Goal: Task Accomplishment & Management: Complete application form

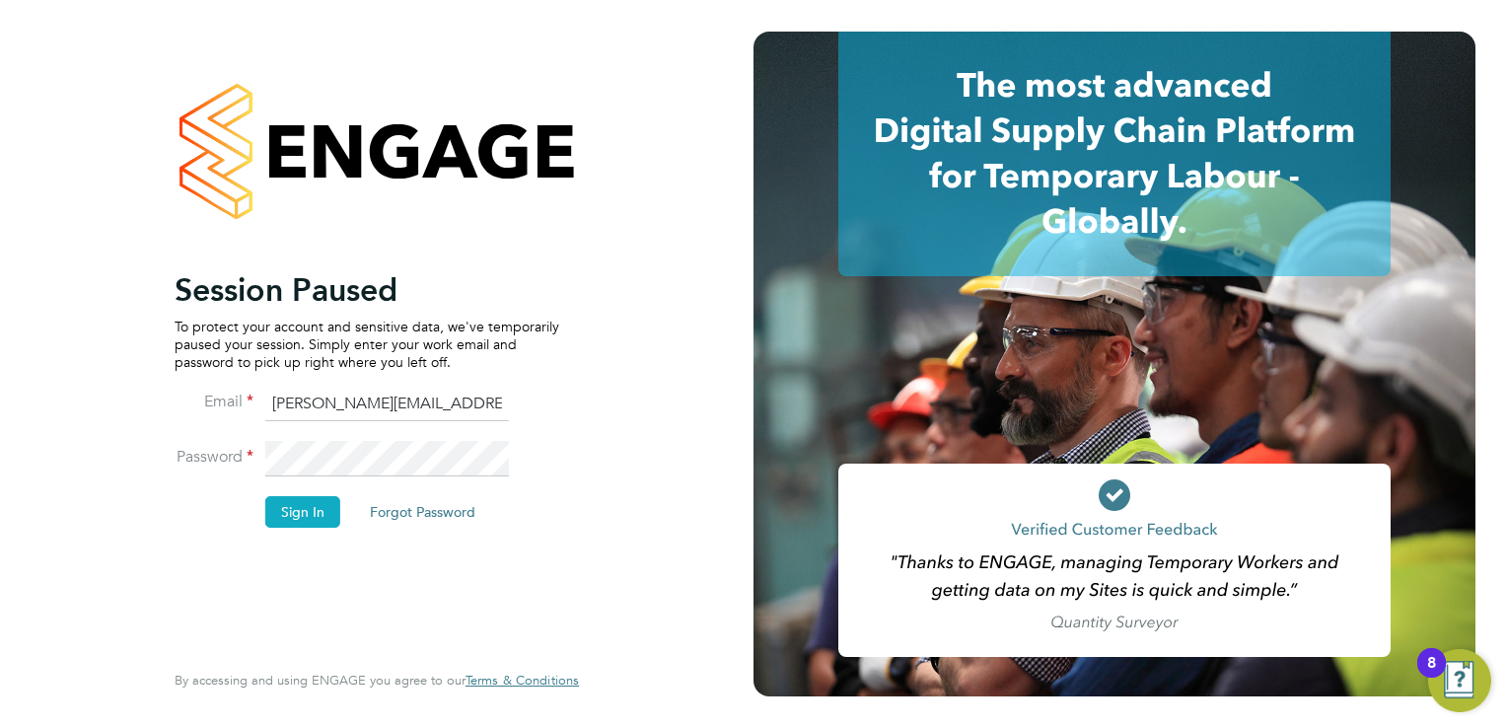
click at [295, 515] on button "Sign In" at bounding box center [302, 512] width 75 height 32
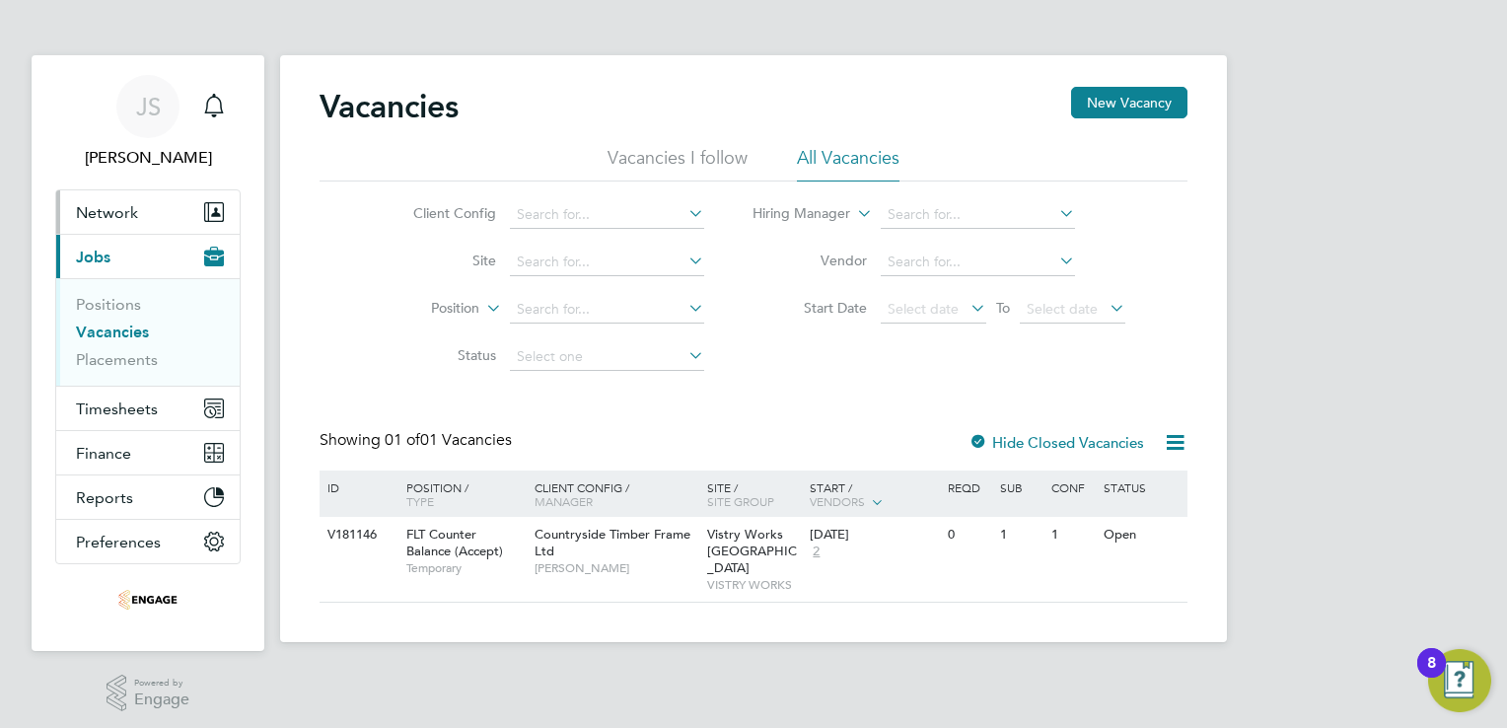
click at [122, 208] on span "Network" at bounding box center [107, 212] width 62 height 19
click at [103, 208] on span "Network" at bounding box center [107, 212] width 62 height 19
click at [105, 207] on span "Network" at bounding box center [107, 212] width 62 height 19
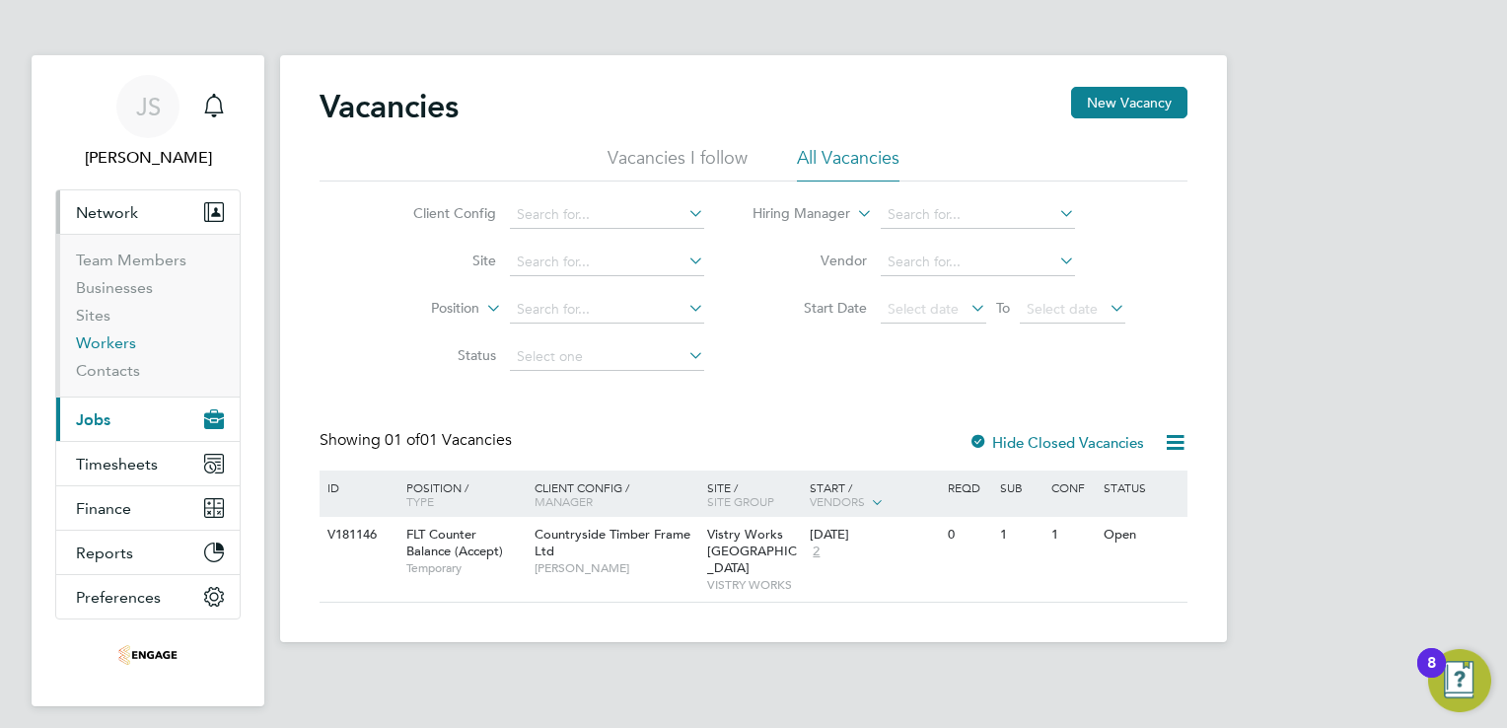
click at [102, 340] on link "Workers" at bounding box center [106, 342] width 60 height 19
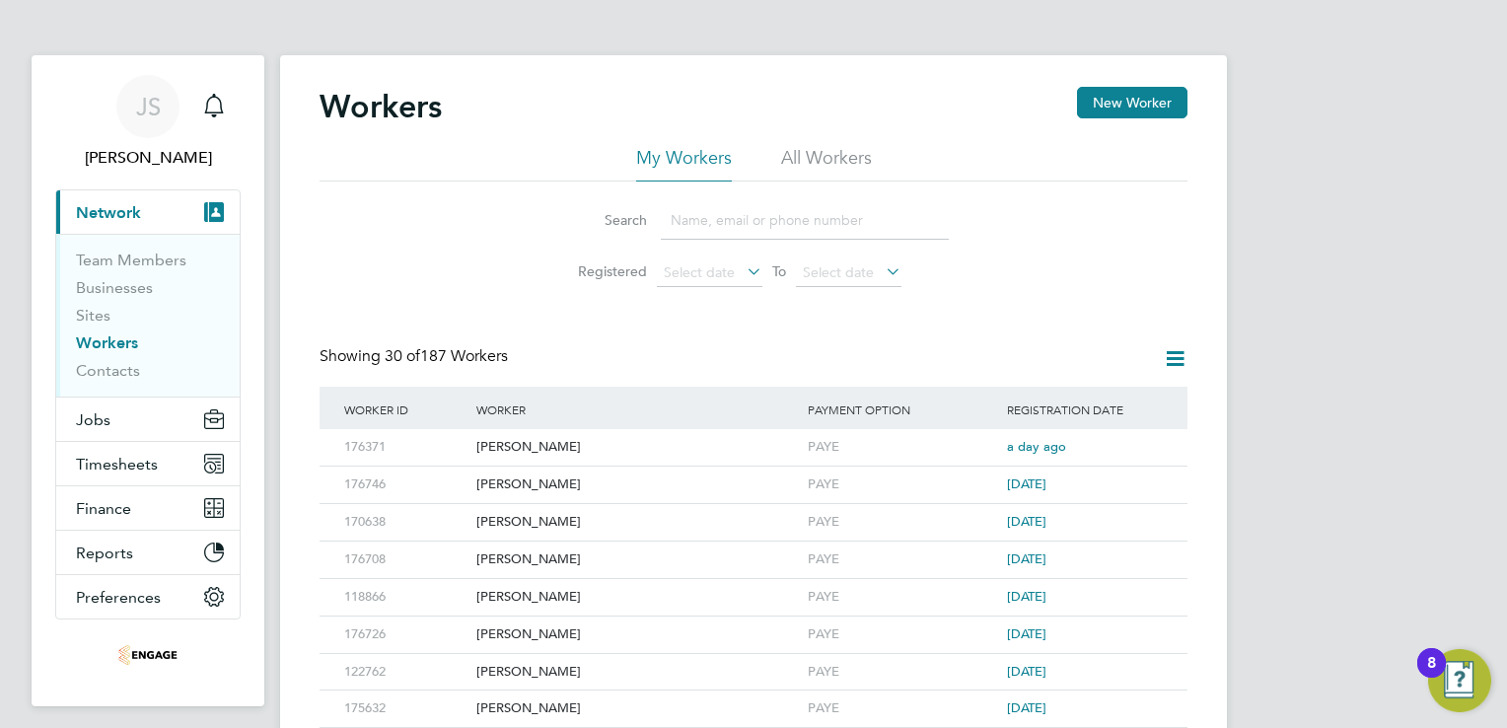
click at [98, 346] on link "Workers" at bounding box center [107, 342] width 62 height 19
click at [723, 224] on input at bounding box center [805, 220] width 288 height 38
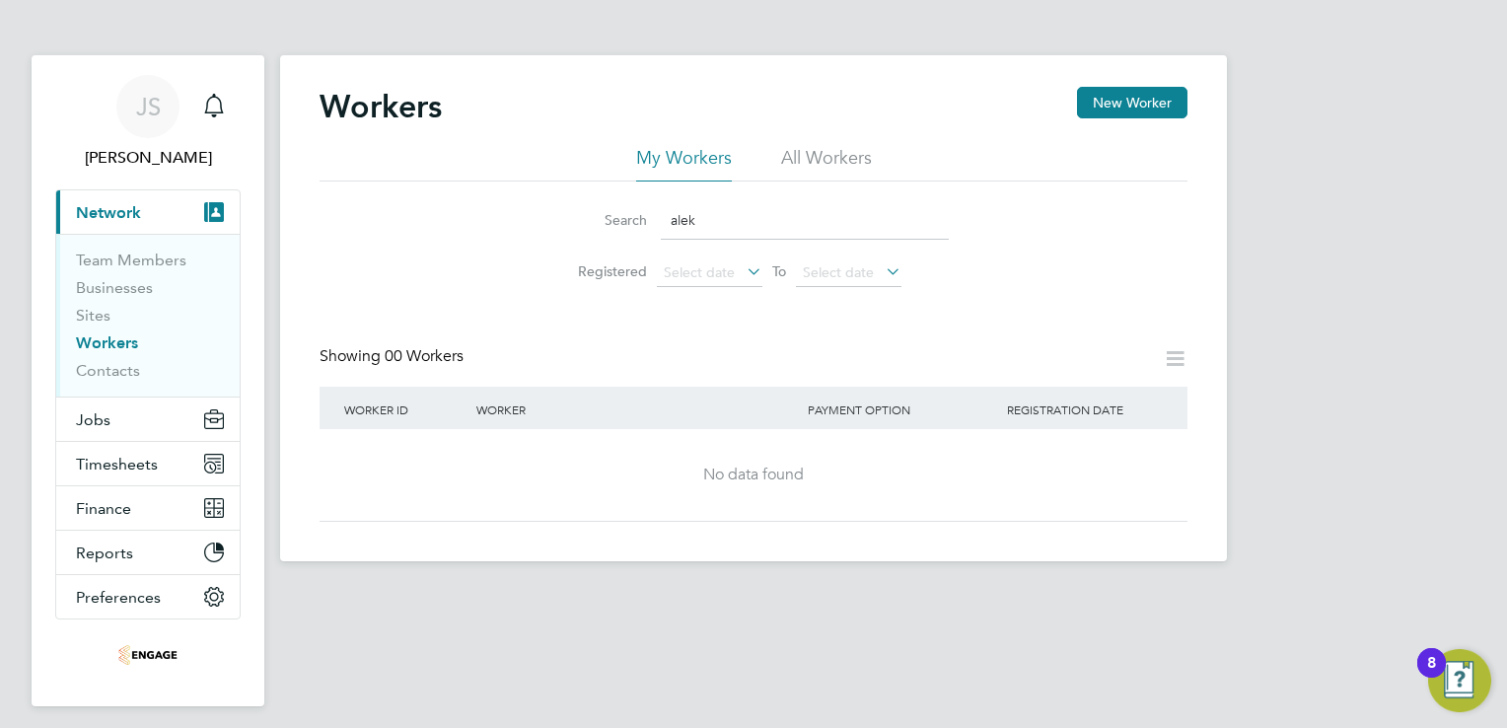
type input "alek"
drag, startPoint x: 715, startPoint y: 215, endPoint x: 578, endPoint y: 219, distance: 137.2
click at [578, 219] on div "Search alek" at bounding box center [753, 220] width 391 height 38
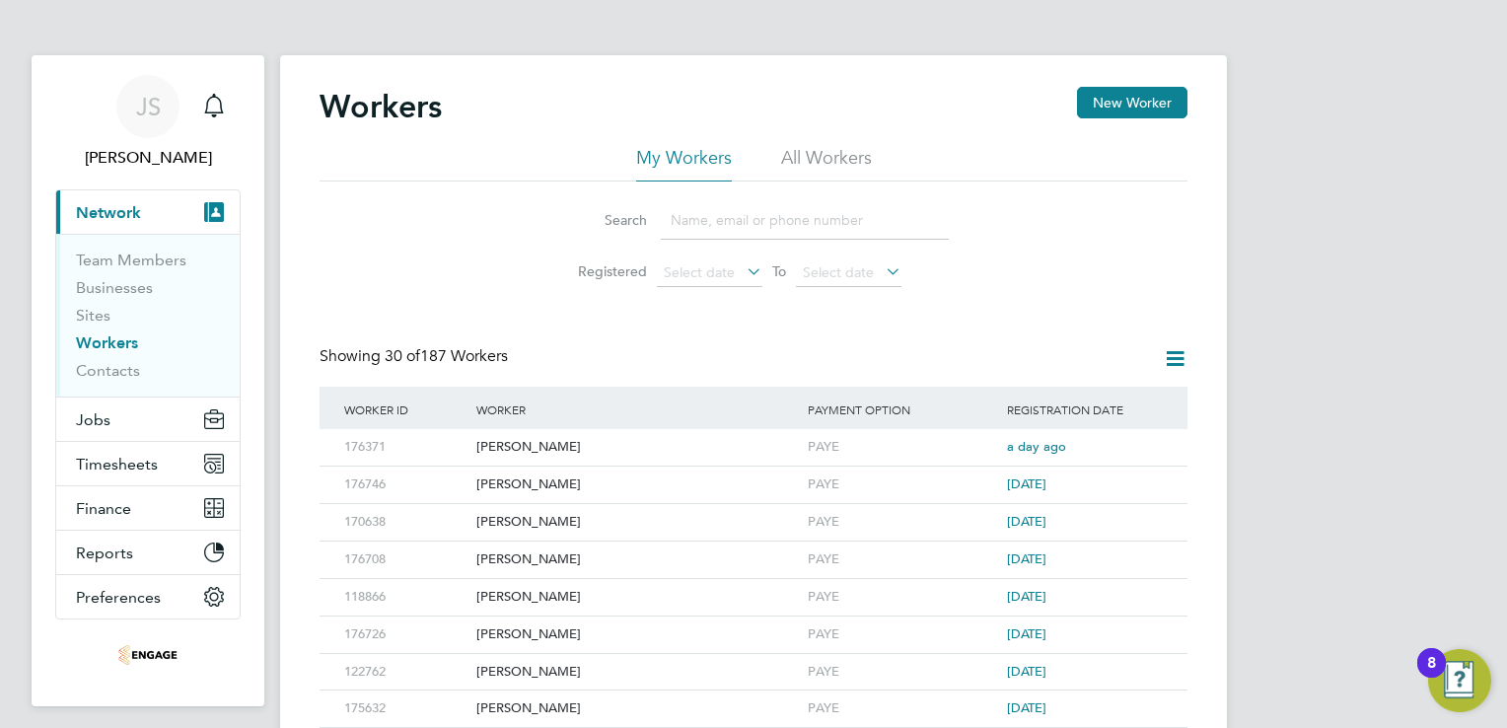
click at [124, 215] on span "Network" at bounding box center [108, 212] width 65 height 19
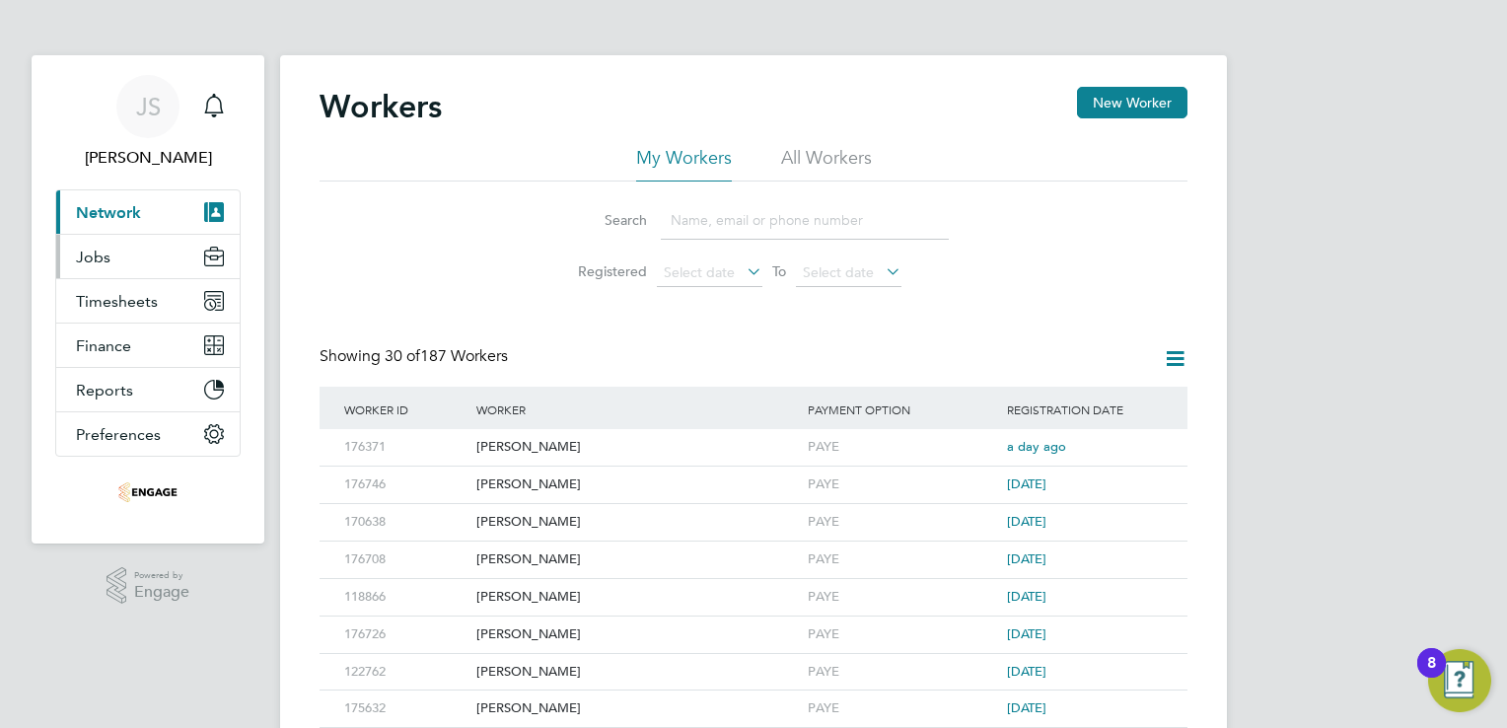
click at [110, 263] on button "Jobs" at bounding box center [147, 256] width 183 height 43
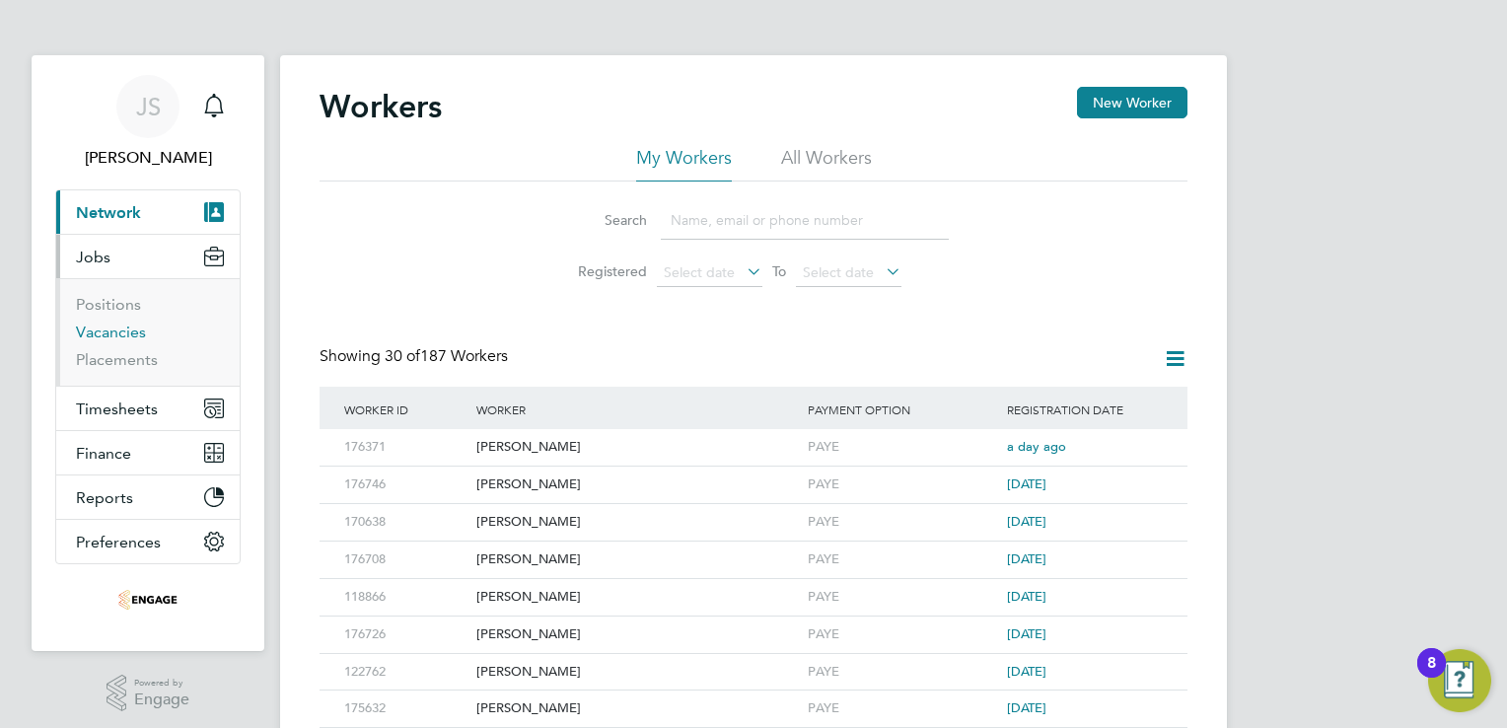
click at [103, 332] on link "Vacancies" at bounding box center [111, 332] width 70 height 19
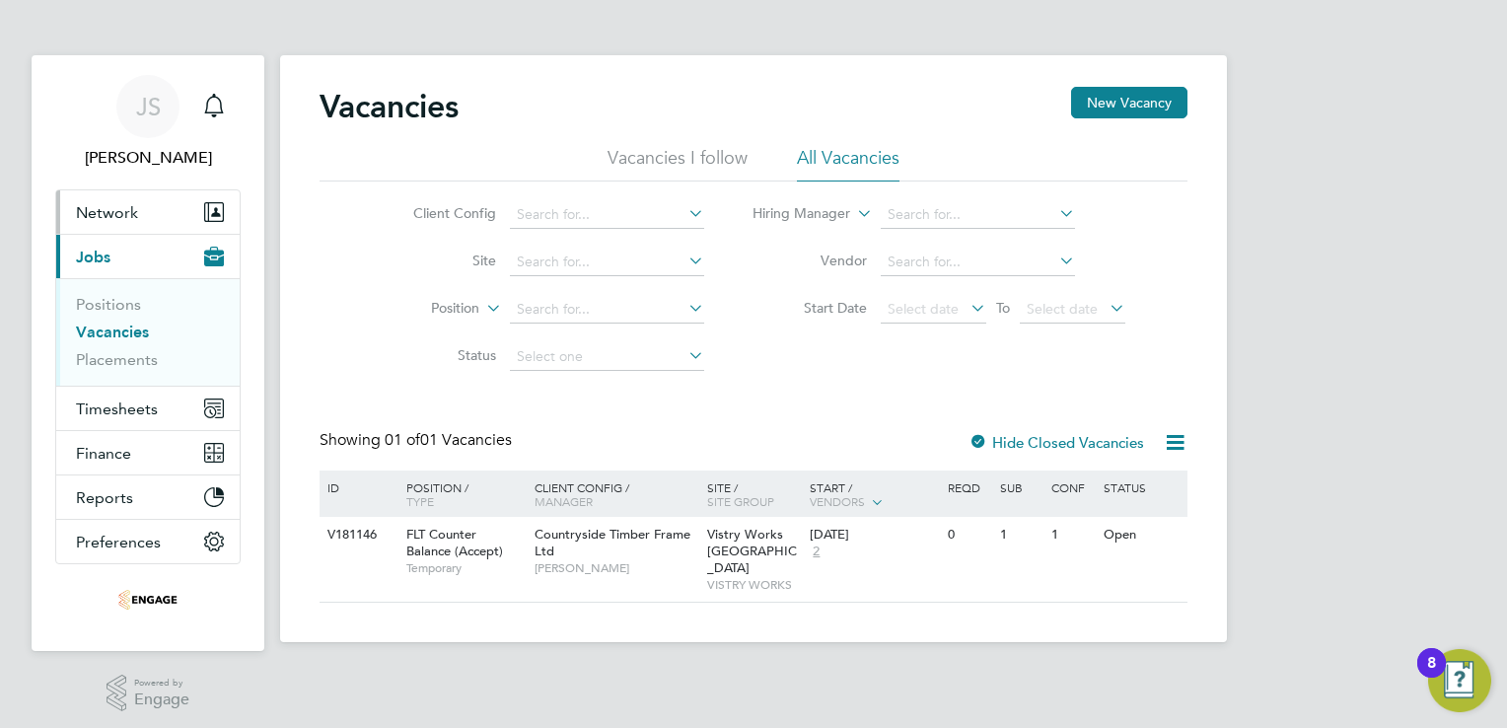
click at [112, 222] on button "Network" at bounding box center [147, 211] width 183 height 43
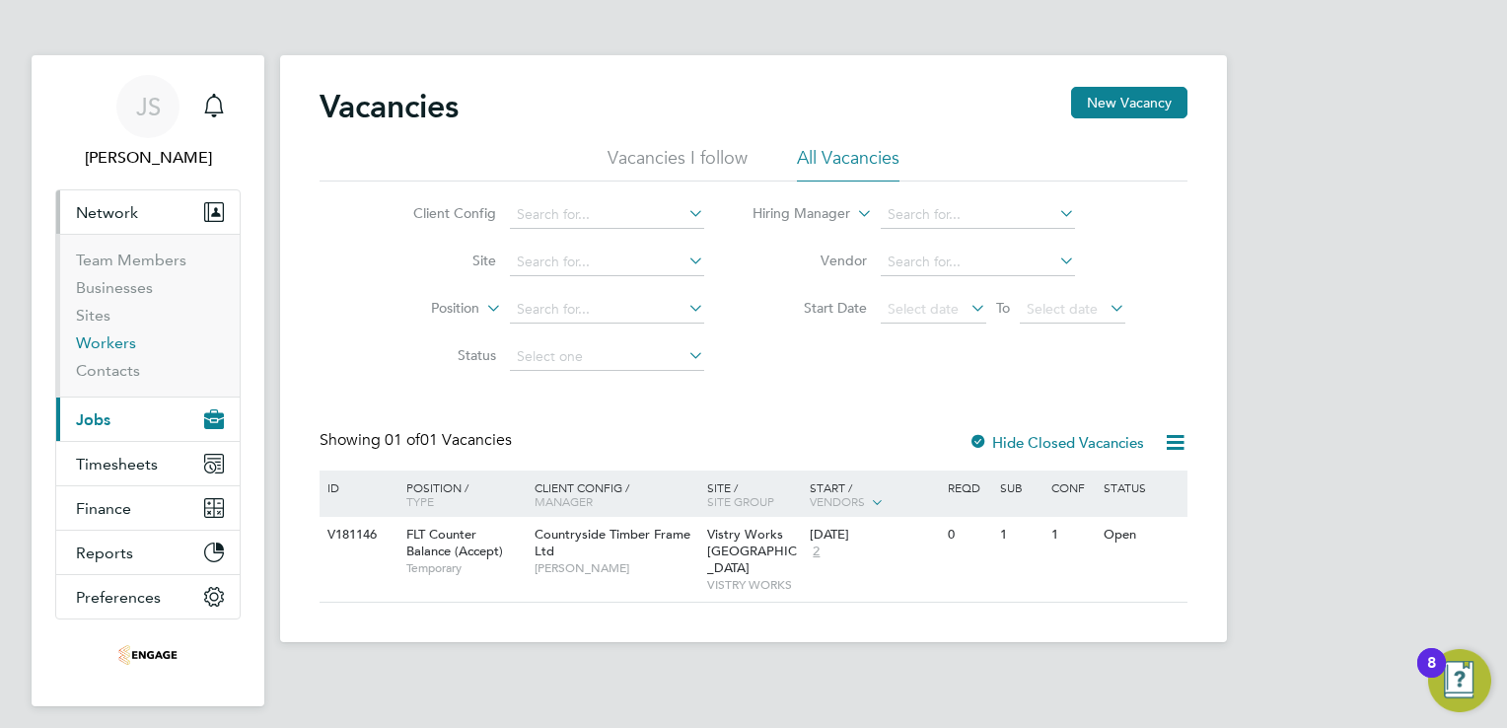
click at [115, 341] on link "Workers" at bounding box center [106, 342] width 60 height 19
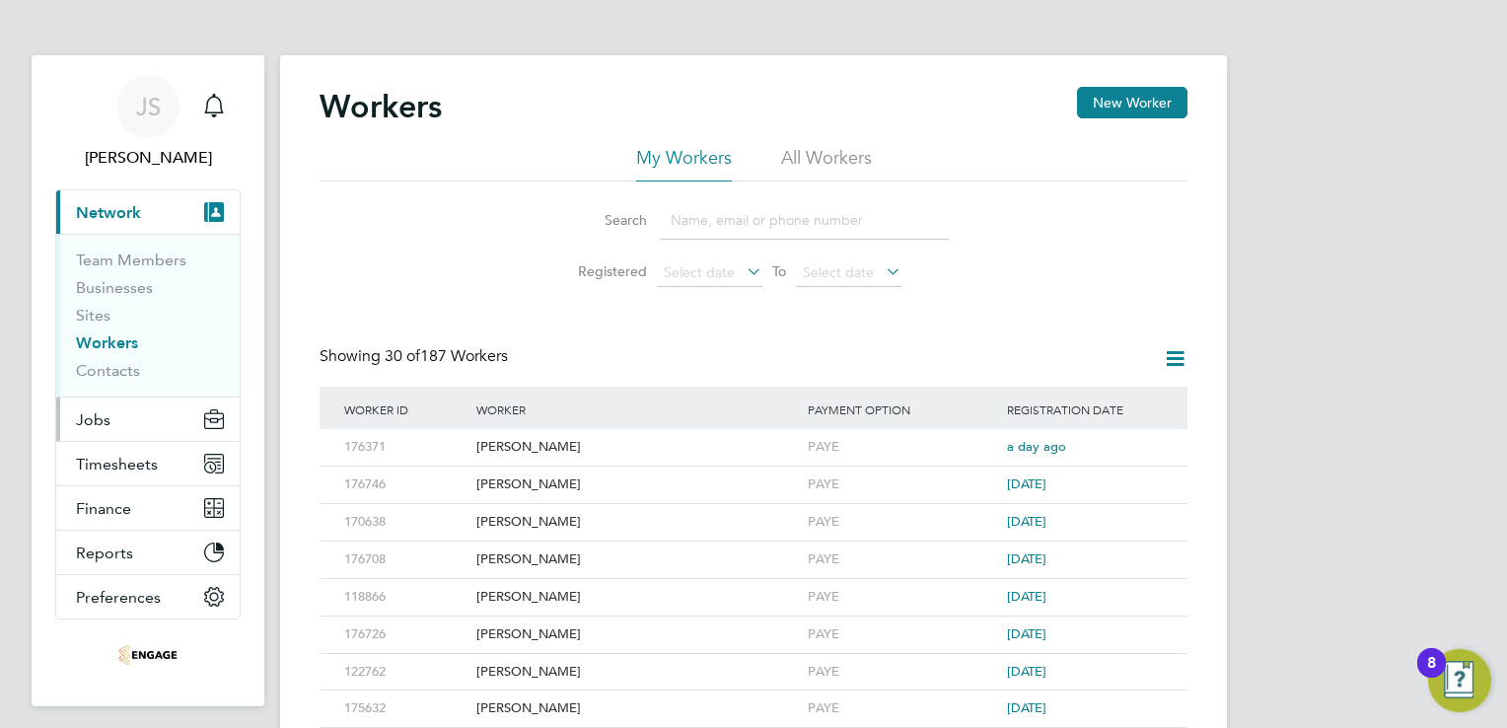
click at [97, 415] on span "Jobs" at bounding box center [93, 419] width 35 height 19
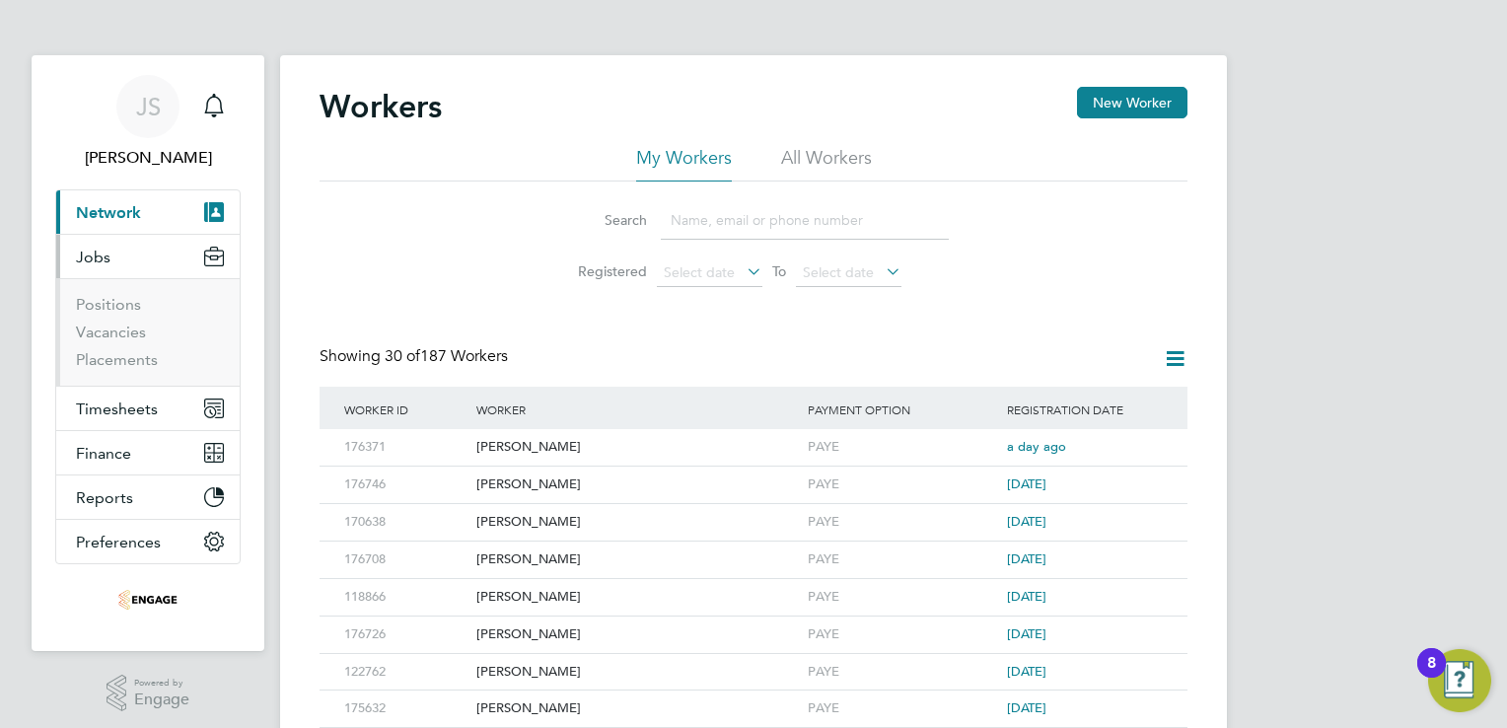
click at [107, 253] on span "Jobs" at bounding box center [93, 257] width 35 height 19
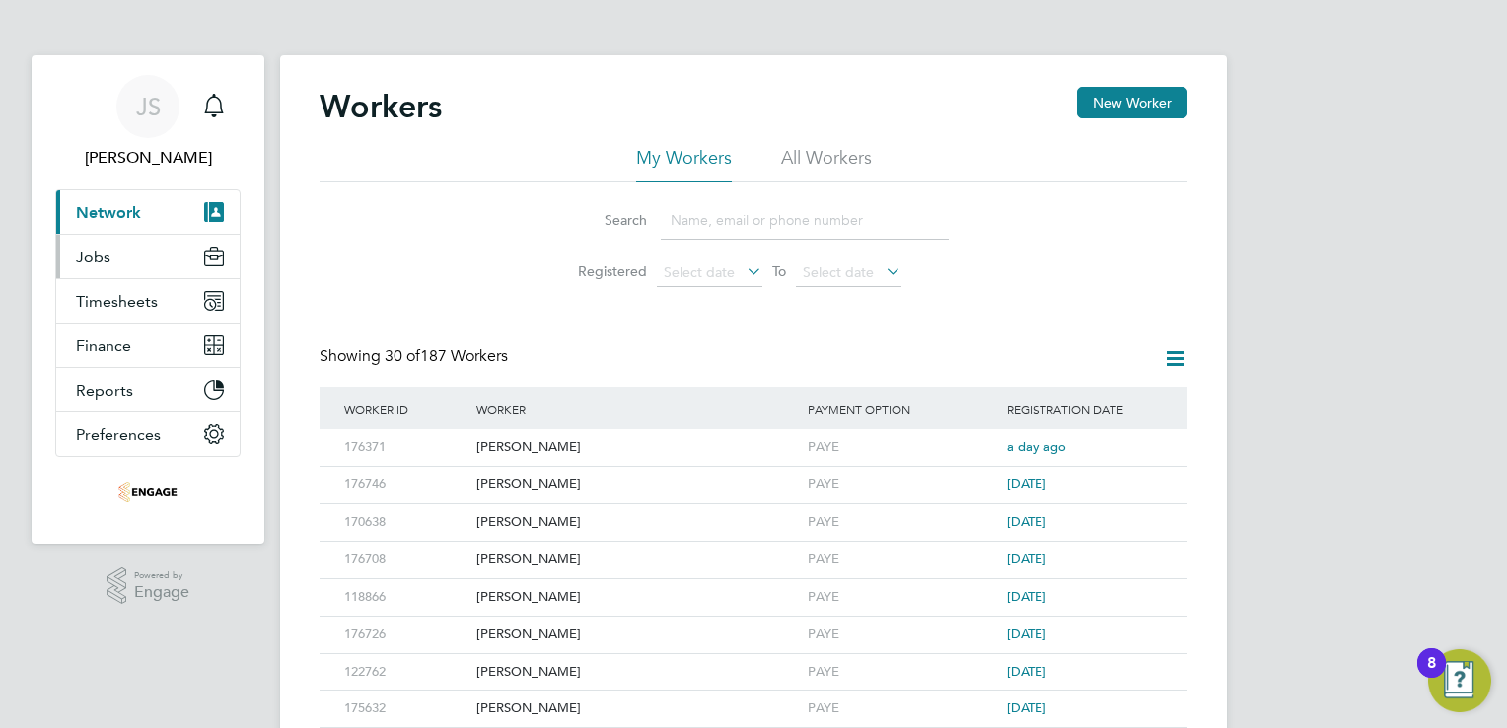
click at [107, 258] on span "Jobs" at bounding box center [93, 257] width 35 height 19
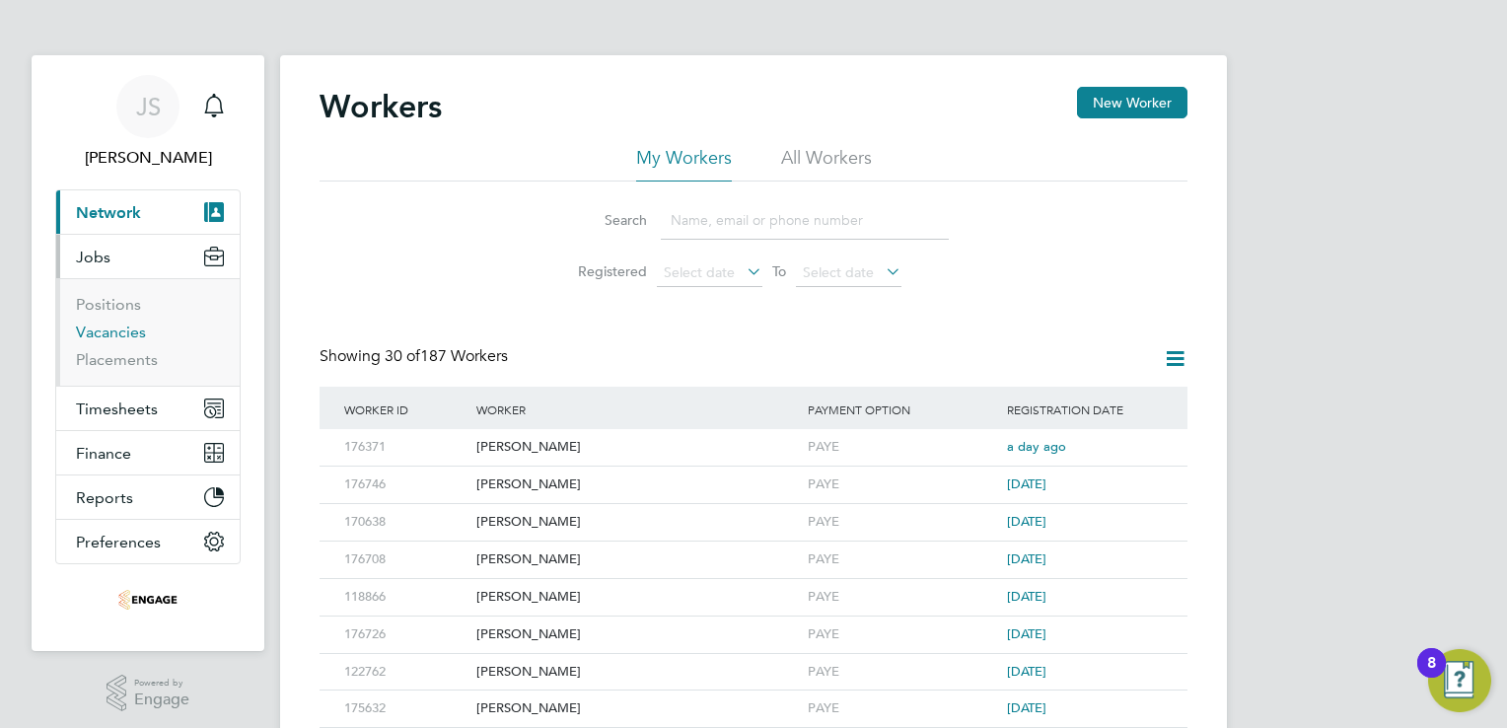
click at [112, 333] on link "Vacancies" at bounding box center [111, 332] width 70 height 19
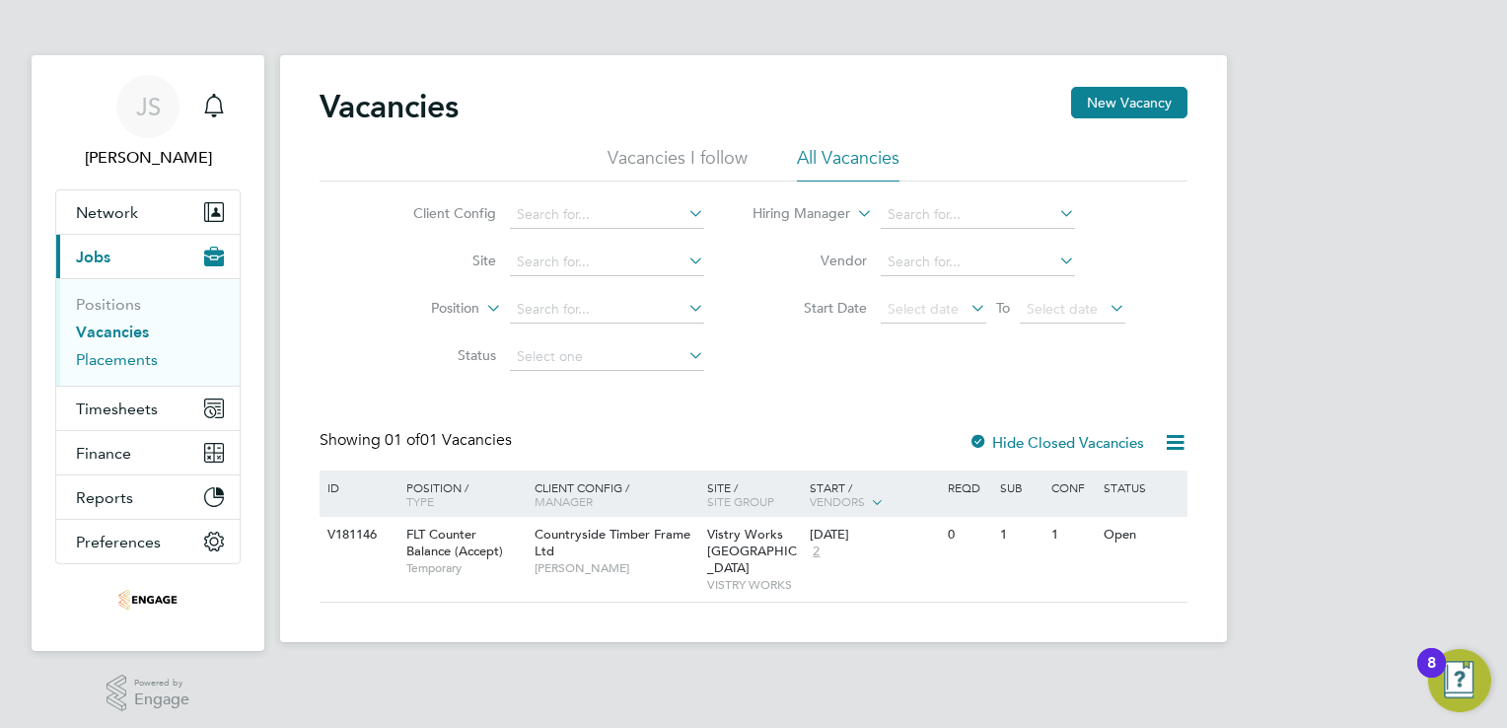
click at [127, 363] on link "Placements" at bounding box center [117, 359] width 82 height 19
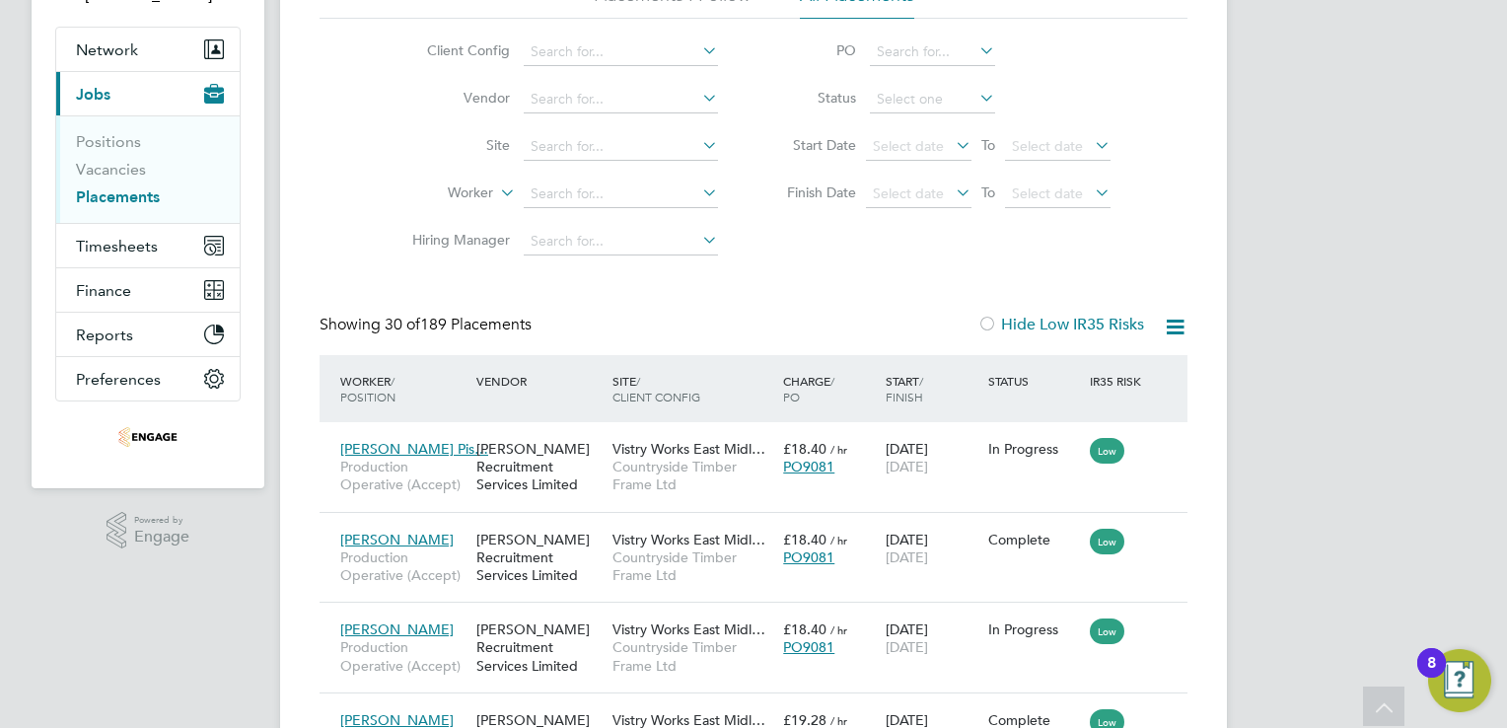
scroll to position [197, 0]
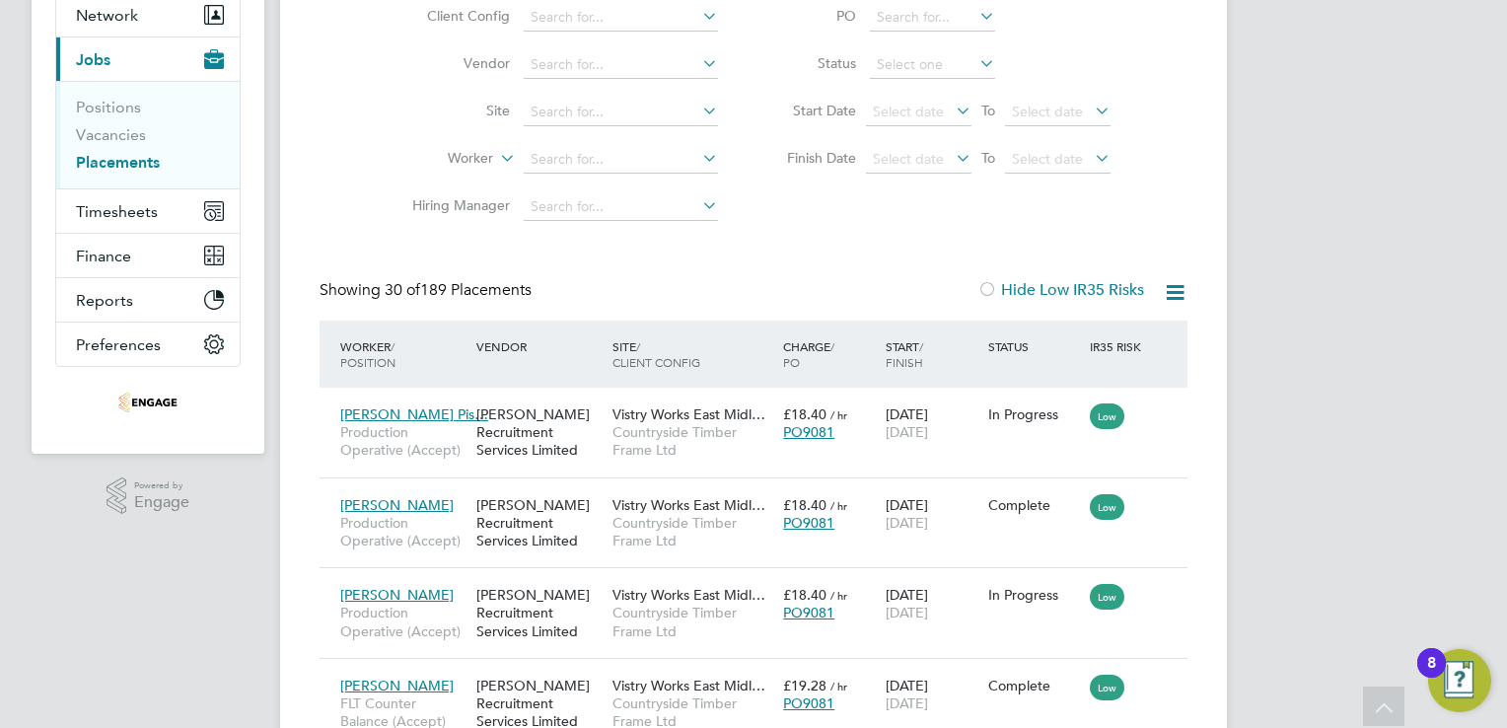
click at [347, 226] on div "Client Config Vendor Site Worker Hiring Manager PO Status Start Date Select dat…" at bounding box center [754, 107] width 868 height 247
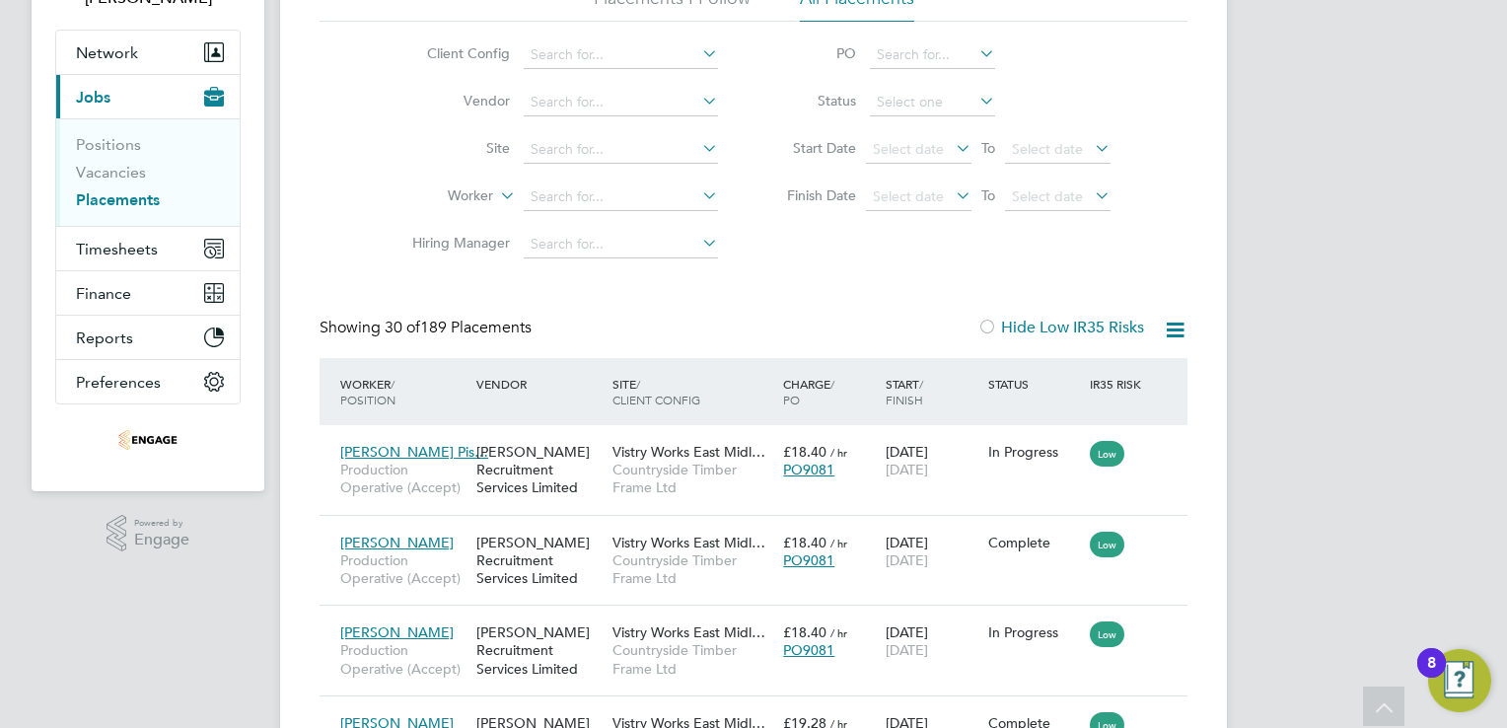
scroll to position [0, 0]
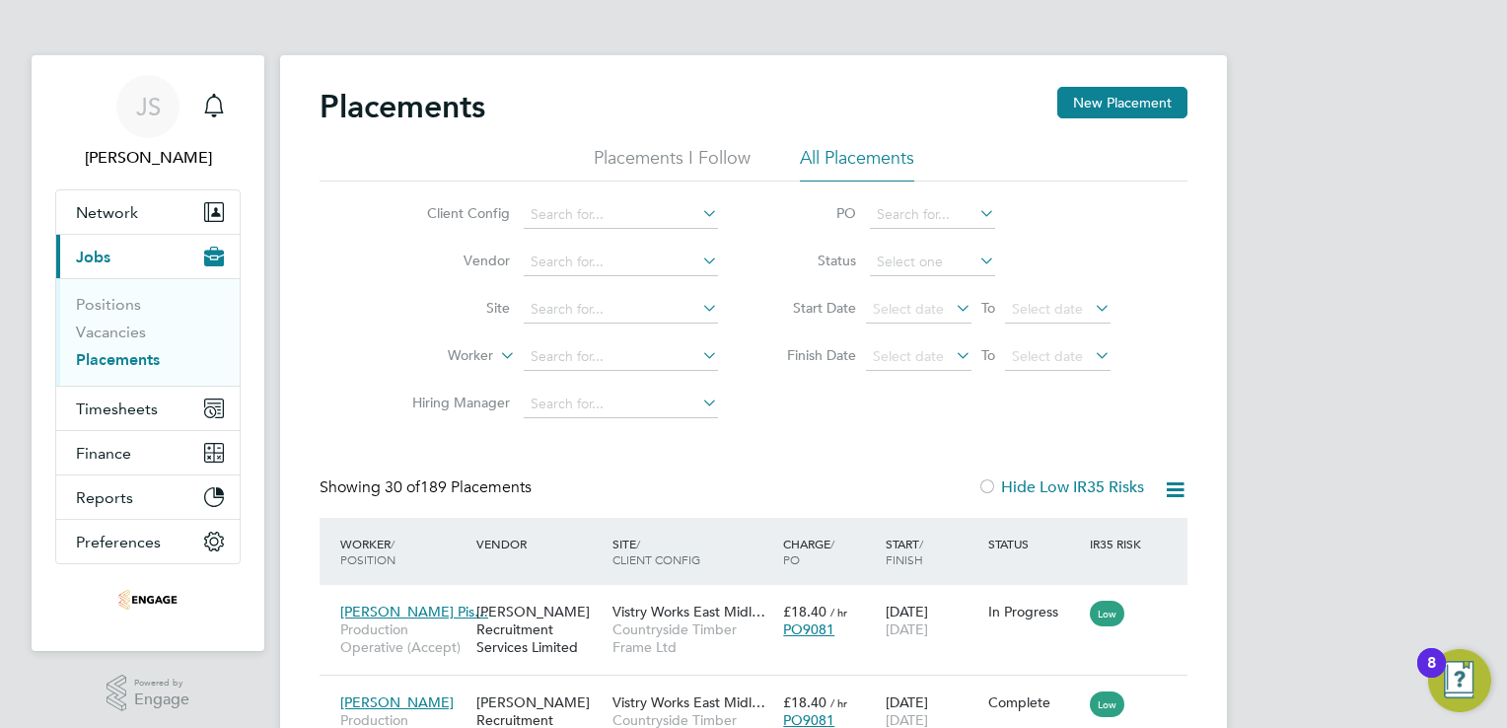
click at [581, 200] on li "Client Config" at bounding box center [557, 214] width 371 height 47
click at [584, 212] on input at bounding box center [621, 215] width 194 height 28
click at [552, 357] on input at bounding box center [621, 357] width 194 height 28
click at [572, 412] on li "Jak ub Repka" at bounding box center [621, 410] width 195 height 27
type input "Jakub Repka"
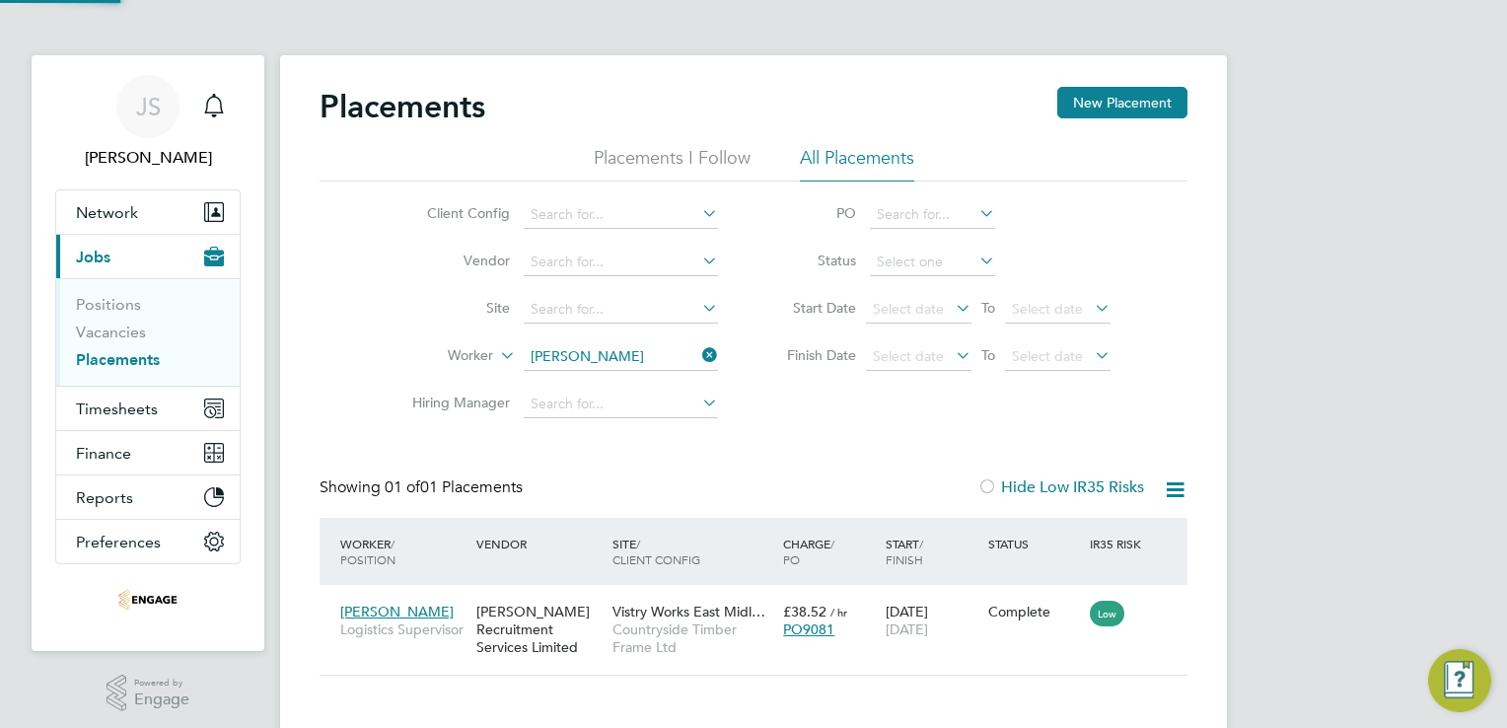
scroll to position [19, 94]
click at [1164, 607] on icon at bounding box center [1163, 612] width 20 height 24
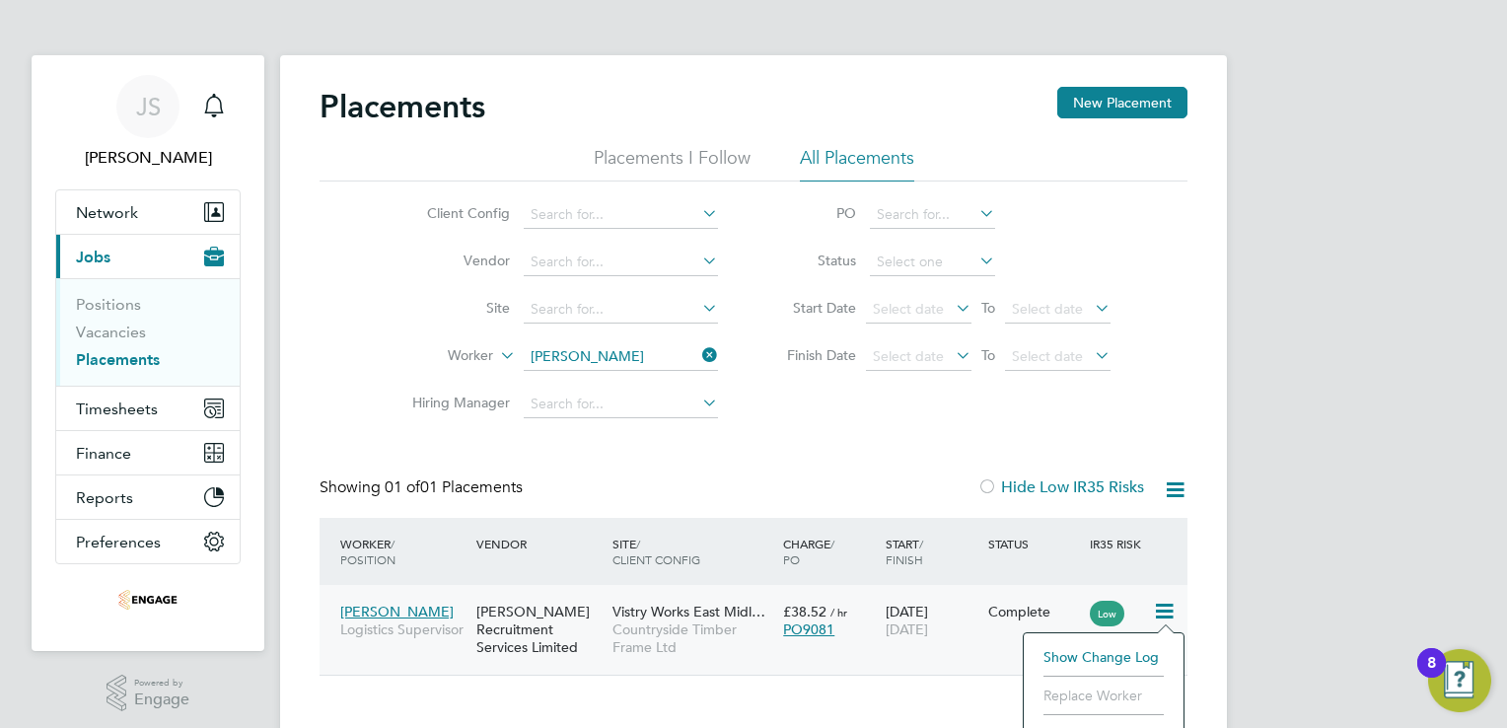
click at [540, 613] on div "Pearce Recruitment Services Limited" at bounding box center [540, 630] width 136 height 74
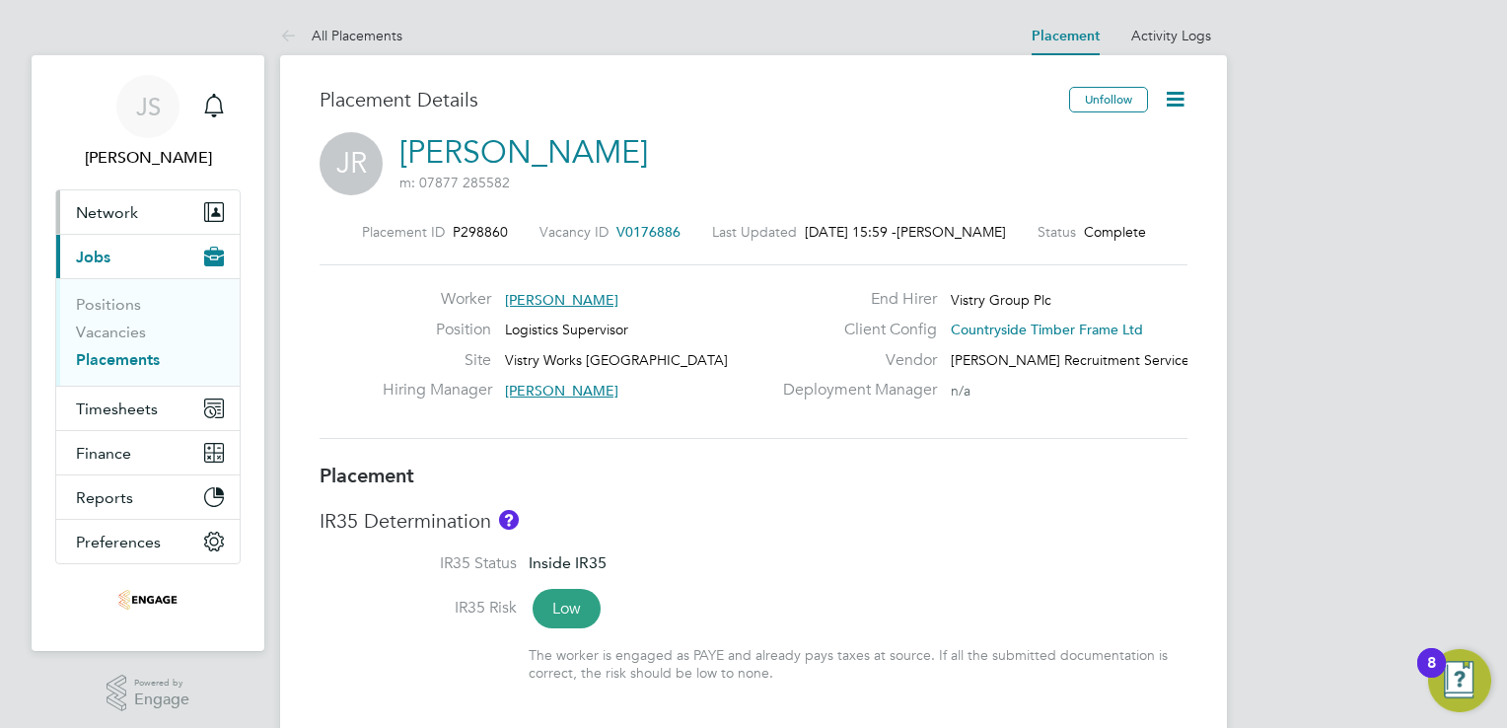
click at [115, 231] on button "Network" at bounding box center [147, 211] width 183 height 43
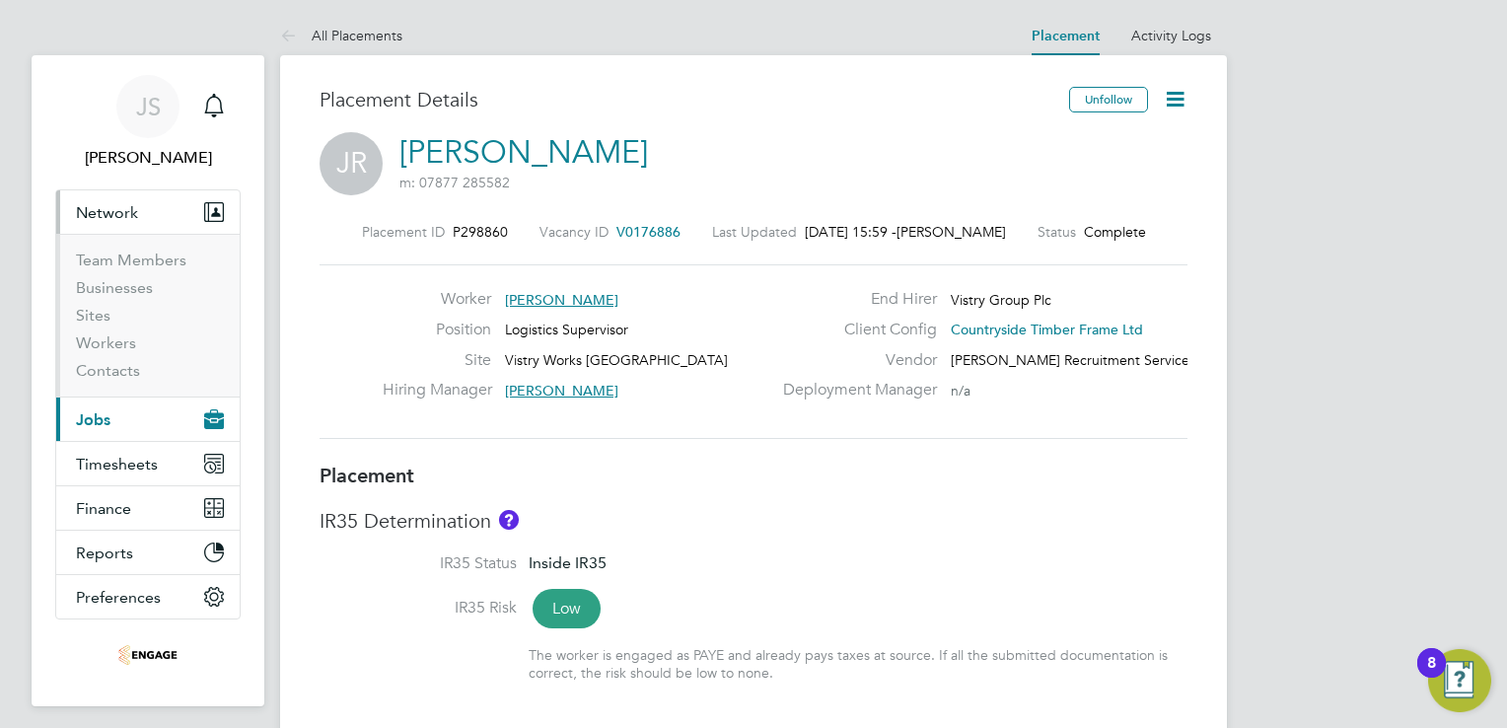
click at [116, 419] on button "Current page: Jobs" at bounding box center [147, 419] width 183 height 43
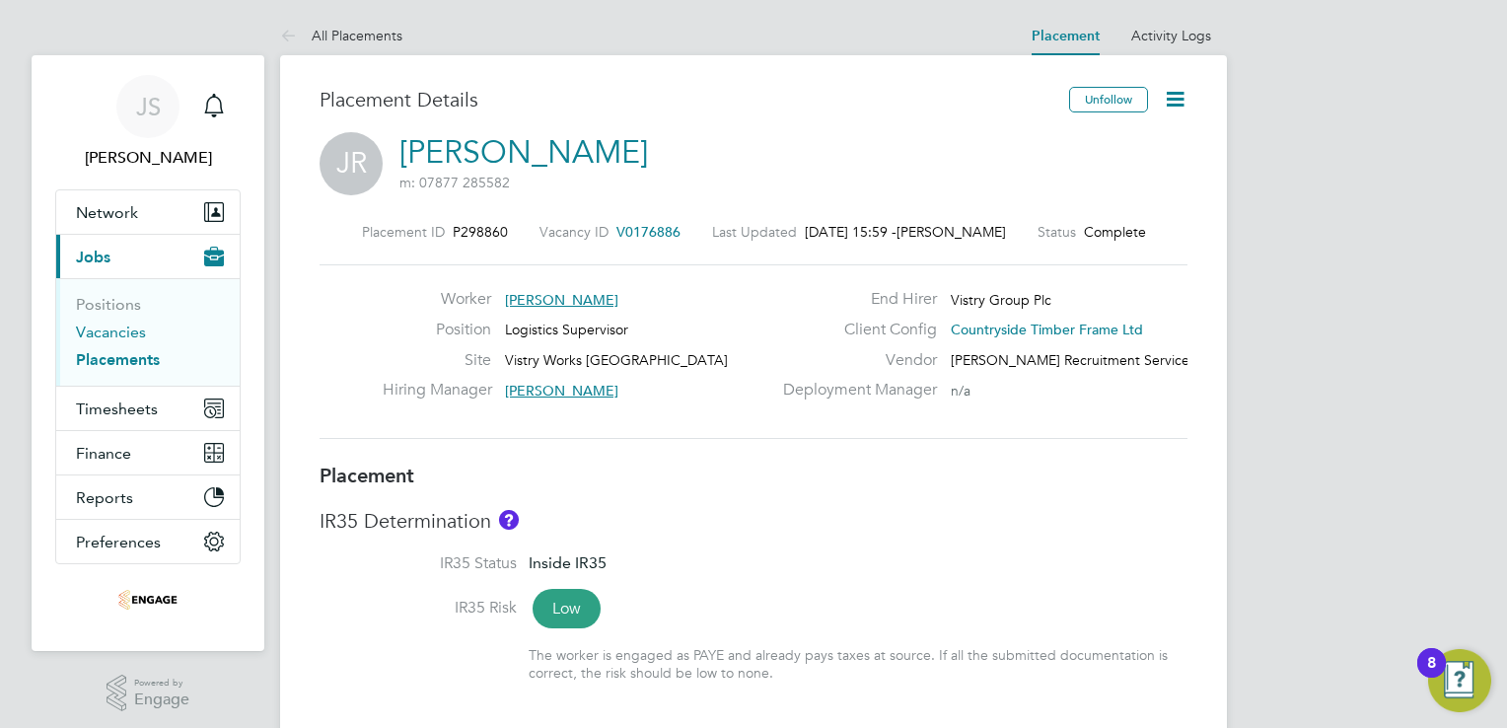
click at [142, 330] on link "Vacancies" at bounding box center [111, 332] width 70 height 19
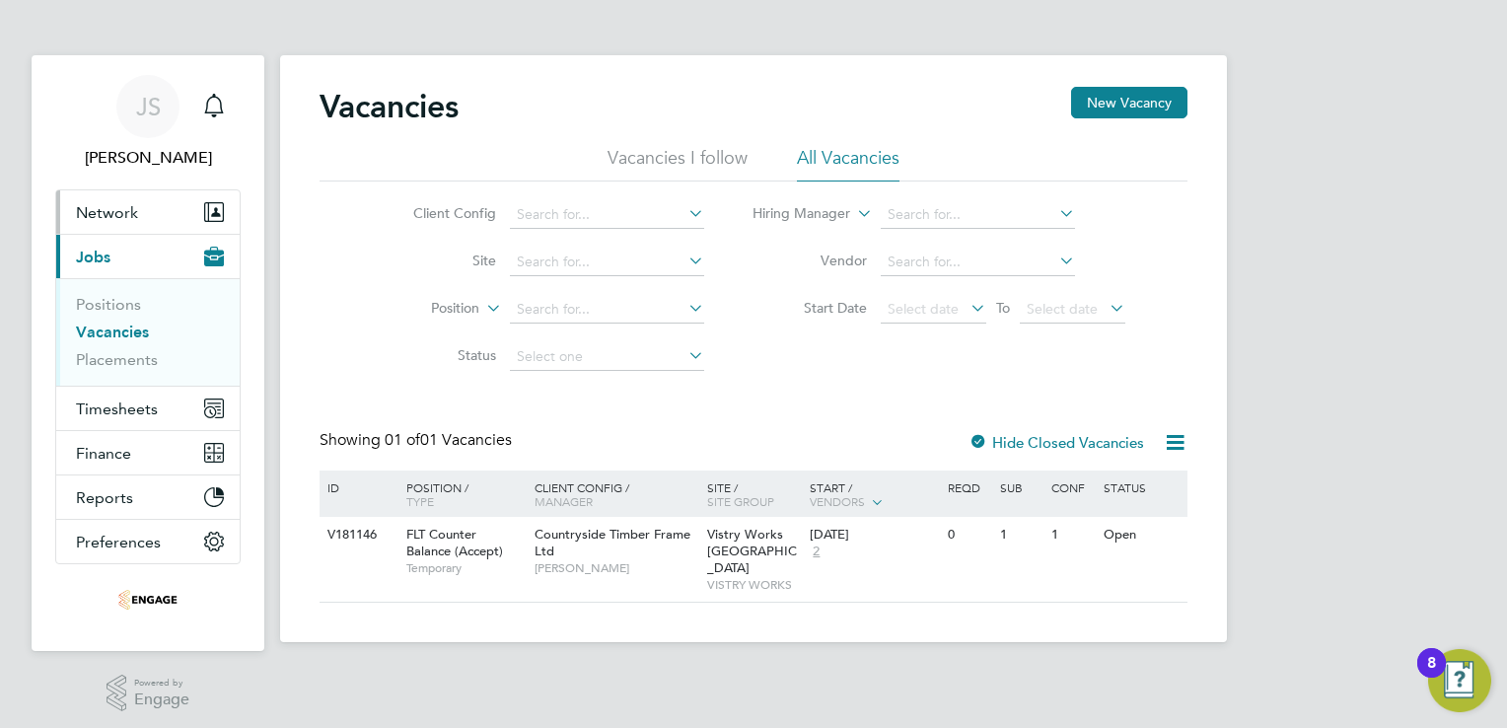
click at [94, 214] on span "Network" at bounding box center [107, 212] width 62 height 19
click at [1166, 106] on button "New Vacancy" at bounding box center [1129, 103] width 116 height 32
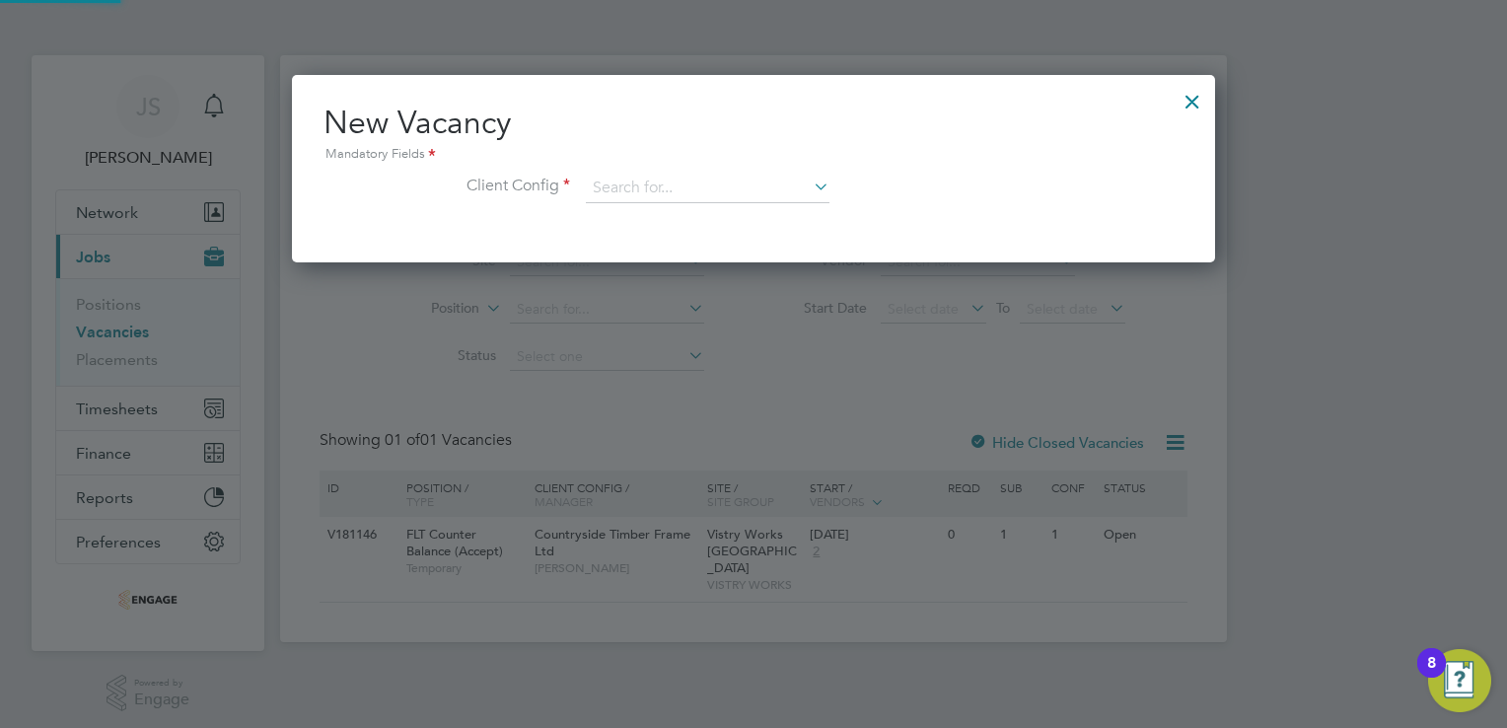
scroll to position [186, 924]
click at [1187, 100] on div at bounding box center [1193, 97] width 36 height 36
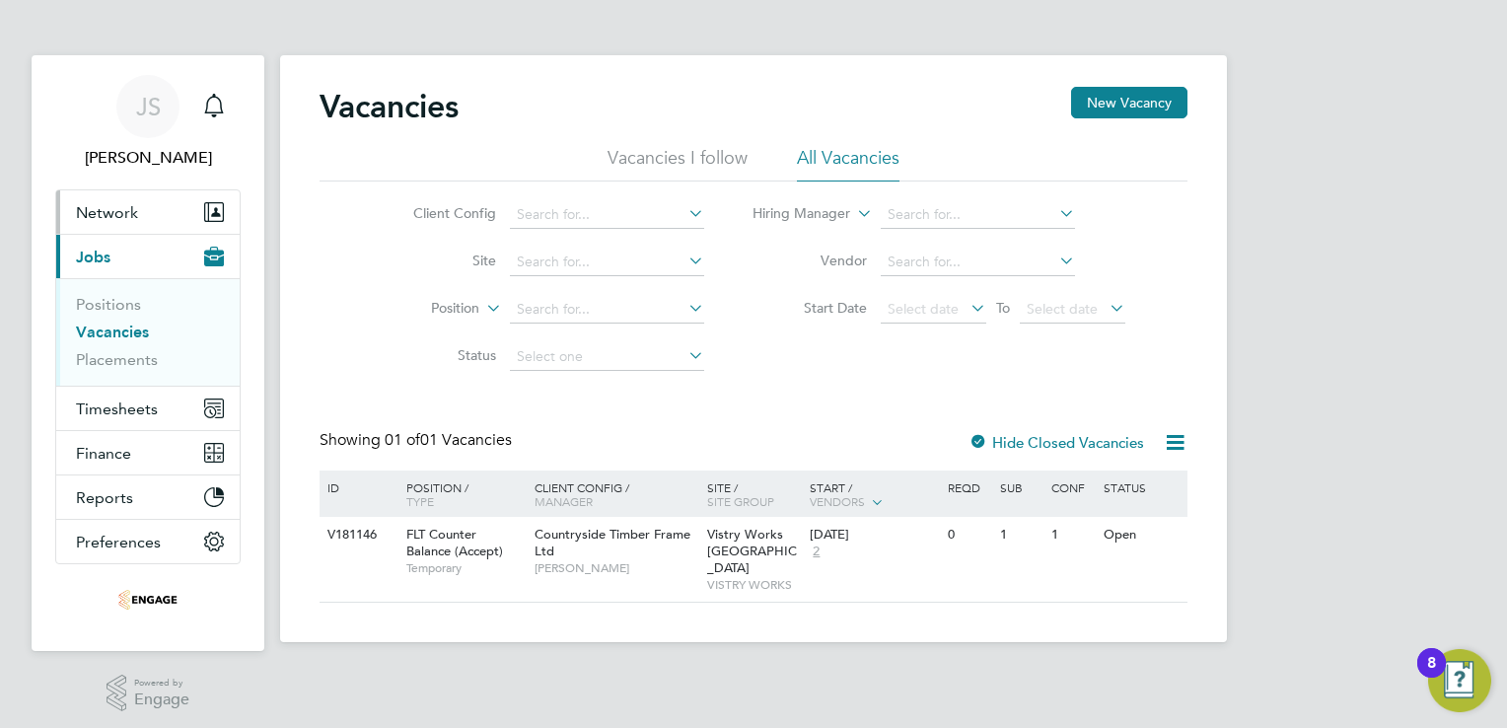
click at [110, 220] on span "Network" at bounding box center [107, 212] width 62 height 19
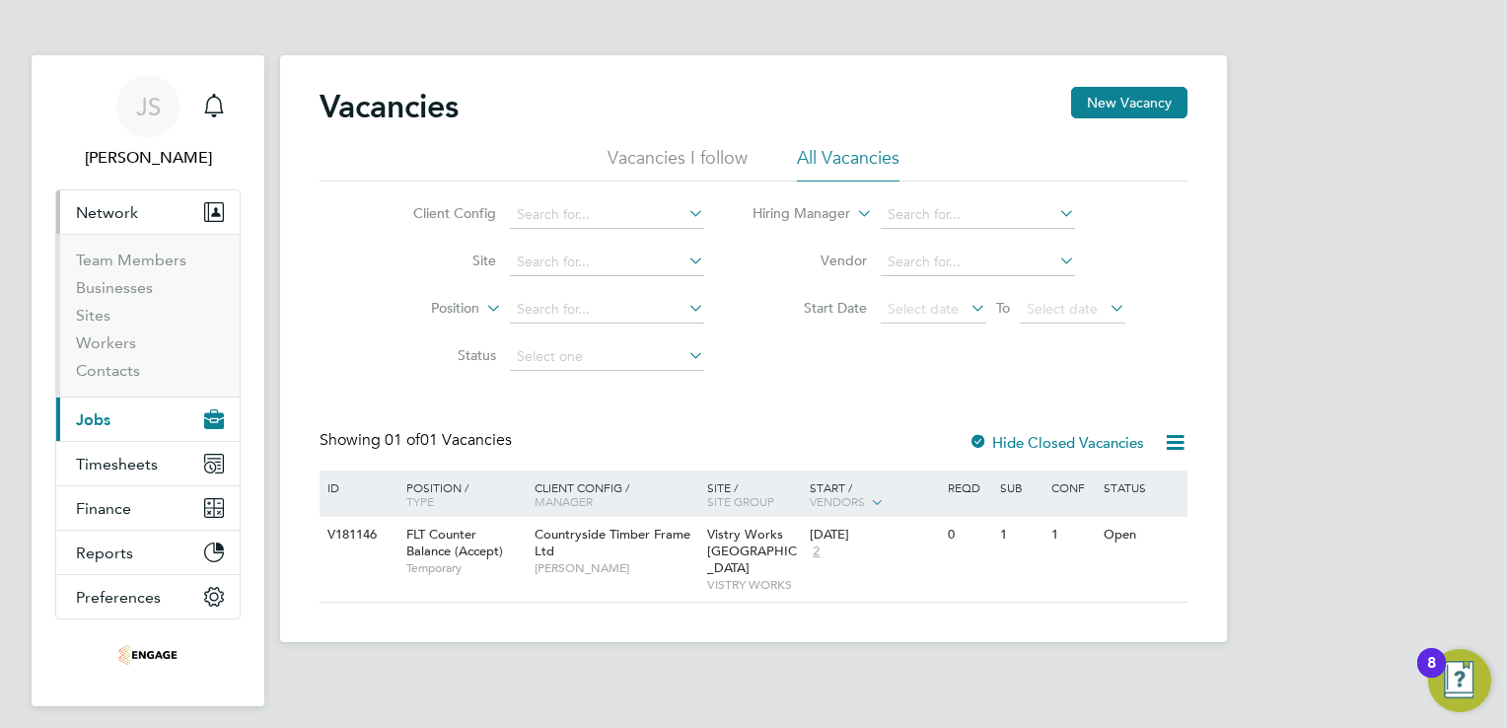
click at [149, 345] on li "Workers" at bounding box center [150, 347] width 148 height 28
click at [116, 344] on link "Workers" at bounding box center [106, 342] width 60 height 19
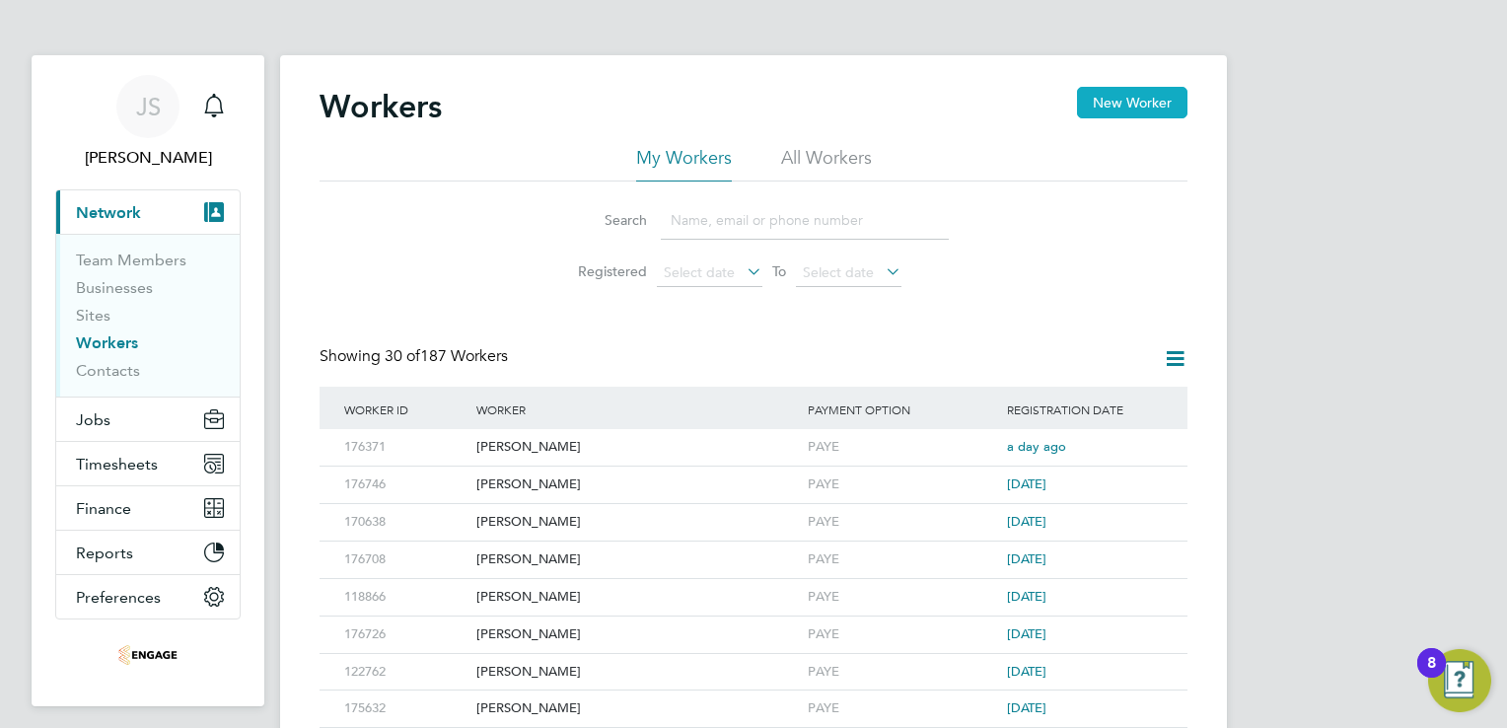
click at [1133, 104] on button "New Worker" at bounding box center [1132, 103] width 110 height 32
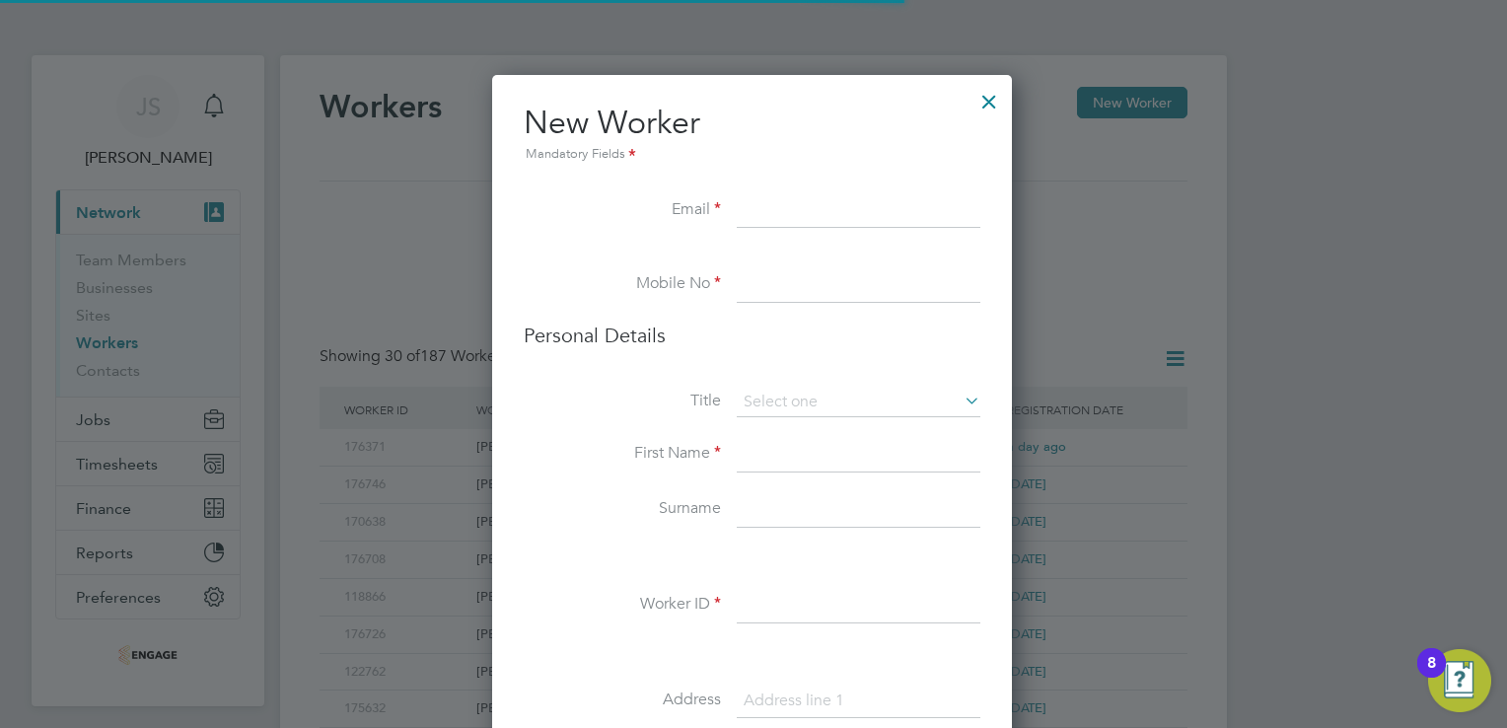
scroll to position [1661, 522]
click at [759, 452] on input at bounding box center [859, 455] width 244 height 36
paste input "Aleksejs"
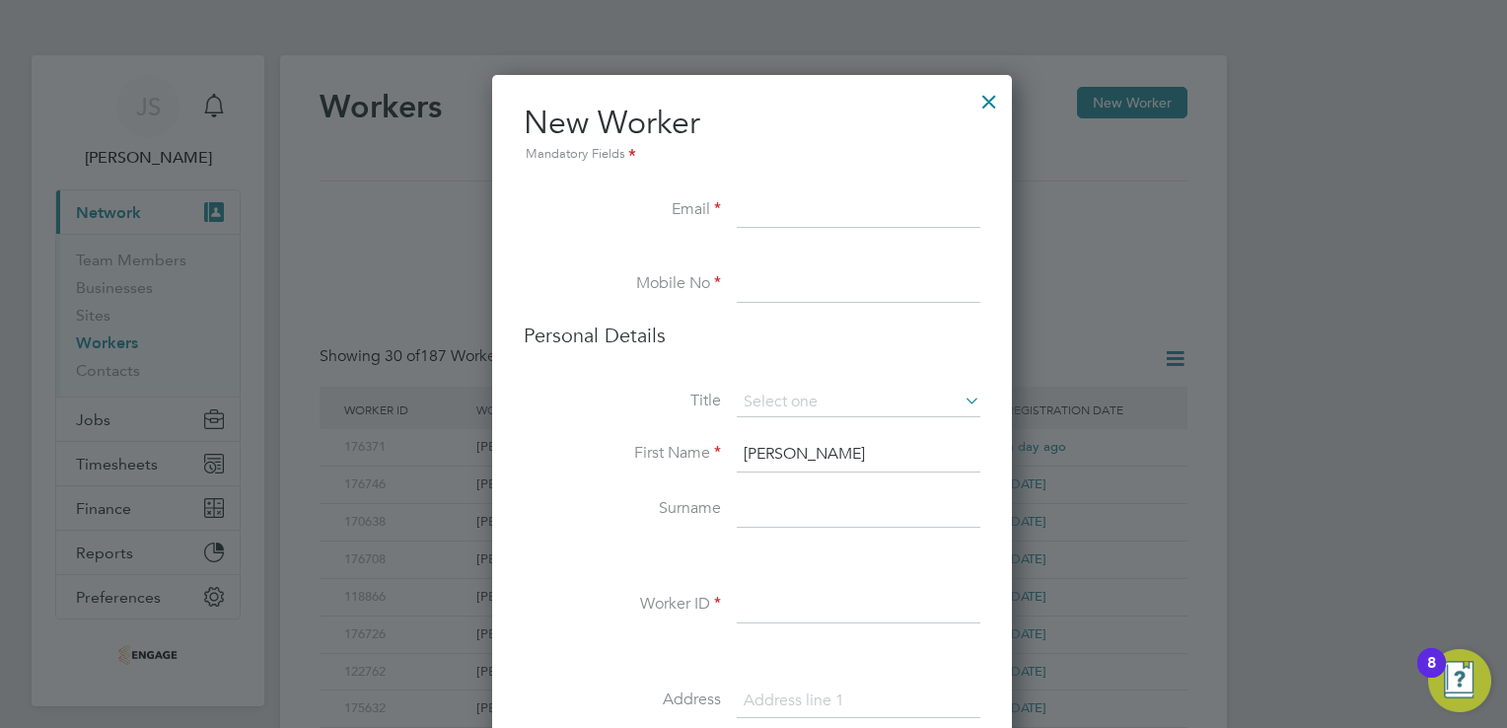
type input "Aleksejs"
click at [751, 503] on input at bounding box center [859, 510] width 244 height 36
paste input "Dovziks"
type input "Dovziks"
click at [756, 284] on input at bounding box center [859, 285] width 244 height 36
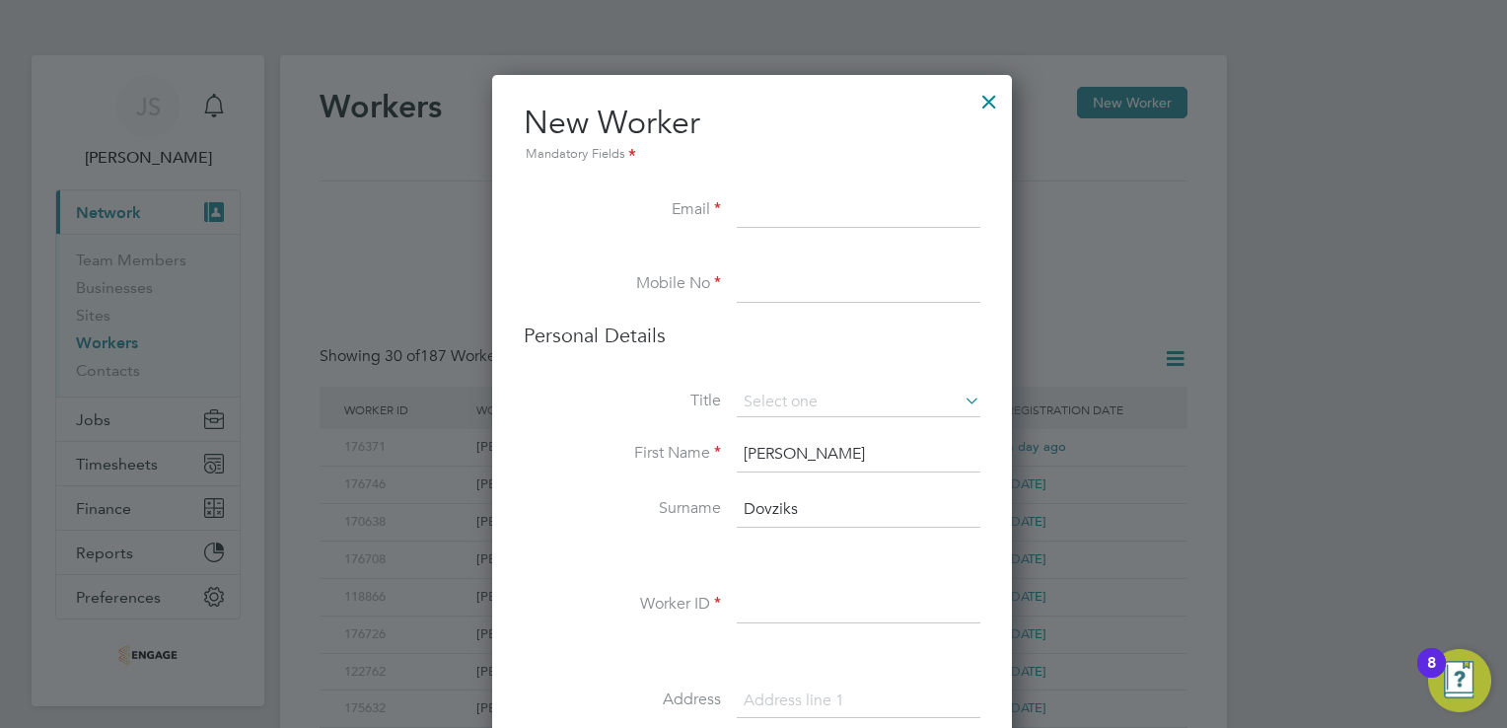
paste input "07999021540"
type input "07999021540"
click at [933, 404] on input at bounding box center [859, 403] width 244 height 30
drag, startPoint x: 755, startPoint y: 435, endPoint x: 617, endPoint y: 385, distance: 147.0
click at [754, 433] on li "Mr" at bounding box center [859, 429] width 245 height 26
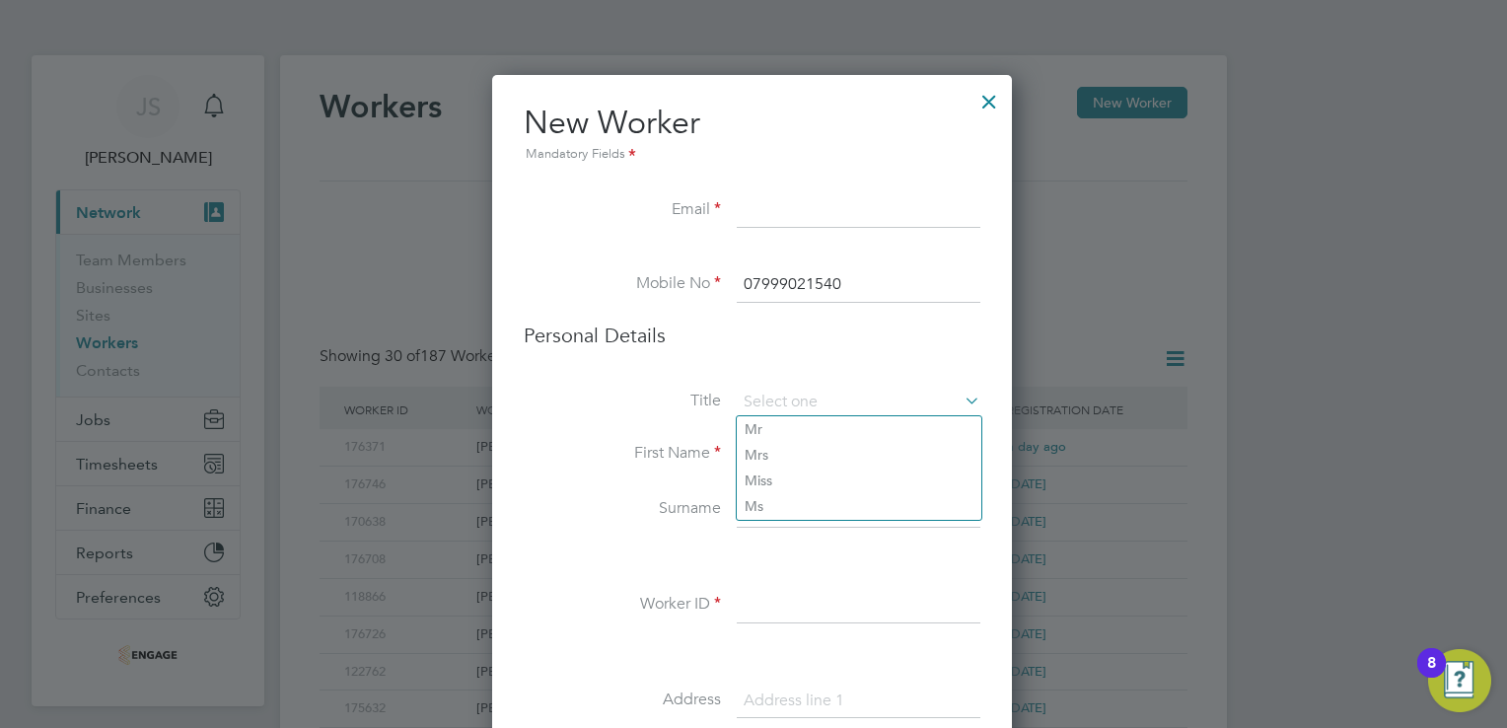
type input "Mr"
click at [745, 211] on input at bounding box center [859, 211] width 244 height 36
paste input "Aleksejsdovziks@gmail.com"
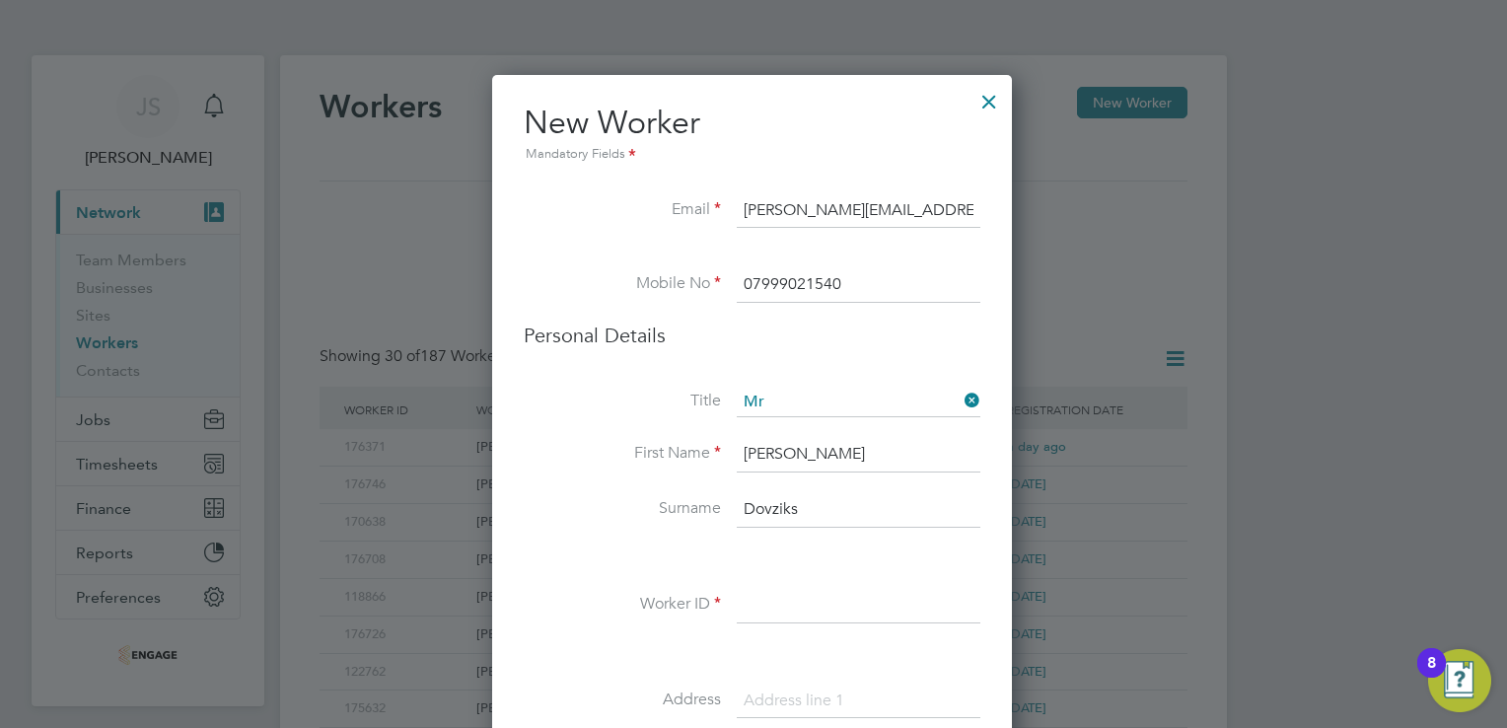
type input "Aleksejsdovziks@gmail.com"
click at [600, 262] on li at bounding box center [752, 258] width 457 height 20
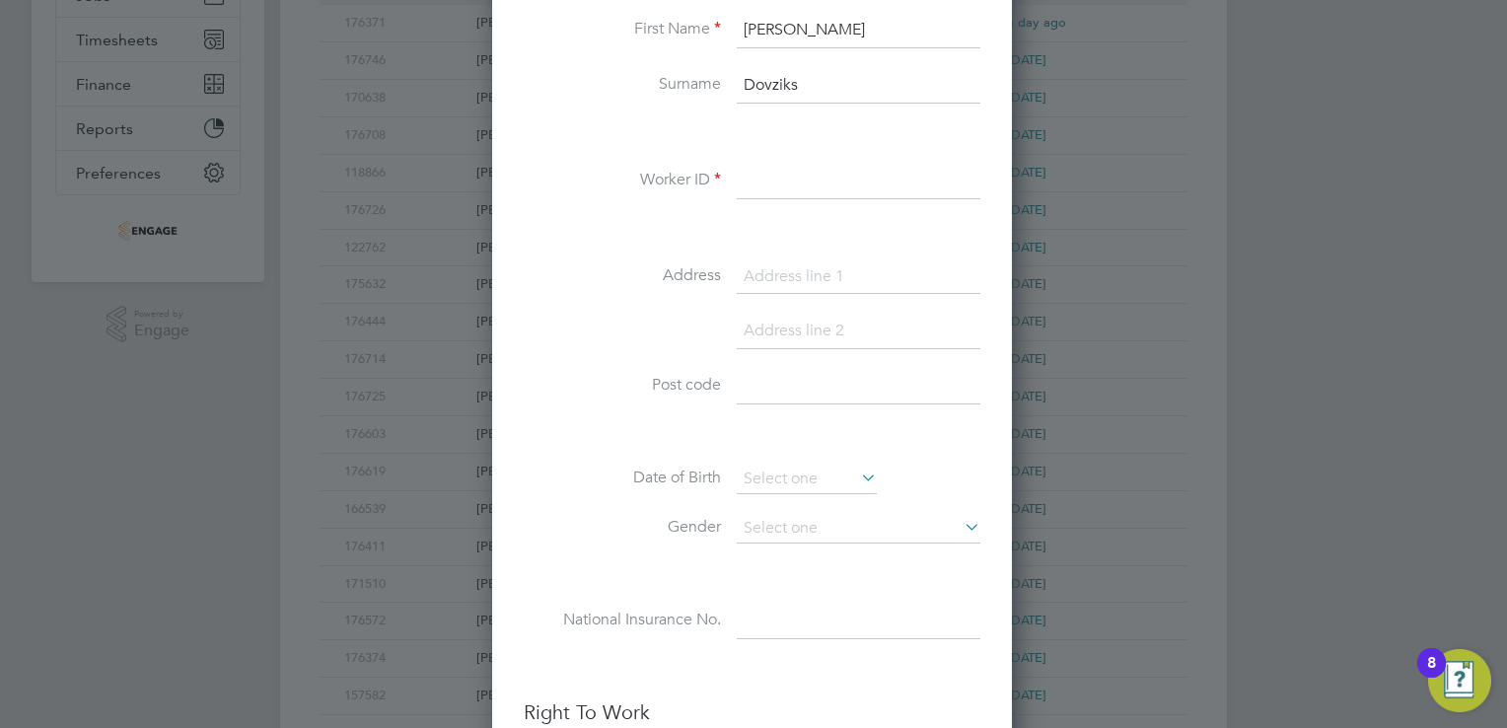
scroll to position [493, 0]
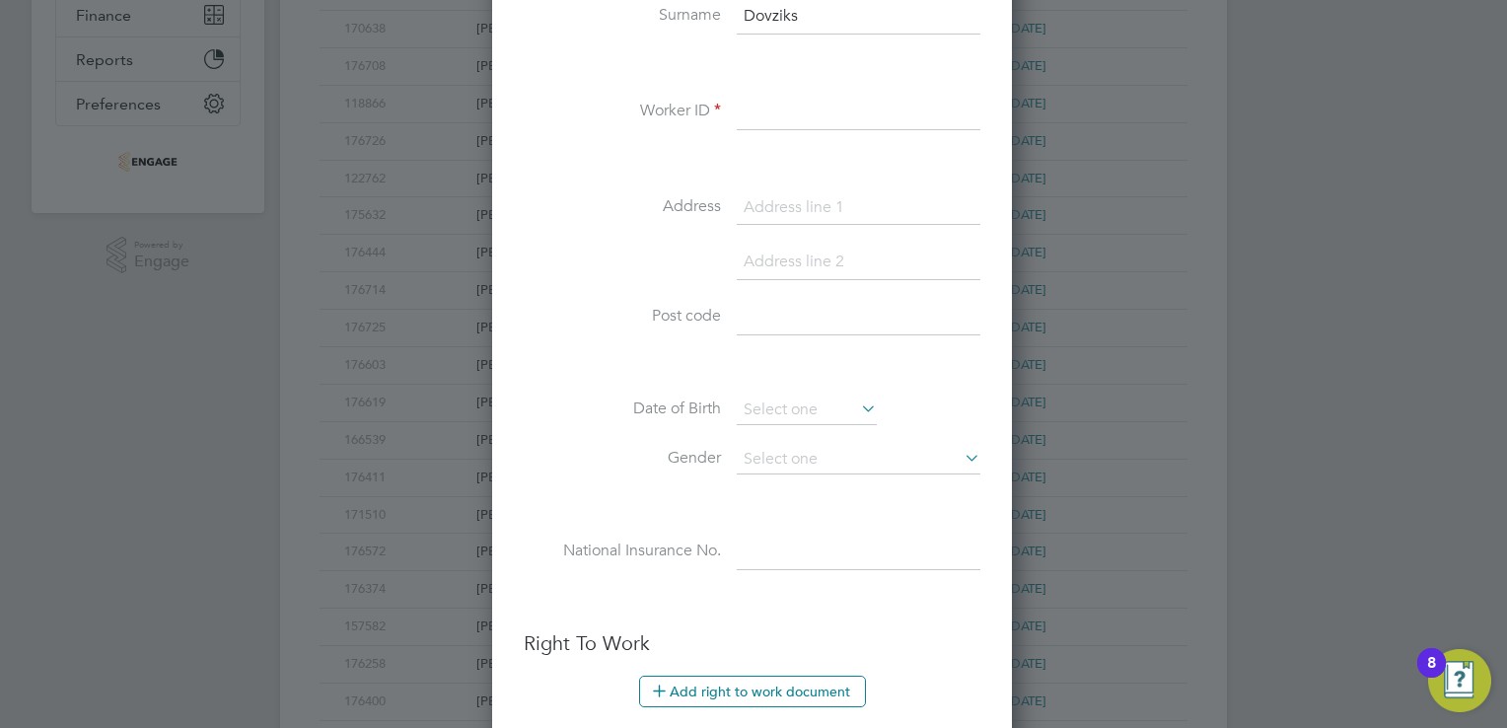
click at [825, 119] on input at bounding box center [859, 113] width 244 height 36
paste input "165791"
type input "165791"
click at [766, 192] on input at bounding box center [859, 208] width 244 height 36
drag, startPoint x: 788, startPoint y: 203, endPoint x: 778, endPoint y: 199, distance: 10.6
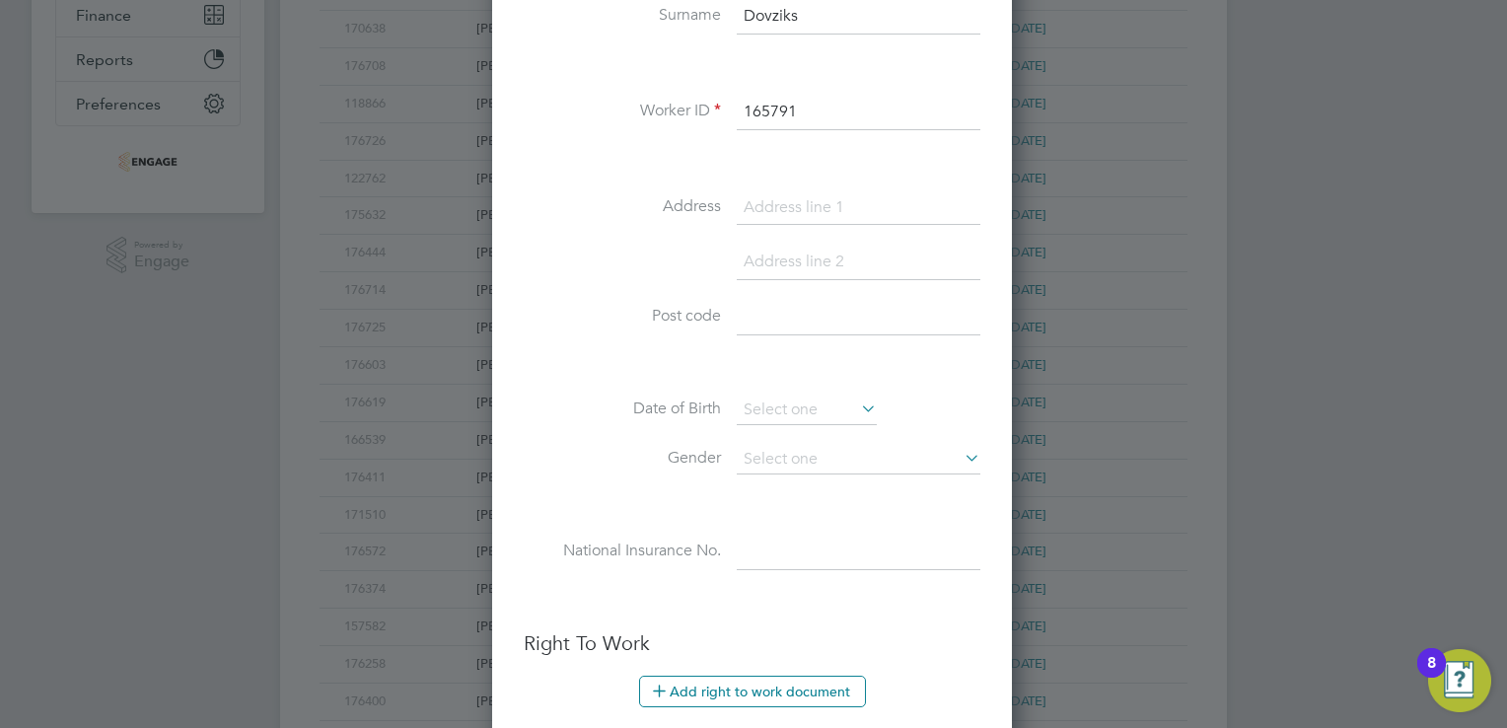
click at [788, 203] on input at bounding box center [859, 208] width 244 height 36
paste input "9 Draper St"
type input "9 Draper St"
click at [790, 314] on input at bounding box center [859, 318] width 244 height 36
paste input "LE2 1PQ"
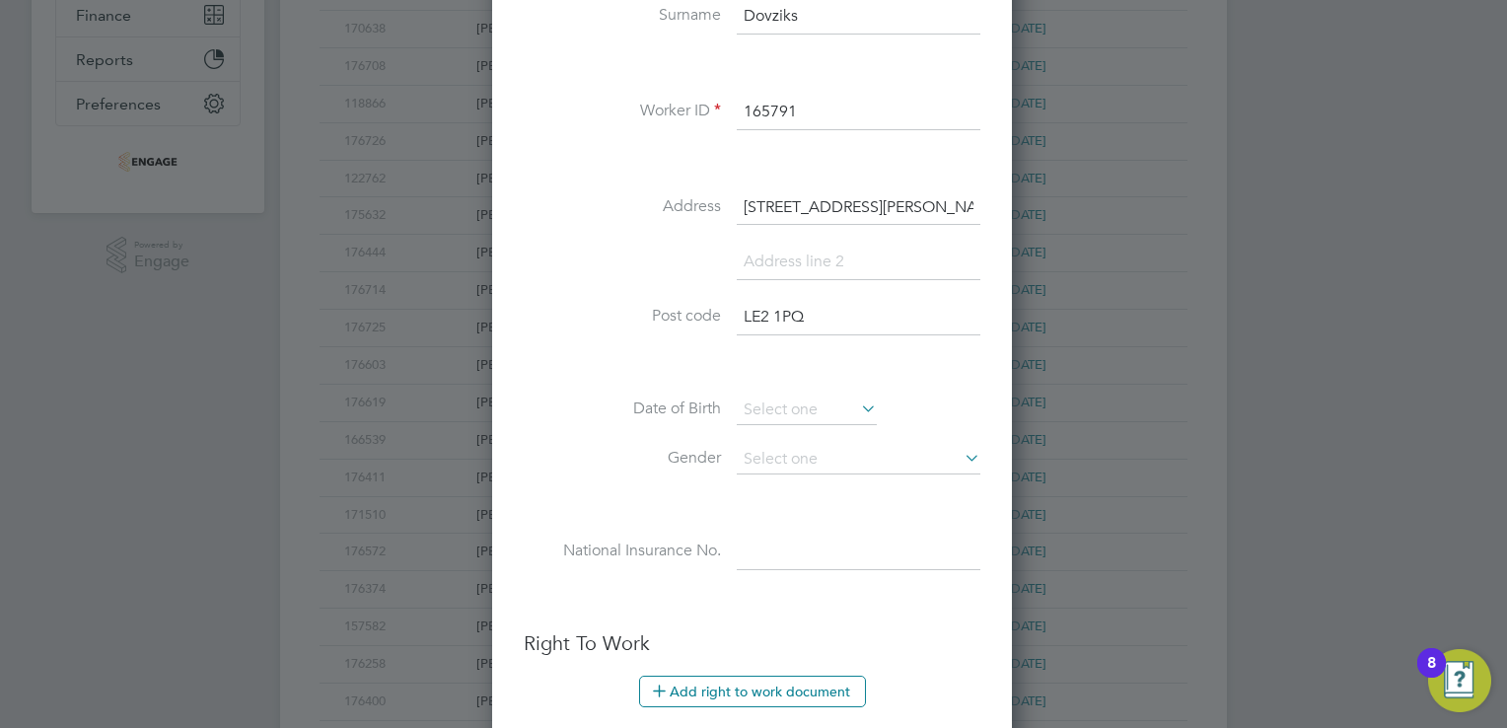
type input "LE2 1PQ"
click at [766, 263] on input at bounding box center [859, 263] width 244 height 36
paste input "Leicester"
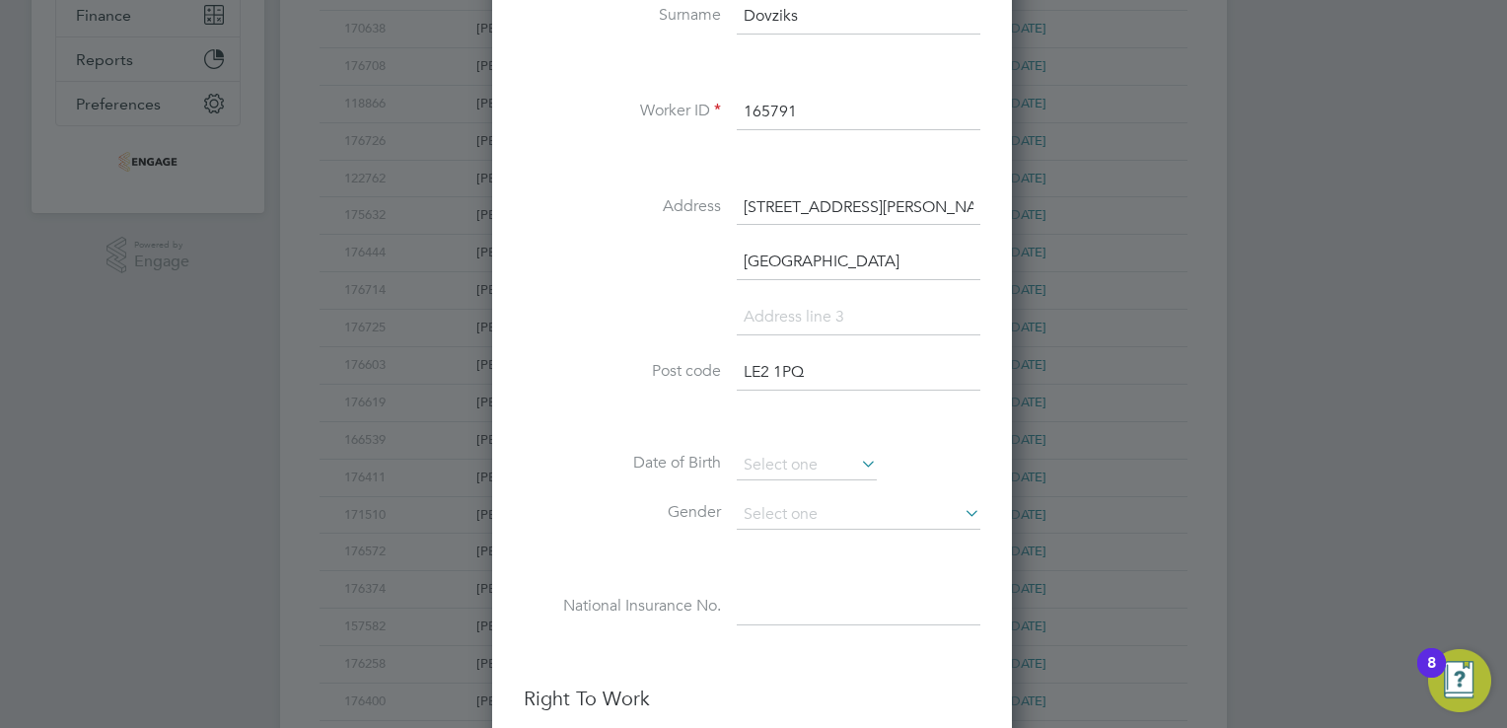
scroll to position [1716, 522]
type input "Leicester"
click at [766, 462] on input at bounding box center [807, 466] width 140 height 30
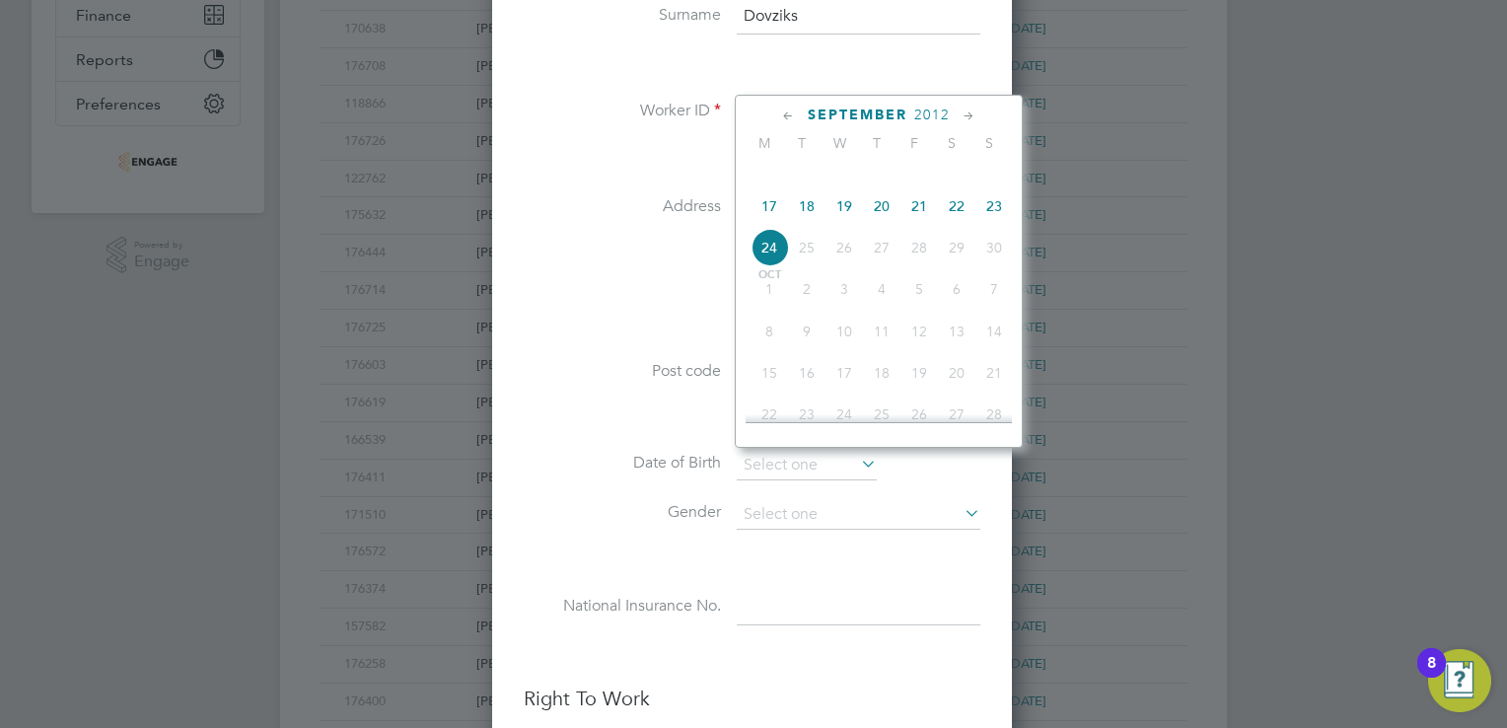
click at [937, 109] on span "2012" at bounding box center [932, 115] width 36 height 17
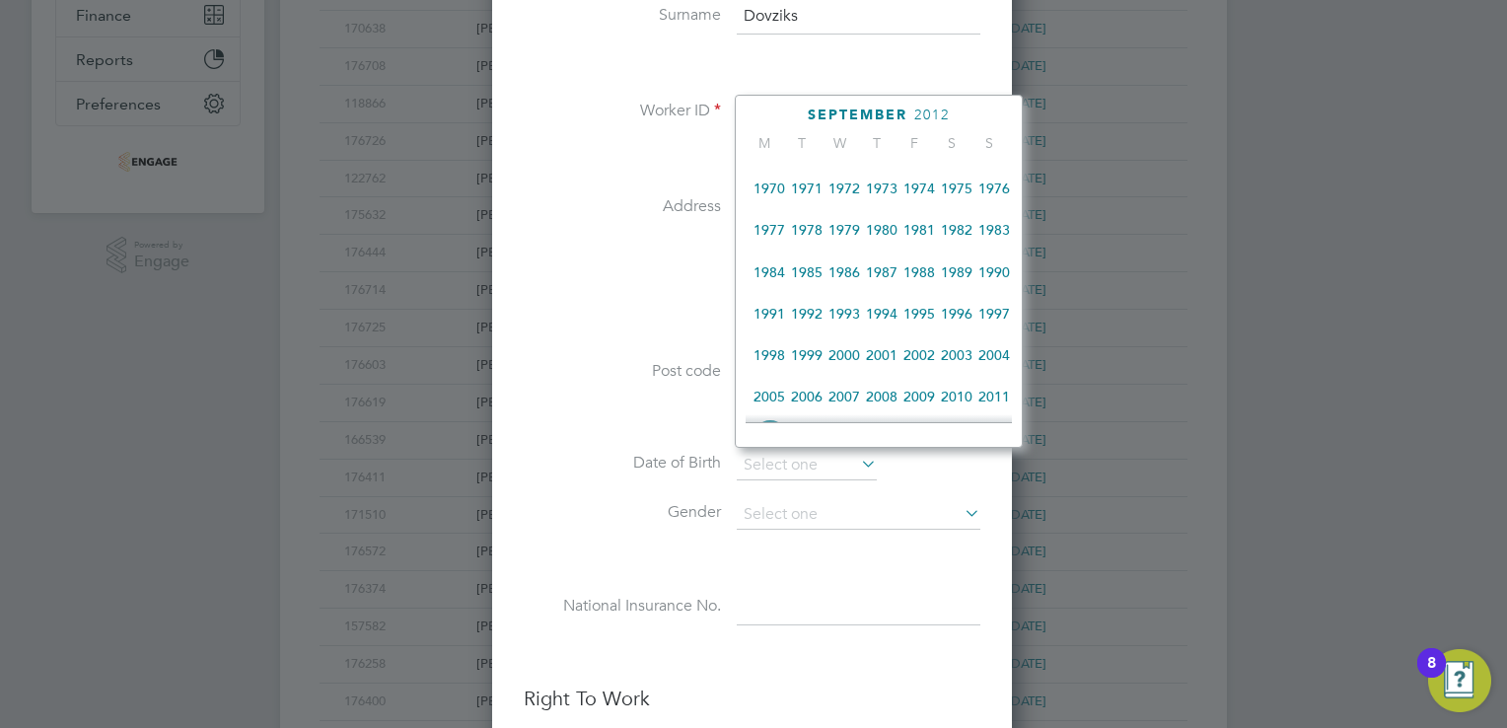
scroll to position [330, 0]
click at [916, 282] on span "1981" at bounding box center [919, 273] width 37 height 37
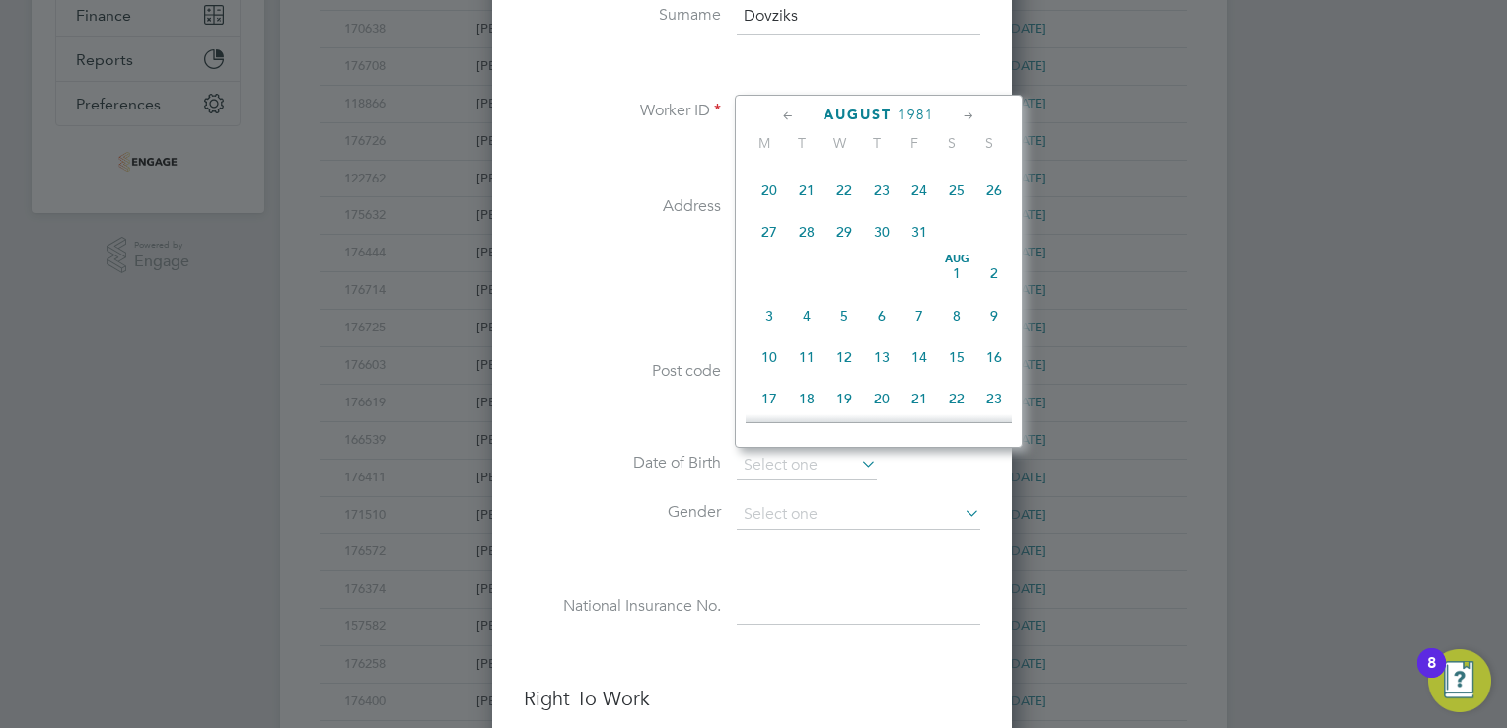
click at [791, 112] on icon at bounding box center [788, 117] width 19 height 22
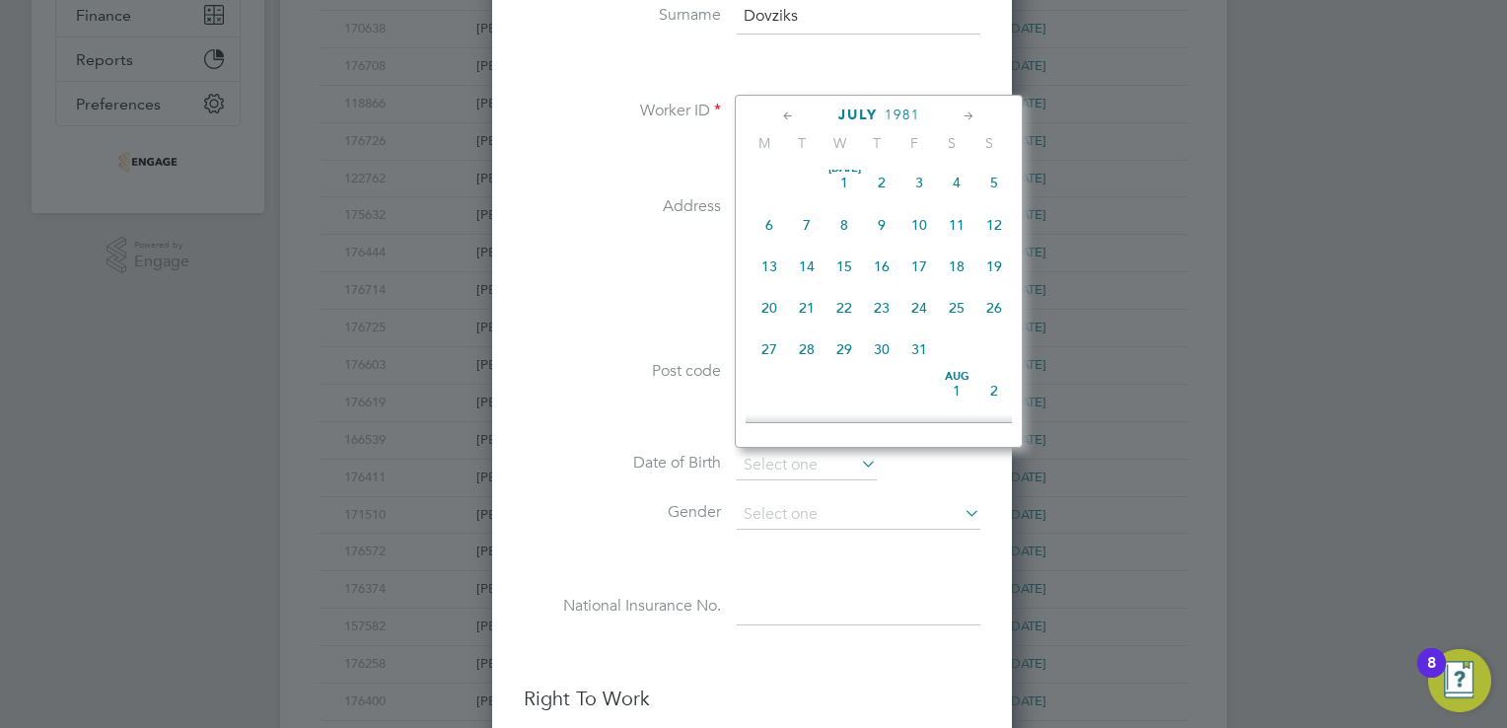
click at [994, 179] on span "5" at bounding box center [994, 182] width 37 height 37
type input "05 Jul 1981"
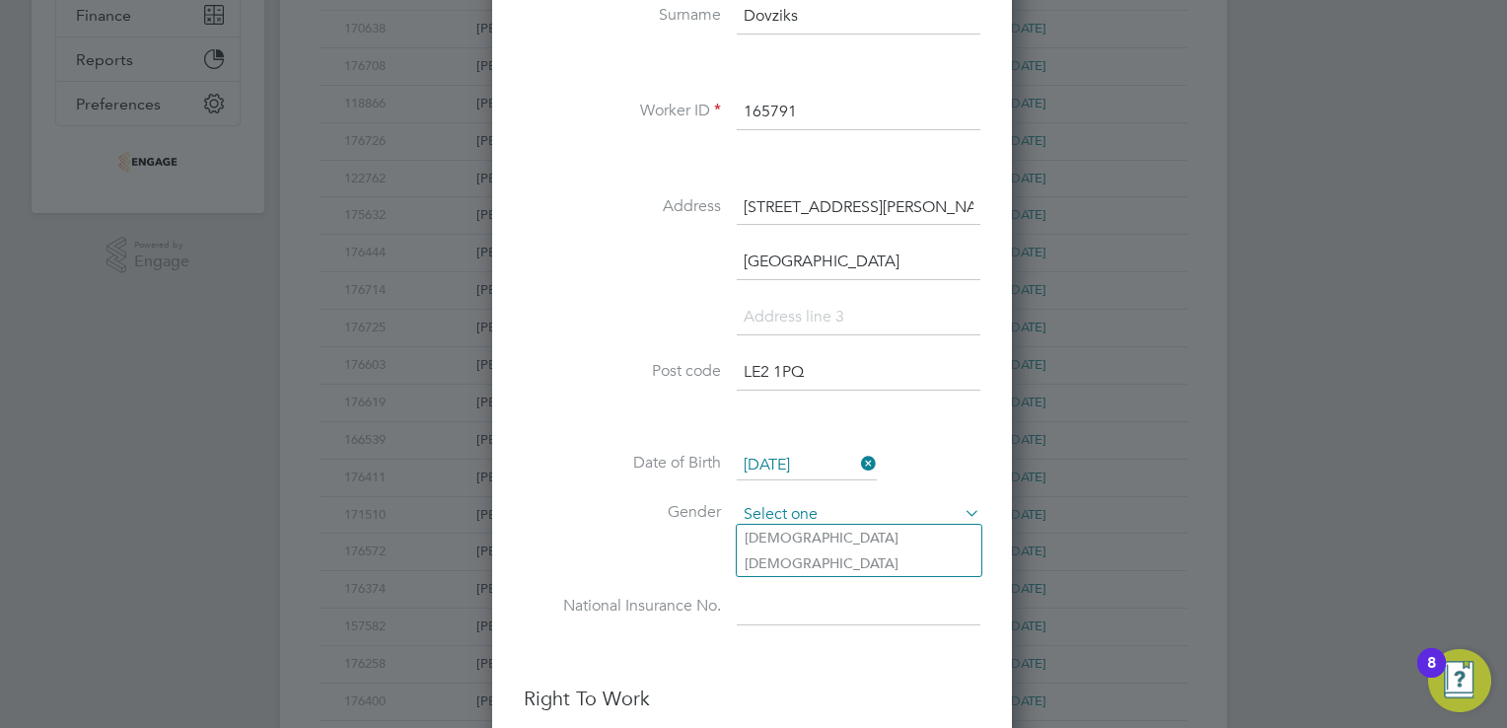
click at [803, 501] on input at bounding box center [859, 515] width 244 height 30
click at [794, 545] on li "[DEMOGRAPHIC_DATA]" at bounding box center [859, 538] width 245 height 26
type input "[DEMOGRAPHIC_DATA]"
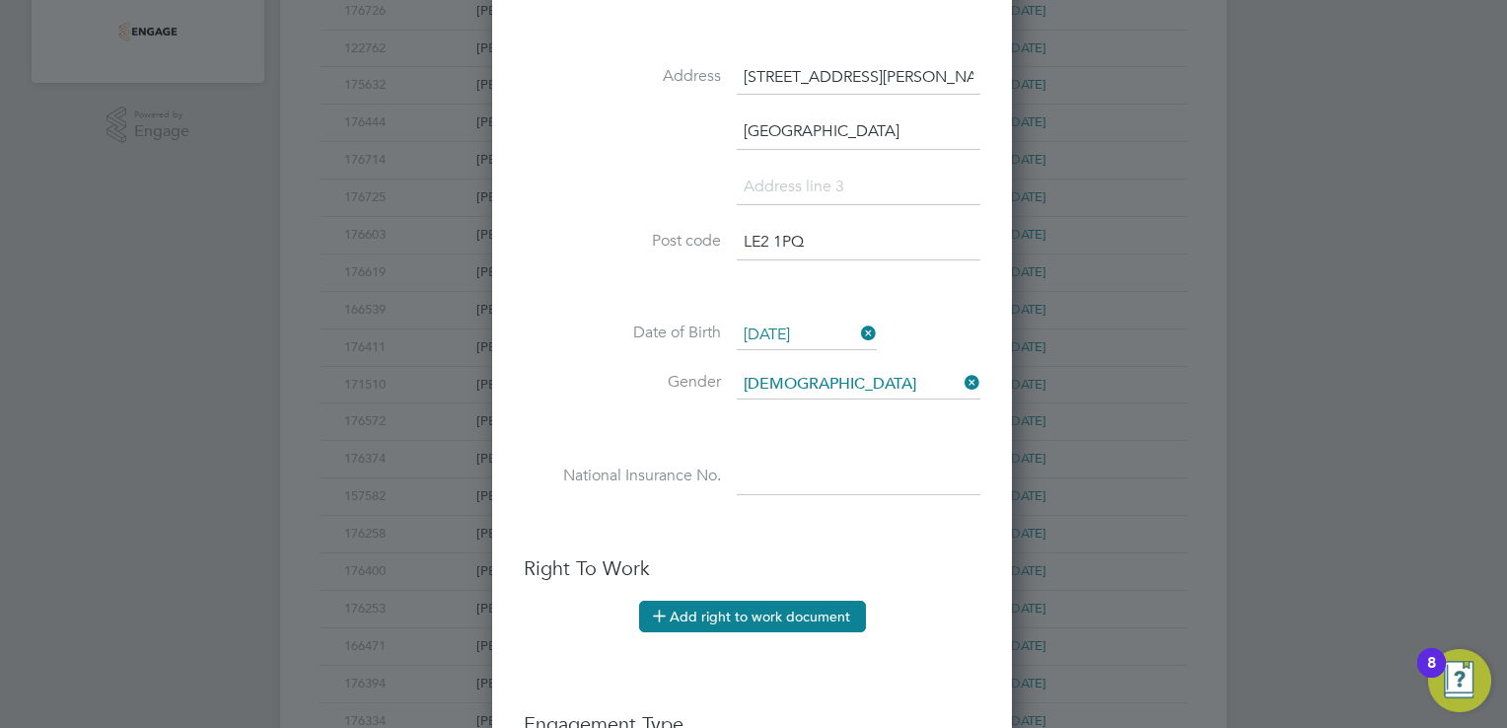
scroll to position [691, 0]
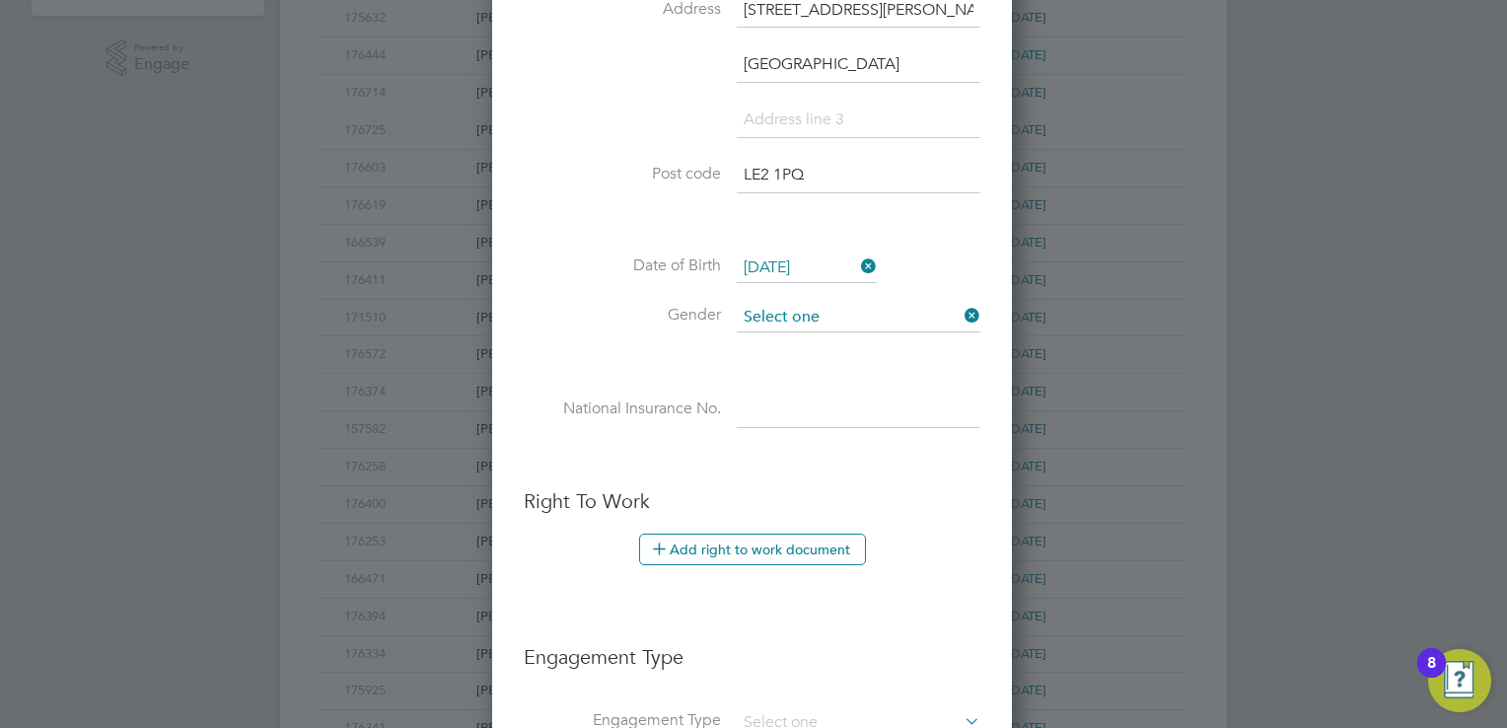
click at [804, 309] on input at bounding box center [859, 318] width 244 height 30
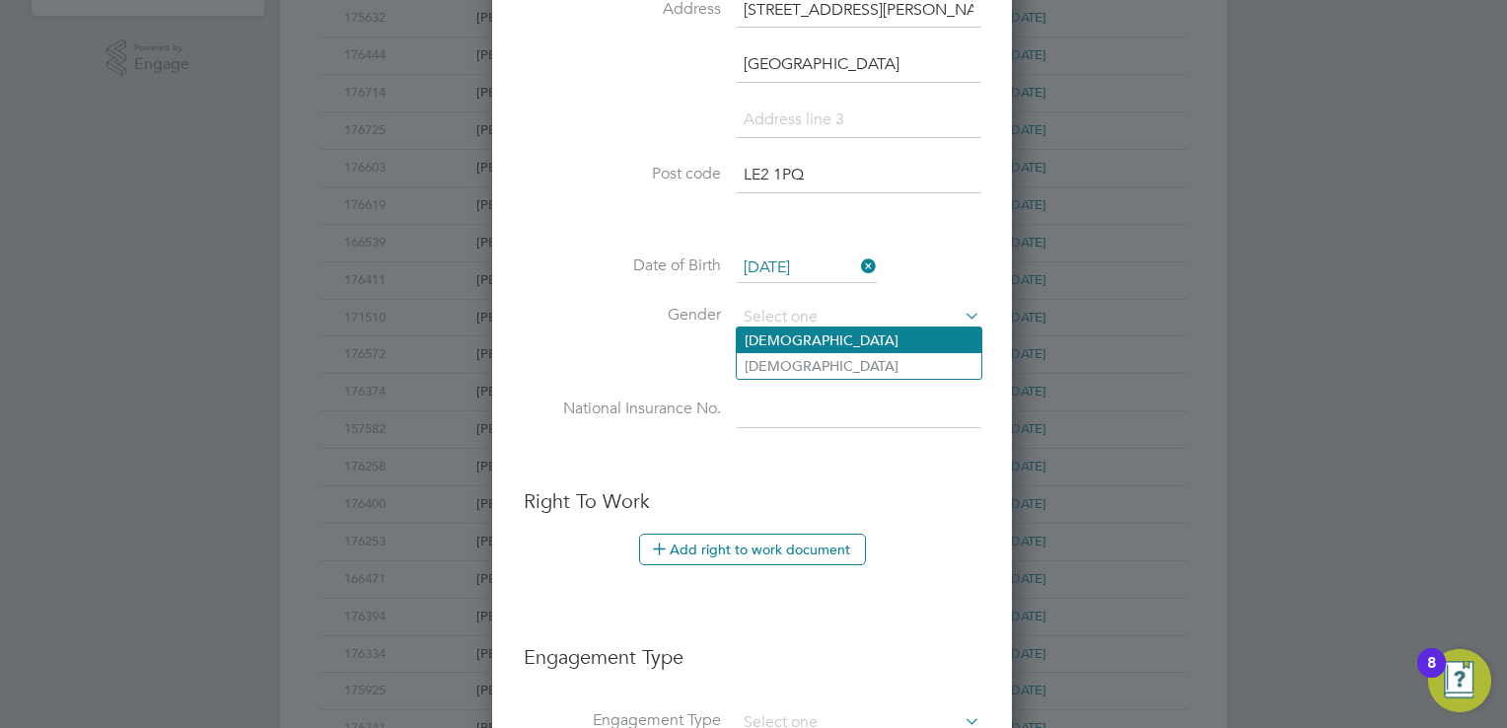
click at [781, 341] on li "[DEMOGRAPHIC_DATA]" at bounding box center [859, 341] width 245 height 26
type input "[DEMOGRAPHIC_DATA]"
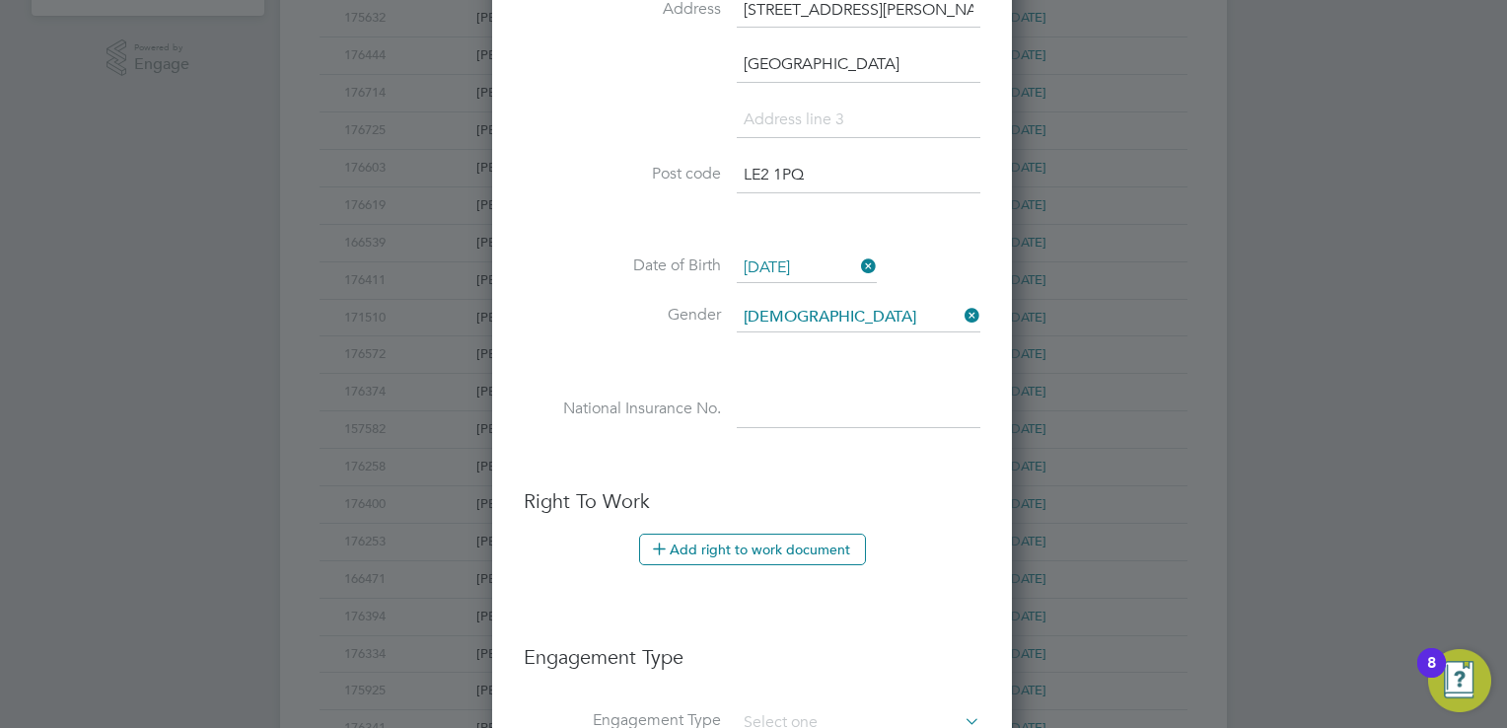
click at [772, 404] on input at bounding box center [859, 411] width 244 height 36
paste input "SL524267D"
type input "SL 52 42 67 D"
click at [675, 448] on li at bounding box center [752, 458] width 457 height 21
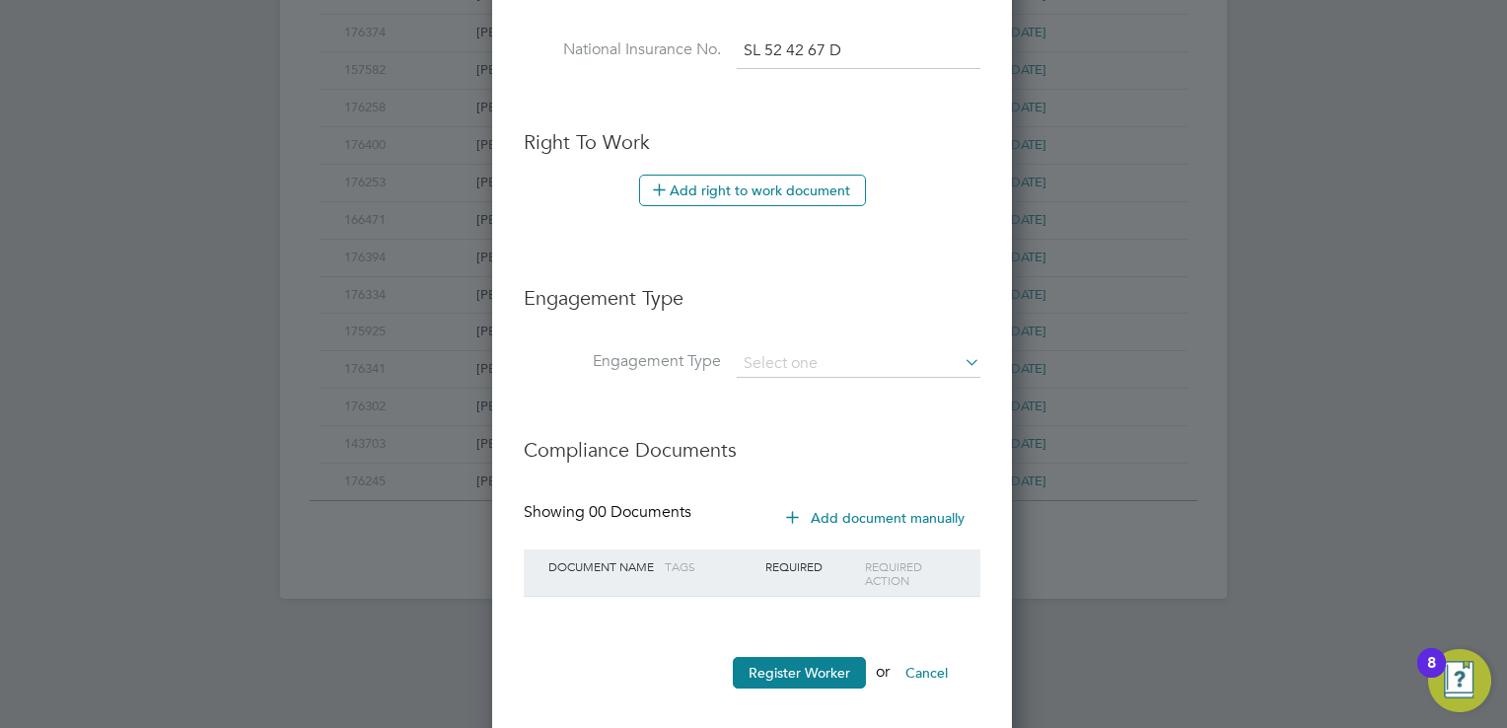
scroll to position [1062, 0]
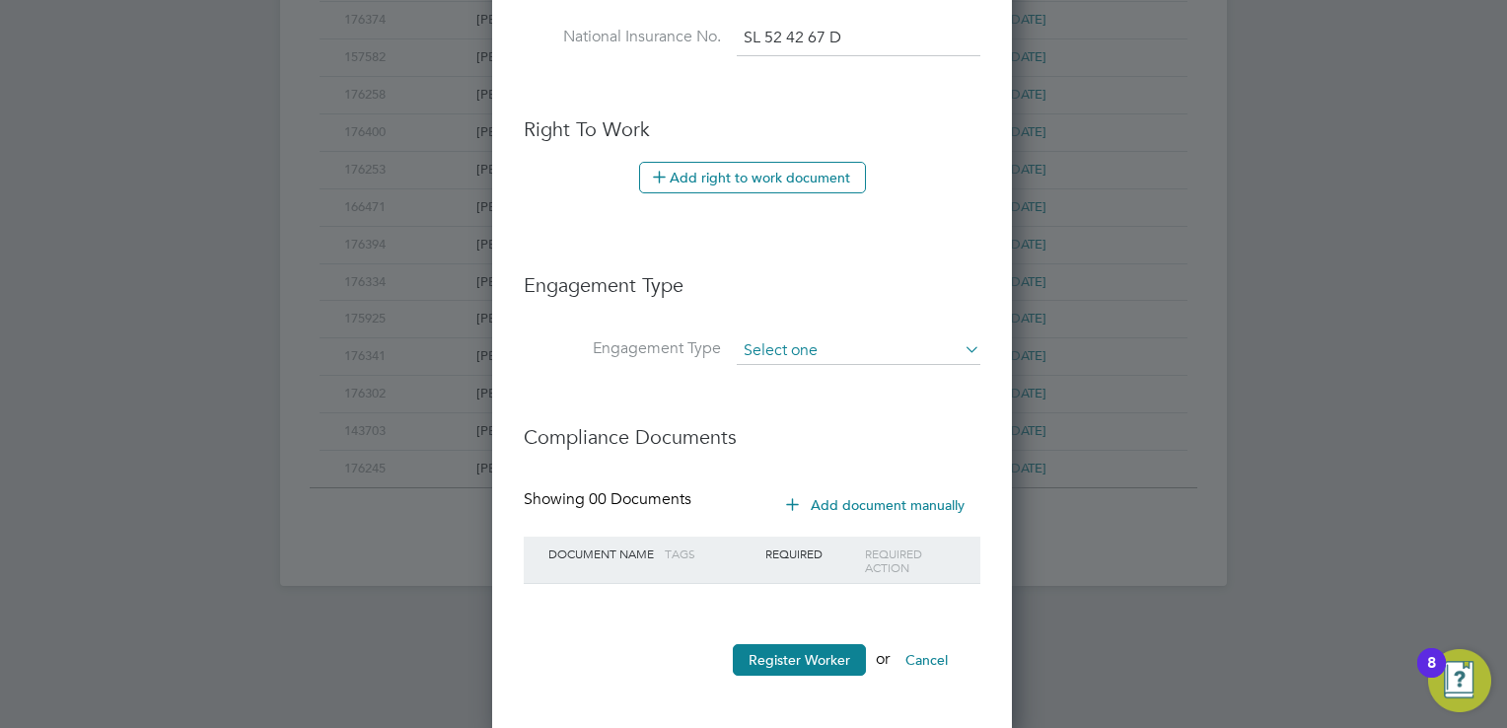
click at [785, 349] on input at bounding box center [859, 351] width 244 height 28
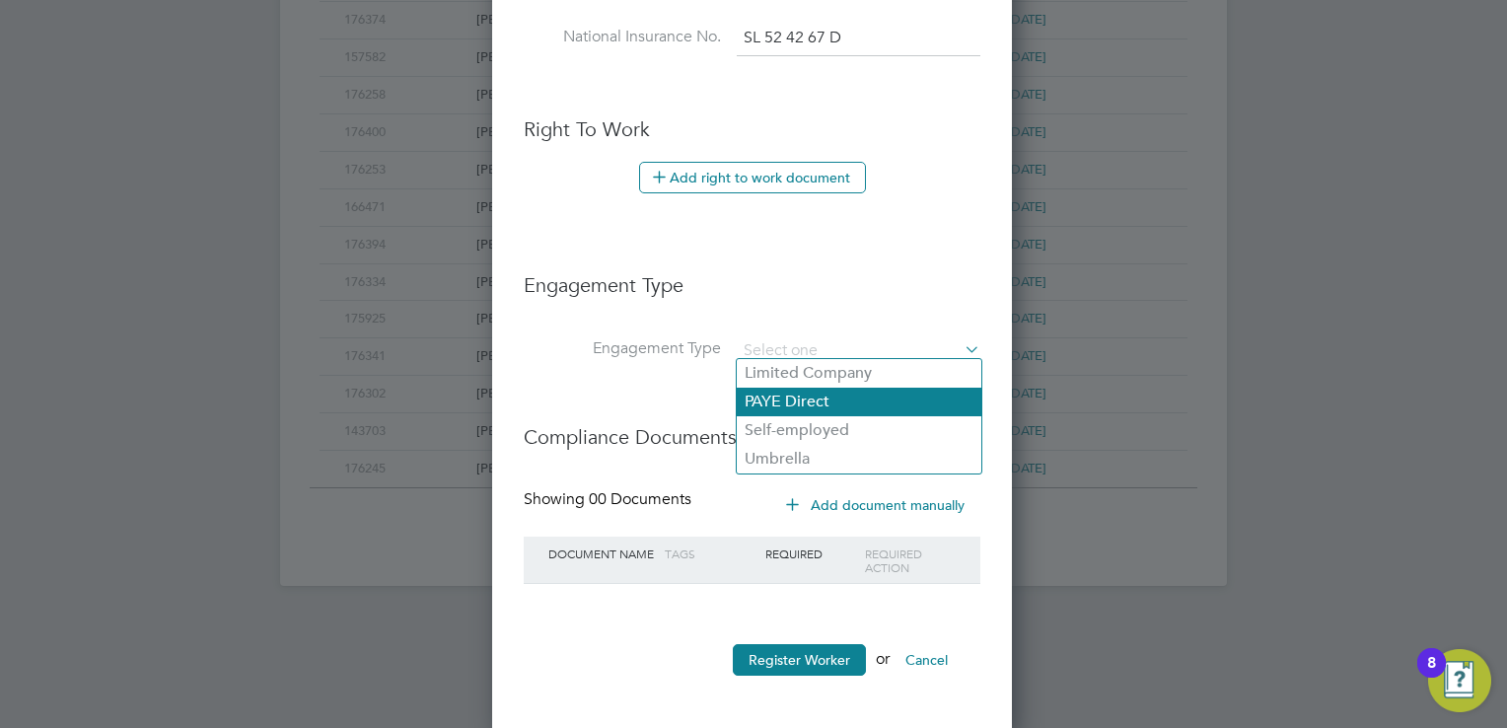
click at [793, 400] on li "PAYE Direct" at bounding box center [859, 402] width 245 height 29
type input "PAYE Direct"
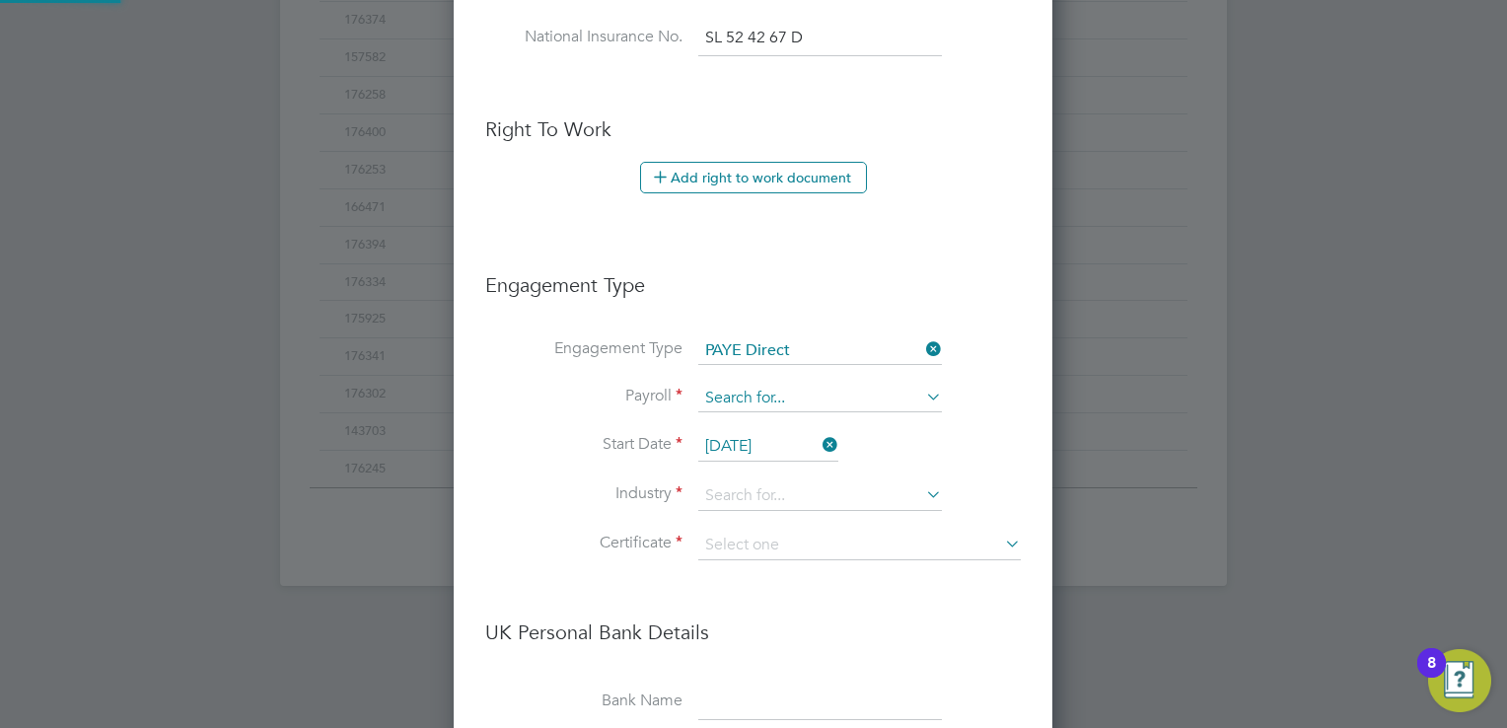
scroll to position [2289, 600]
click at [785, 385] on input at bounding box center [820, 399] width 244 height 28
click at [727, 410] on li "PAYE" at bounding box center [820, 420] width 245 height 29
type input "PAYE"
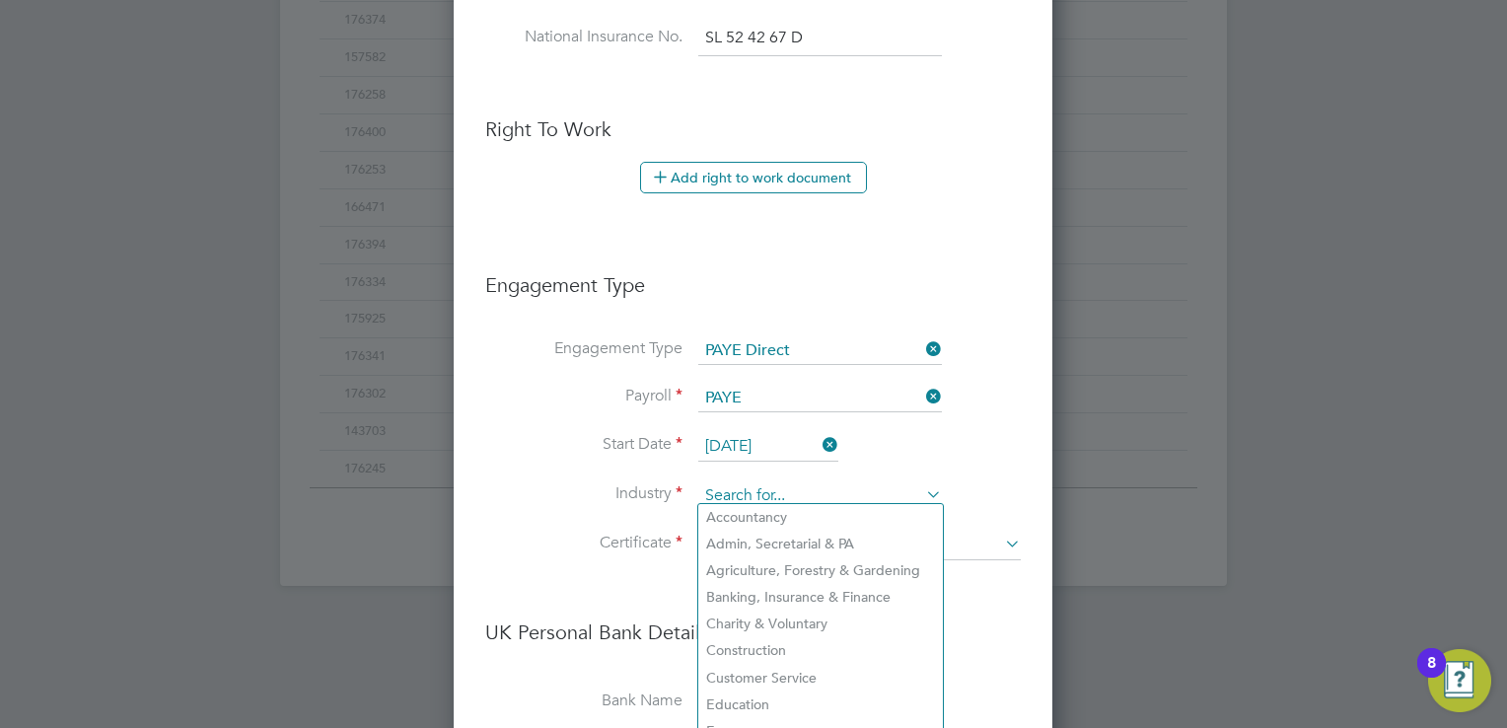
click at [734, 483] on input at bounding box center [820, 496] width 244 height 30
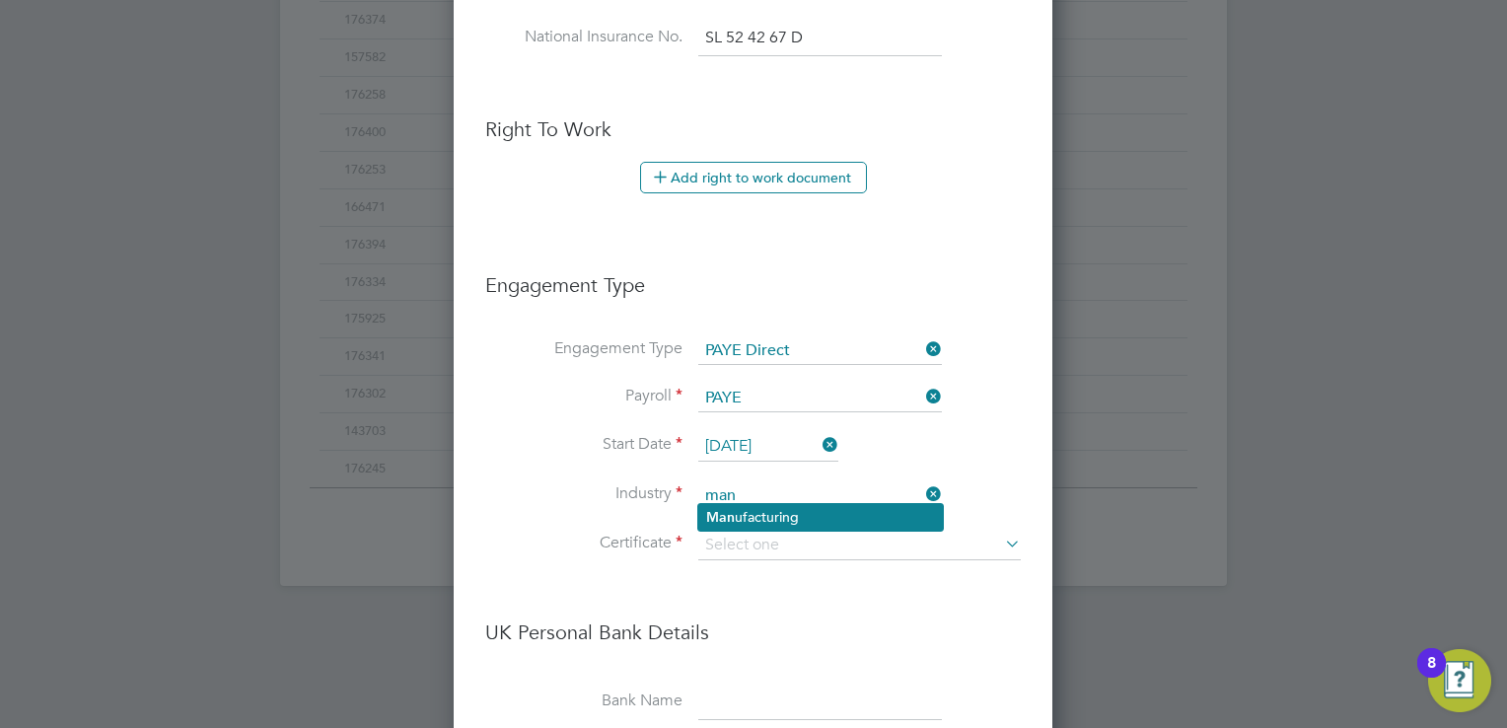
click at [783, 511] on li "Man ufacturing" at bounding box center [820, 517] width 245 height 27
type input "Manufacturing"
click at [769, 519] on li "Industry Manufacturing" at bounding box center [753, 505] width 536 height 49
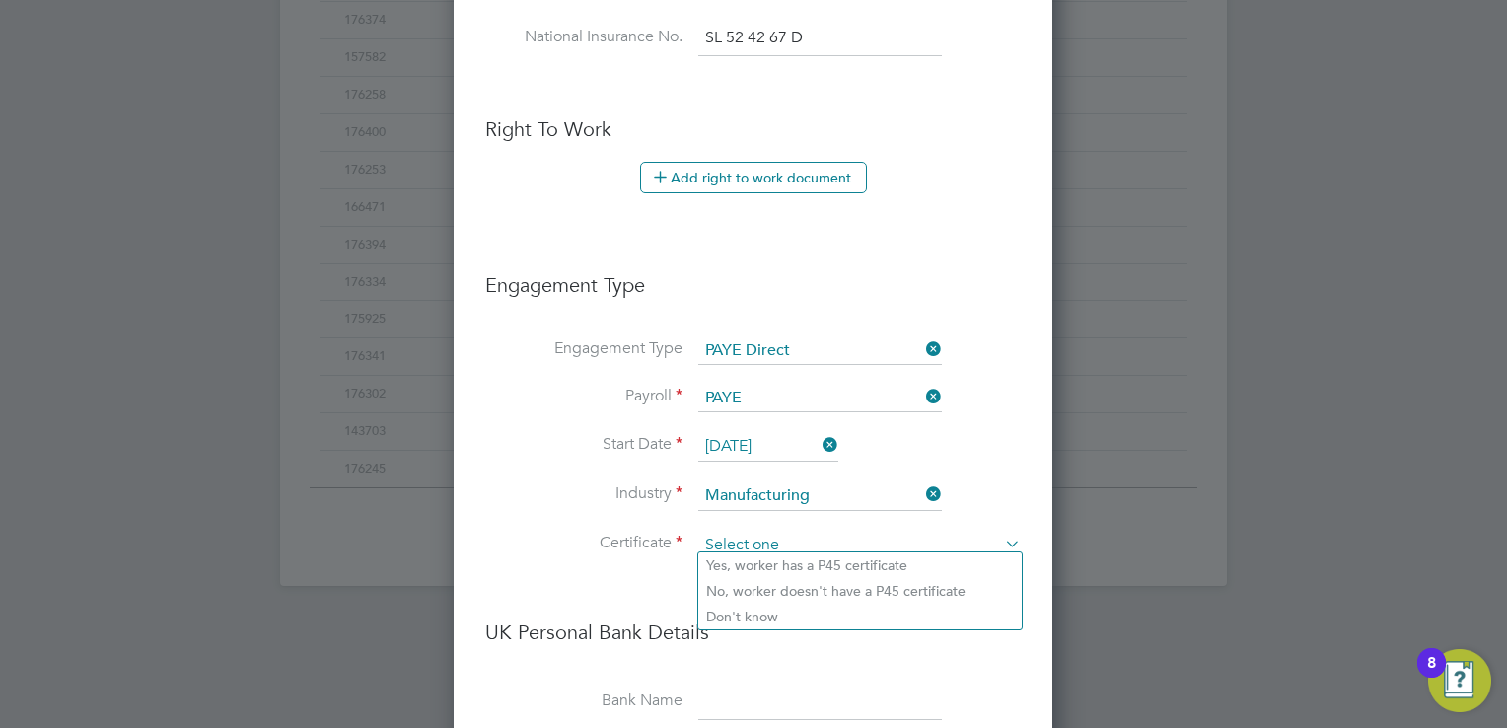
click at [762, 531] on input at bounding box center [859, 546] width 323 height 30
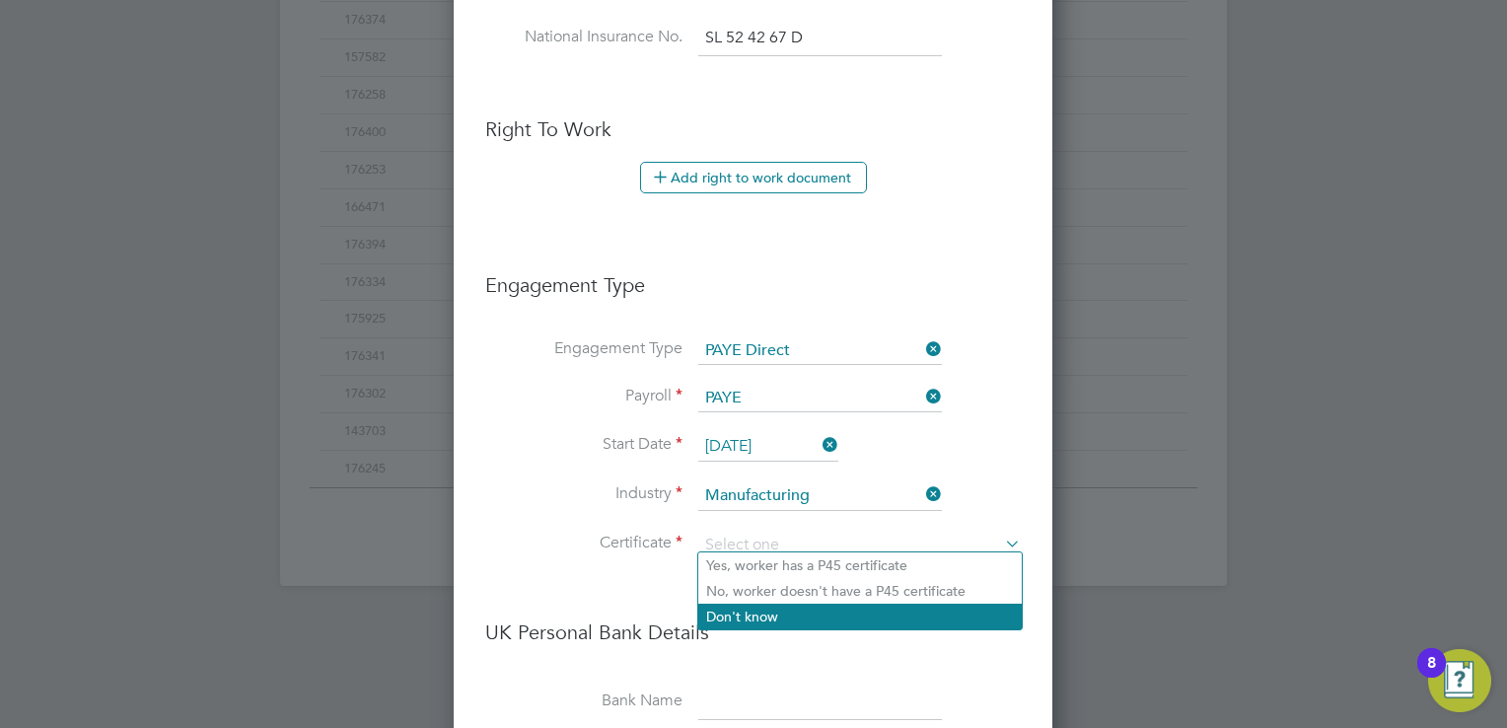
click at [754, 608] on li "Don't know" at bounding box center [860, 617] width 324 height 26
type input "Don't know"
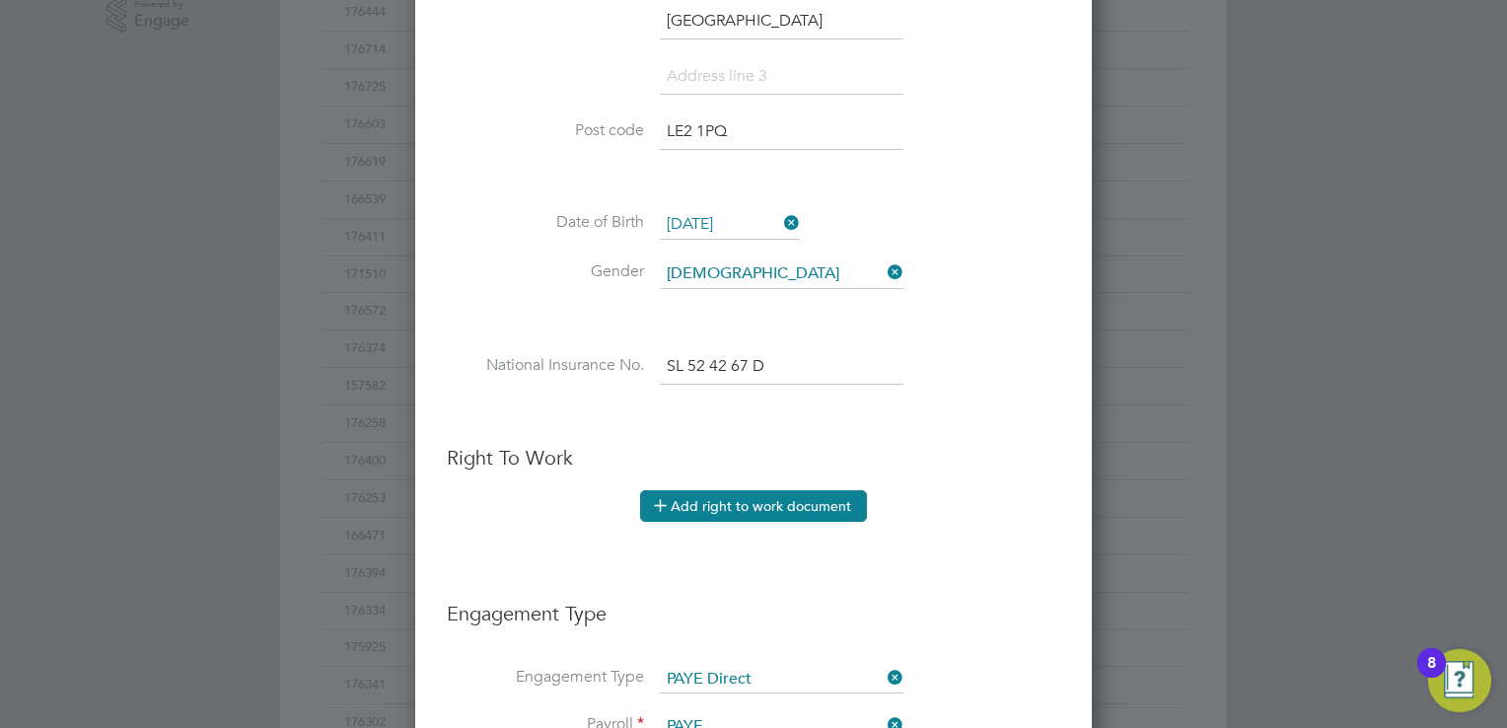
scroll to position [766, 0]
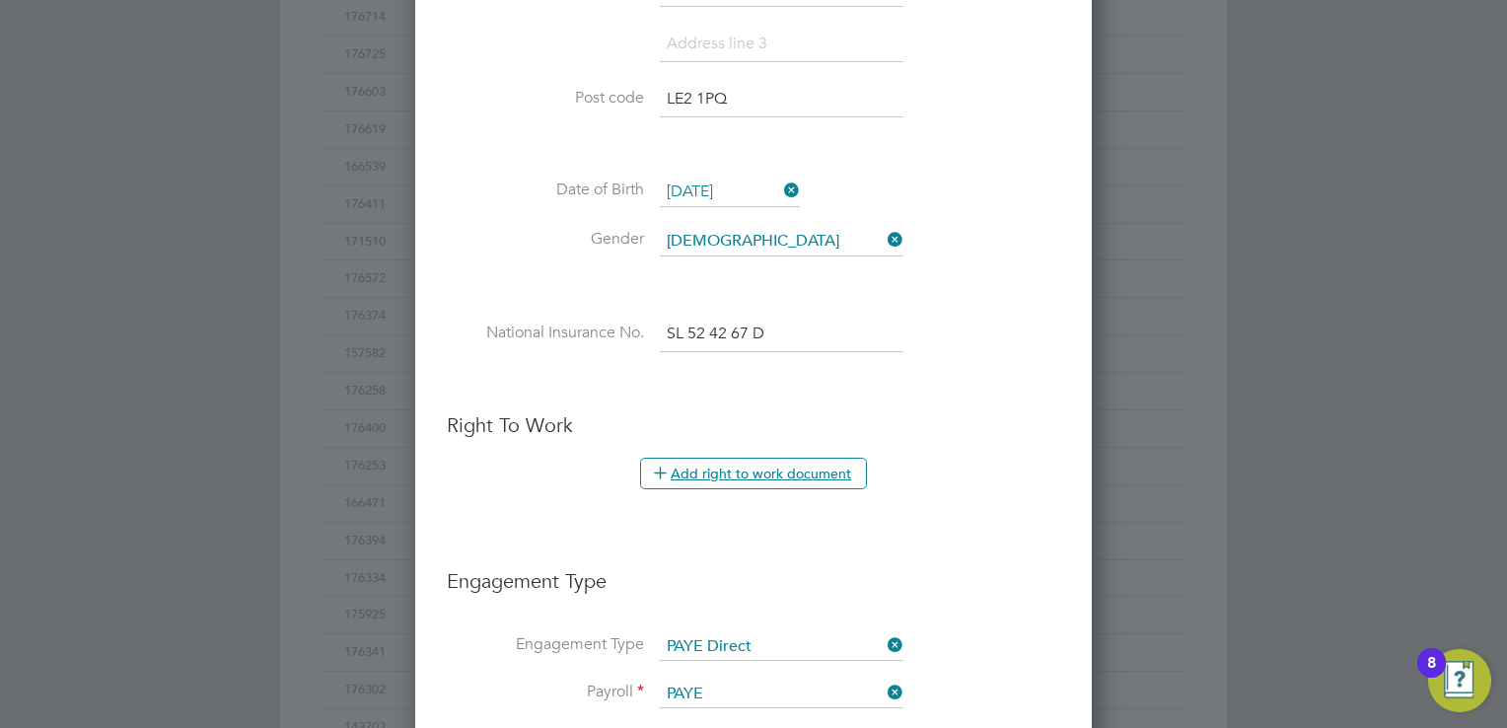
drag, startPoint x: 693, startPoint y: 470, endPoint x: 620, endPoint y: 464, distance: 73.2
click at [691, 470] on button "Add right to work document" at bounding box center [753, 474] width 227 height 32
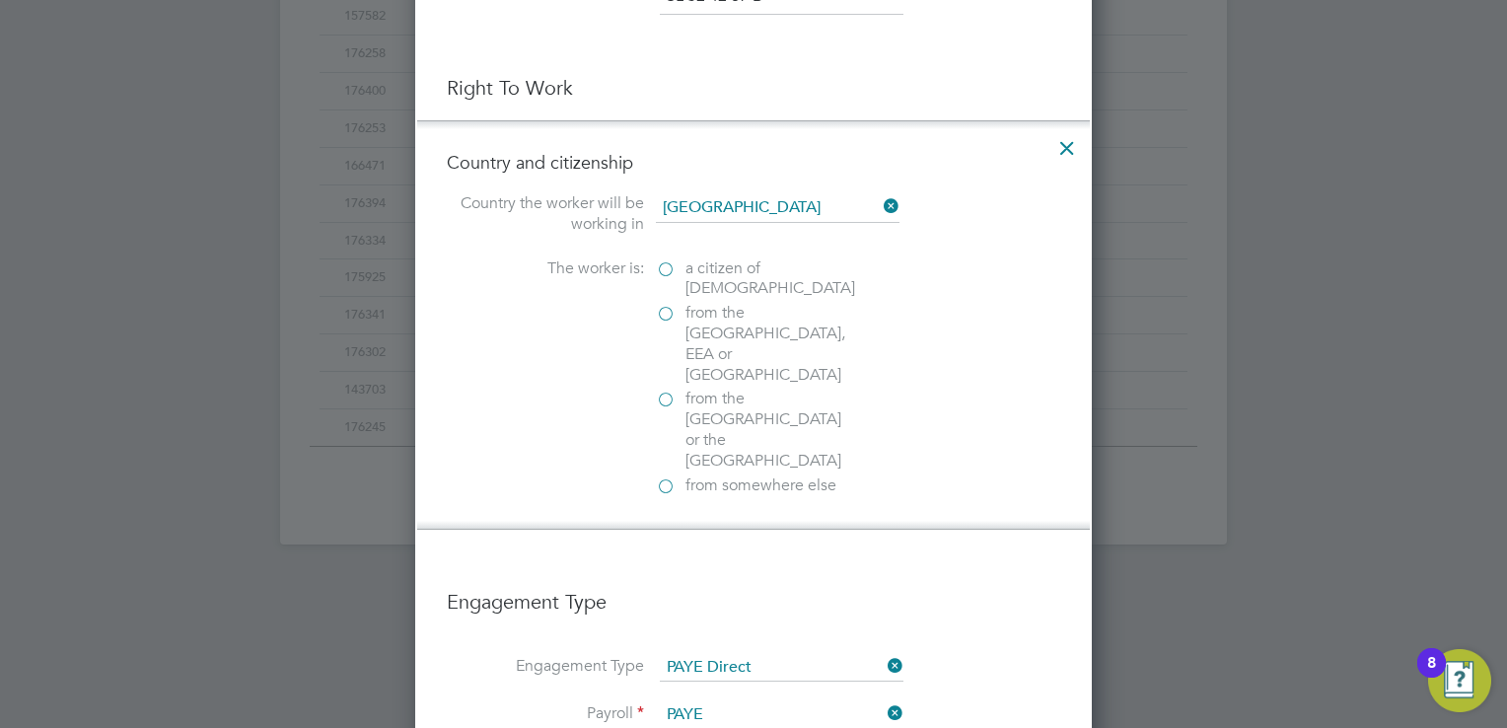
scroll to position [1161, 0]
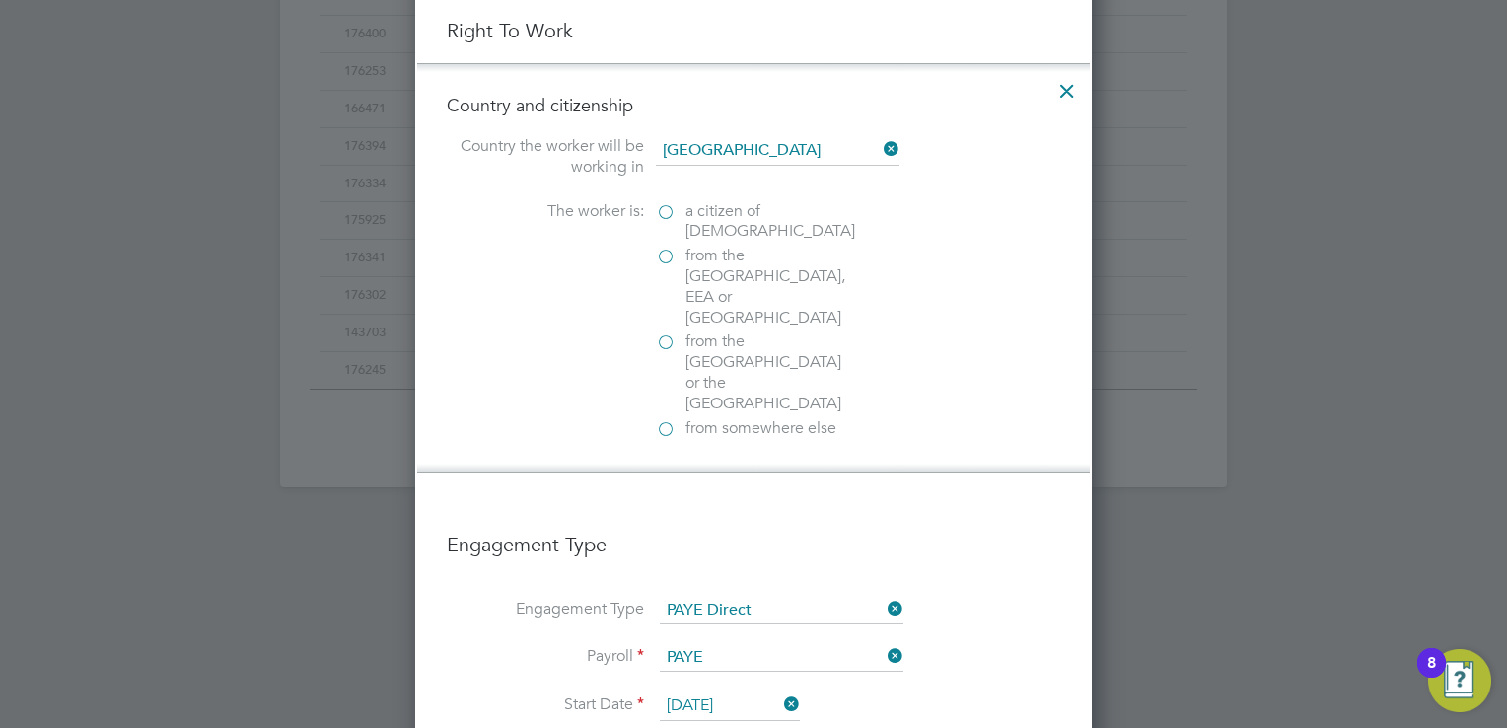
click at [665, 249] on label "from the EU, EEA or Switzerland" at bounding box center [754, 287] width 197 height 82
click at [0, 0] on input "from the EU, EEA or Switzerland" at bounding box center [0, 0] width 0 height 0
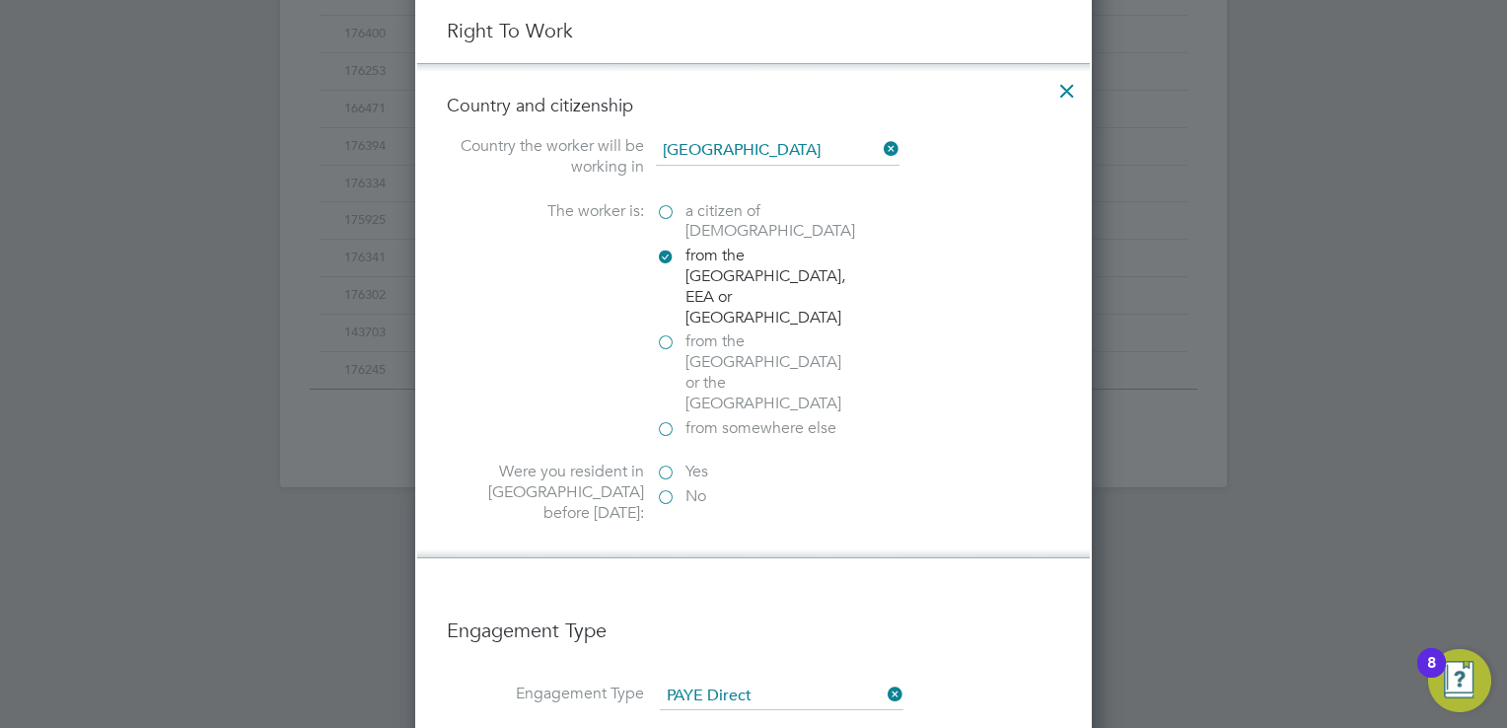
scroll to position [2752, 676]
click at [661, 462] on label "Yes" at bounding box center [754, 472] width 197 height 21
click at [0, 0] on input "Yes" at bounding box center [0, 0] width 0 height 0
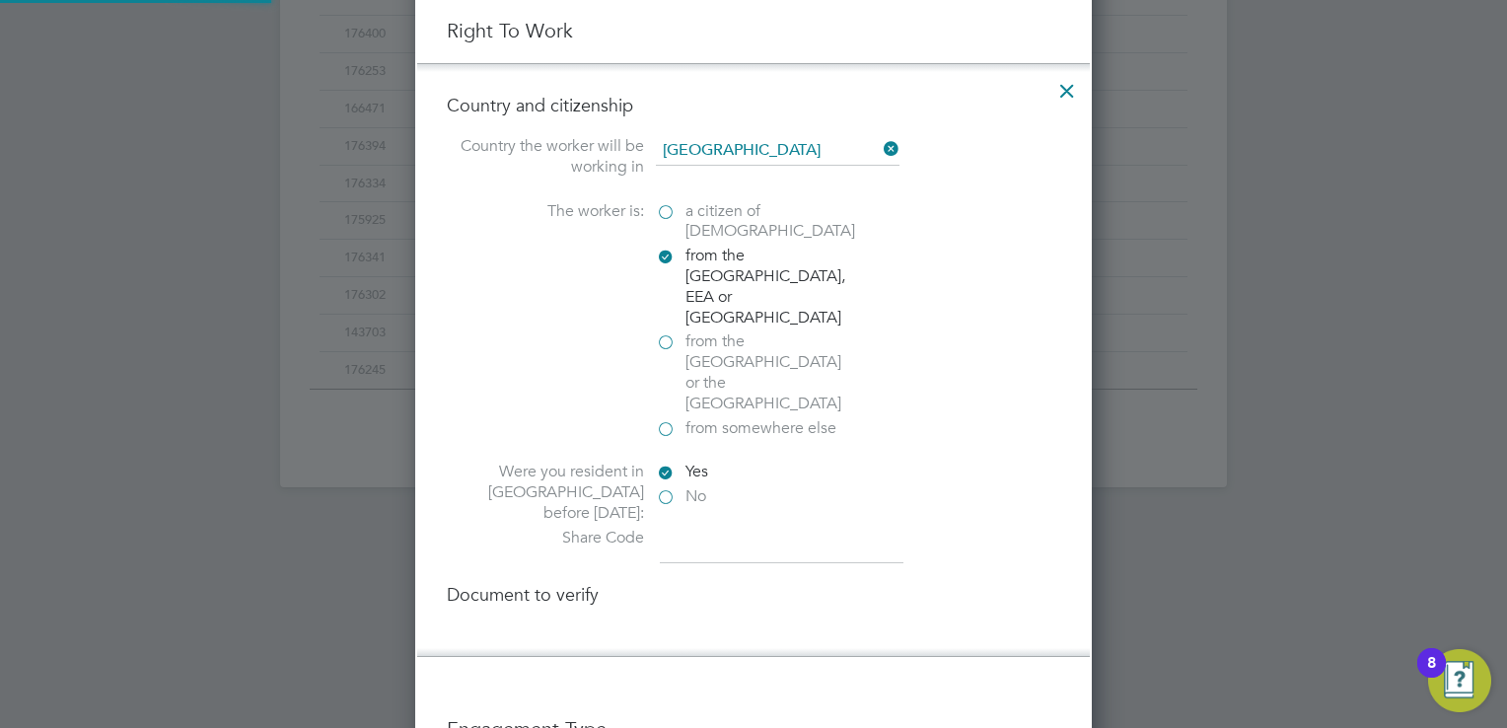
scroll to position [2894, 676]
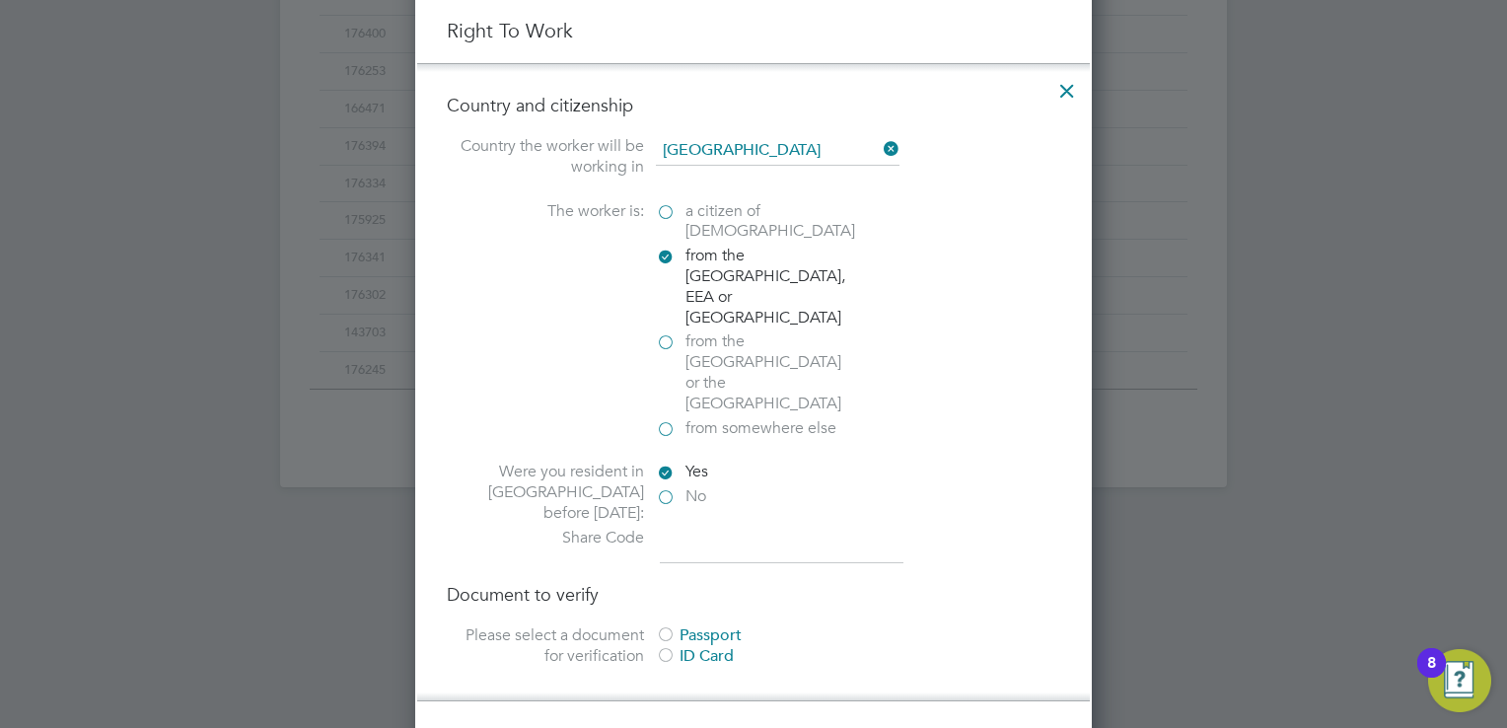
click at [710, 528] on input at bounding box center [782, 546] width 244 height 36
paste input "WPN9T564L"
type input "WPN9T564L"
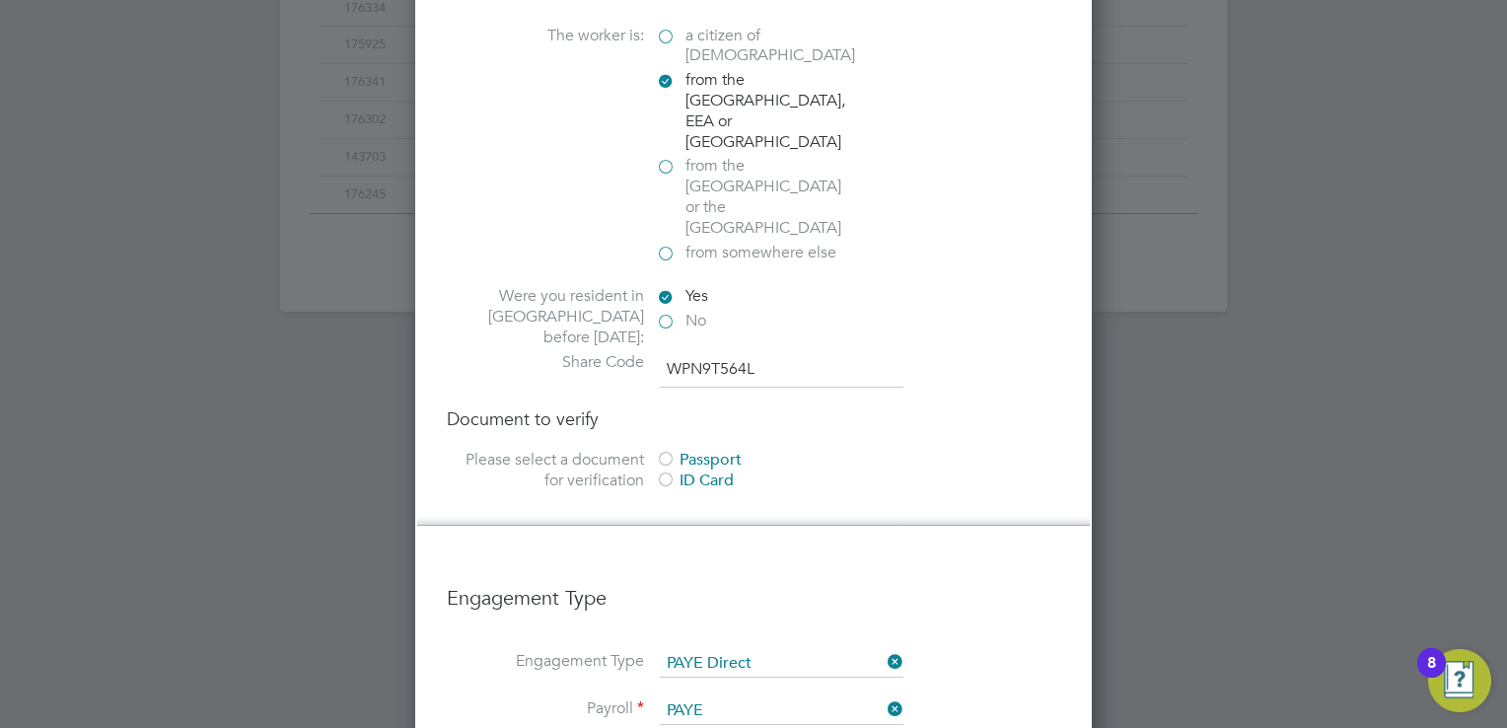
scroll to position [1358, 0]
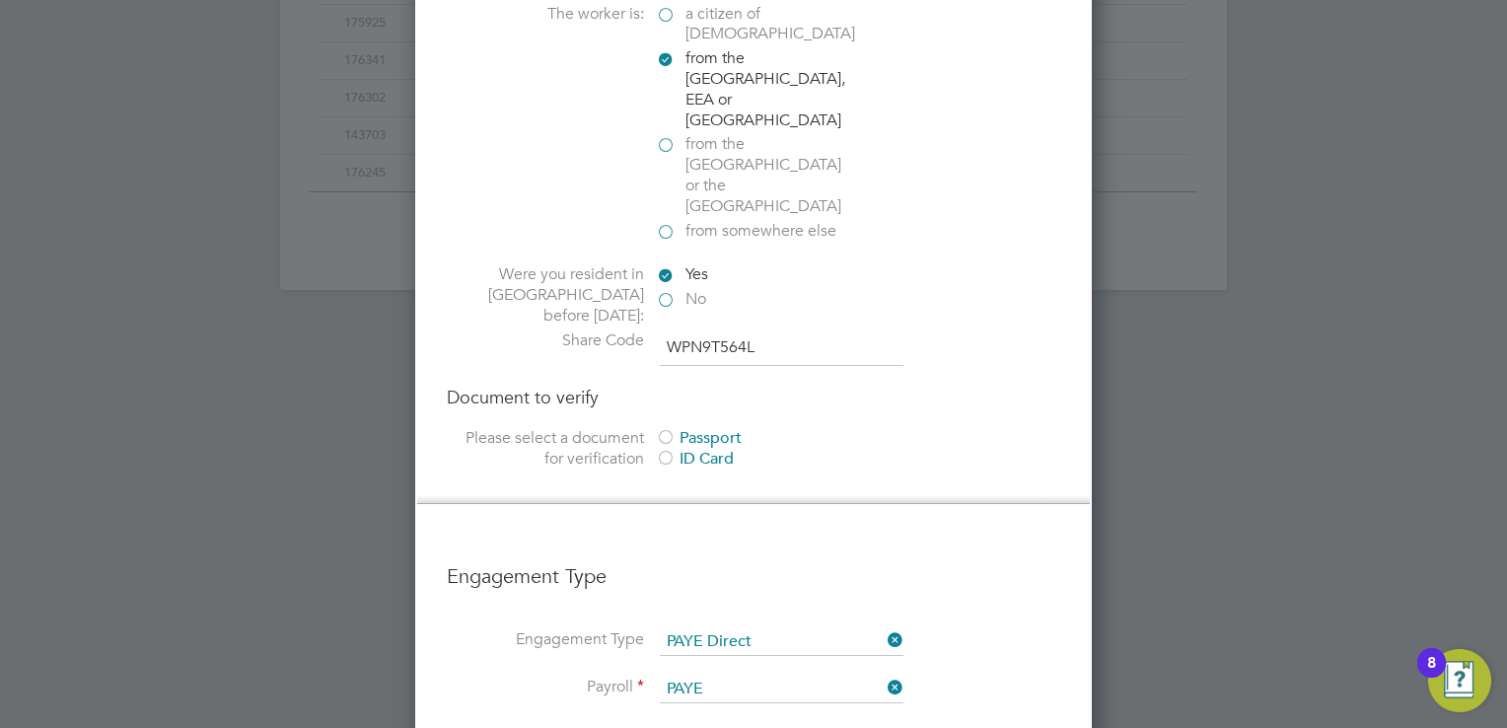
click at [663, 429] on div at bounding box center [666, 439] width 20 height 20
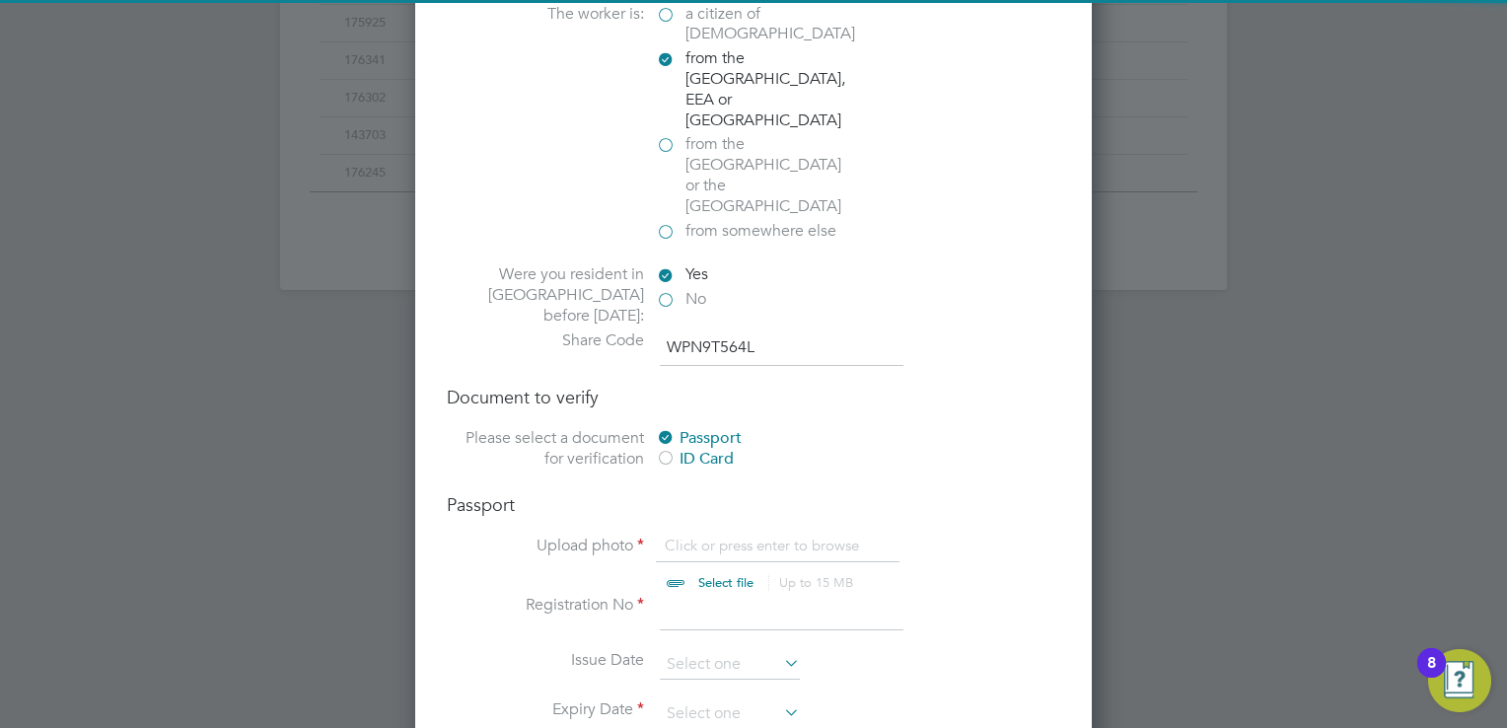
scroll to position [1457, 0]
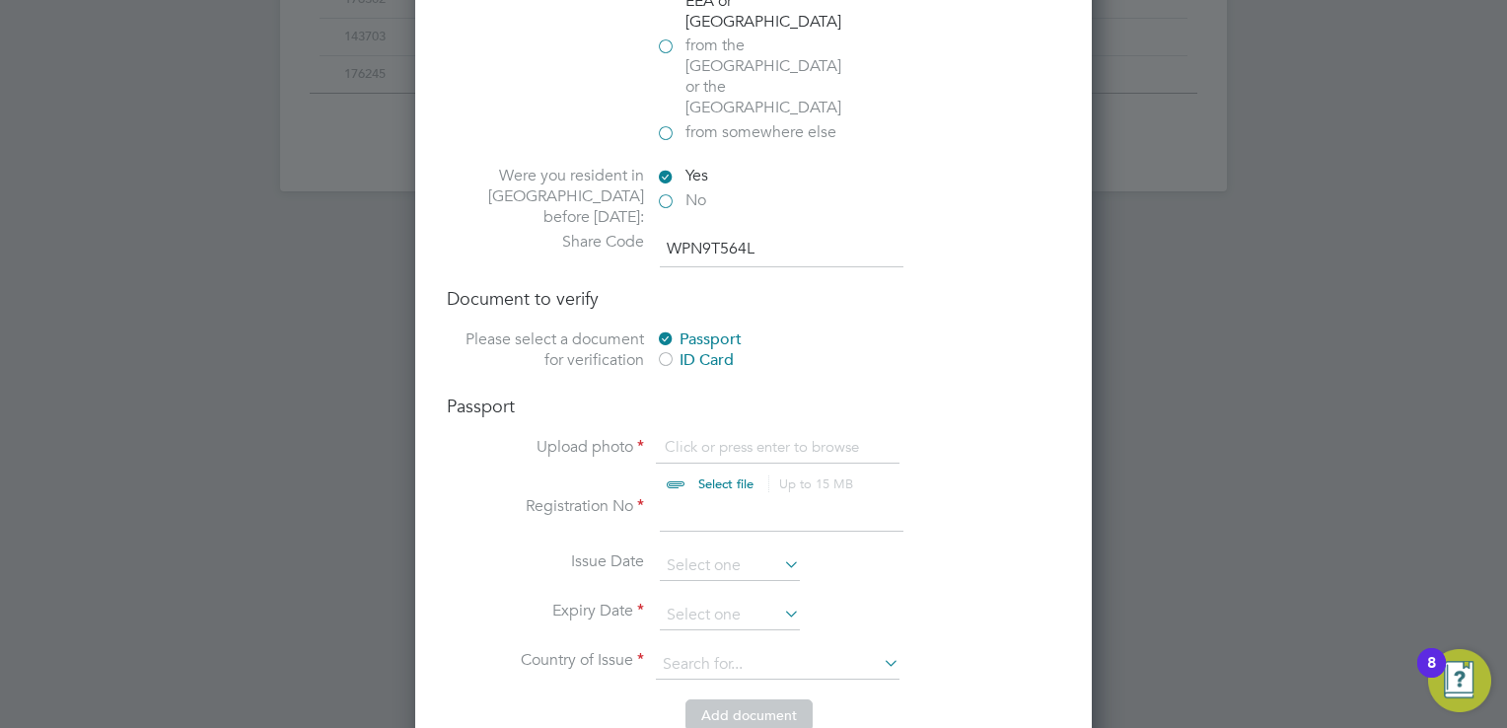
click at [701, 437] on input "file" at bounding box center [745, 466] width 310 height 59
type input "C:\fakepath\Aleksejs Dovziks - Aleksejs Dovziks Passport.pdf"
drag, startPoint x: 714, startPoint y: 428, endPoint x: 711, endPoint y: 416, distance: 12.2
click at [714, 496] on input at bounding box center [782, 514] width 244 height 36
type input "LV7106853"
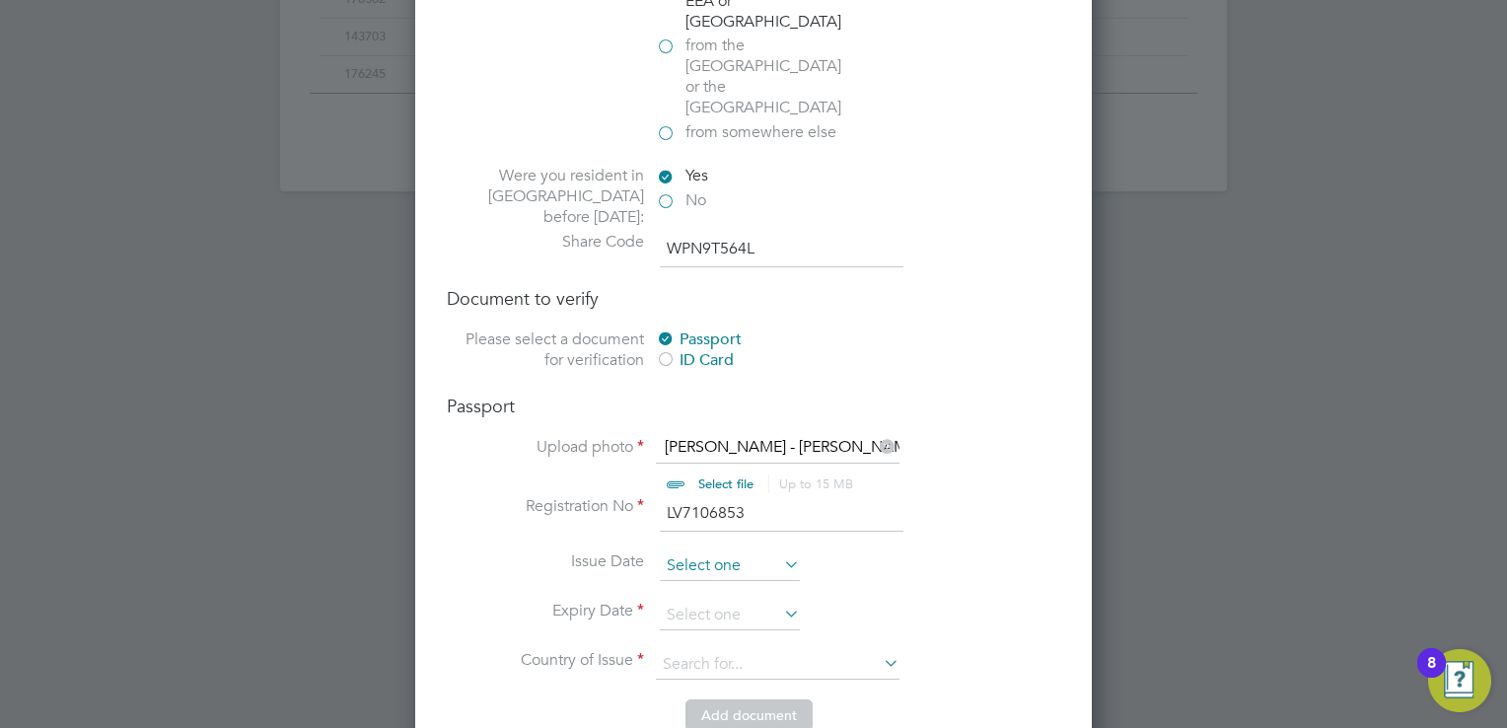
scroll to position [730, 0]
click at [730, 551] on input at bounding box center [730, 566] width 140 height 30
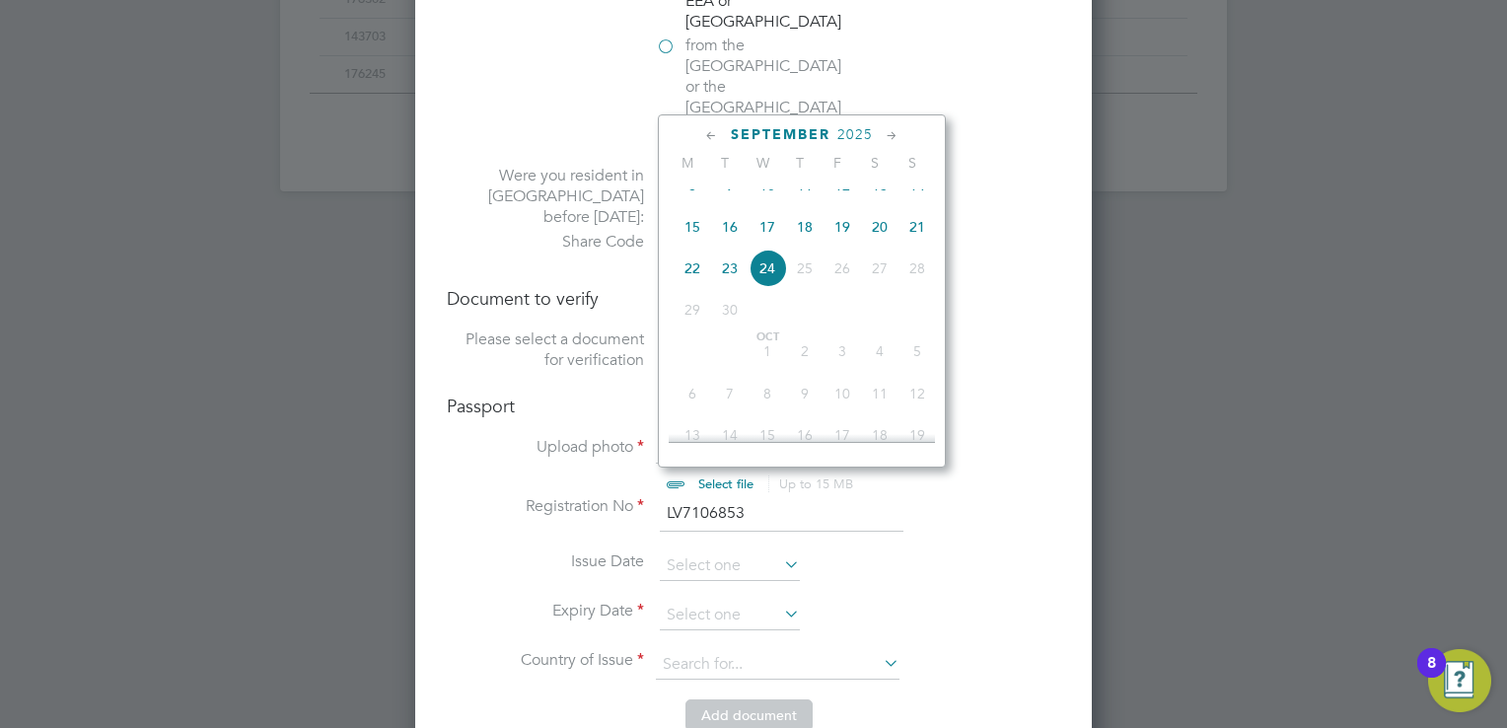
click at [851, 134] on span "2025" at bounding box center [856, 134] width 36 height 17
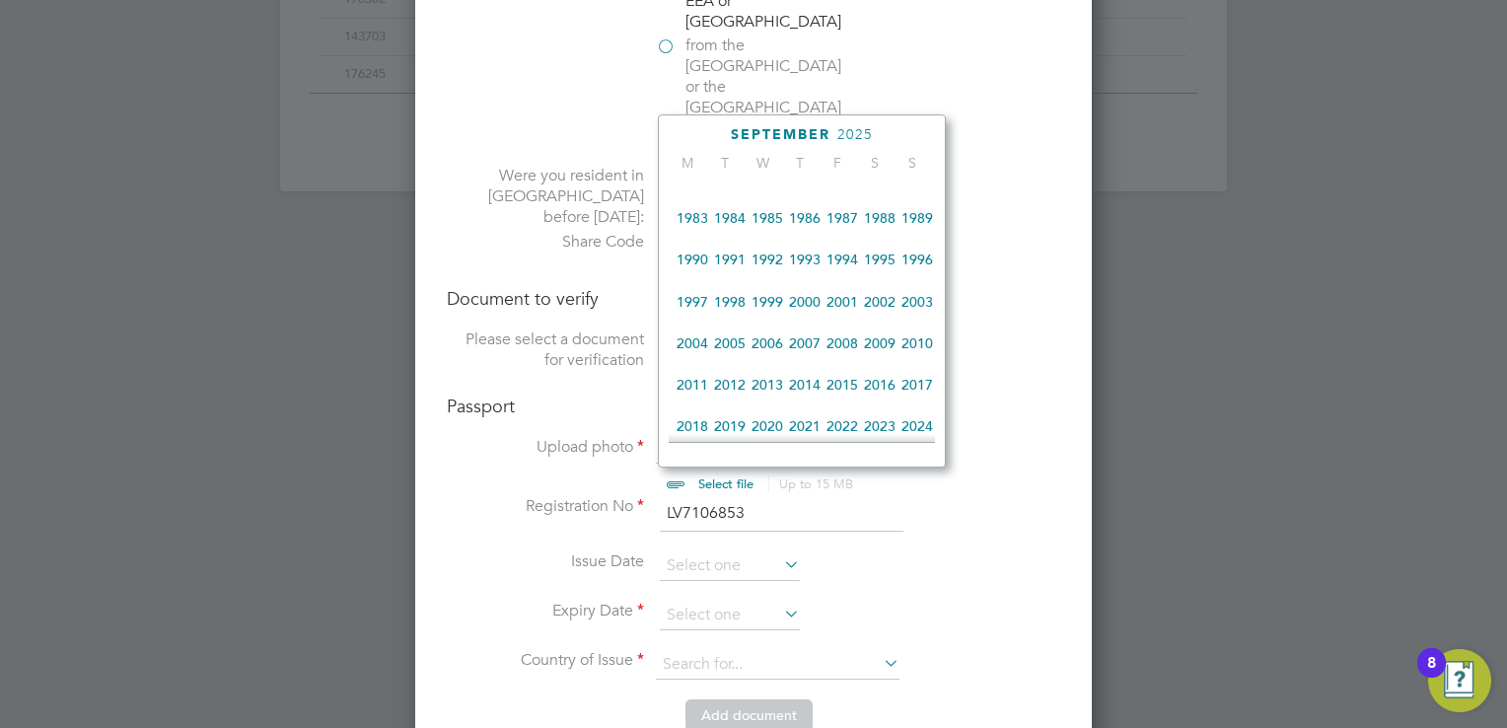
scroll to position [330, 0]
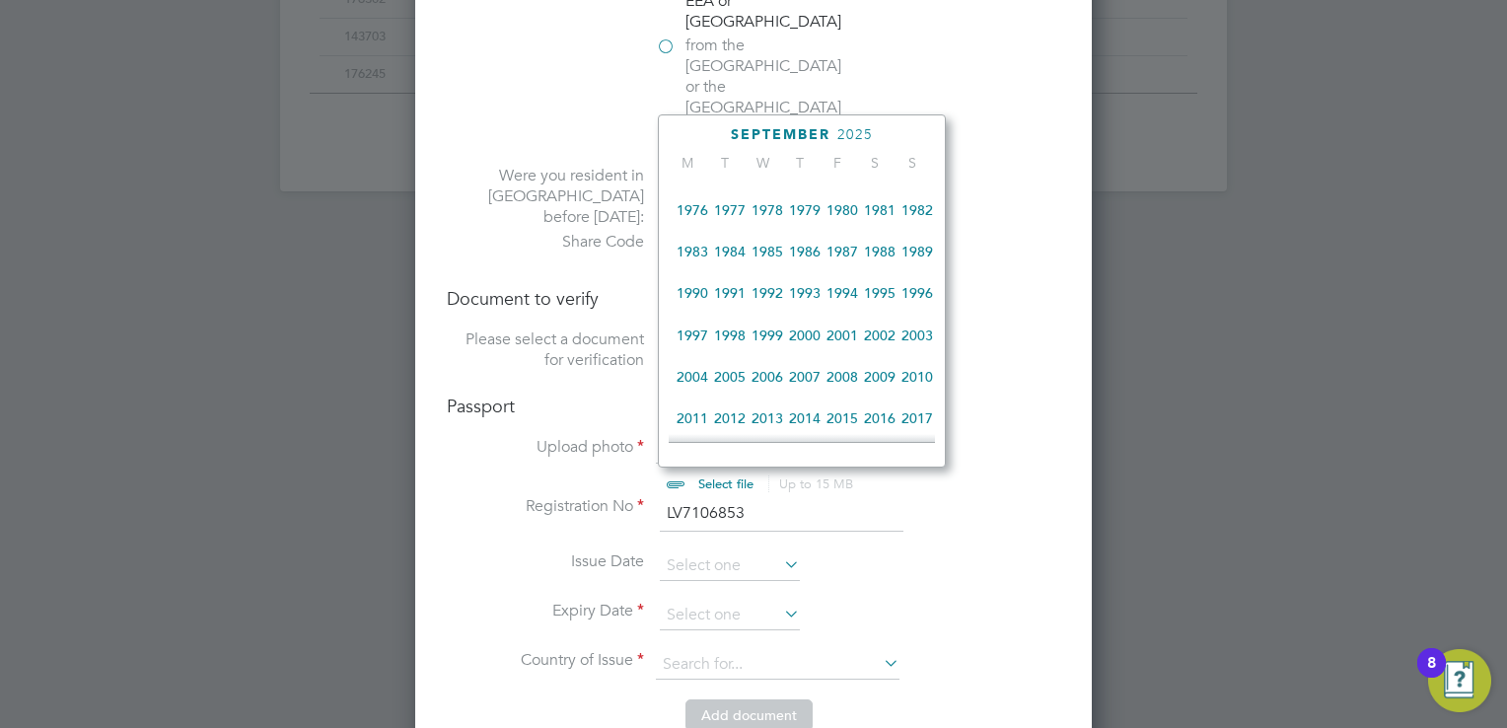
click at [874, 211] on span "1981" at bounding box center [879, 209] width 37 height 37
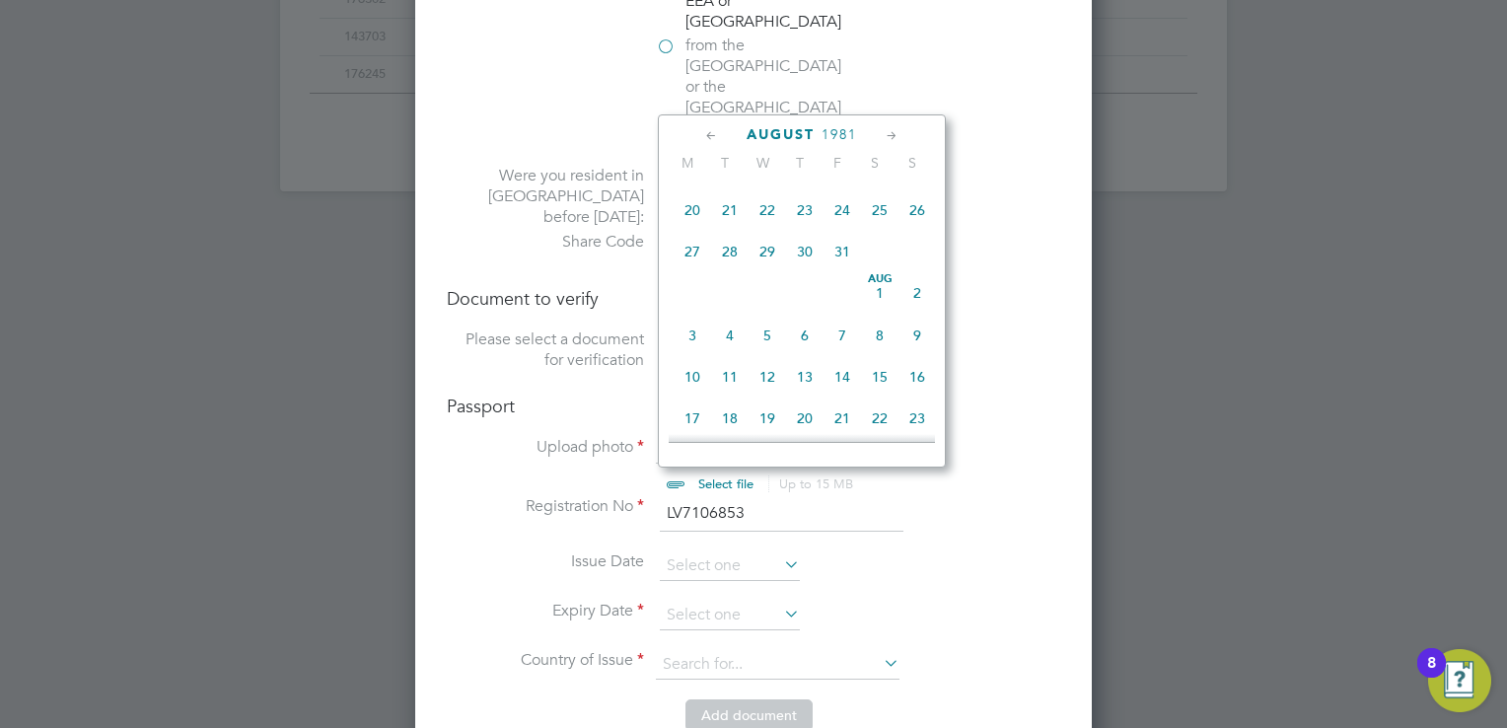
click at [711, 133] on icon at bounding box center [711, 136] width 19 height 22
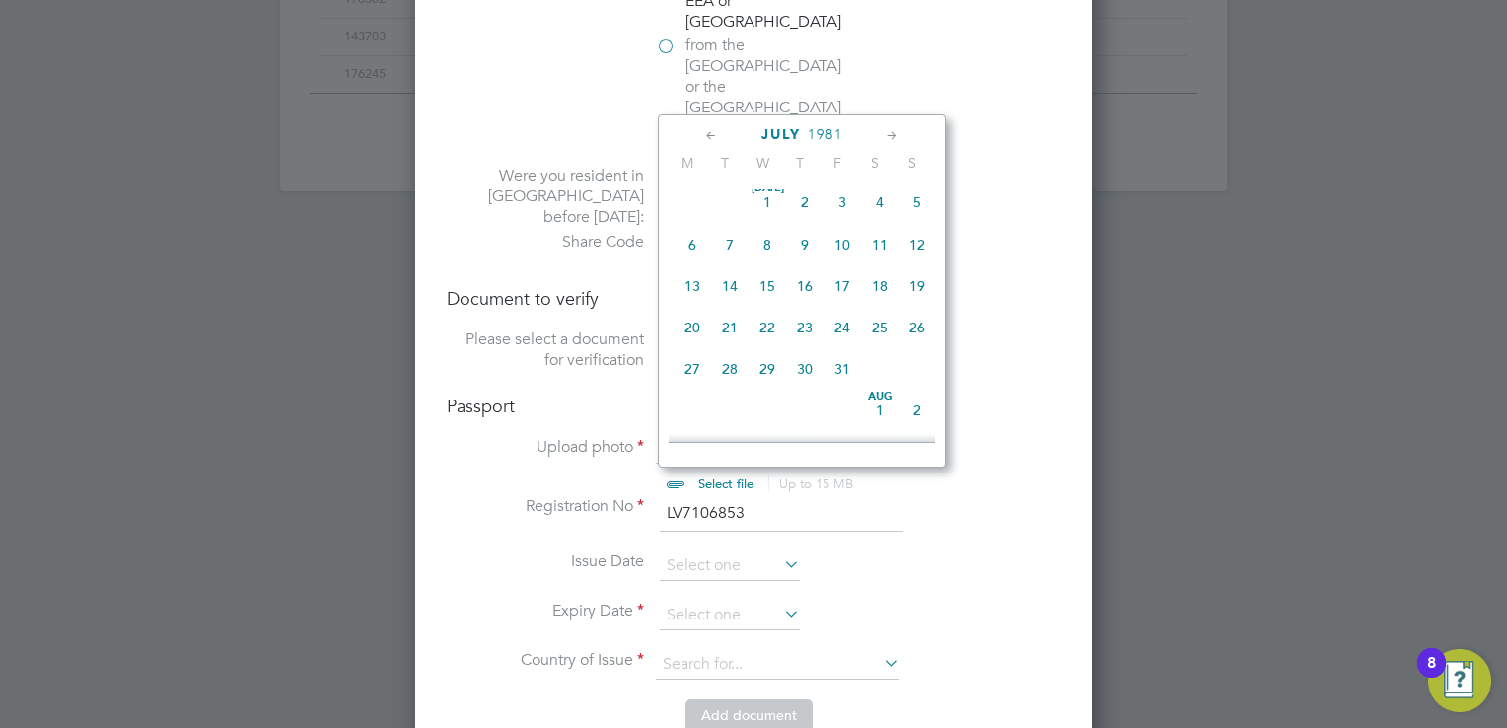
click at [919, 204] on span "5" at bounding box center [917, 201] width 37 height 37
type input "05 Jul 1981"
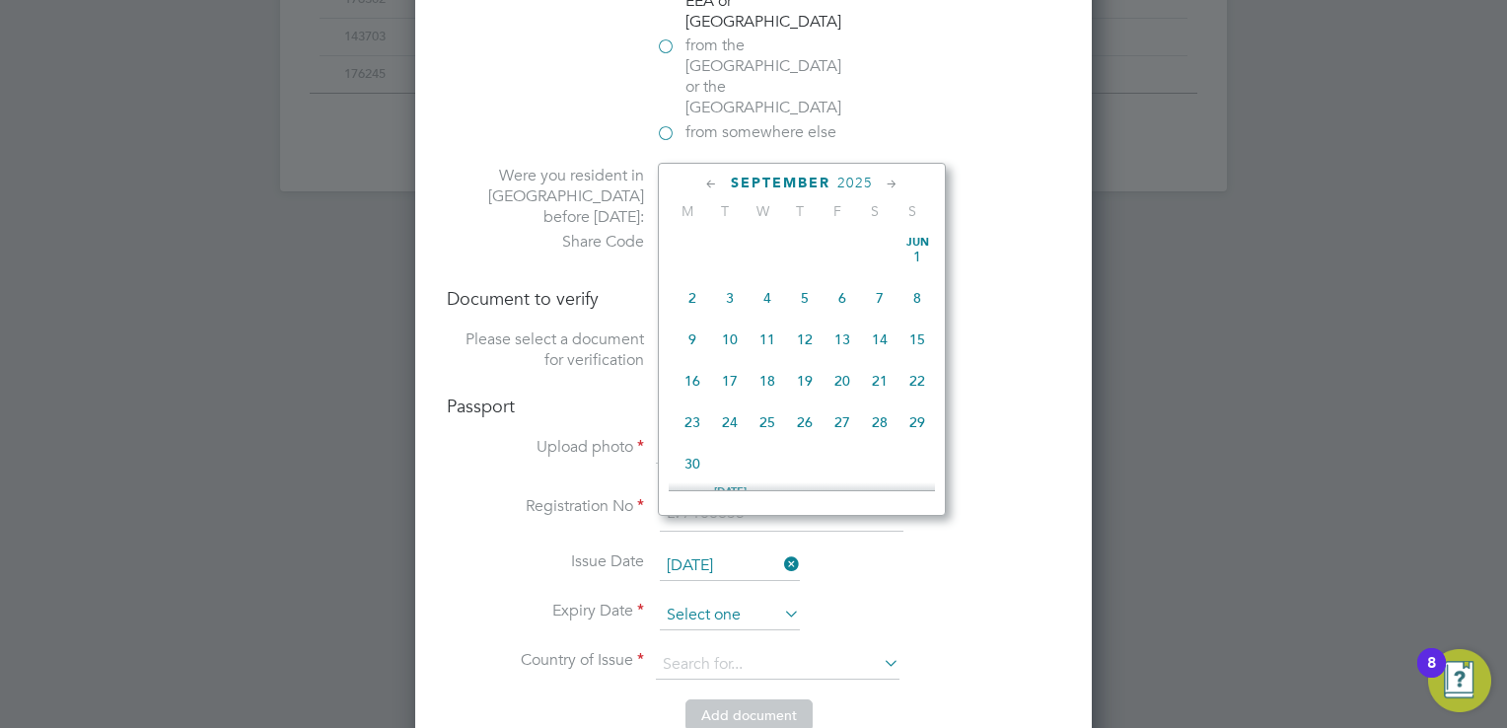
click at [704, 601] on input at bounding box center [730, 616] width 140 height 30
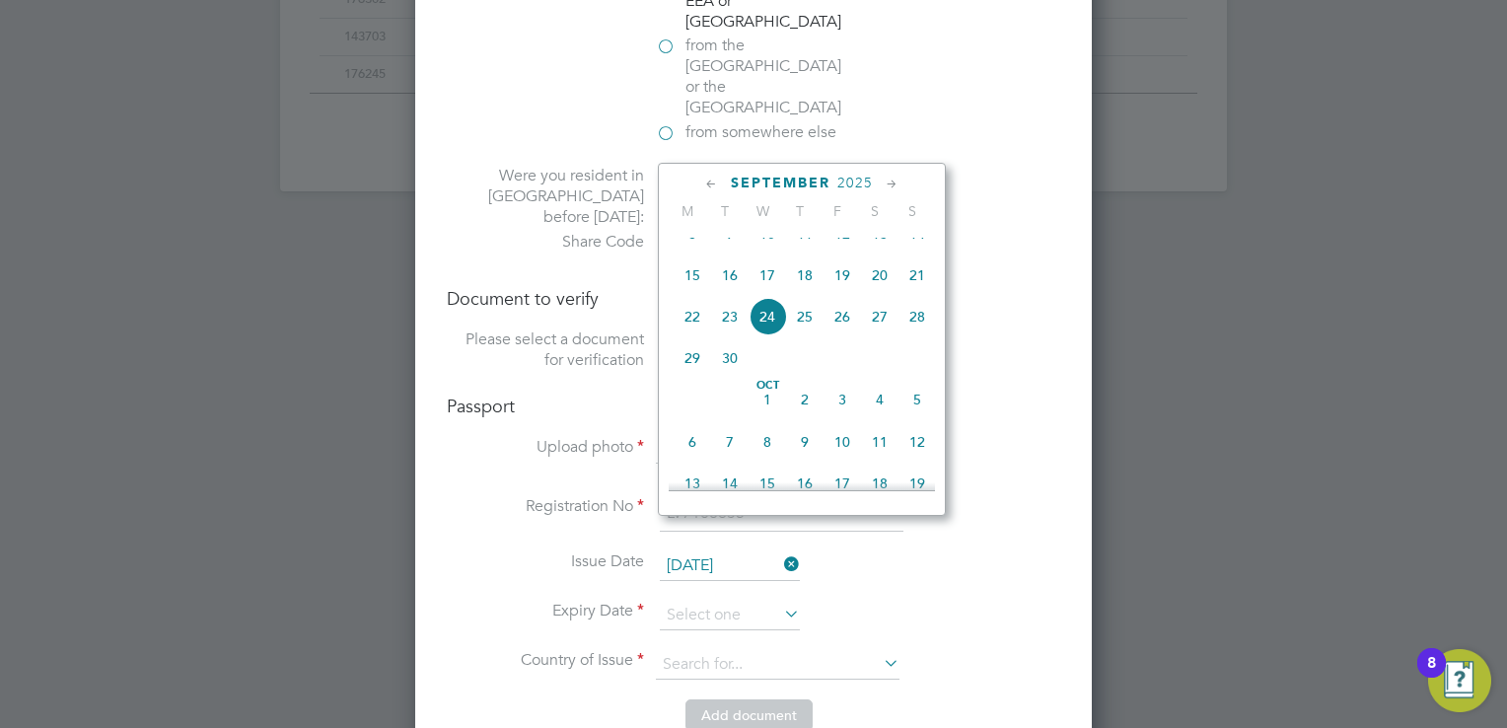
click at [607, 551] on li "Issue Date 05 Jul 1981" at bounding box center [754, 575] width 614 height 49
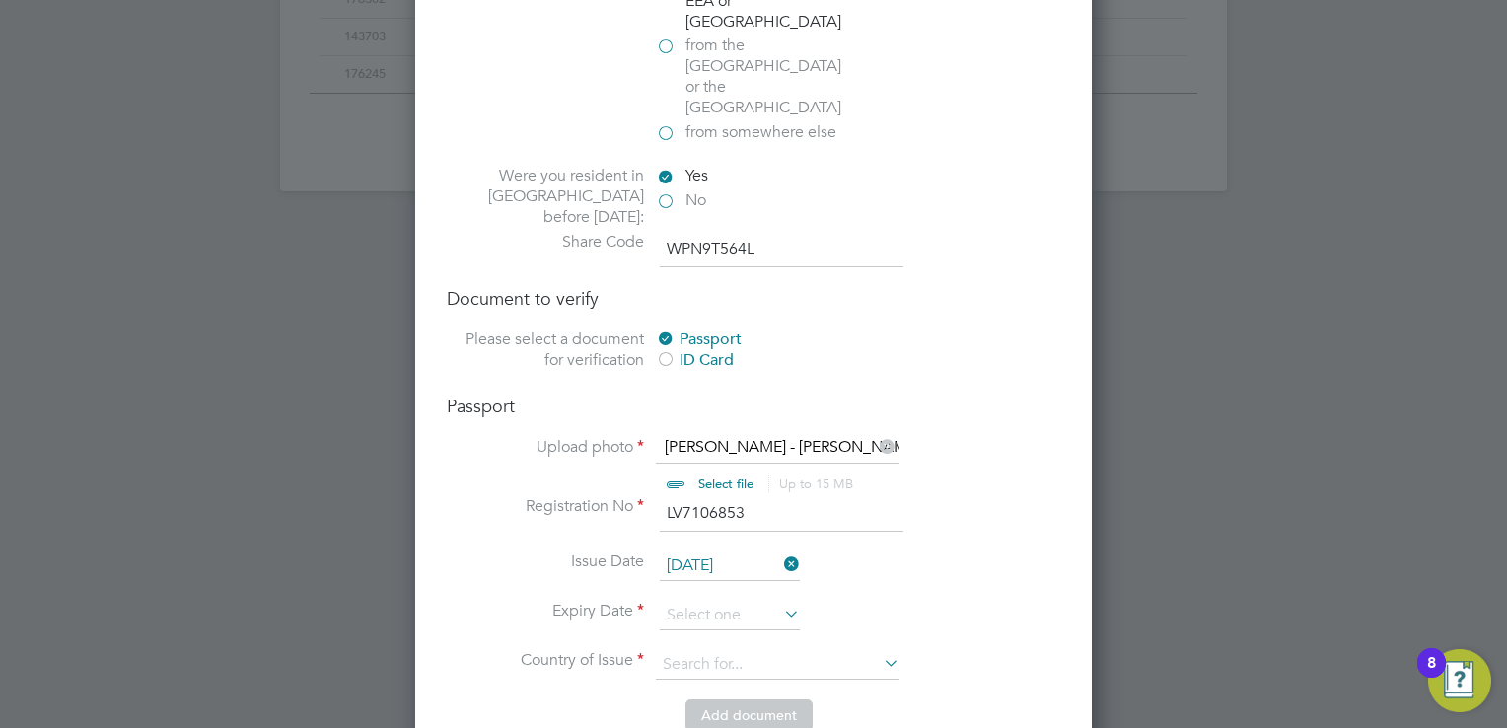
click at [611, 551] on label "Issue Date" at bounding box center [545, 561] width 197 height 21
click at [780, 550] on icon at bounding box center [780, 564] width 0 height 28
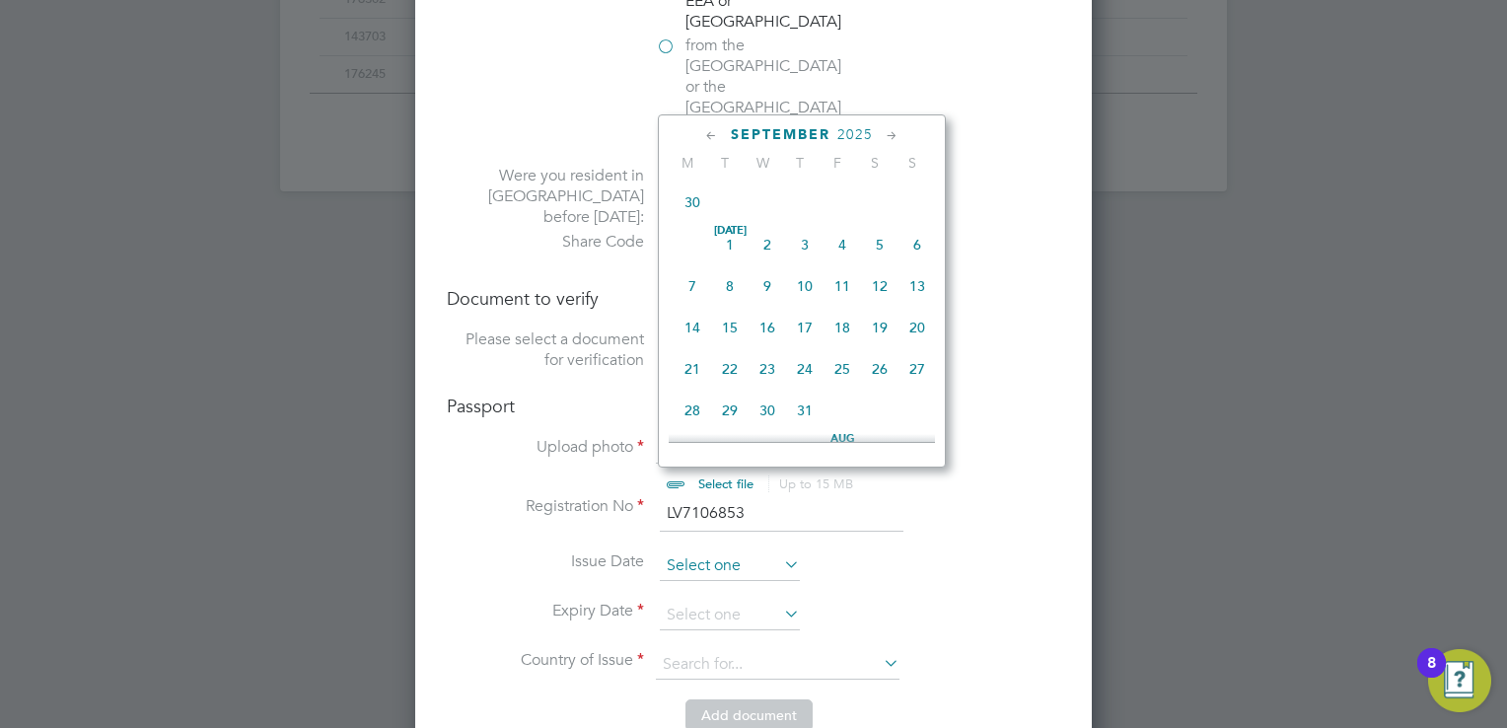
click at [689, 551] on input at bounding box center [730, 566] width 140 height 30
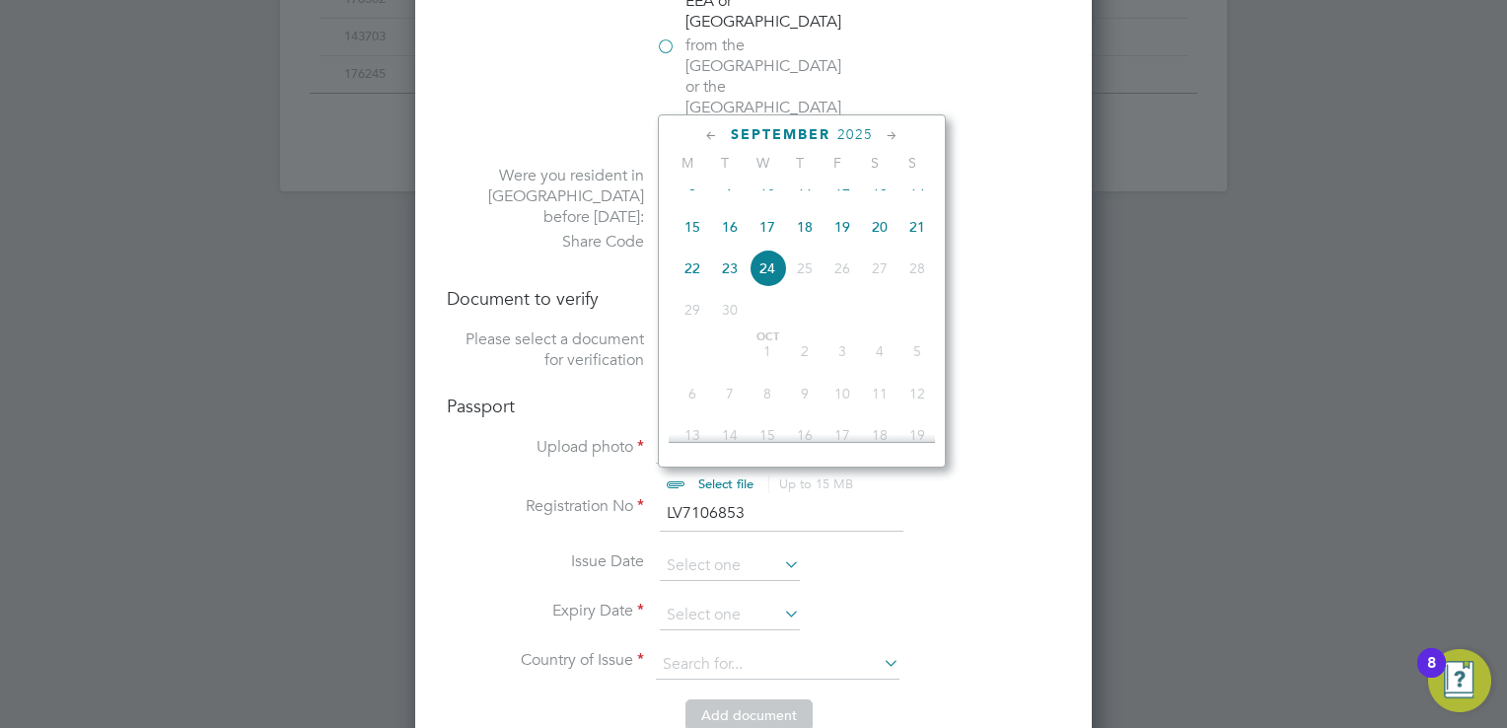
click at [866, 130] on span "2025" at bounding box center [856, 134] width 36 height 17
click at [918, 274] on span "2024" at bounding box center [917, 262] width 37 height 37
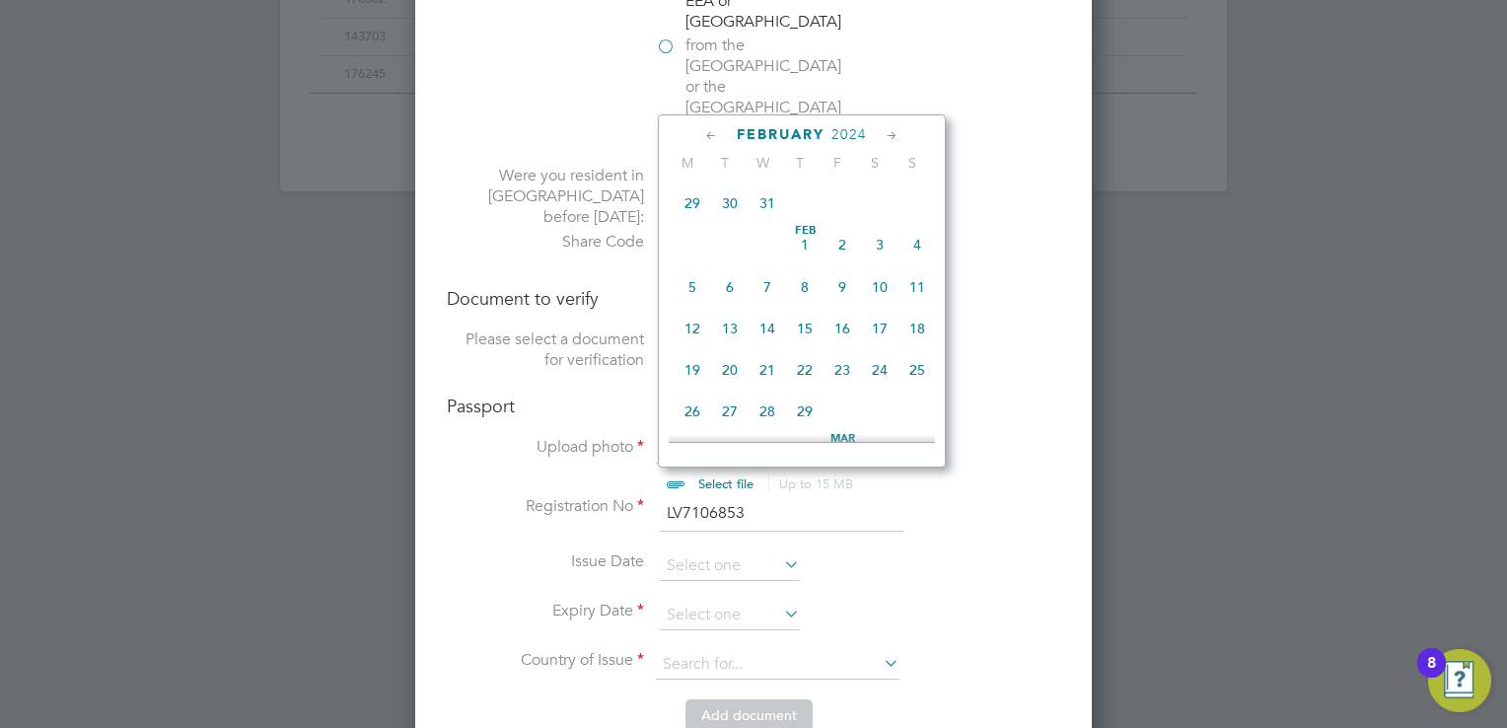
click at [728, 378] on span "20" at bounding box center [729, 369] width 37 height 37
type input "20 Feb 2024"
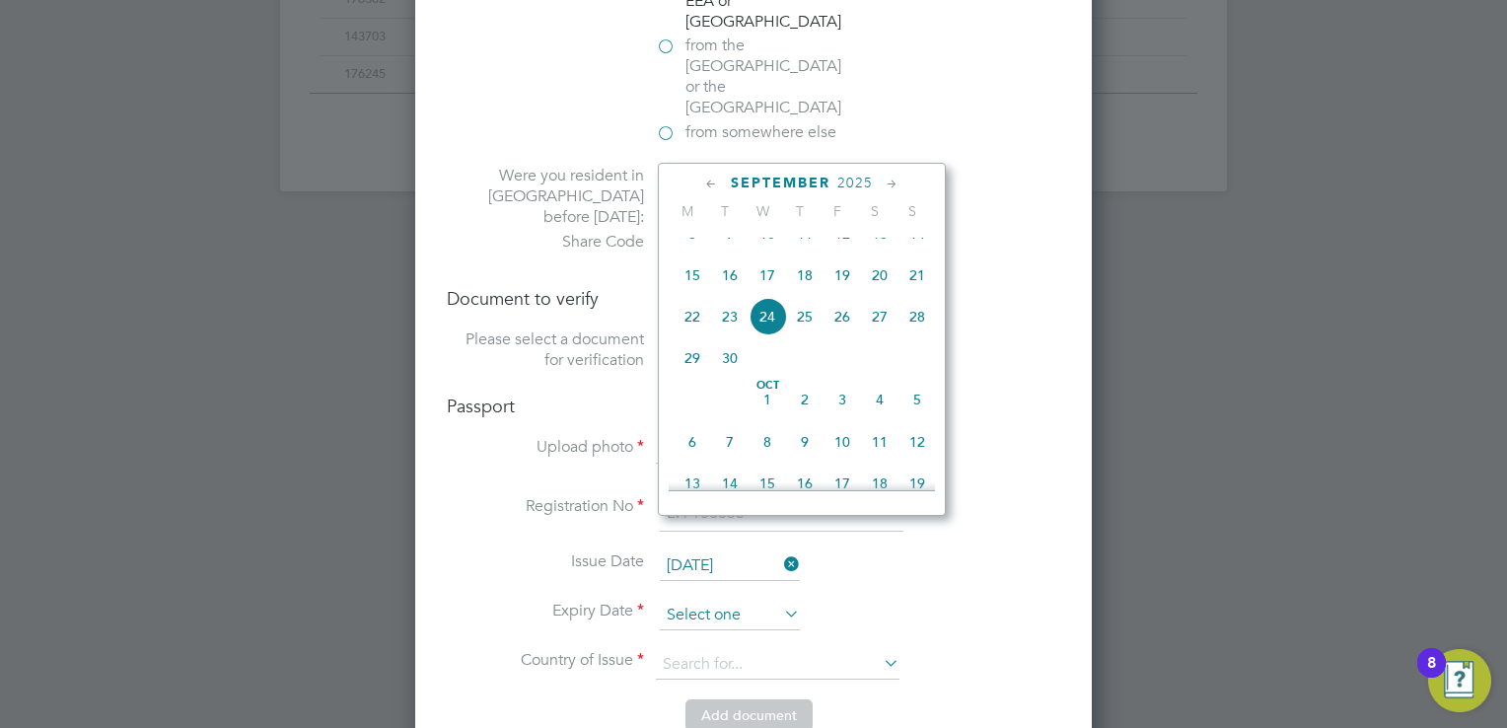
click at [707, 601] on input at bounding box center [730, 616] width 140 height 30
click at [867, 180] on span "2025" at bounding box center [856, 183] width 36 height 17
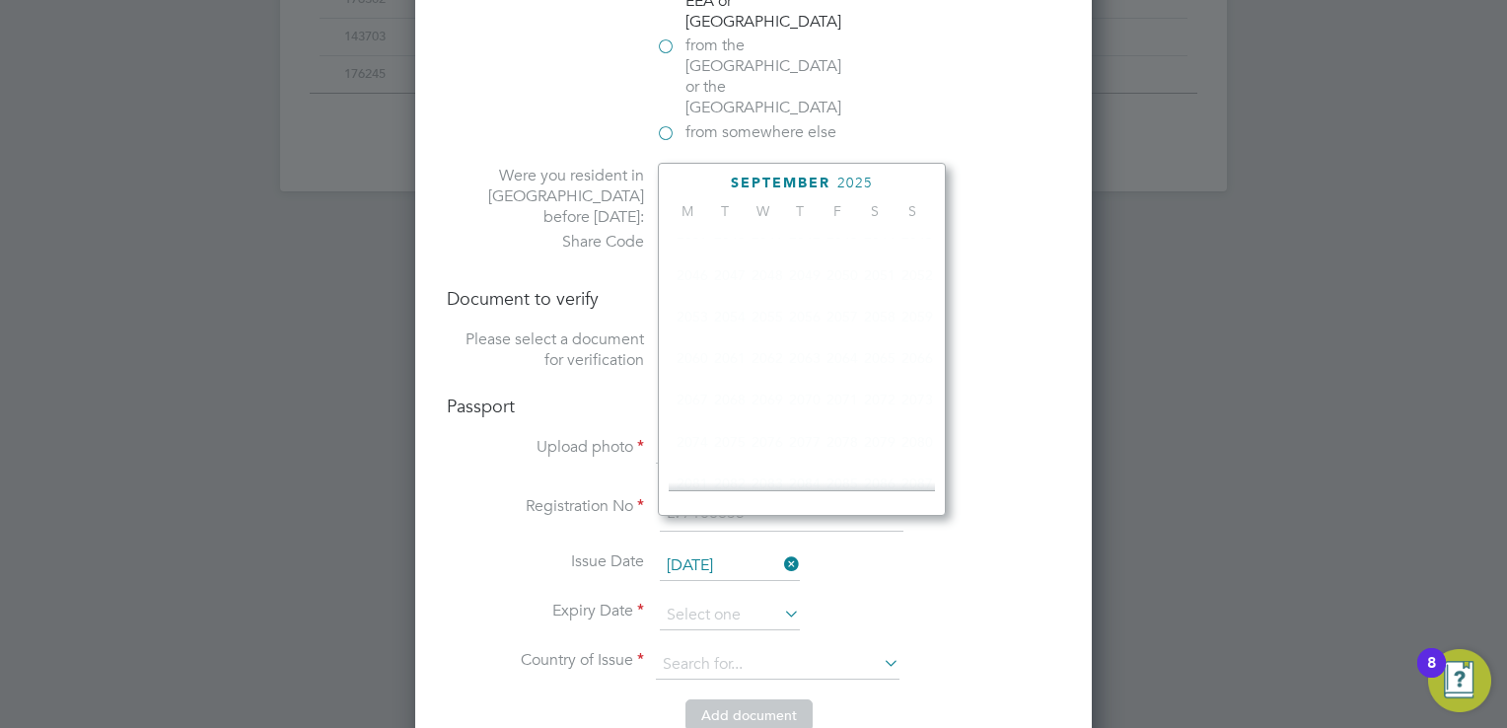
scroll to position [528, 0]
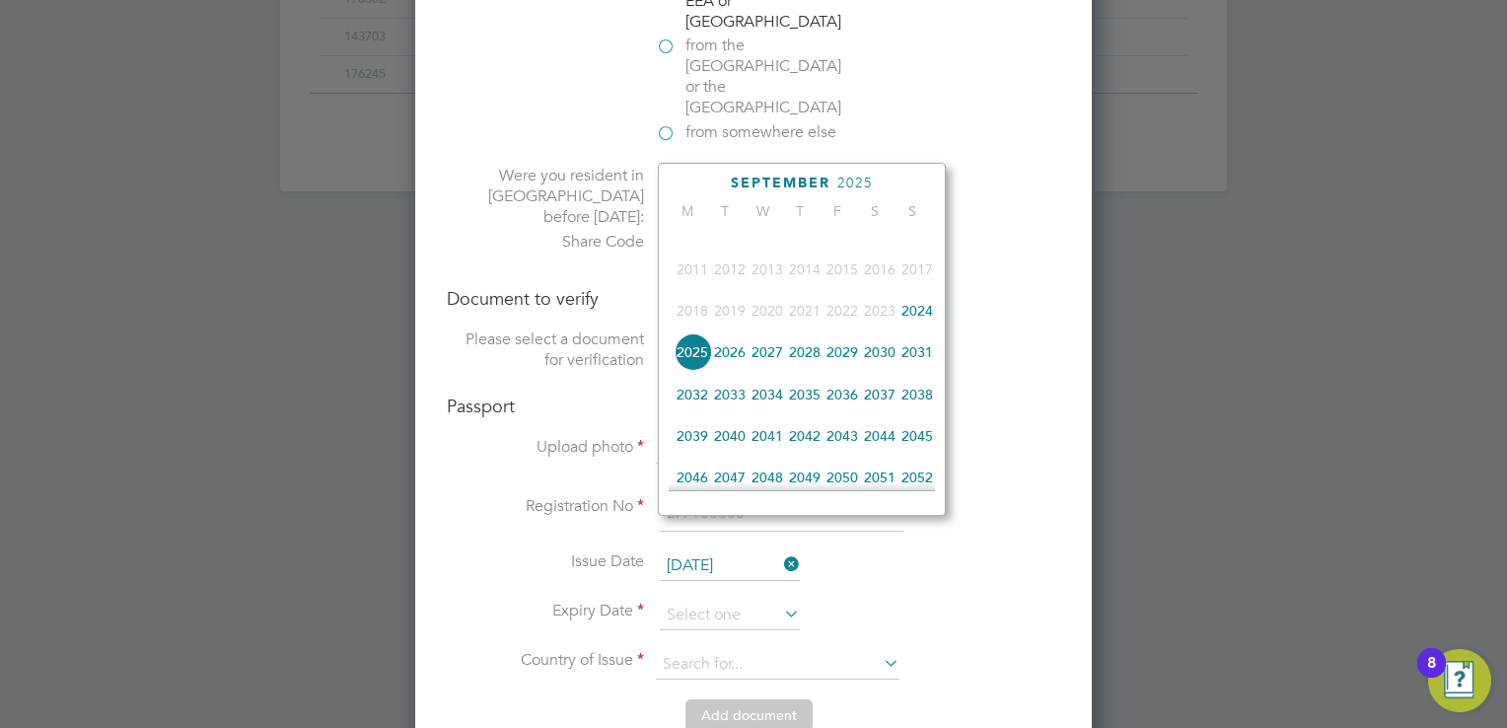
click at [856, 182] on span "2025" at bounding box center [856, 183] width 36 height 17
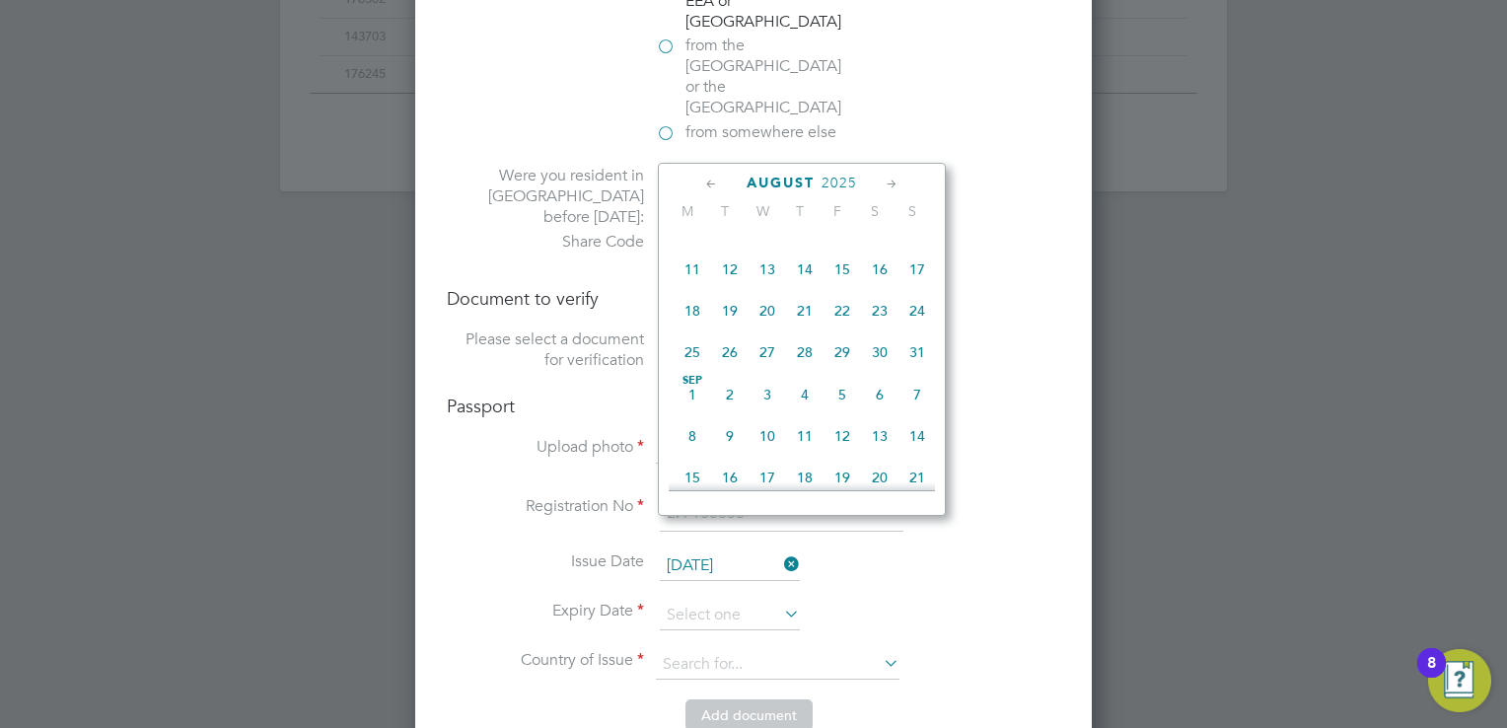
click at [856, 182] on span "2025" at bounding box center [840, 183] width 36 height 17
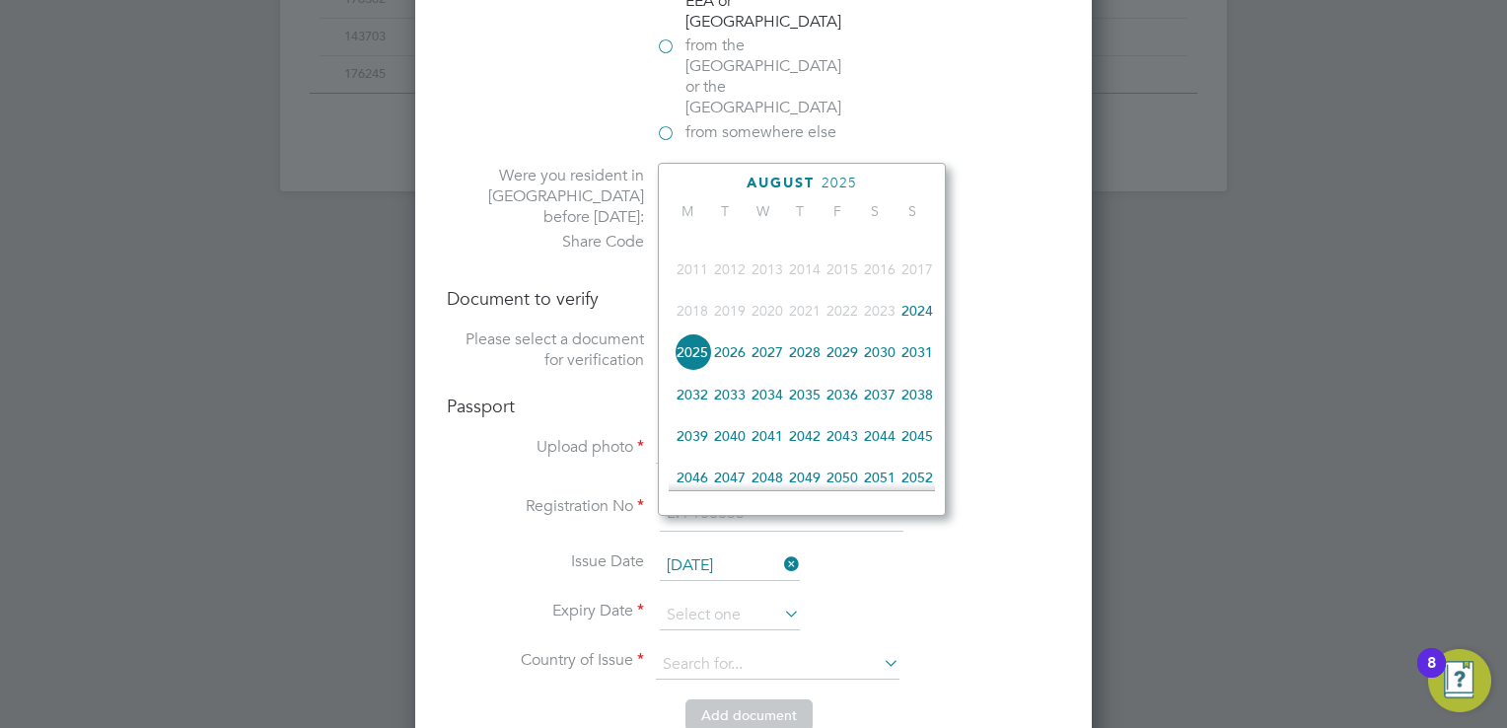
click at [769, 411] on span "2034" at bounding box center [767, 394] width 37 height 37
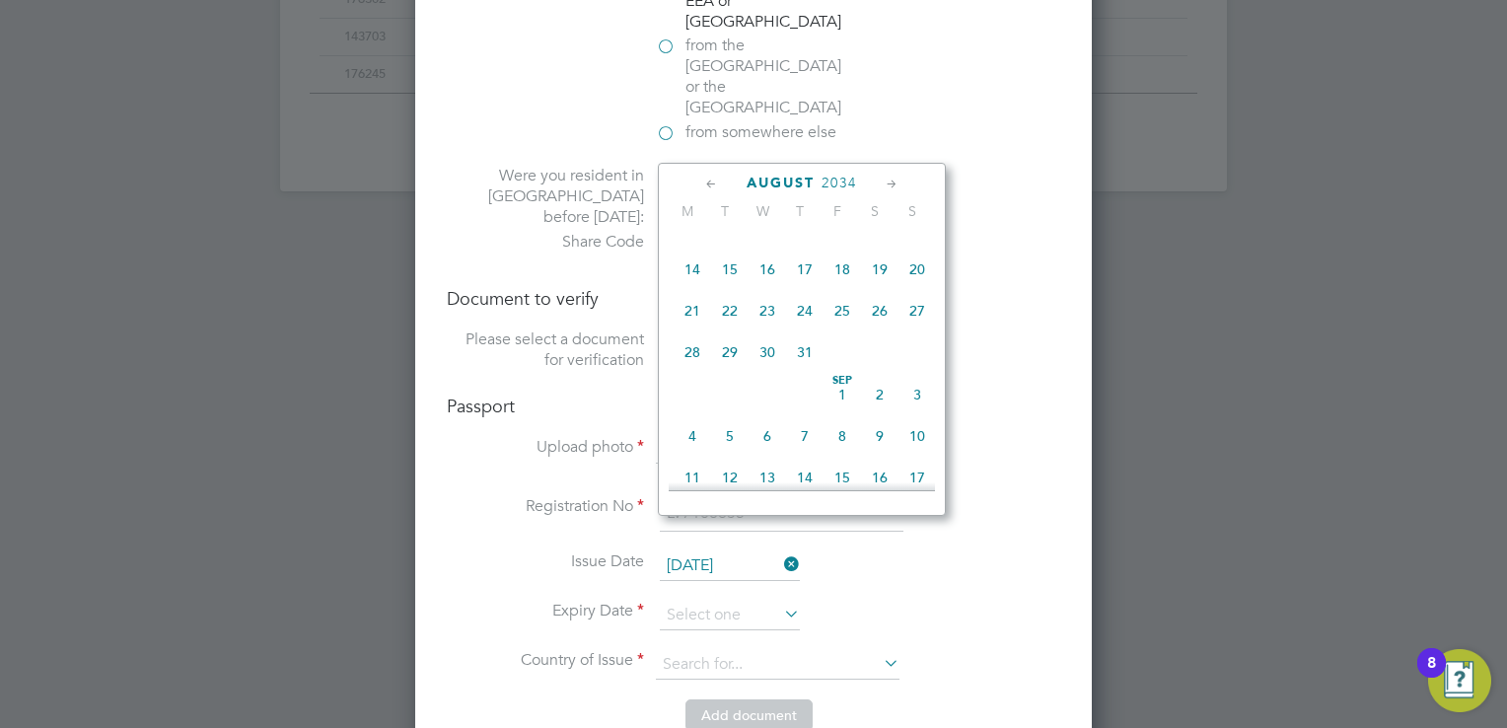
click at [706, 182] on icon at bounding box center [711, 185] width 19 height 22
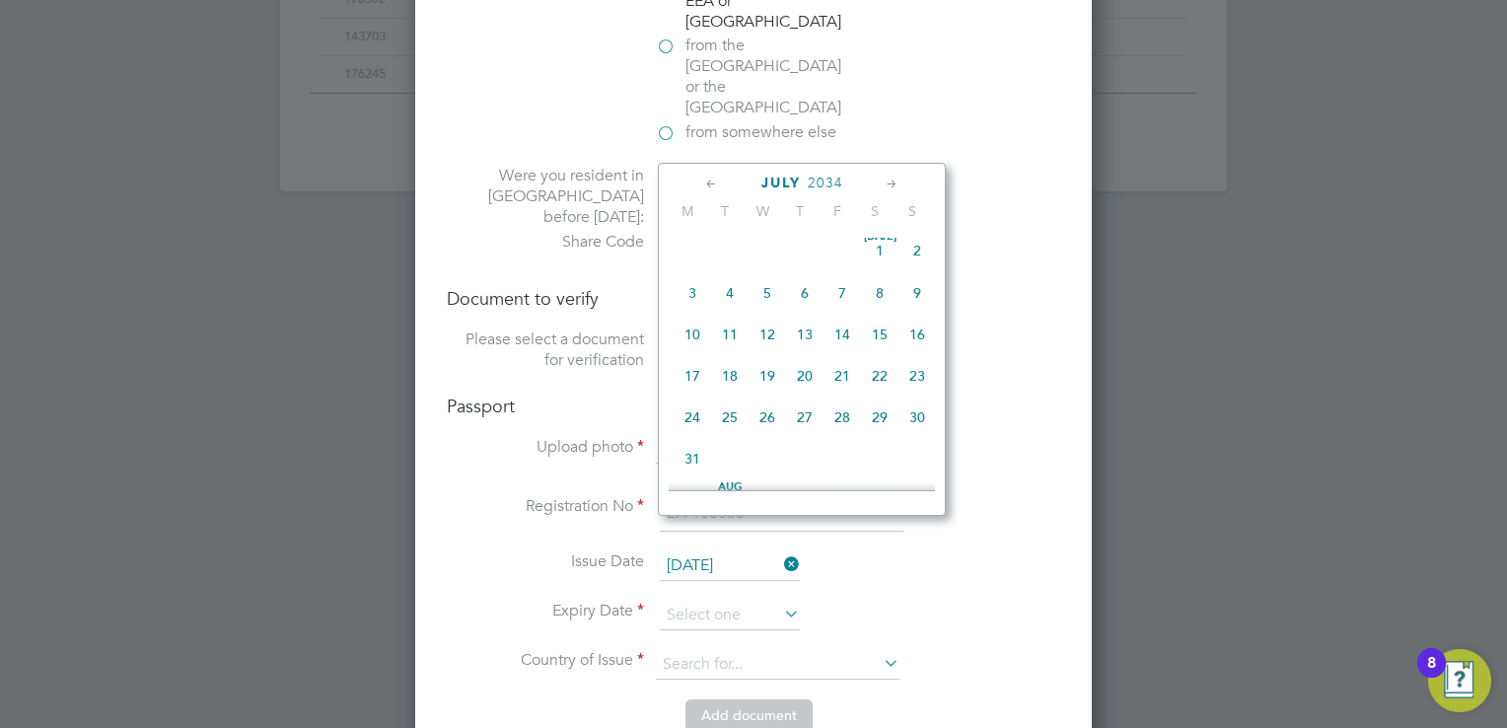
click at [706, 182] on icon at bounding box center [711, 185] width 19 height 22
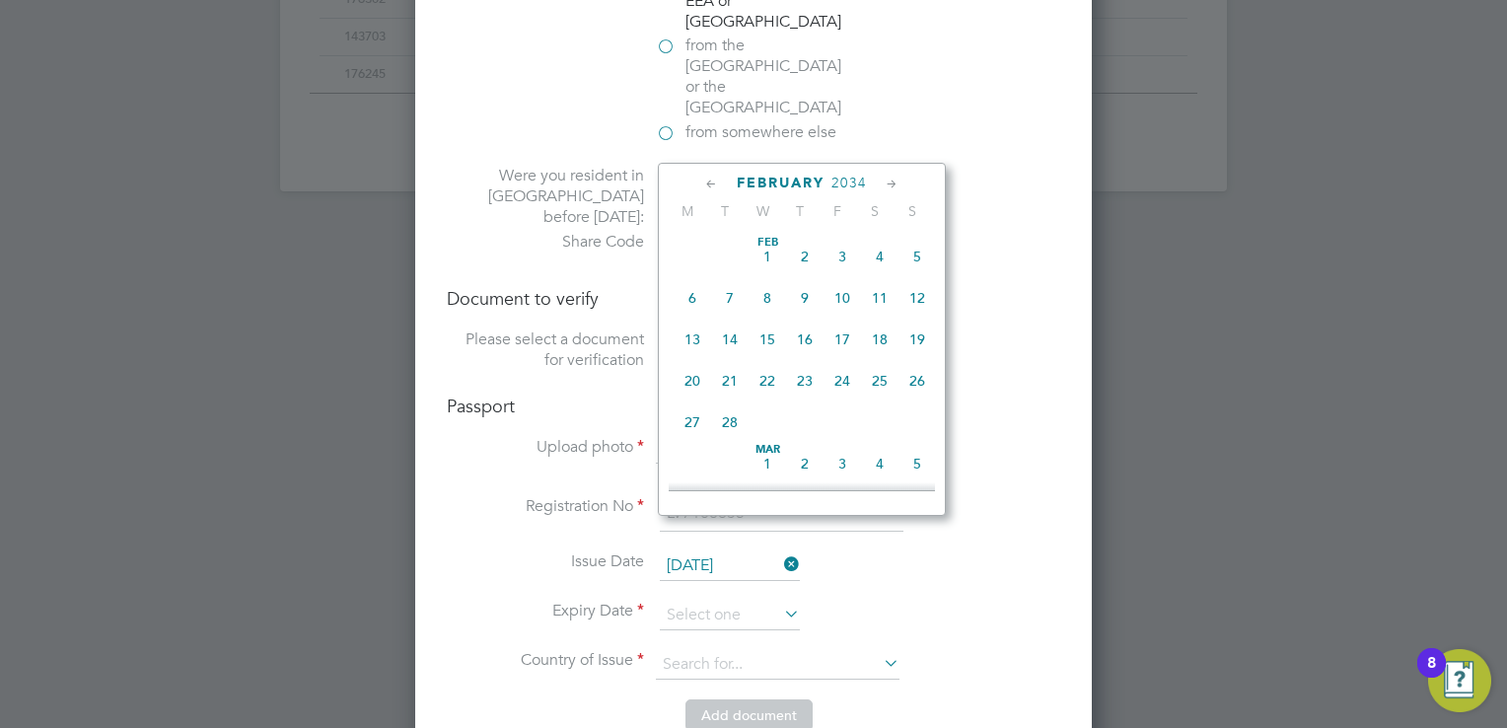
click at [914, 341] on span "19" at bounding box center [917, 339] width 37 height 37
type input "19 Feb 2034"
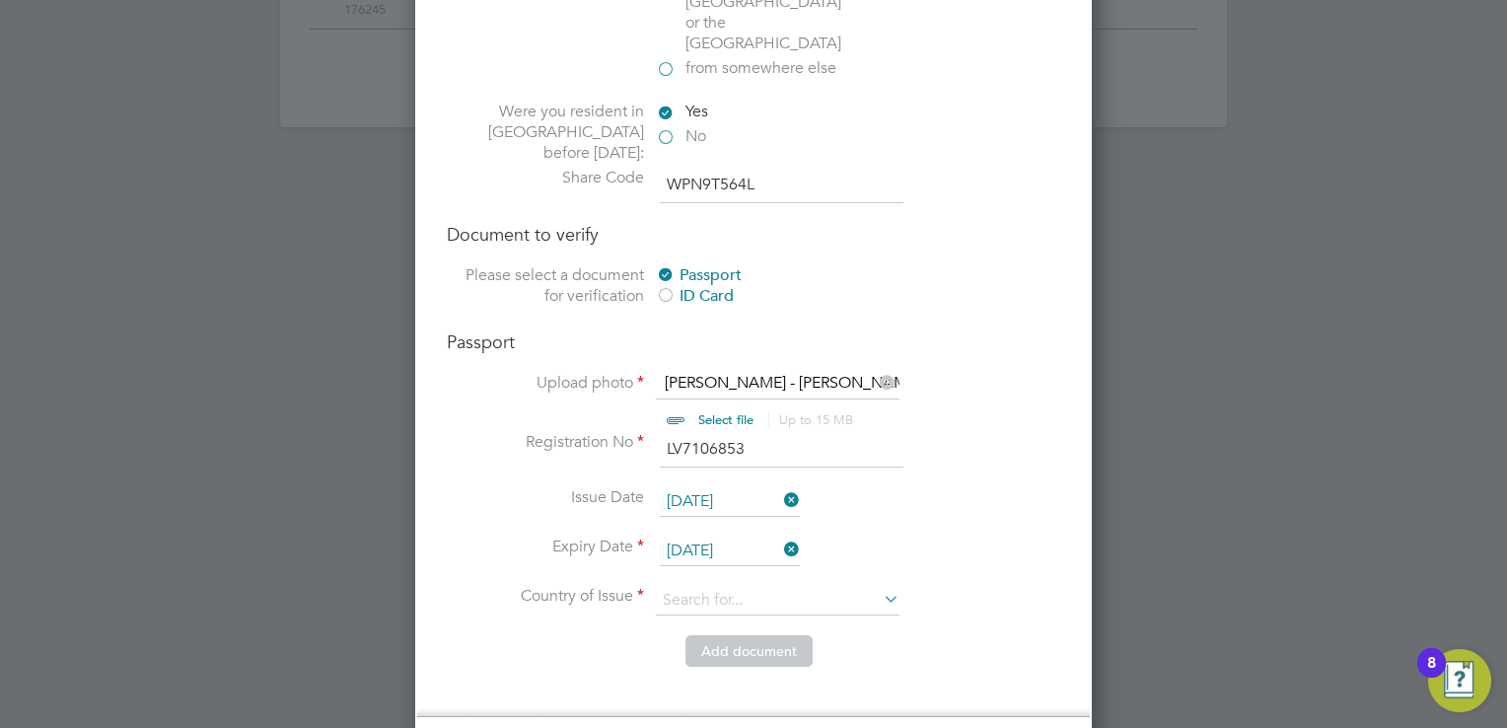
scroll to position [1556, 0]
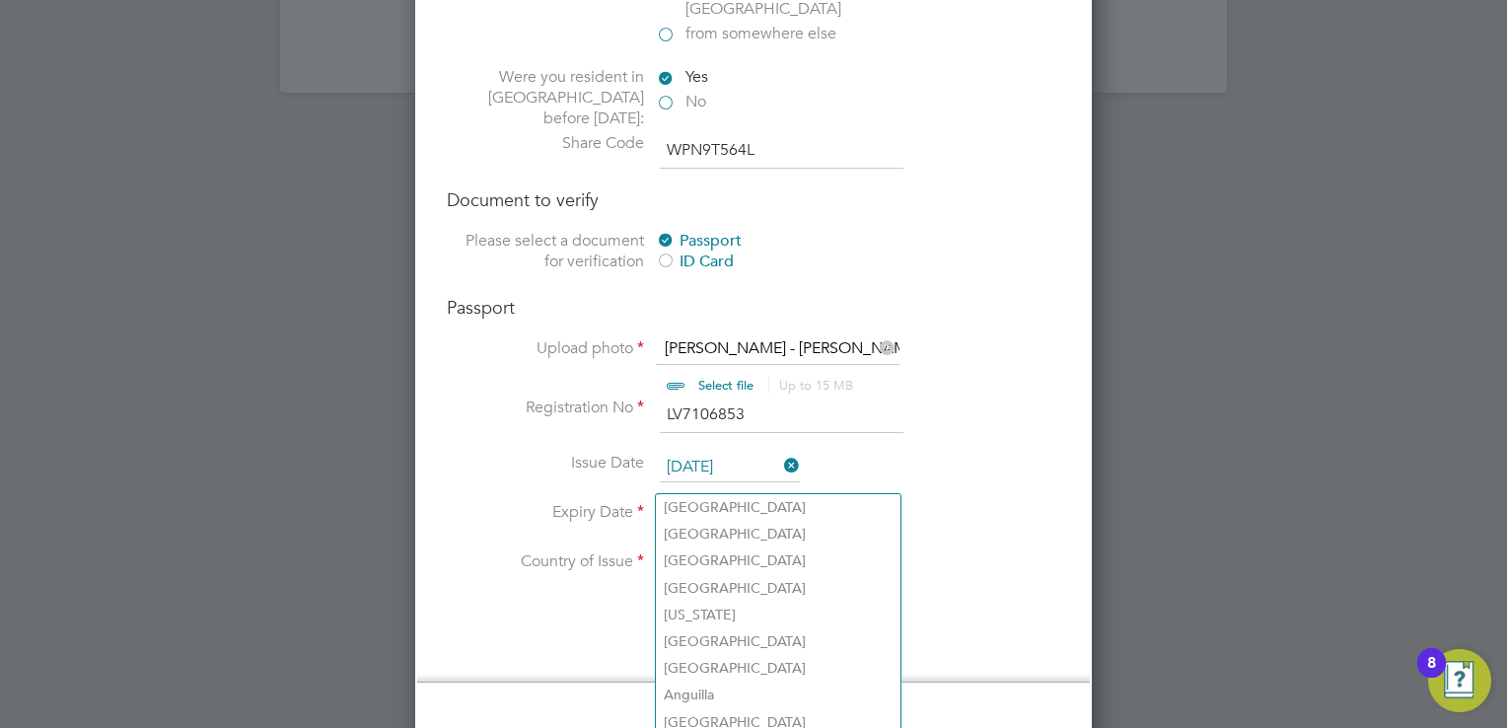
click at [709, 551] on input at bounding box center [778, 566] width 244 height 30
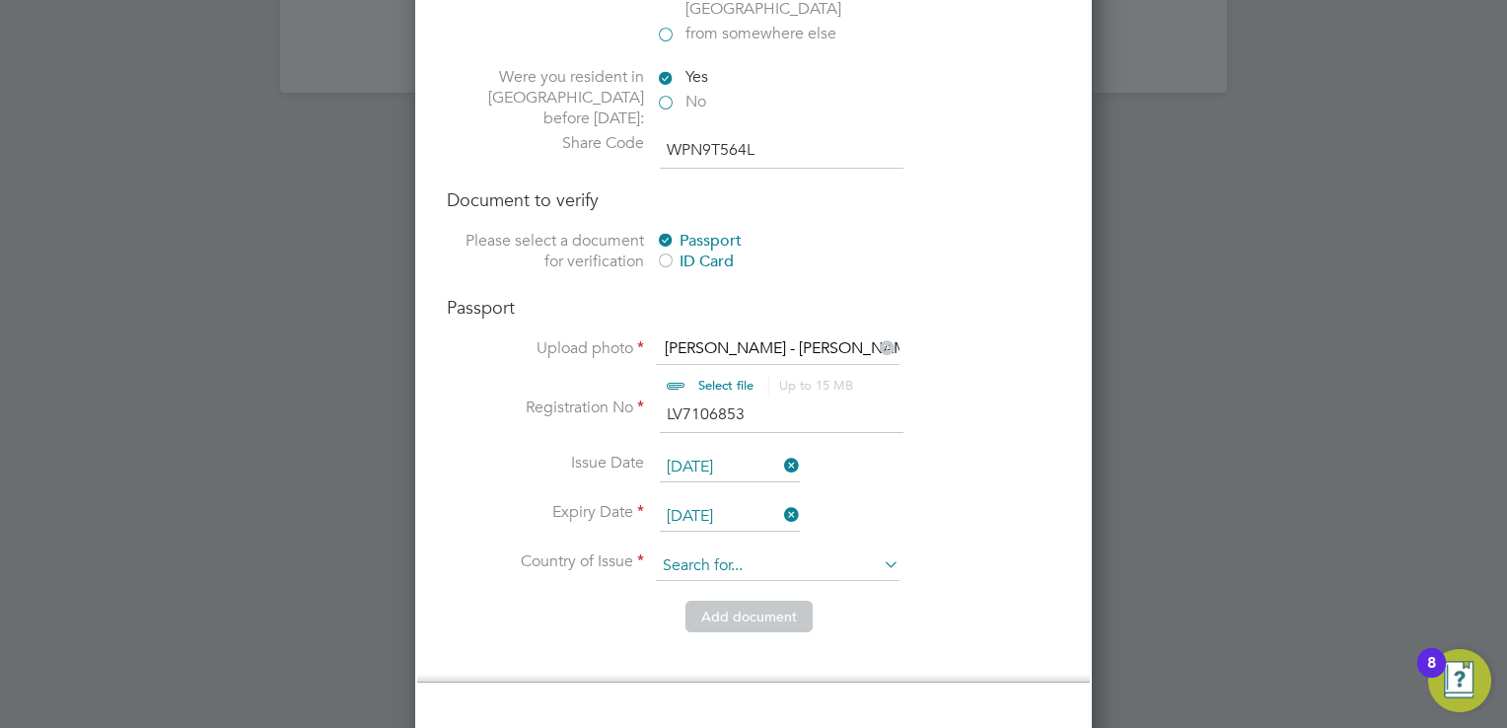
click at [719, 551] on input at bounding box center [778, 566] width 244 height 30
click at [730, 502] on li "Lat via" at bounding box center [778, 507] width 245 height 27
type input "Latvia"
click at [749, 601] on button "Add document" at bounding box center [749, 617] width 127 height 32
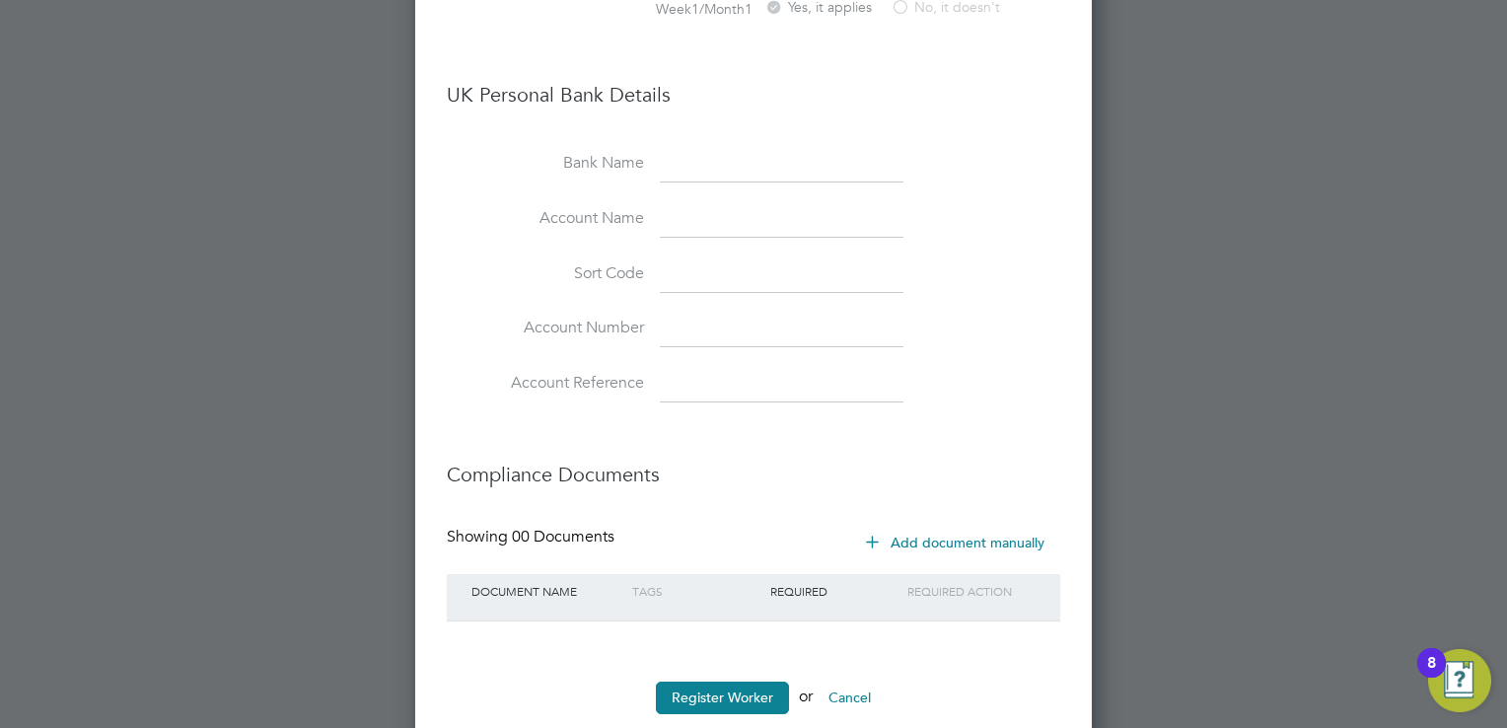
scroll to position [1871, 0]
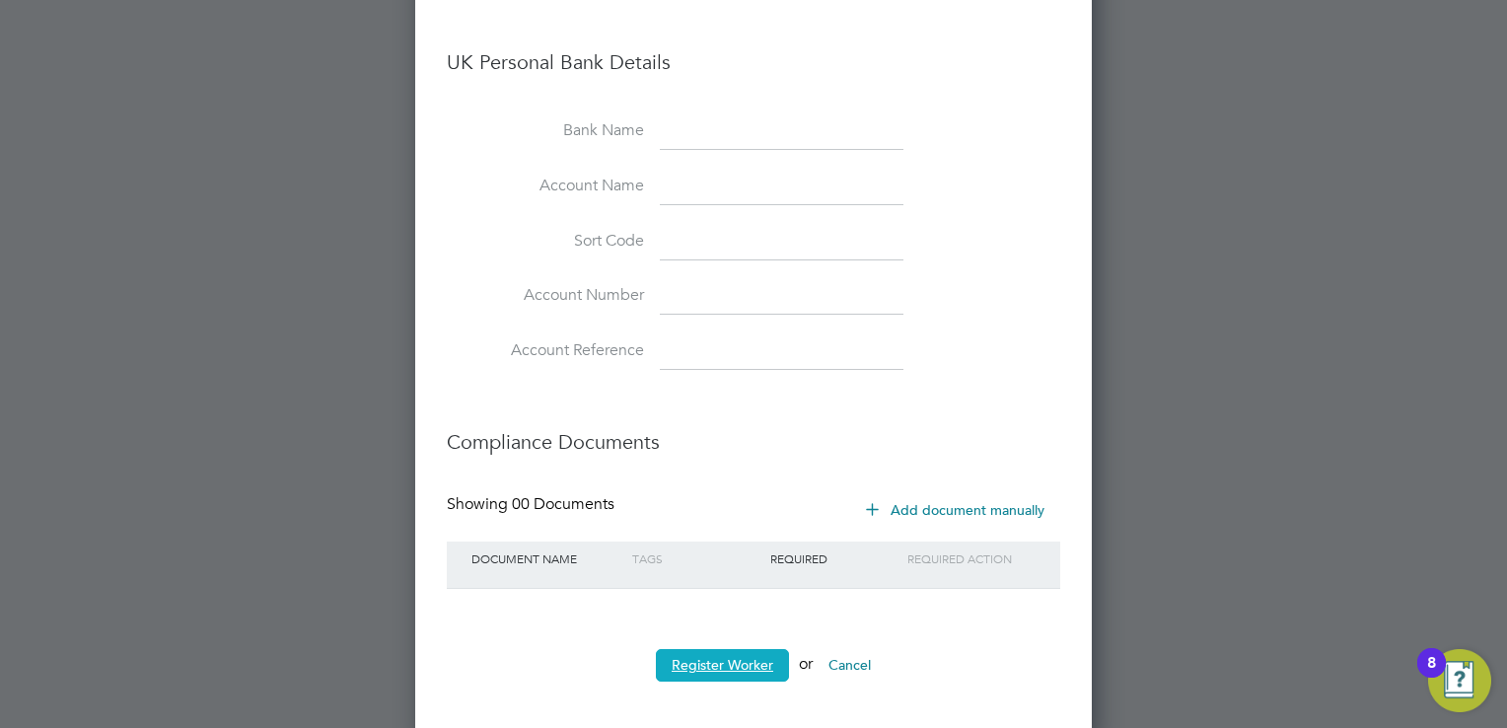
click at [714, 665] on button "Register Worker" at bounding box center [722, 665] width 133 height 32
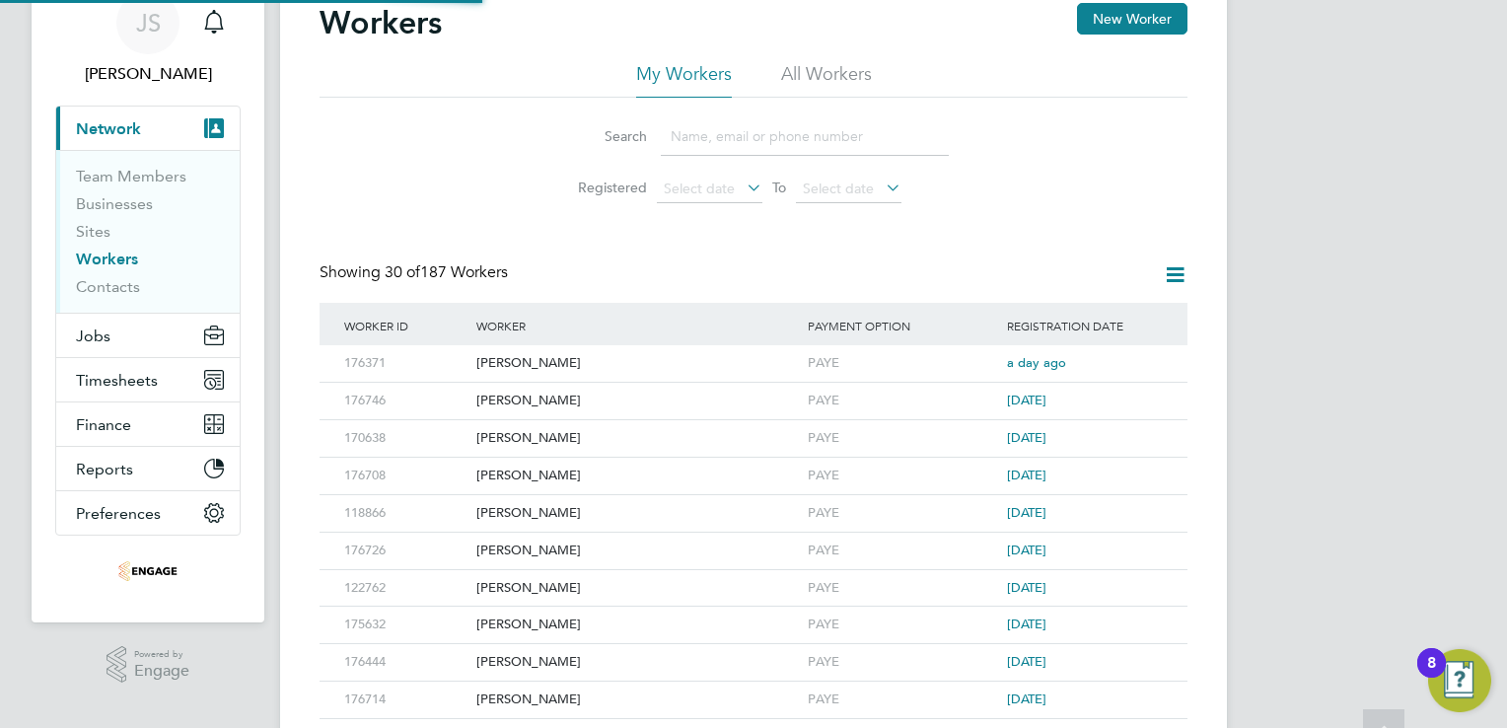
scroll to position [0, 0]
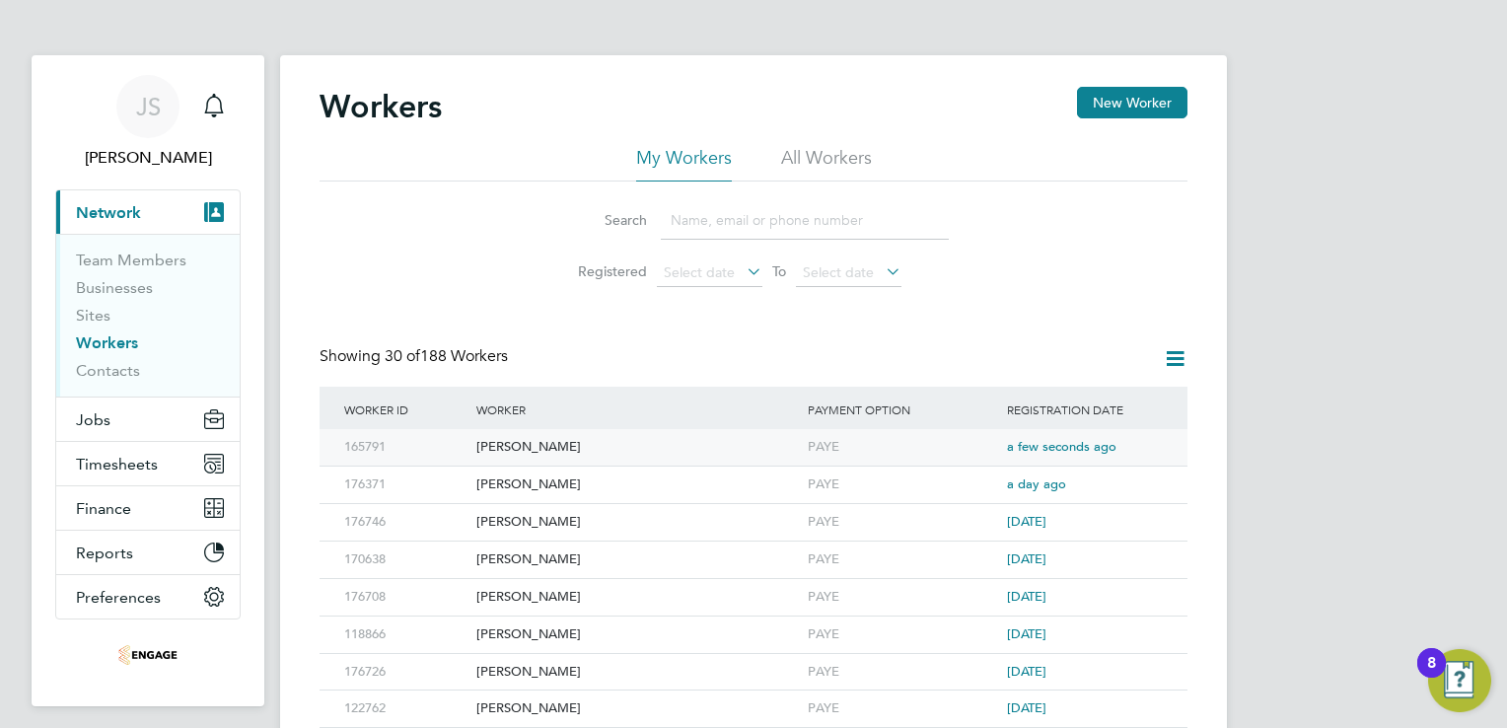
click at [547, 440] on div "Aleksejs Dovziks" at bounding box center [637, 447] width 331 height 36
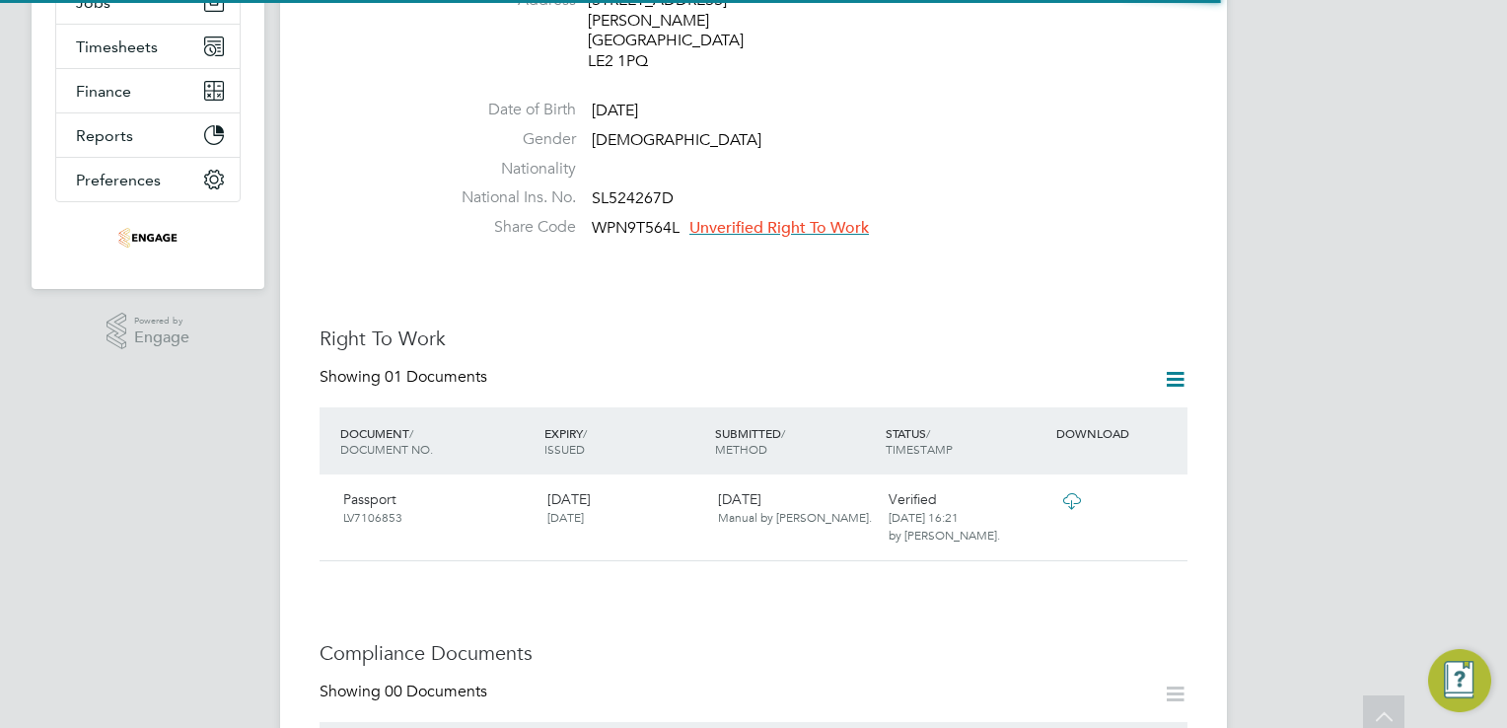
scroll to position [493, 0]
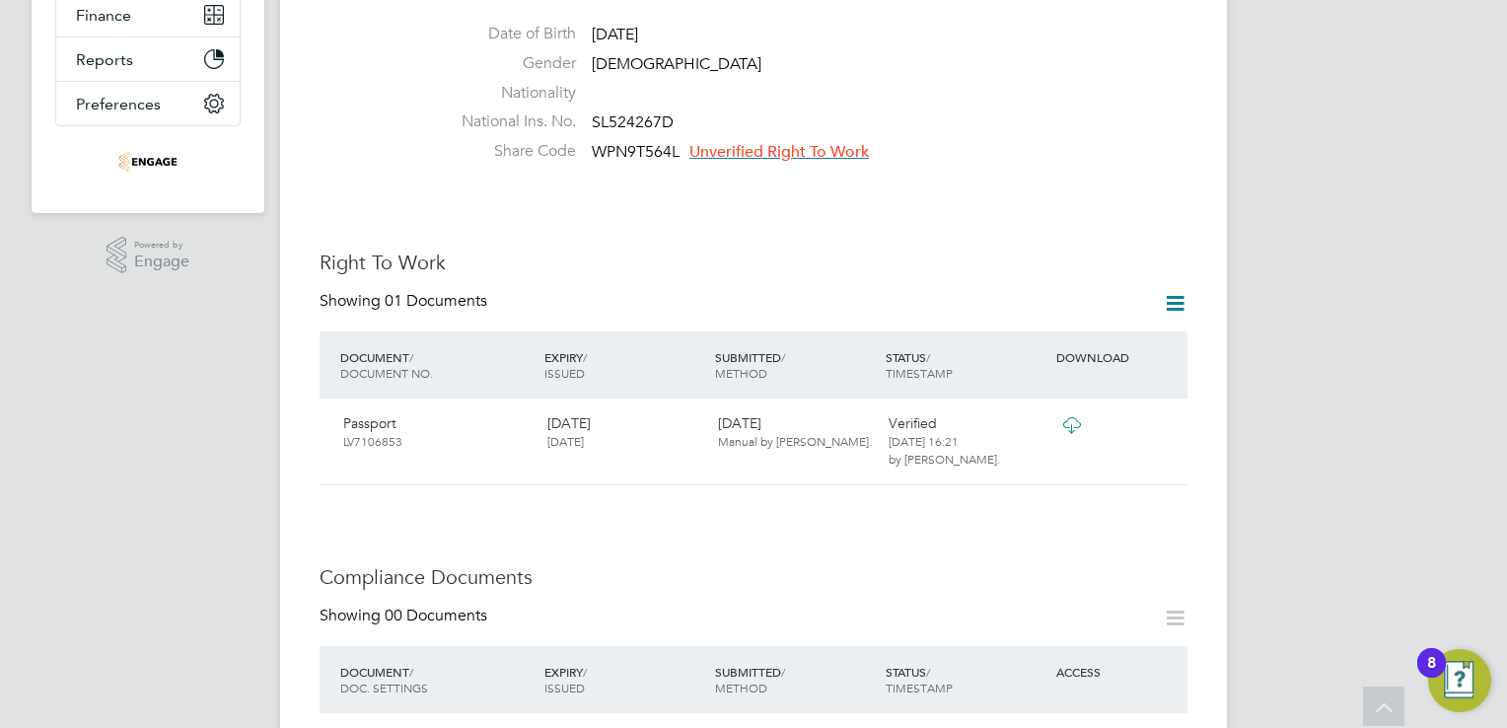
click at [823, 142] on span "Unverified Right To Work" at bounding box center [780, 152] width 180 height 20
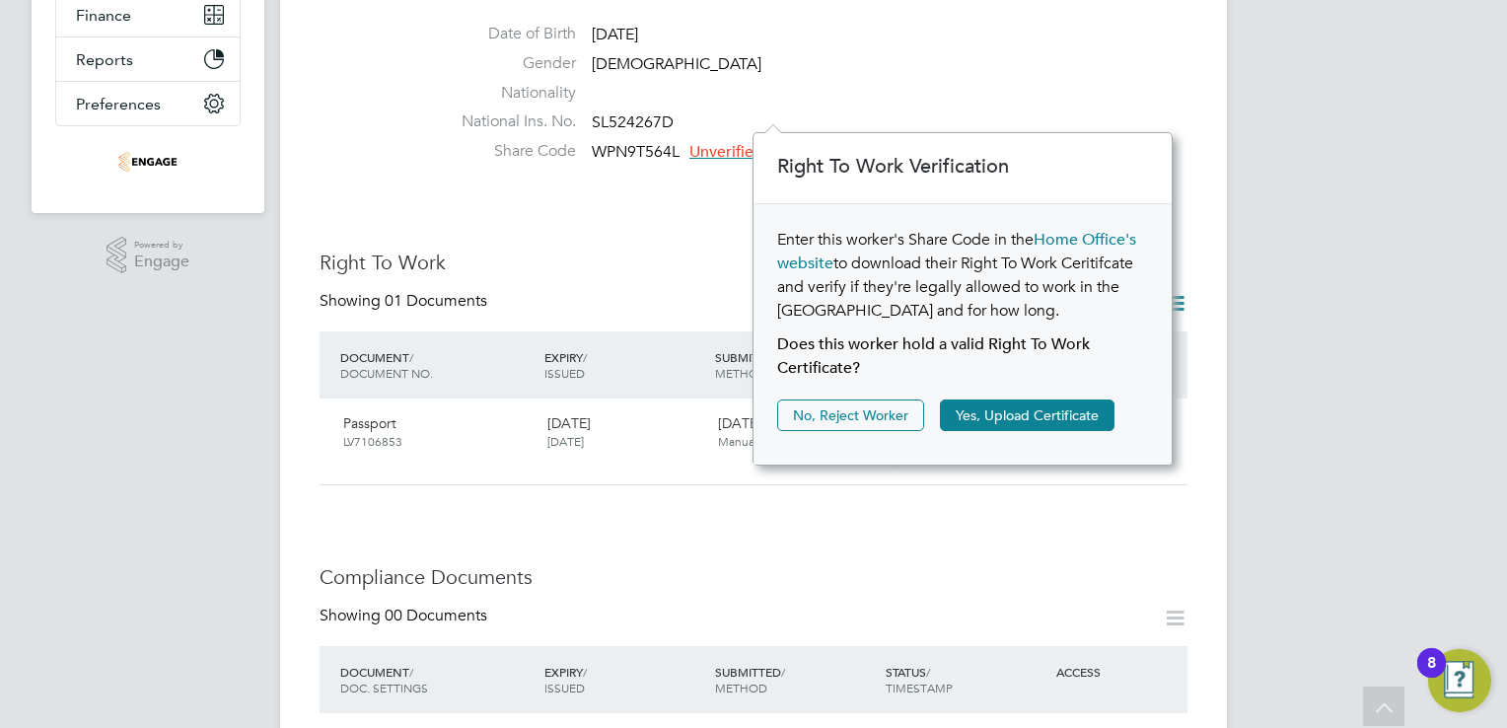
scroll to position [20, 180]
click at [993, 420] on button "Yes, Upload Certificate" at bounding box center [1027, 416] width 175 height 32
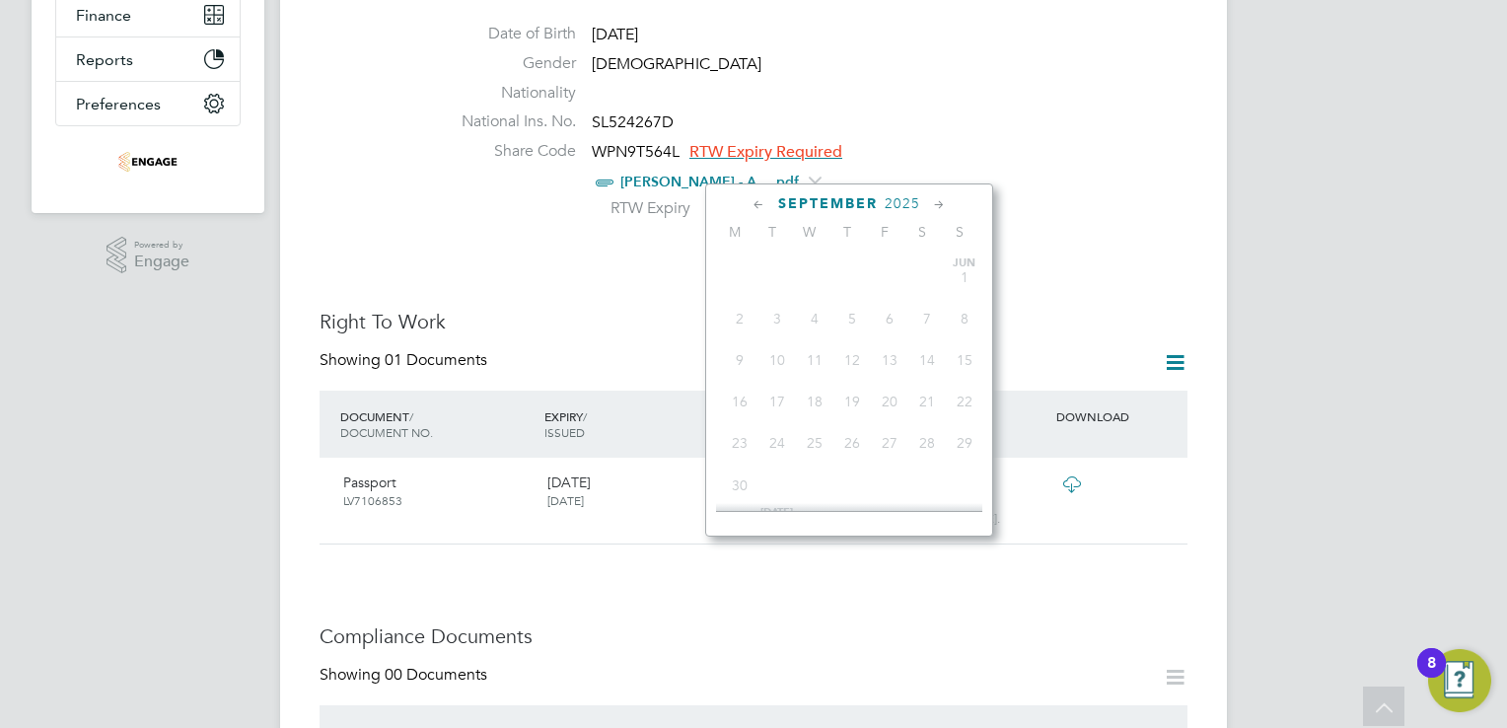
scroll to position [730, 0]
click at [746, 195] on input at bounding box center [776, 210] width 140 height 30
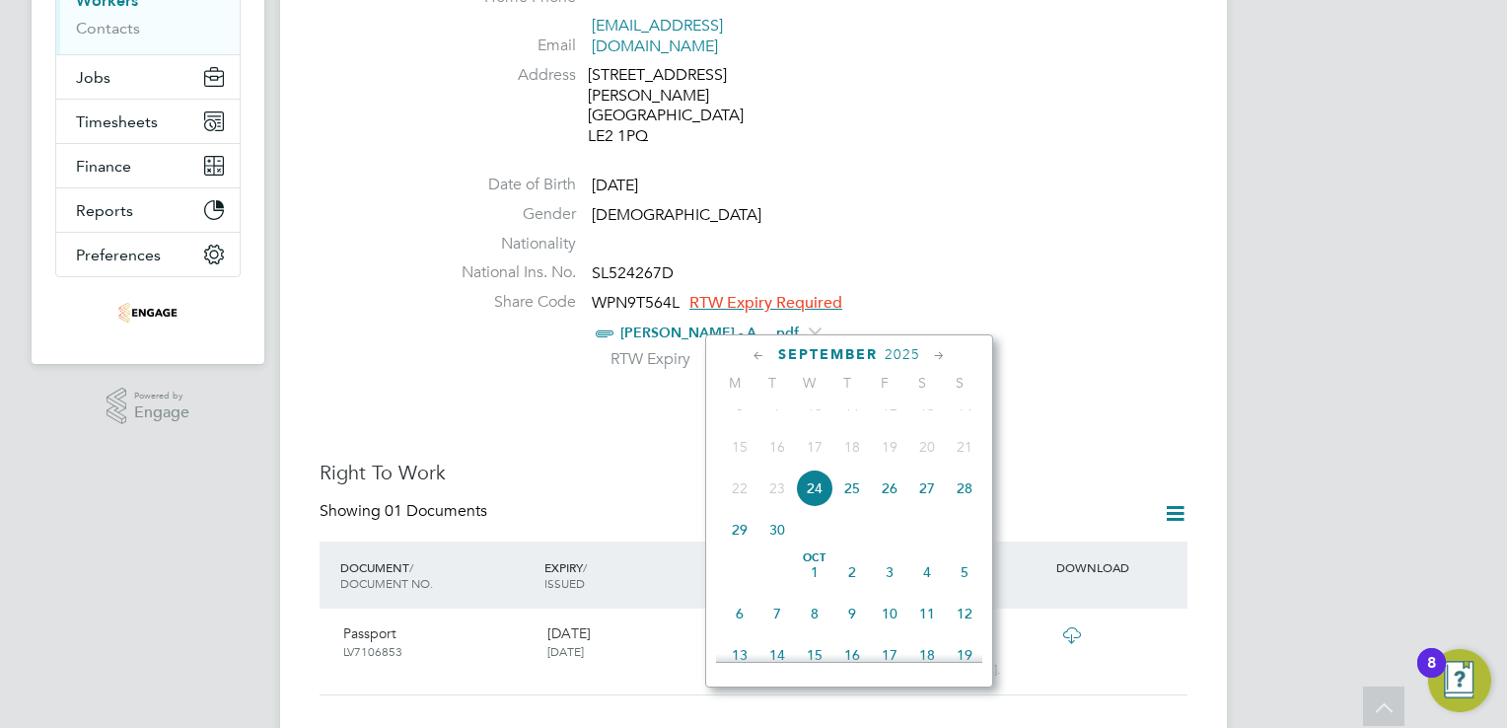
scroll to position [395, 0]
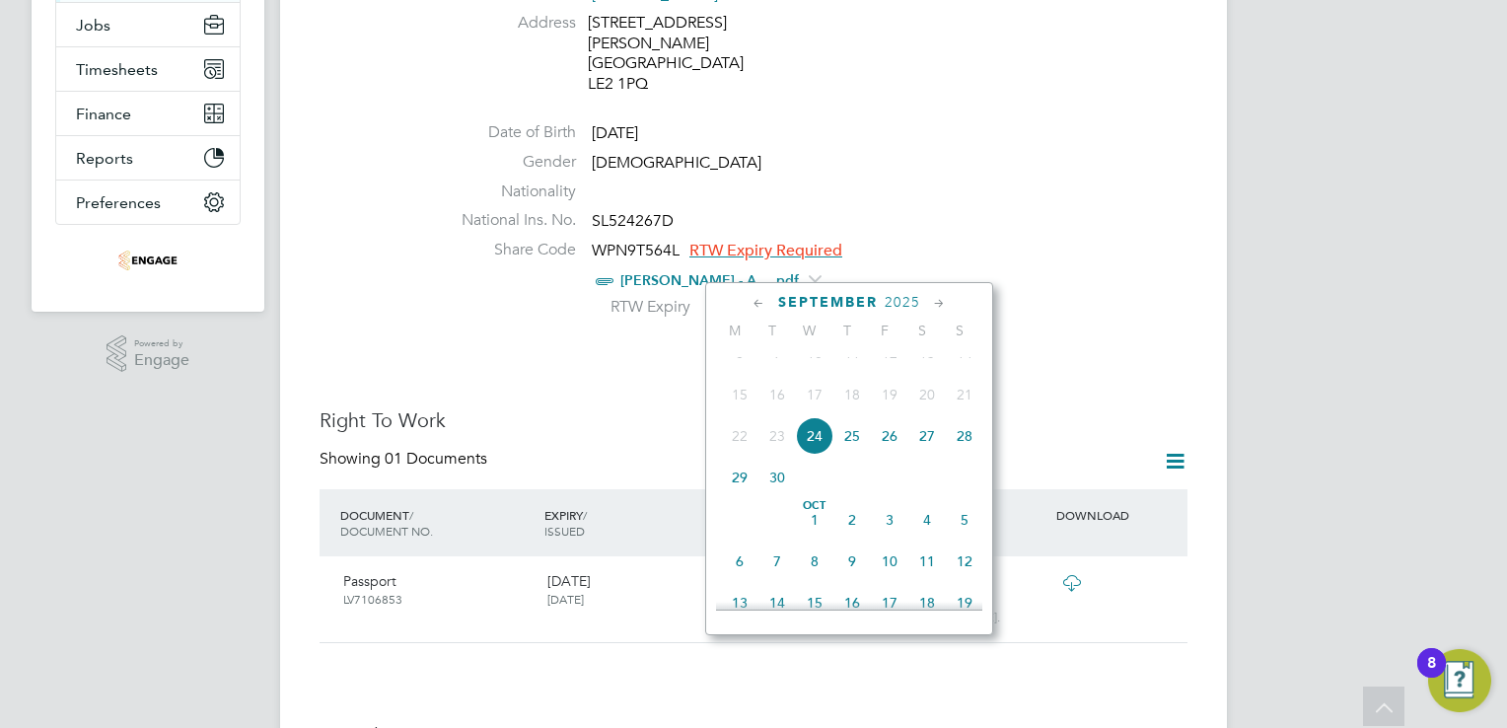
click at [895, 301] on span "2025" at bounding box center [903, 302] width 36 height 17
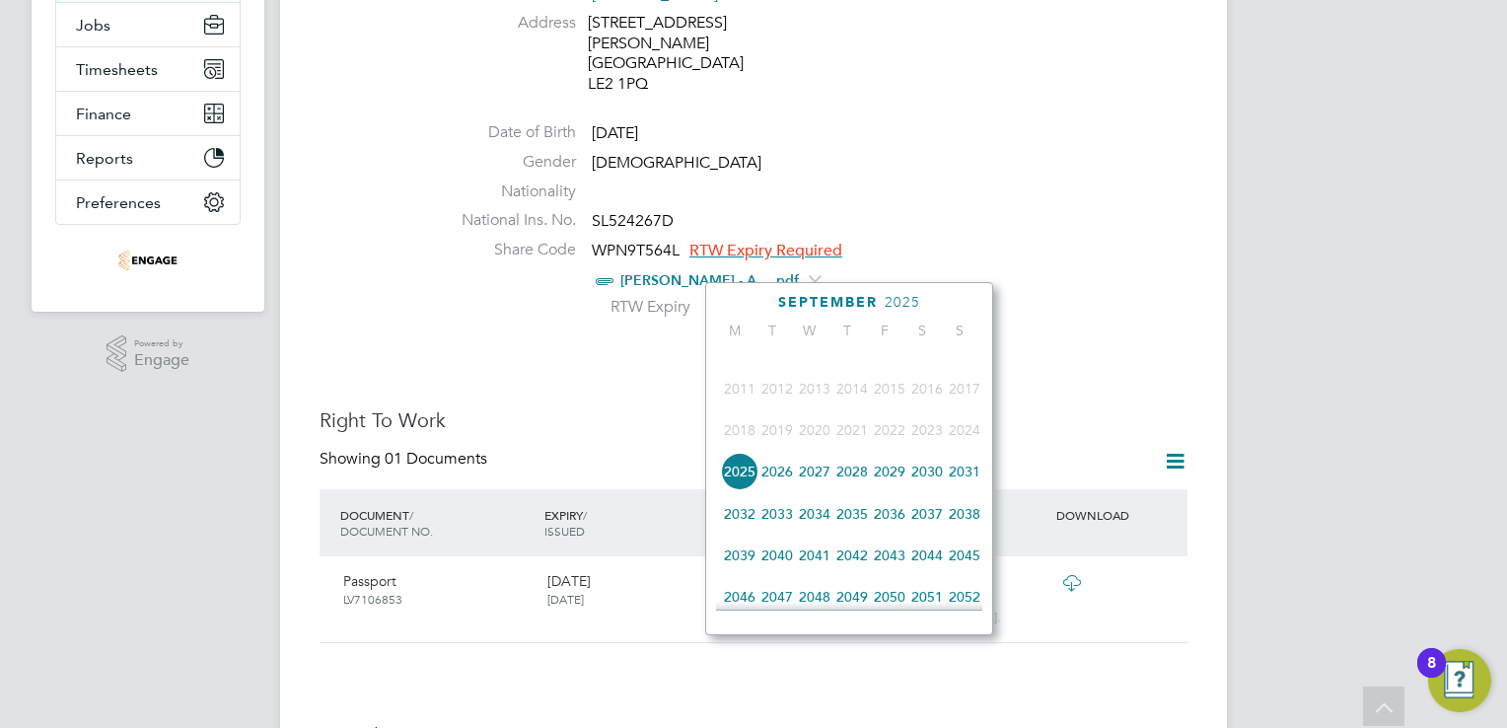
click at [975, 569] on span "2045" at bounding box center [964, 555] width 37 height 37
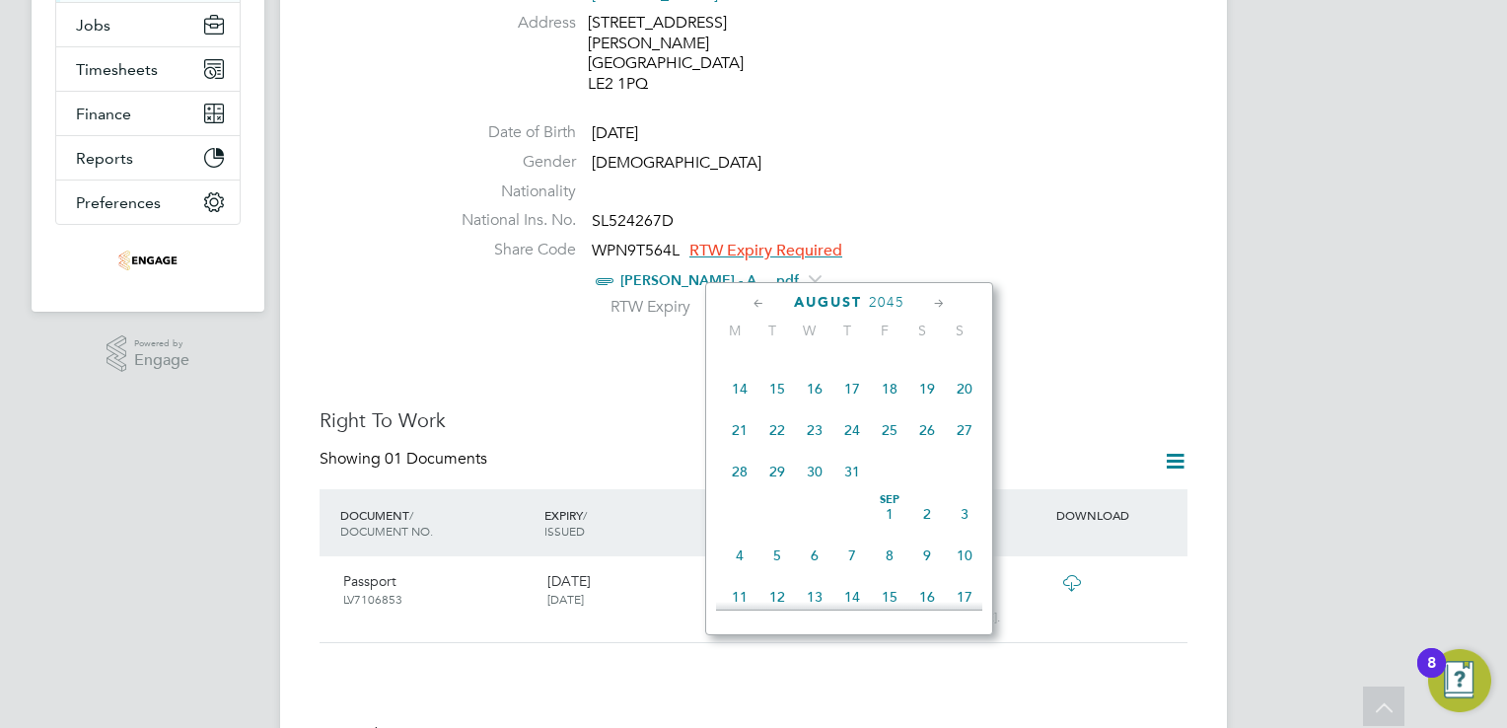
click at [809, 448] on span "23" at bounding box center [814, 429] width 37 height 37
type input "23 Aug 2045"
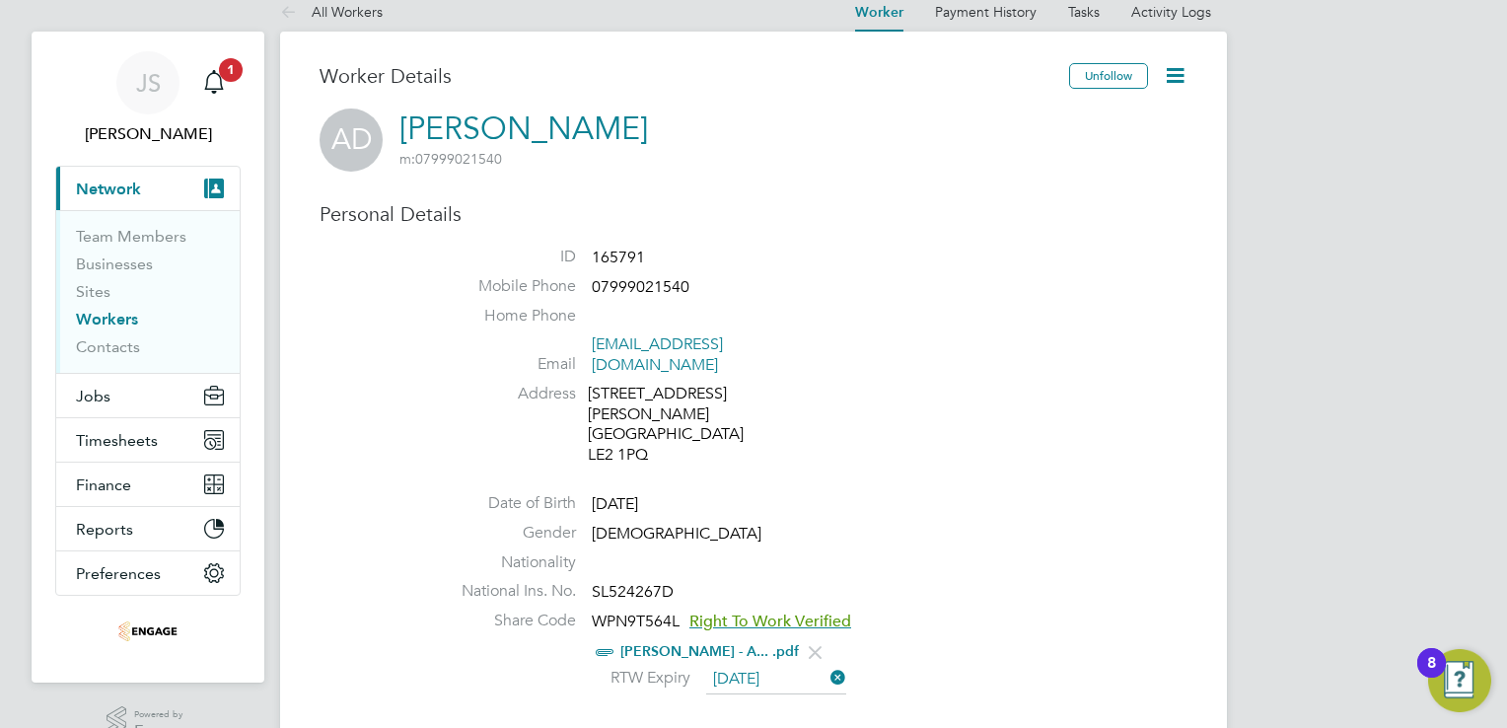
scroll to position [0, 0]
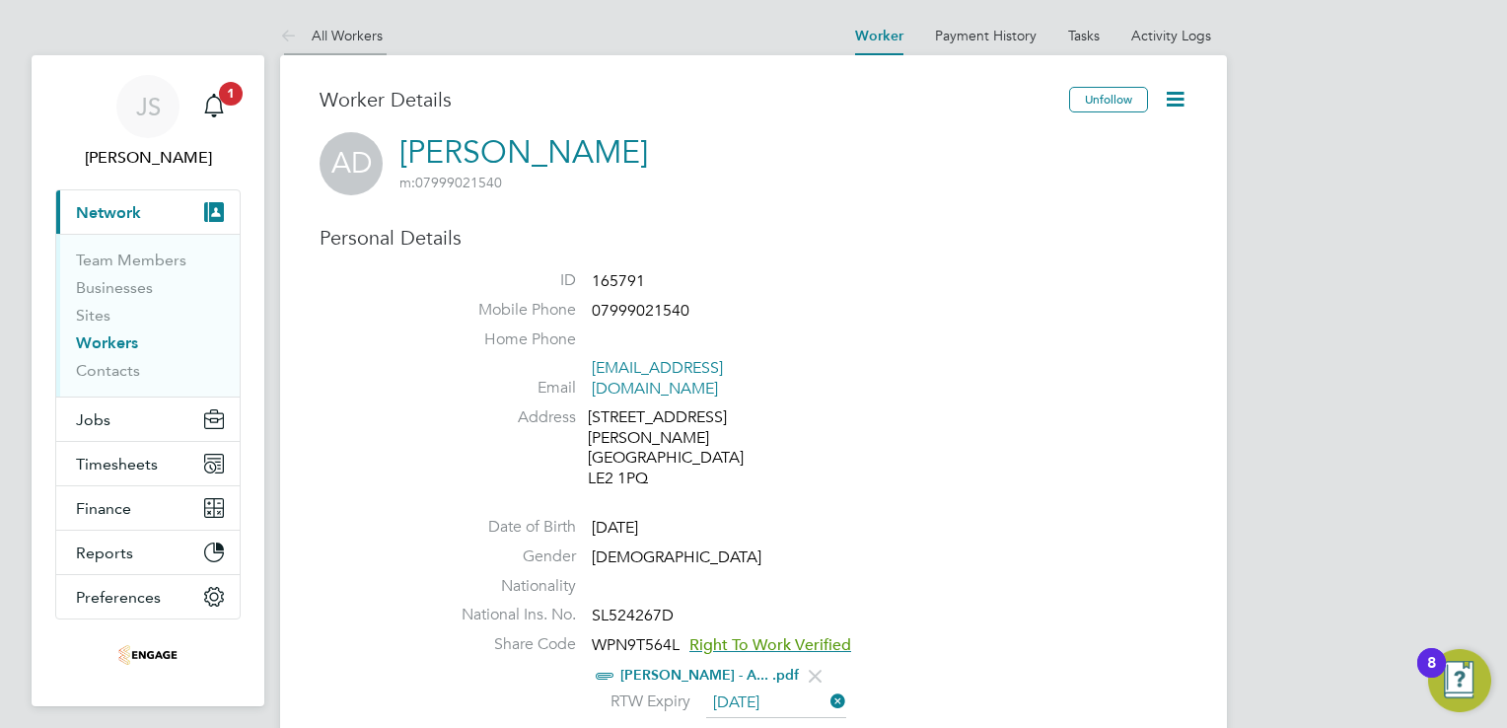
click at [348, 40] on link "All Workers" at bounding box center [331, 36] width 103 height 18
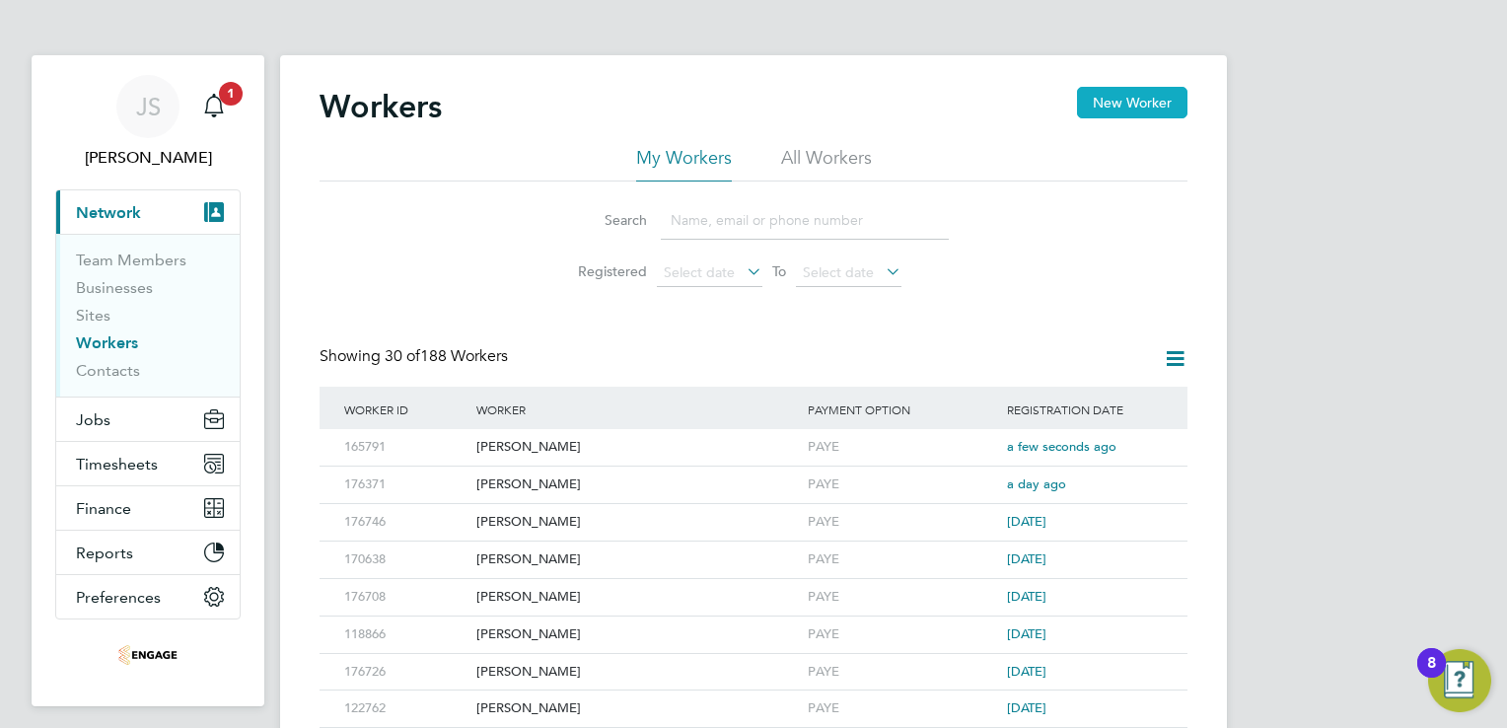
click at [1159, 107] on button "New Worker" at bounding box center [1132, 103] width 110 height 32
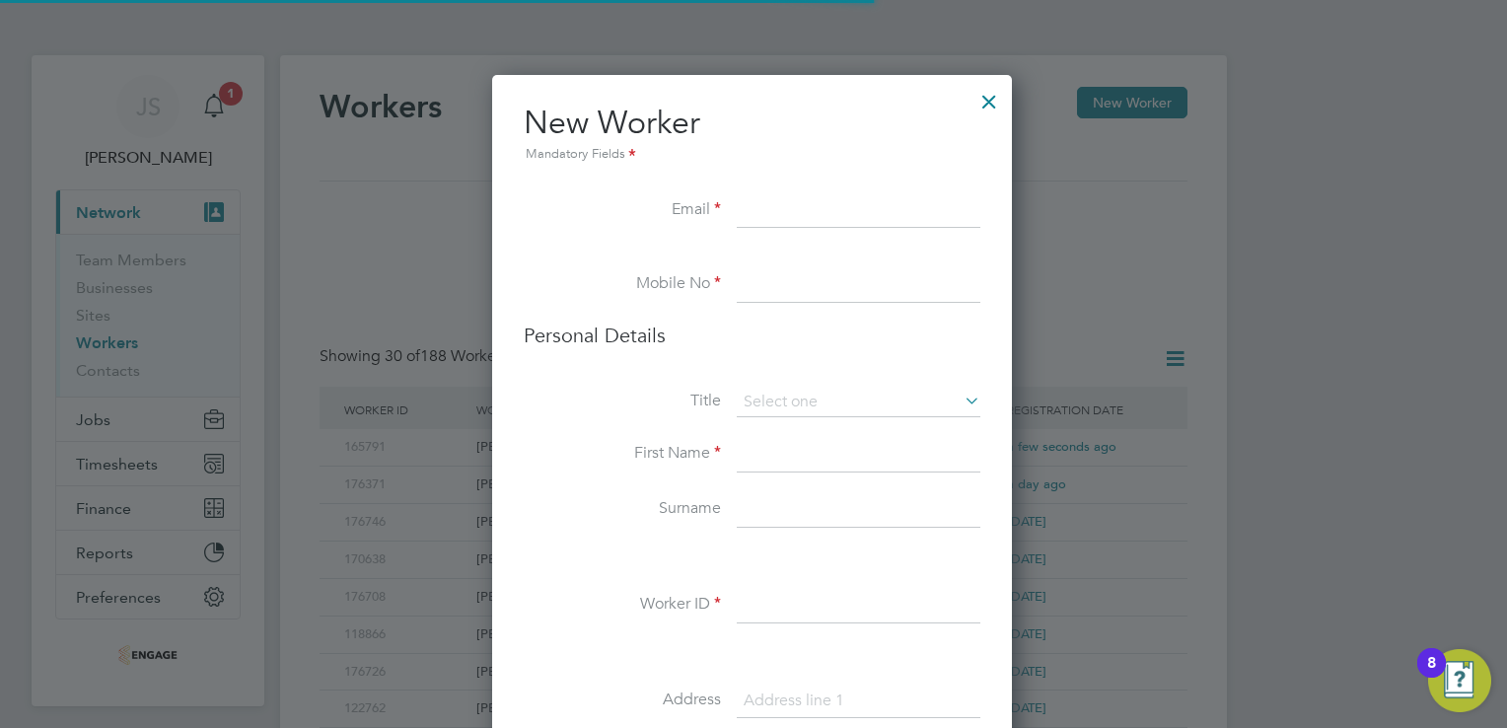
scroll to position [1661, 522]
drag, startPoint x: 844, startPoint y: 452, endPoint x: 821, endPoint y: 443, distance: 25.3
click at [844, 452] on input at bounding box center [859, 455] width 244 height 36
paste input "Mahesh"
type input "Mahesh"
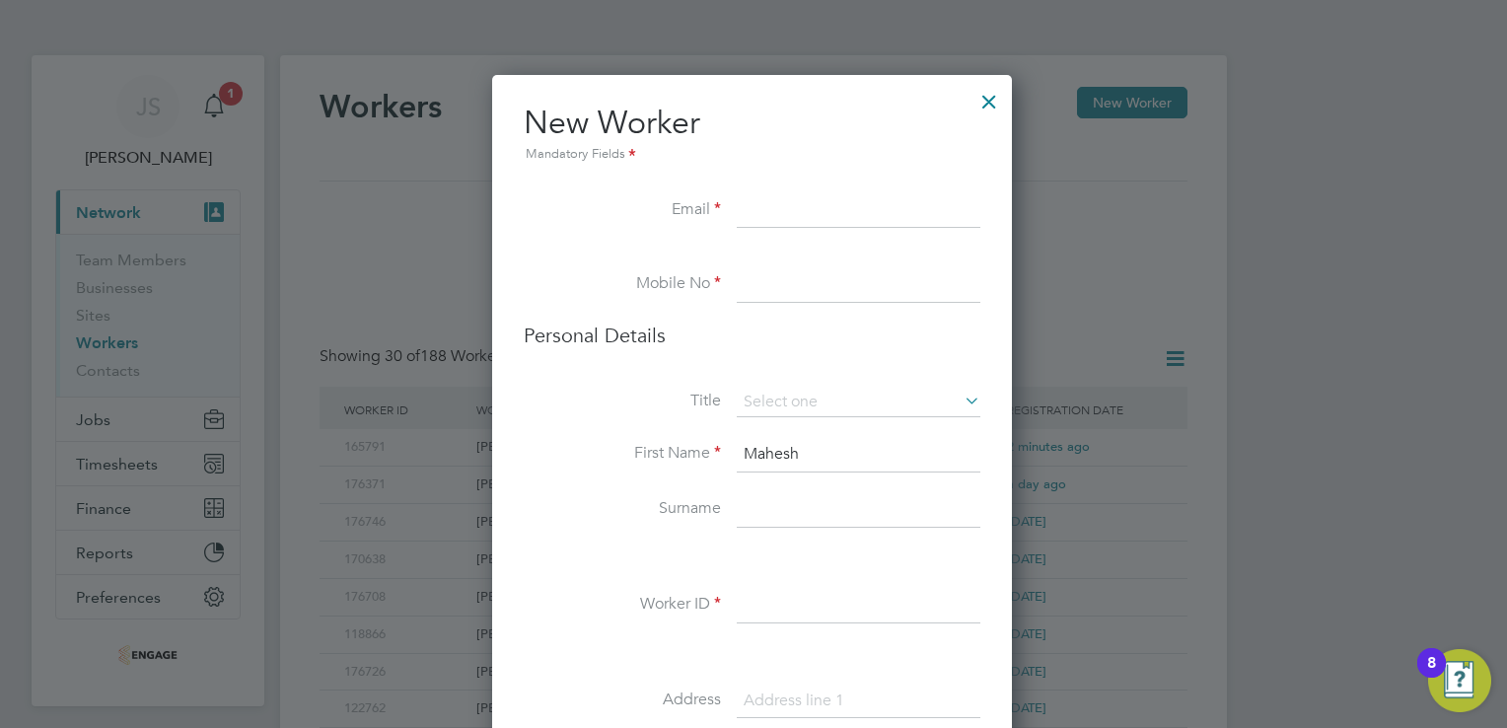
click at [772, 498] on input at bounding box center [859, 510] width 244 height 36
paste input "Jadav"
type input "Jadav"
click at [766, 280] on input at bounding box center [859, 285] width 244 height 36
paste input "07487 744479"
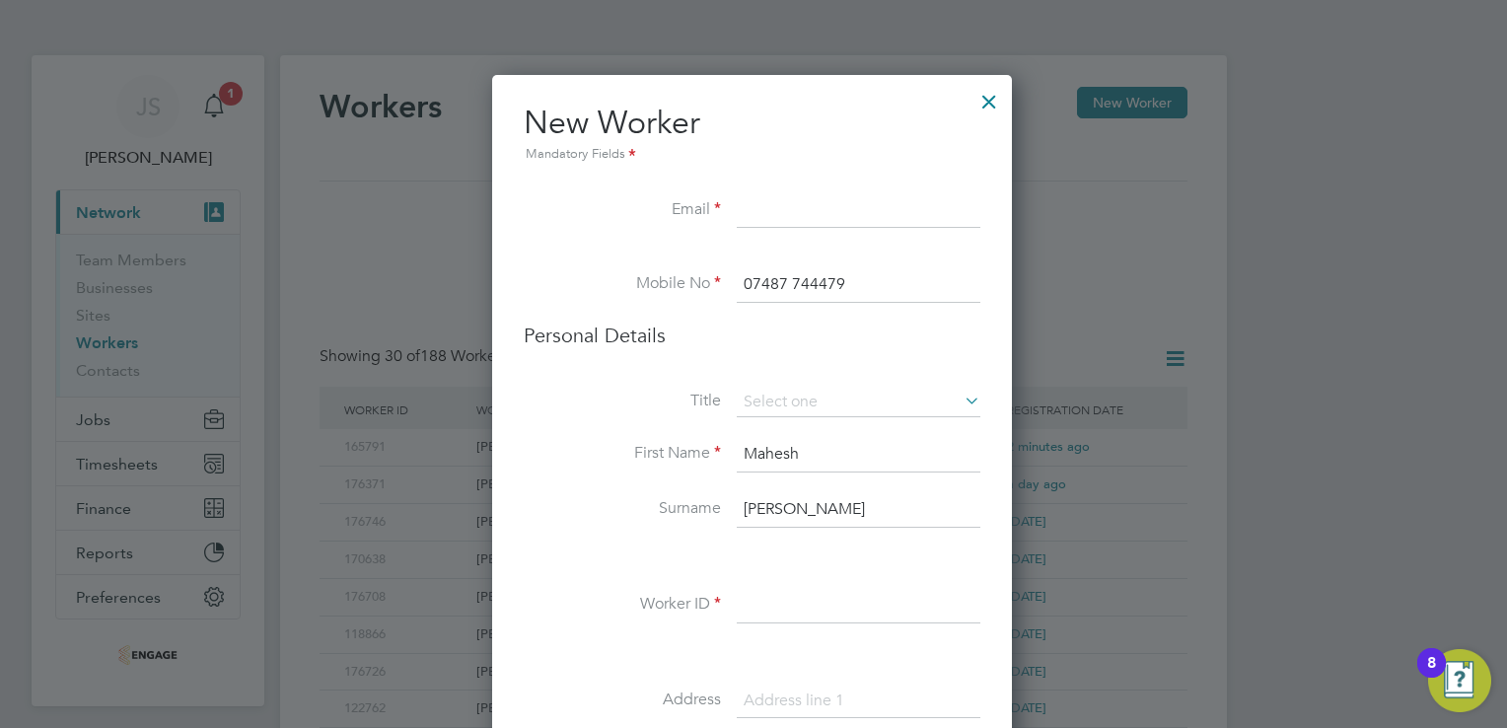
type input "07487 744479"
click at [770, 214] on input at bounding box center [859, 211] width 244 height 36
paste input "[EMAIL_ADDRESS][DOMAIN_NAME]"
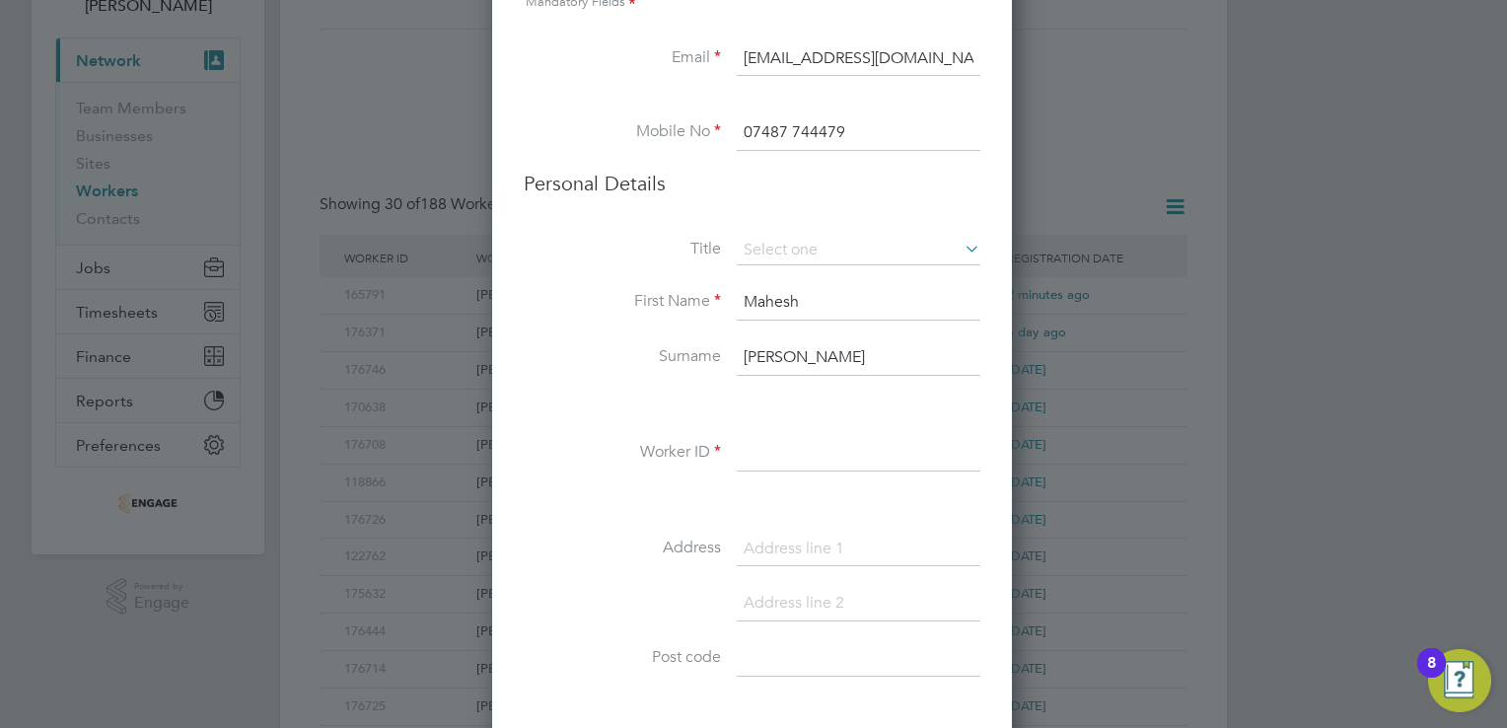
scroll to position [197, 0]
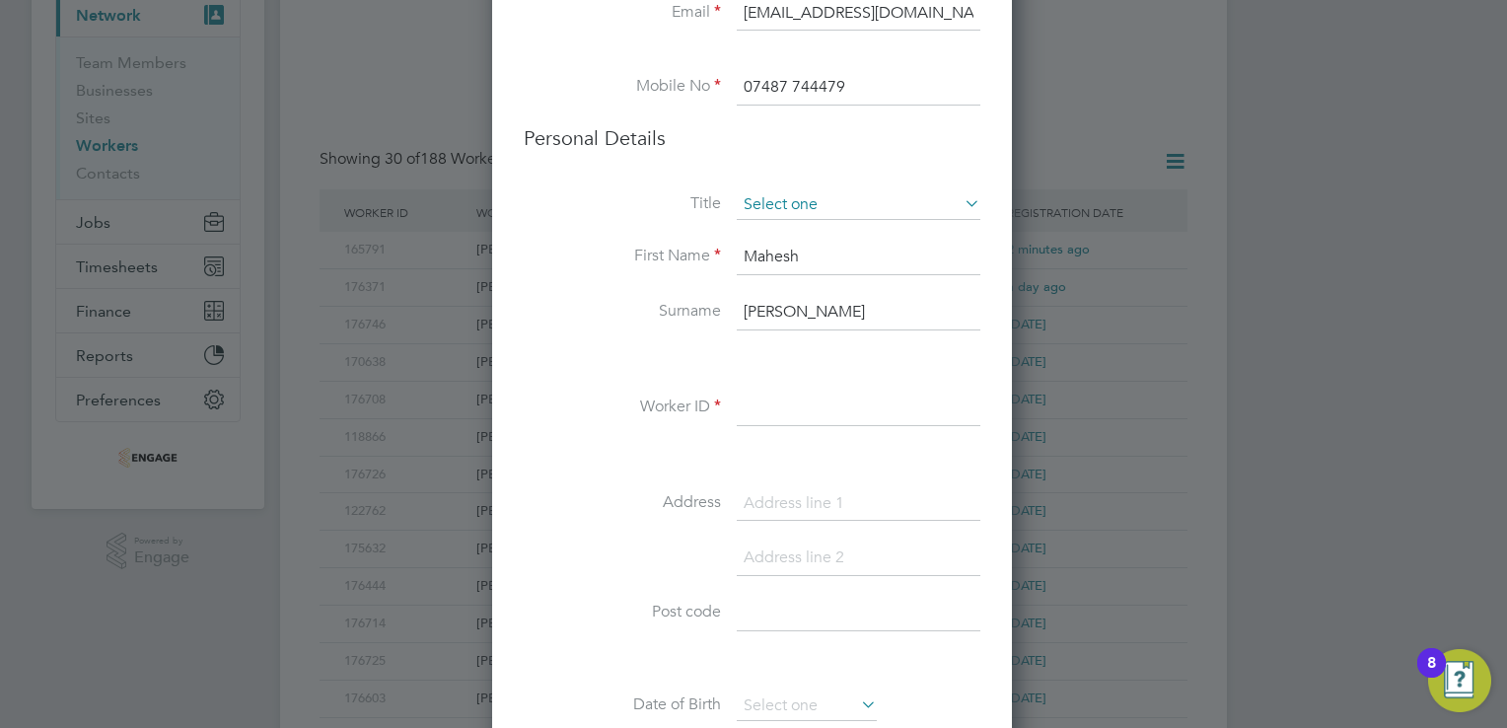
type input "[EMAIL_ADDRESS][DOMAIN_NAME]"
click at [769, 211] on input at bounding box center [859, 205] width 244 height 30
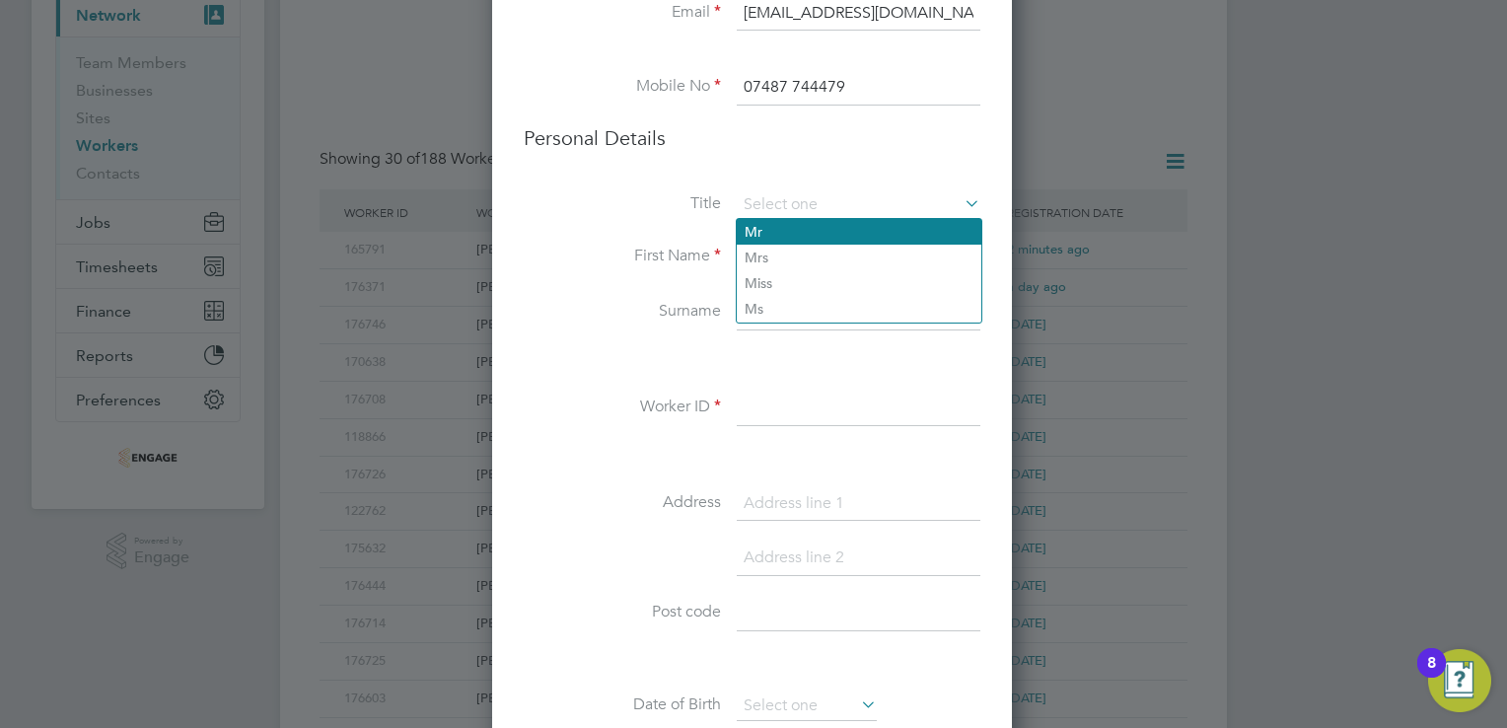
click at [765, 235] on li "Mr" at bounding box center [859, 232] width 245 height 26
type input "Mr"
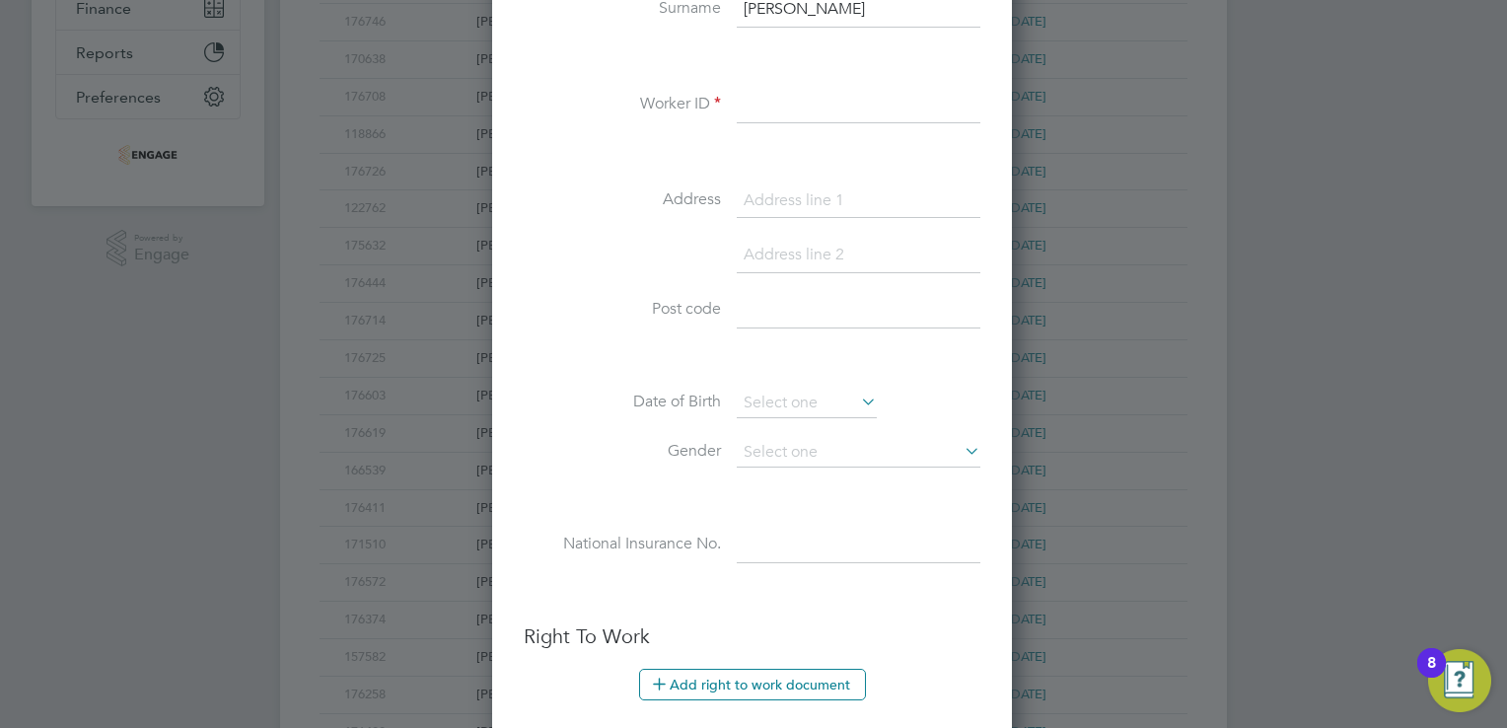
scroll to position [395, 0]
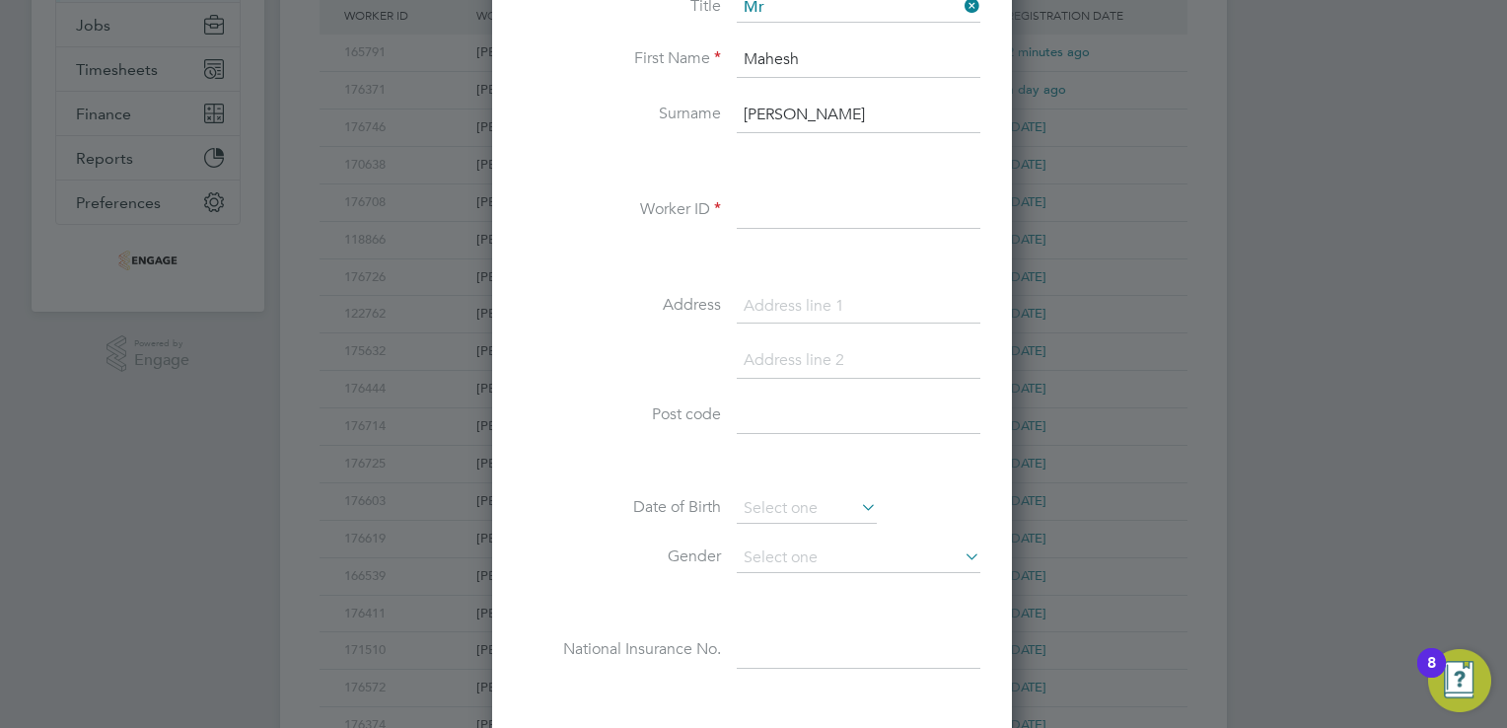
click at [761, 207] on input at bounding box center [859, 211] width 244 height 36
paste input "177004"
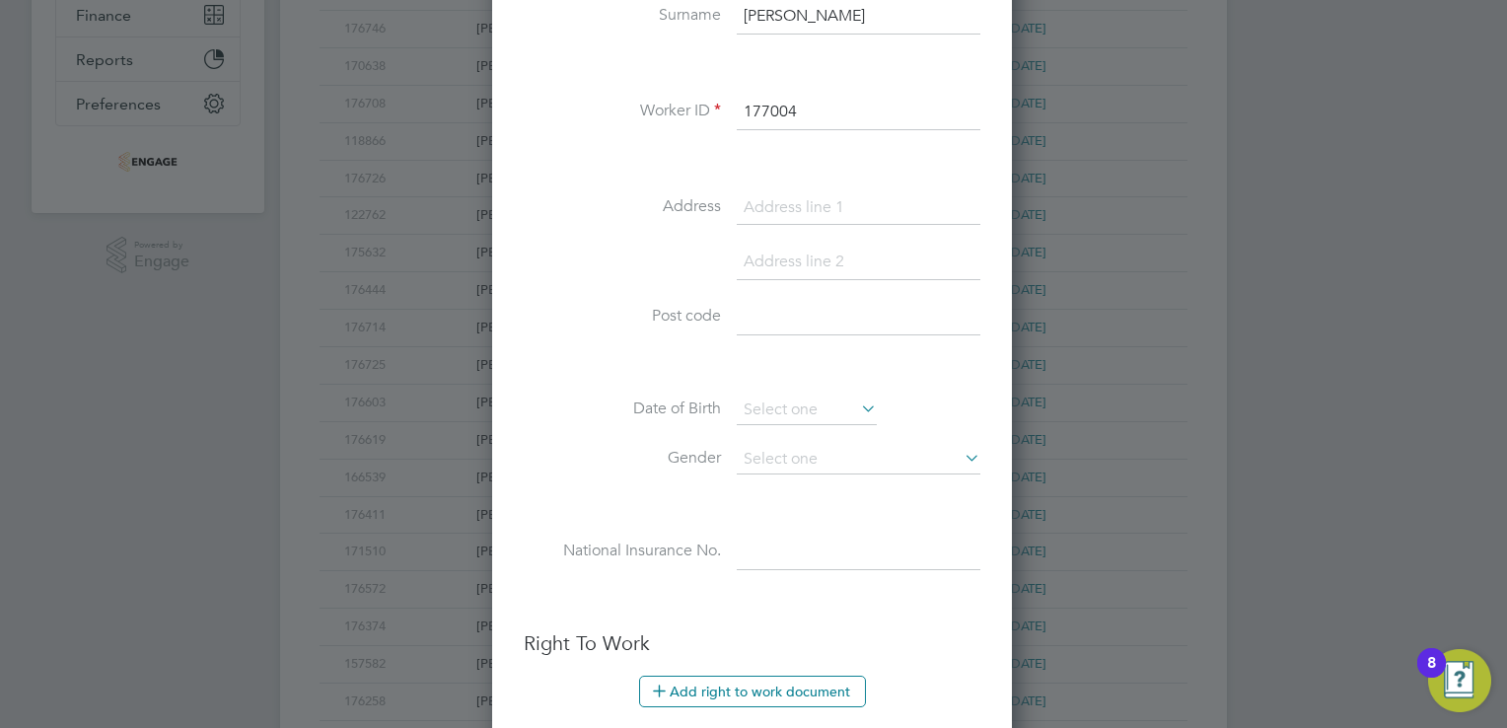
scroll to position [592, 0]
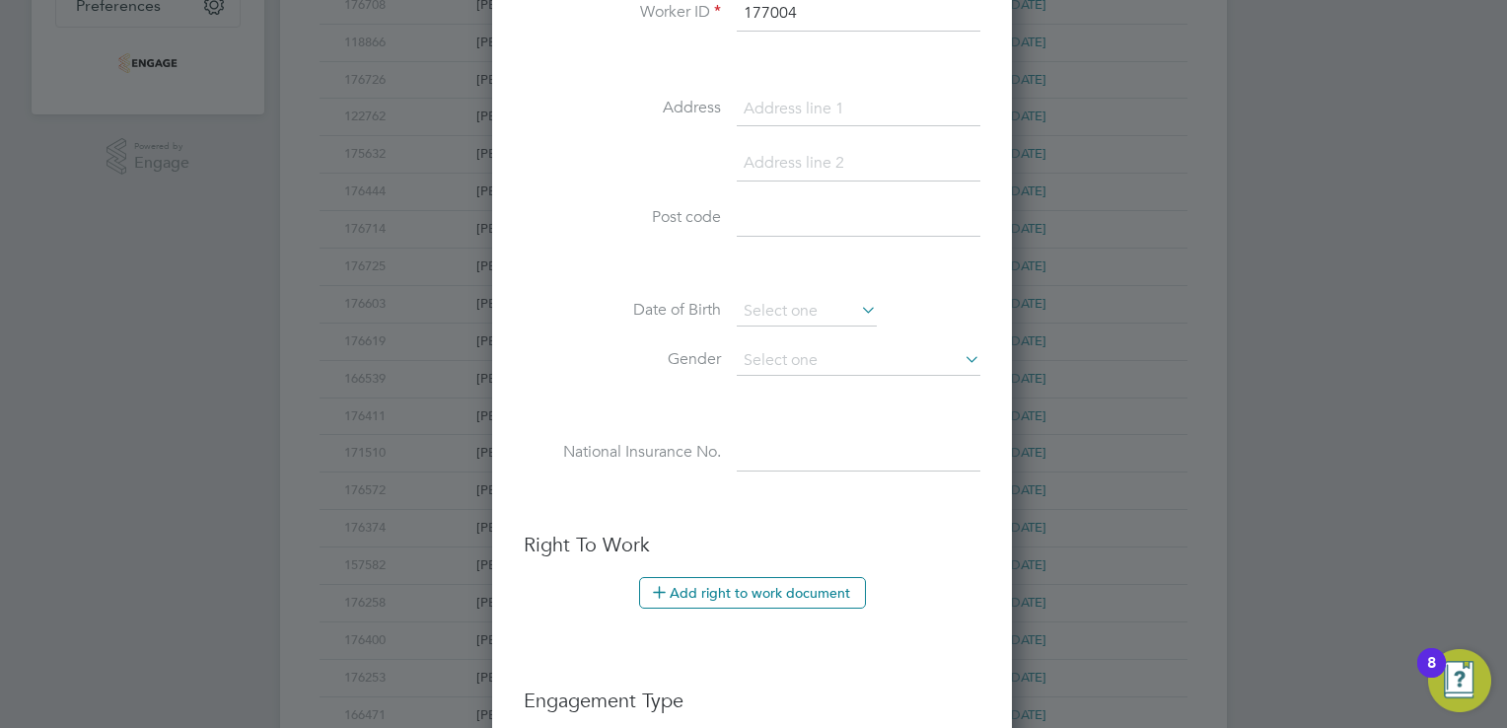
type input "177004"
click at [752, 211] on input at bounding box center [859, 219] width 244 height 36
paste input "LE67 4GJ"
type input "LE67 4GJ"
click at [774, 161] on input at bounding box center [859, 164] width 244 height 36
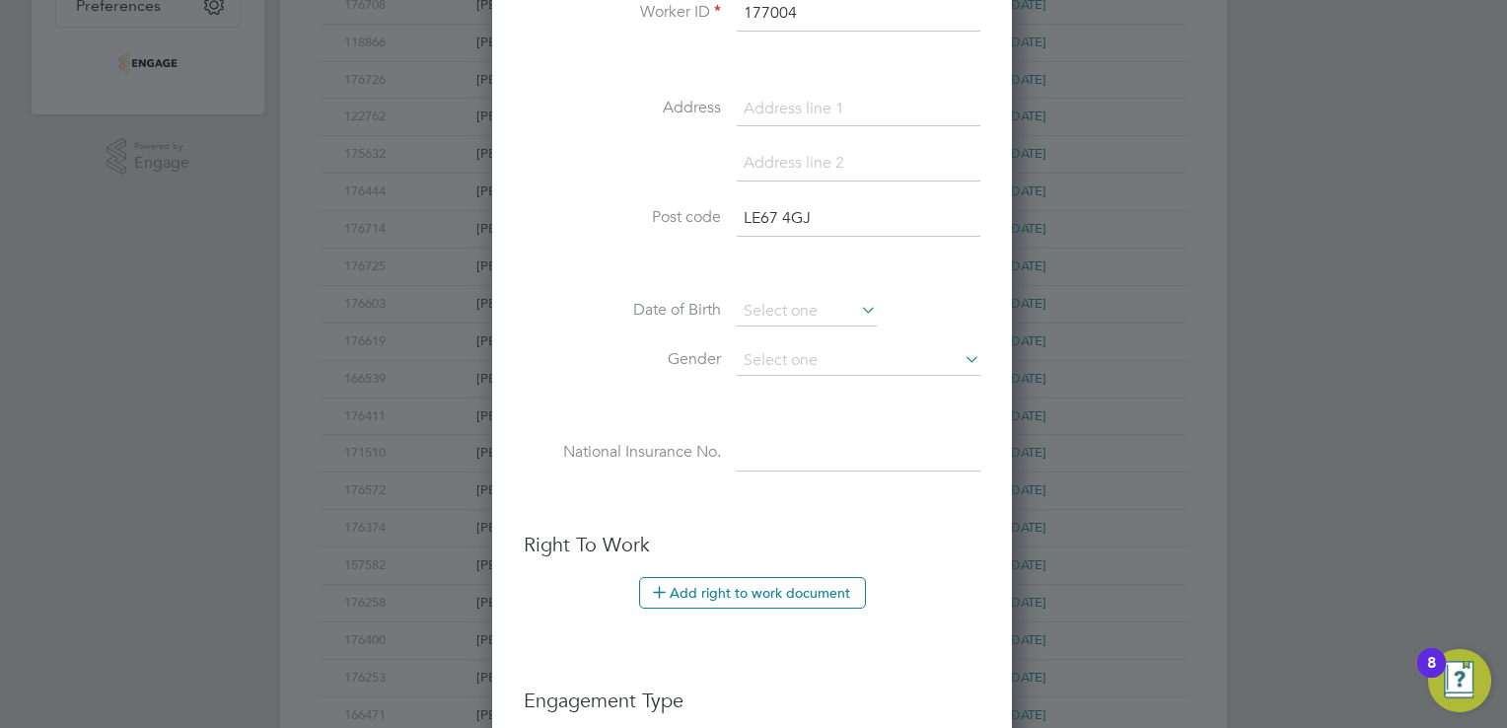
paste input "[GEOGRAPHIC_DATA]"
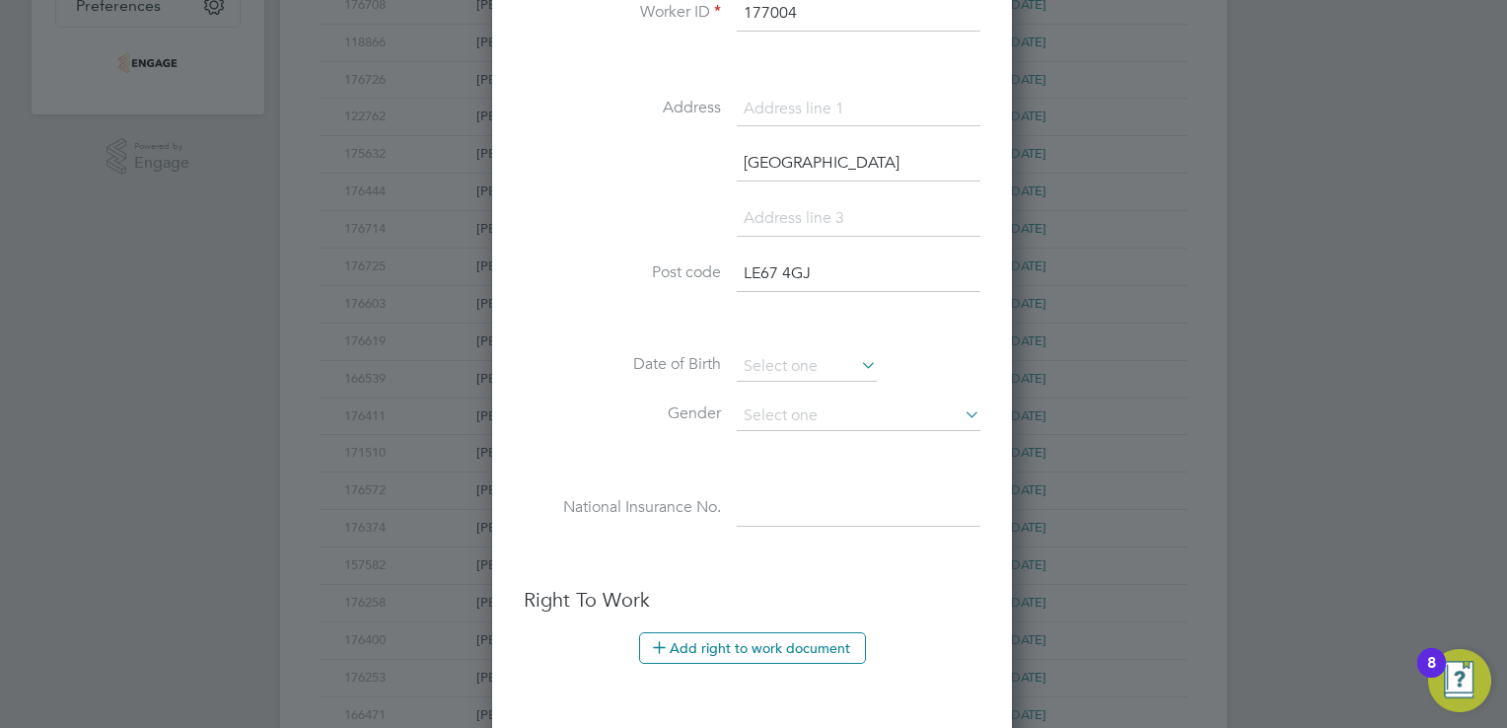
scroll to position [1716, 522]
type input "[GEOGRAPHIC_DATA]"
click at [821, 109] on input at bounding box center [859, 110] width 244 height 36
paste input "3, [PERSON_NAME] Close"
type input "3, [PERSON_NAME] Close"
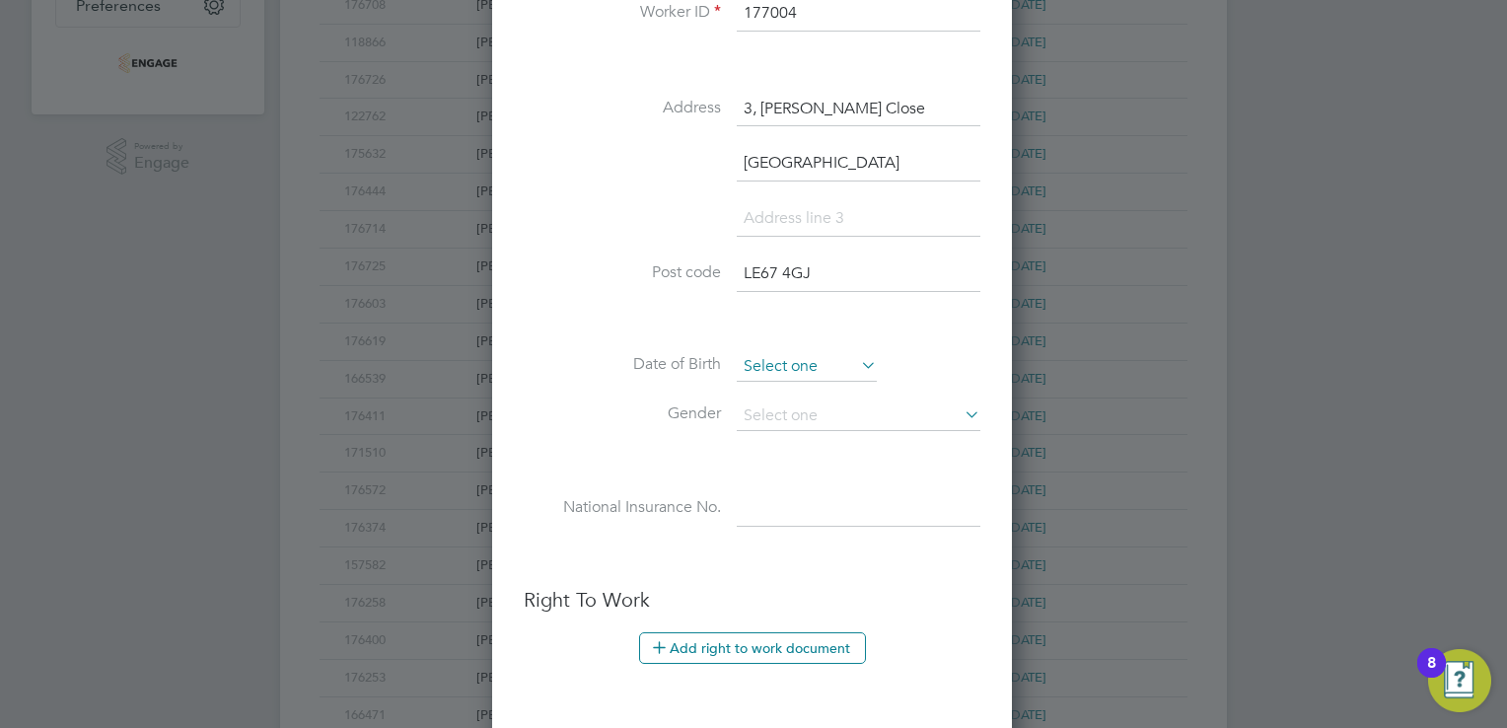
click at [782, 357] on input at bounding box center [807, 367] width 140 height 30
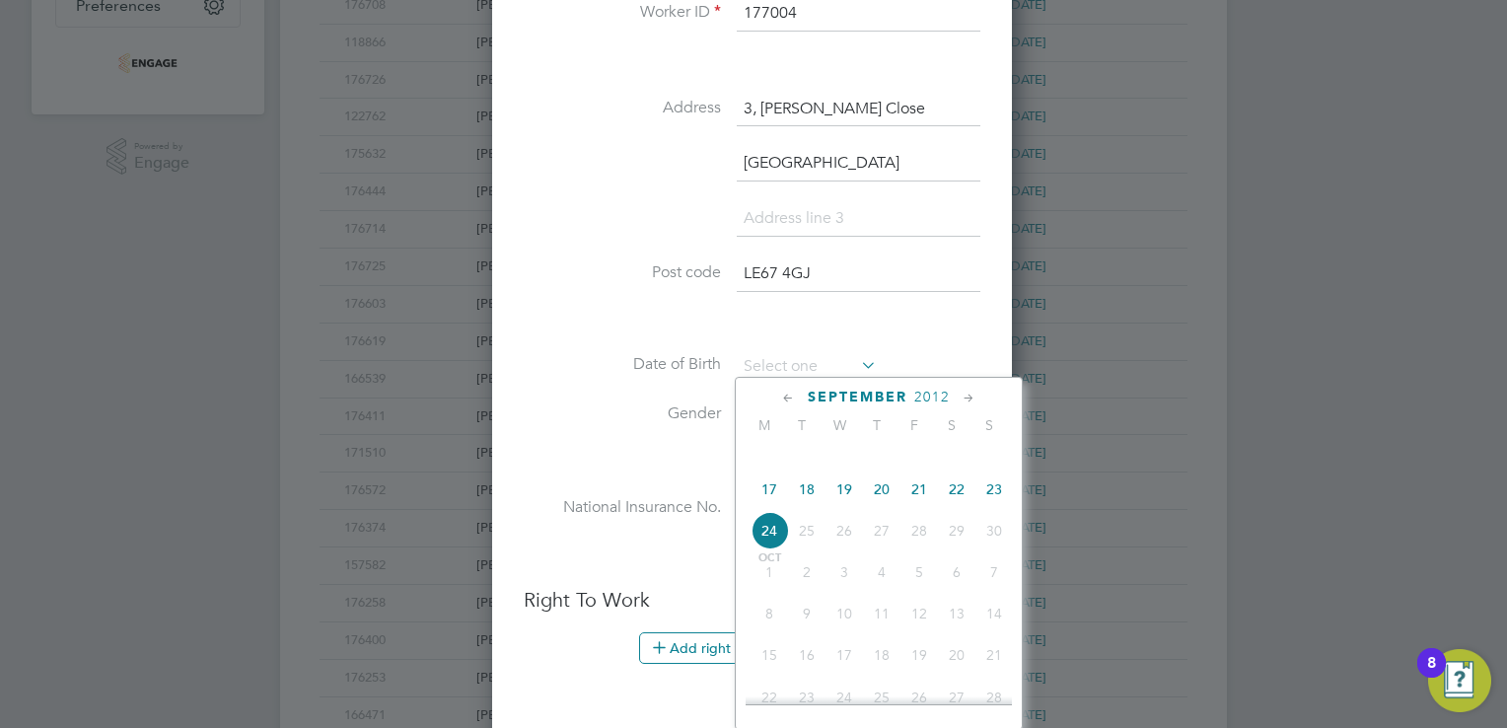
click at [929, 394] on span "2012" at bounding box center [932, 397] width 36 height 17
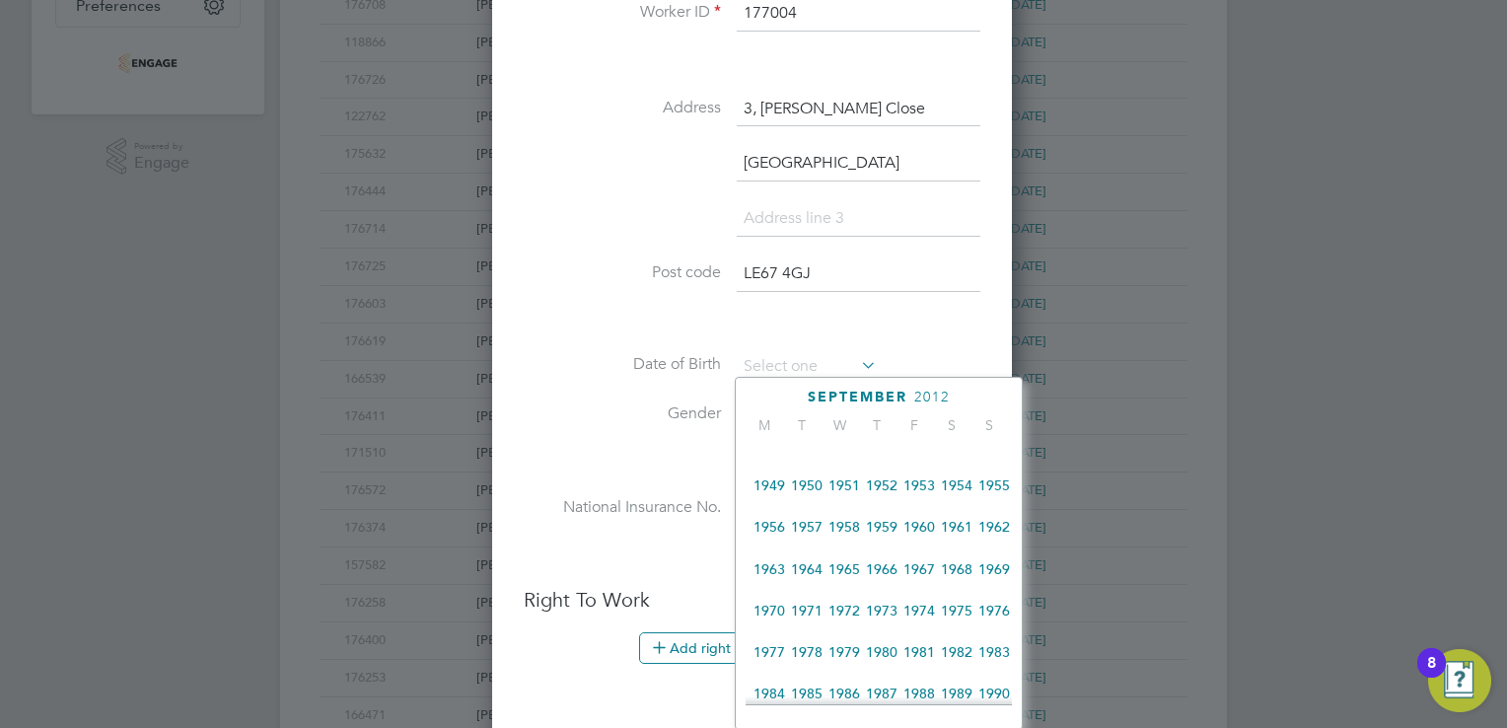
scroll to position [232, 0]
click at [774, 578] on span "1963" at bounding box center [769, 571] width 37 height 37
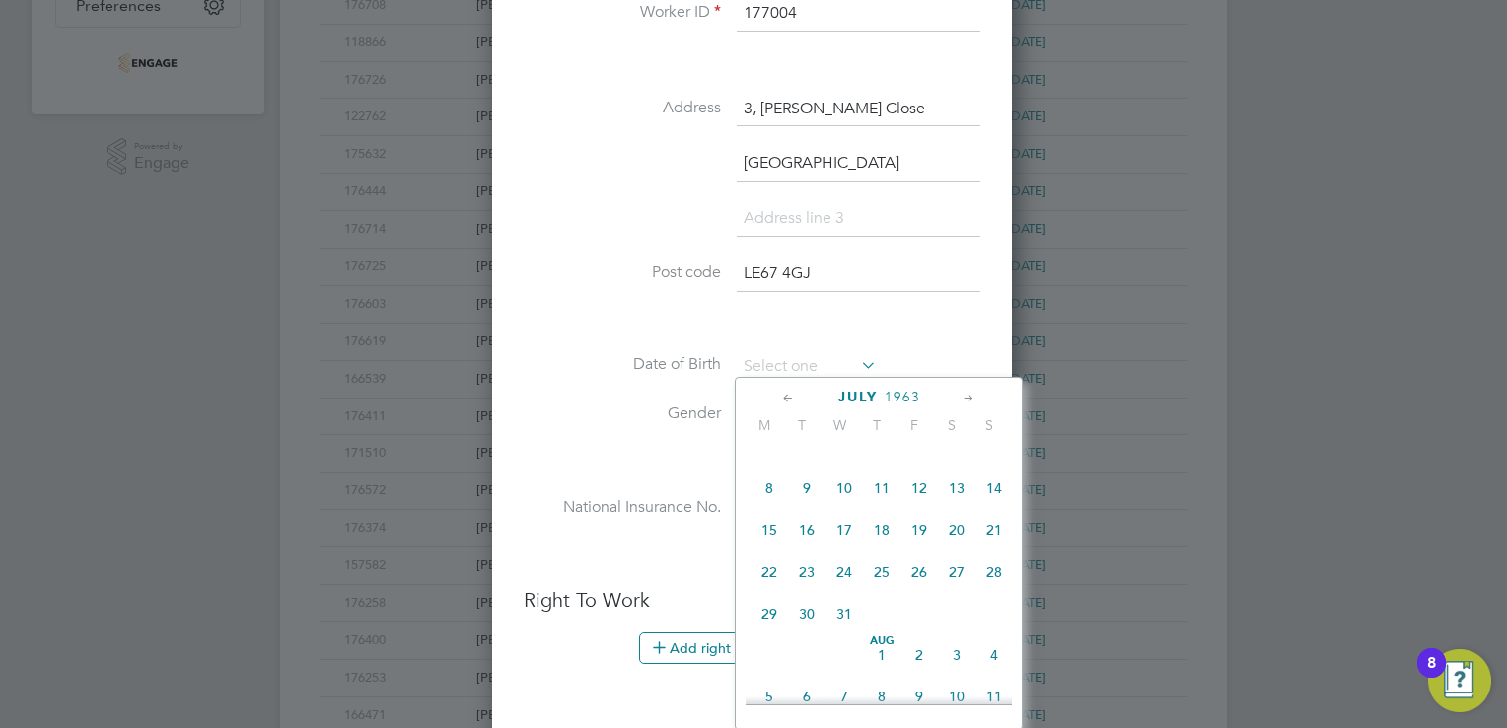
click at [846, 577] on span "24" at bounding box center [844, 571] width 37 height 37
type input "[DATE]"
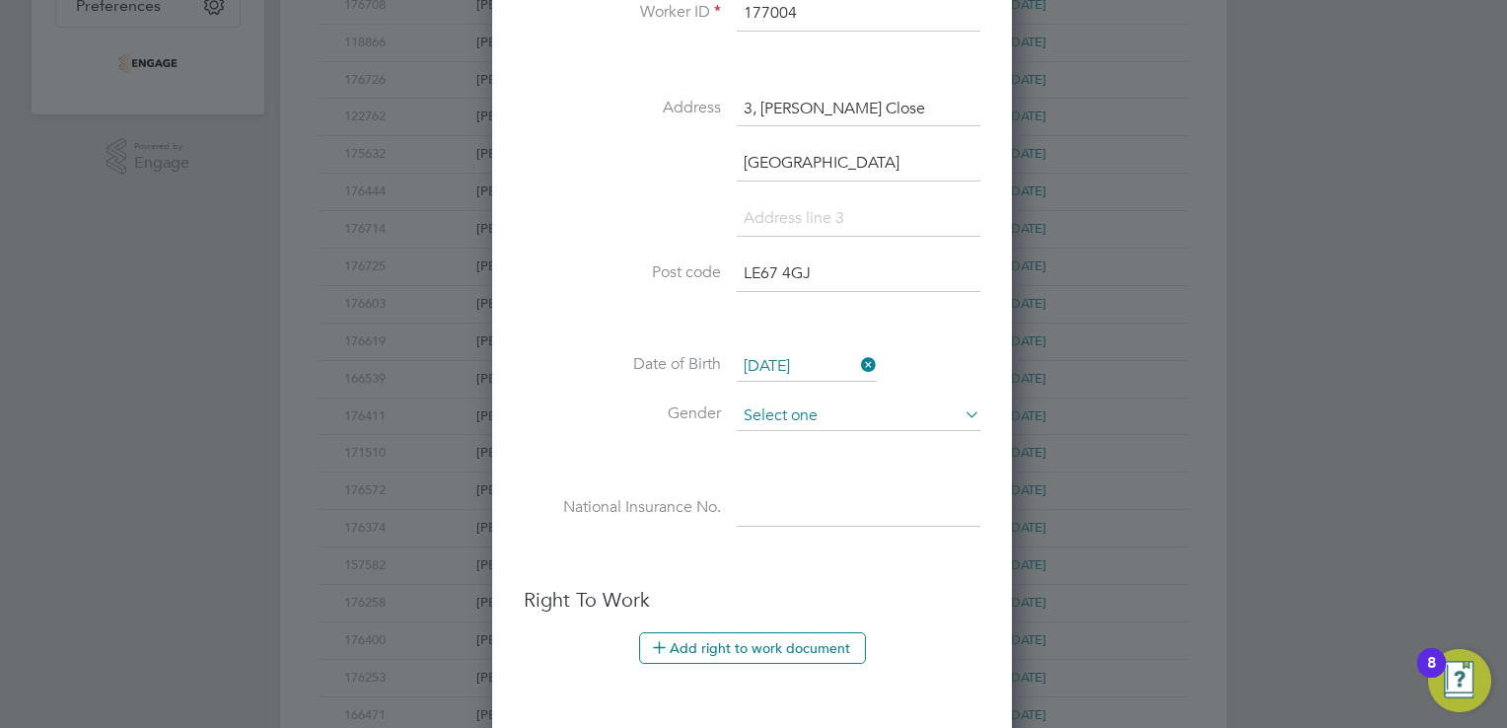
click at [771, 408] on input at bounding box center [859, 416] width 244 height 30
click at [760, 439] on li "[DEMOGRAPHIC_DATA]" at bounding box center [859, 439] width 245 height 26
type input "[DEMOGRAPHIC_DATA]"
drag, startPoint x: 775, startPoint y: 497, endPoint x: 774, endPoint y: 472, distance: 25.7
click at [775, 491] on input at bounding box center [859, 509] width 244 height 36
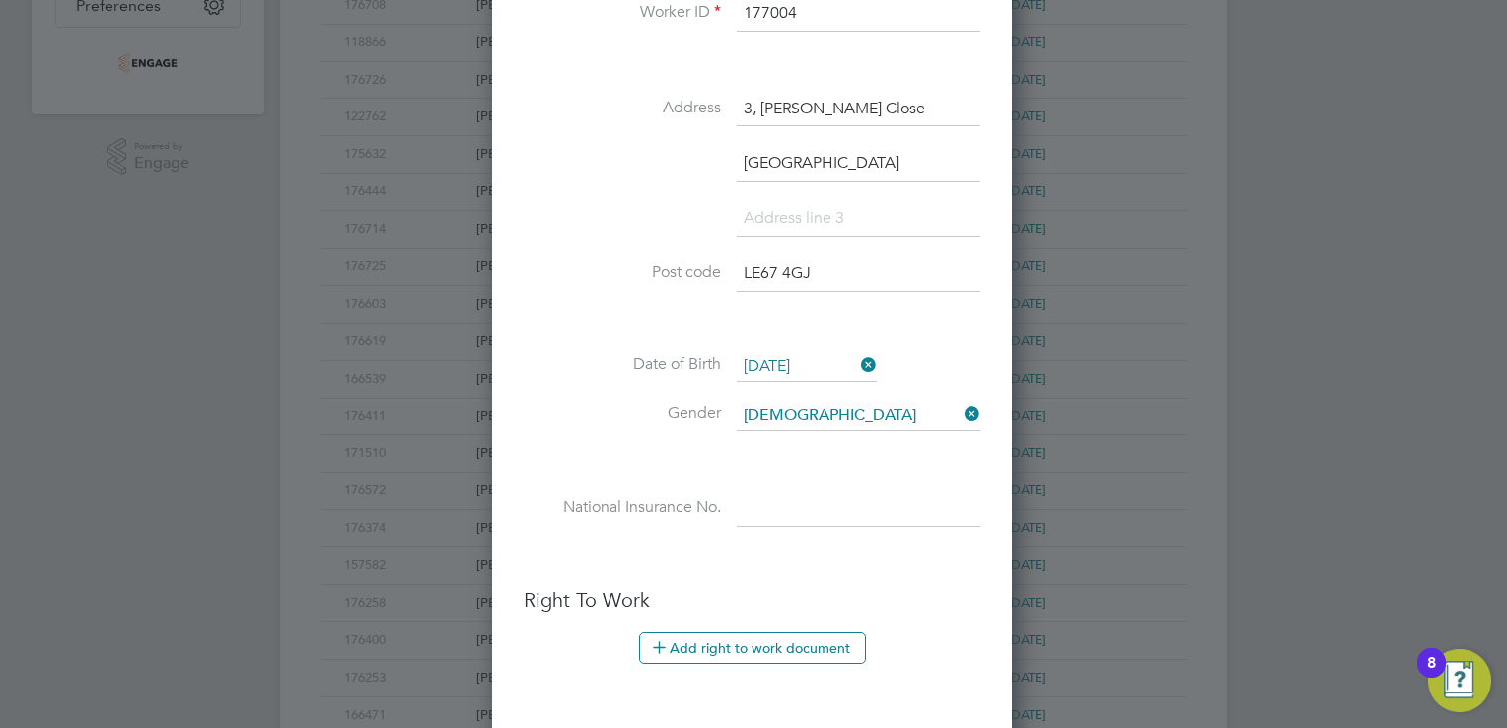
paste input "NM940024D"
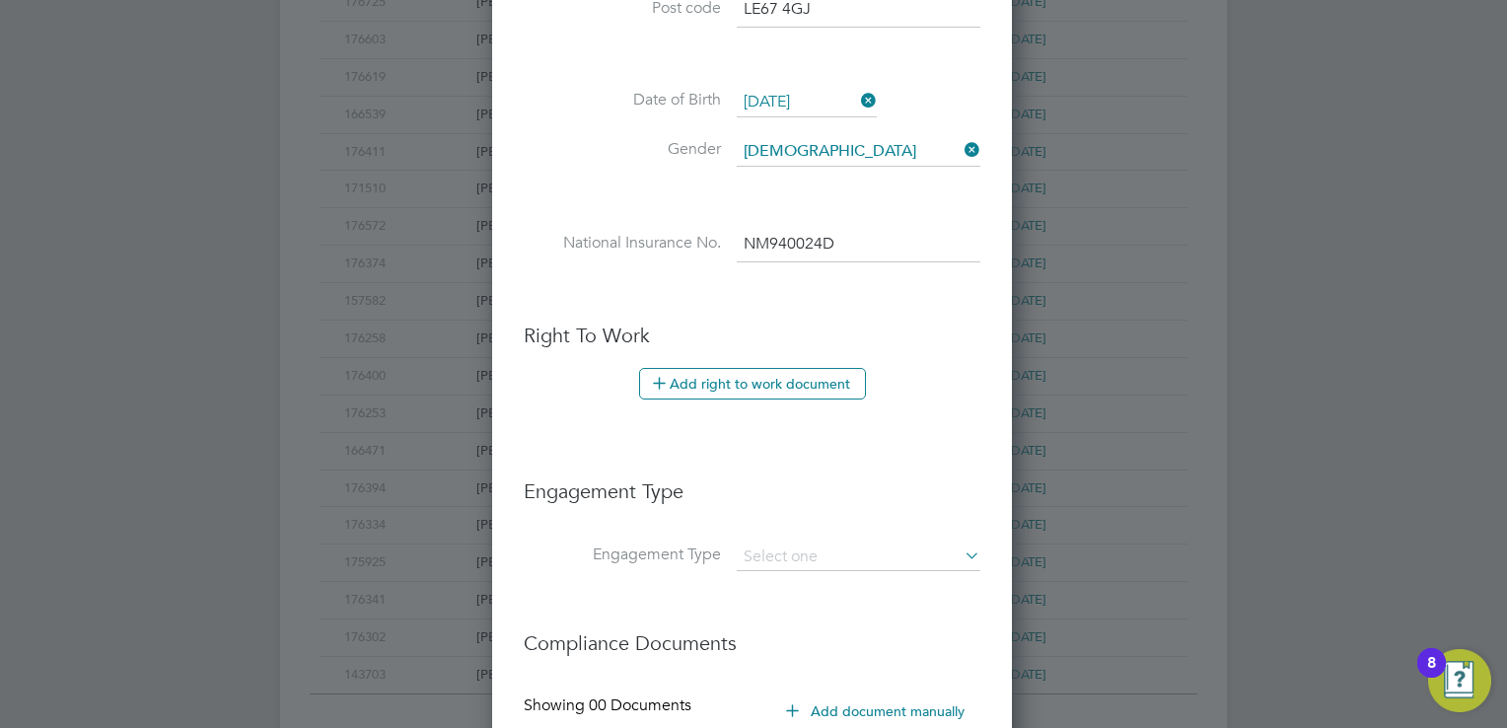
scroll to position [986, 0]
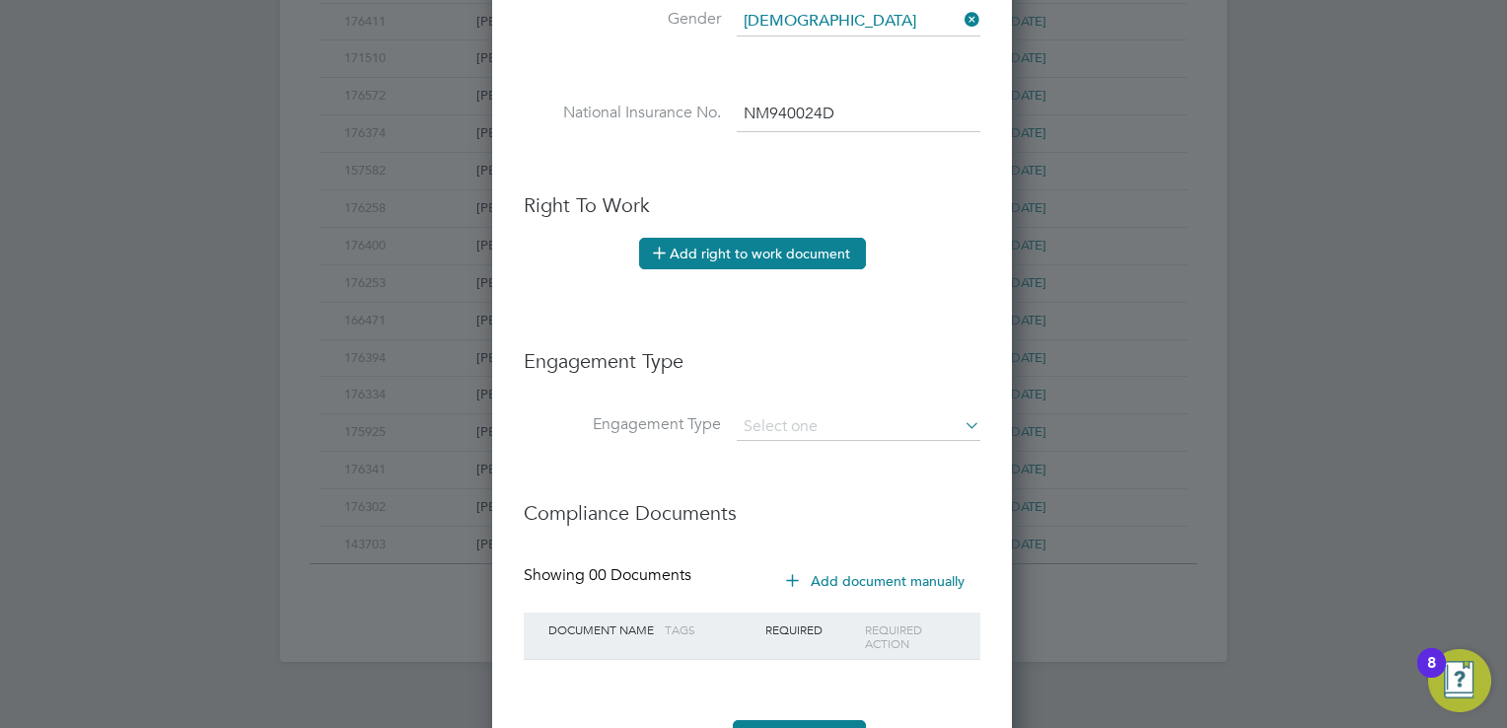
type input "NM 94 00 24 D"
click at [746, 247] on button "Add right to work document" at bounding box center [752, 254] width 227 height 32
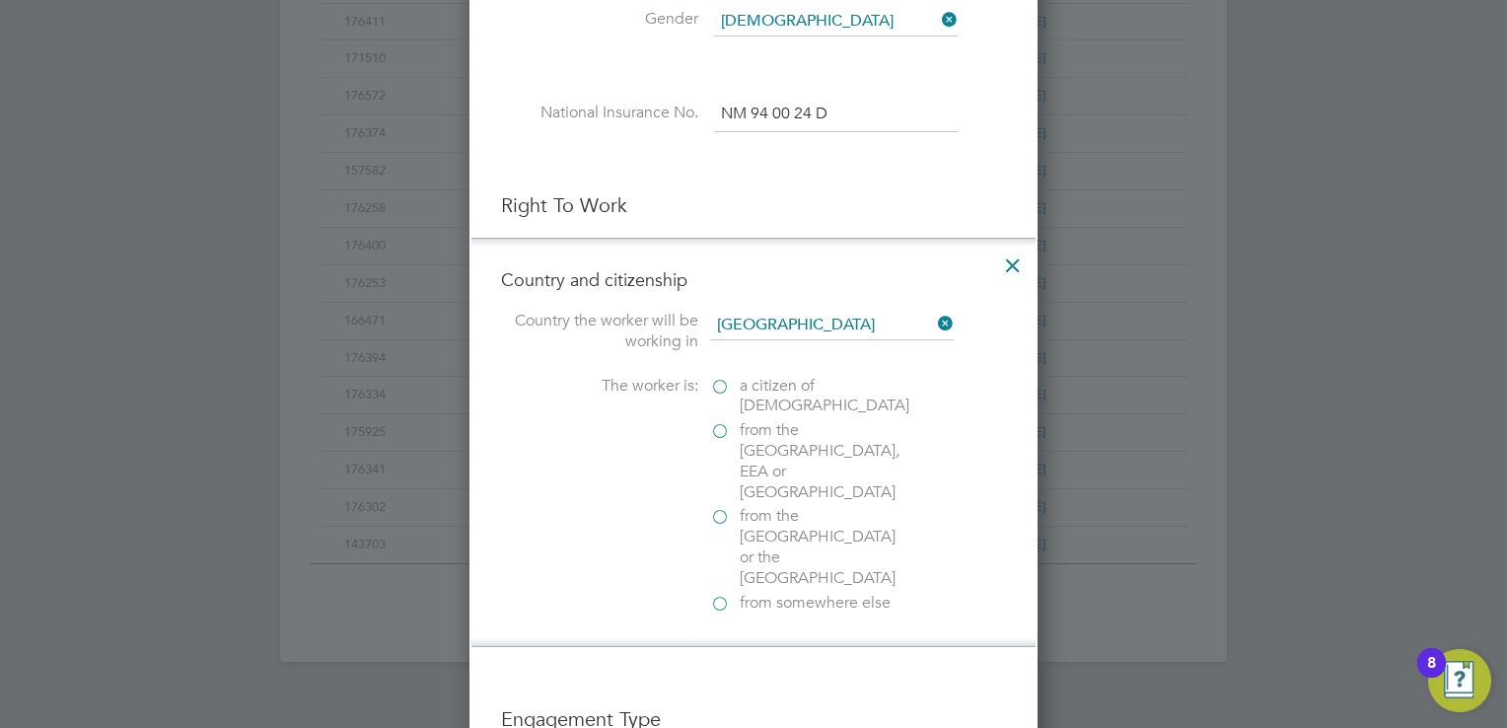
click at [719, 381] on label "a citizen of United Kingdom" at bounding box center [808, 396] width 197 height 41
click at [0, 0] on input "a citizen of United Kingdom" at bounding box center [0, 0] width 0 height 0
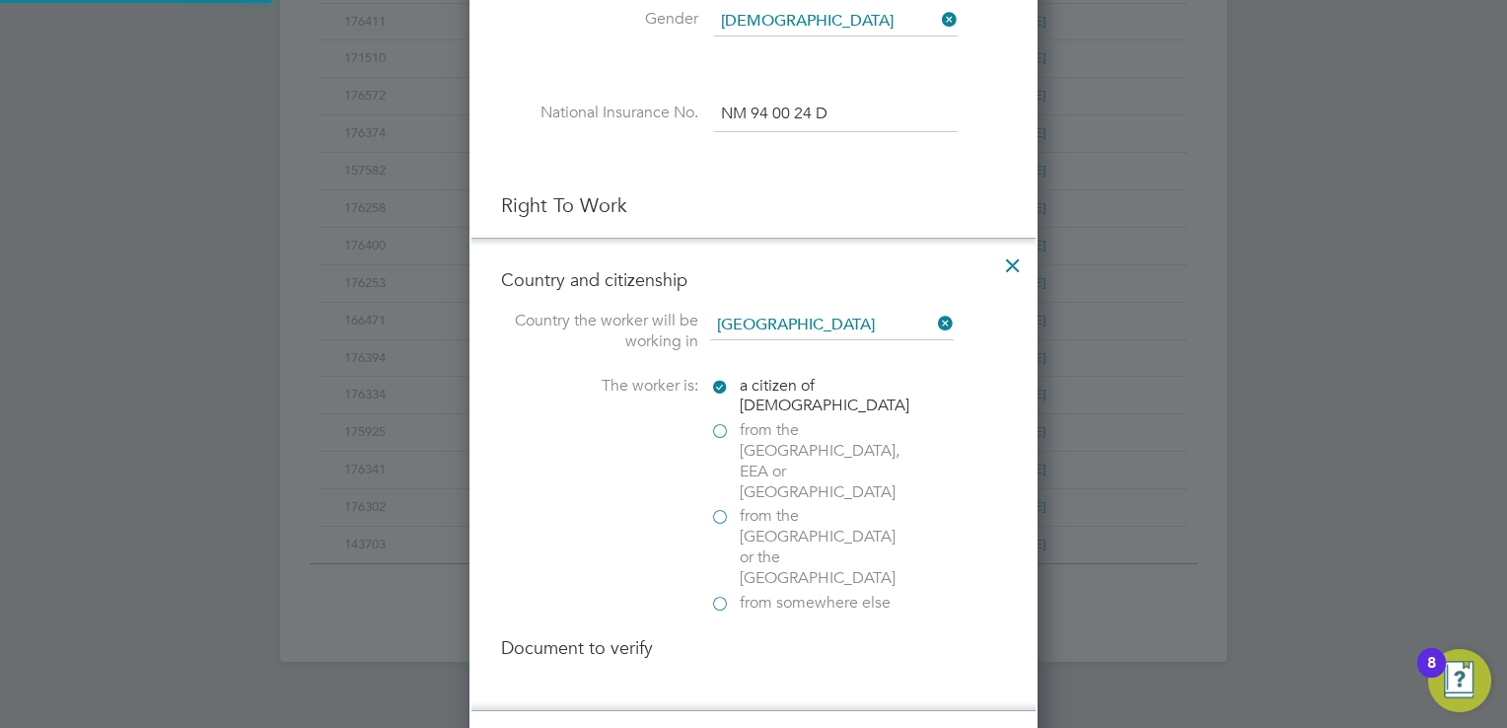
scroll to position [2122, 569]
click at [726, 681] on div at bounding box center [720, 691] width 20 height 20
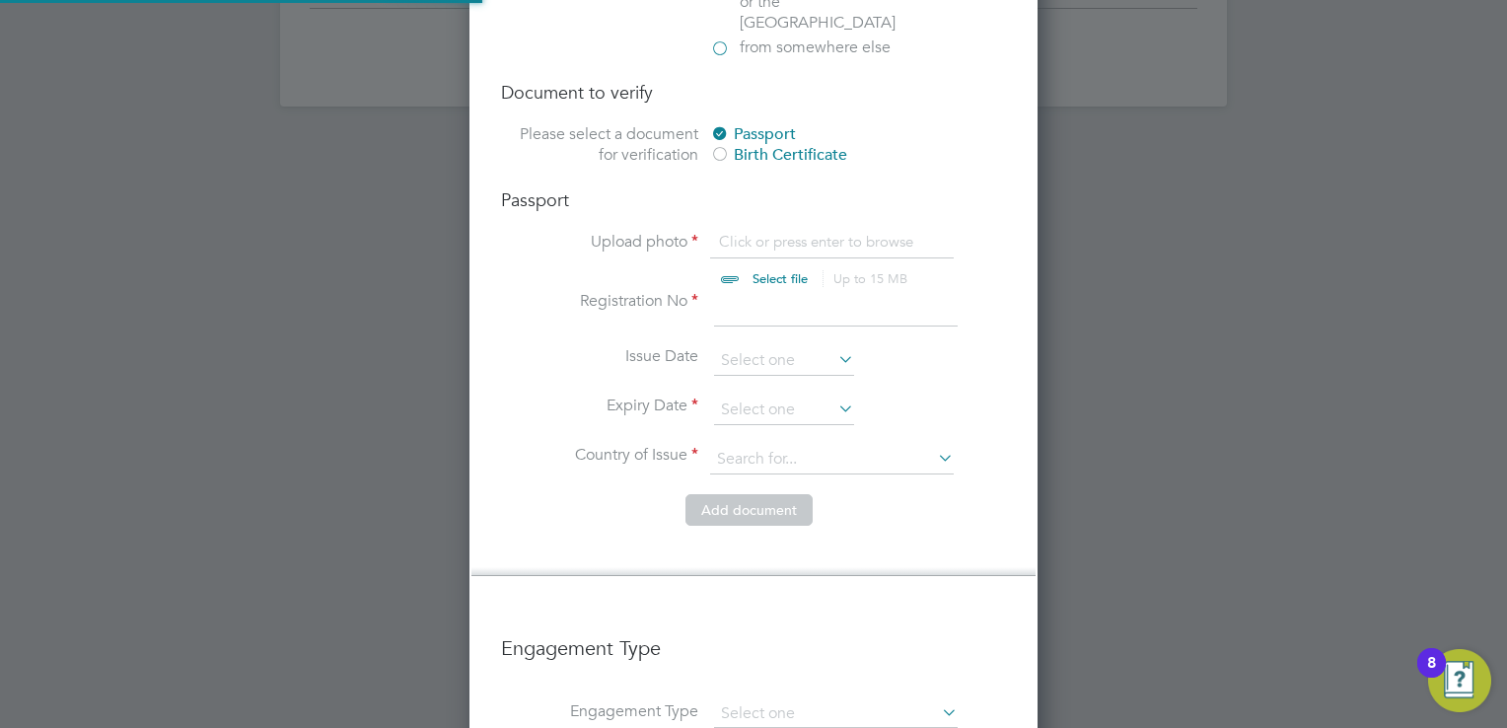
scroll to position [1578, 0]
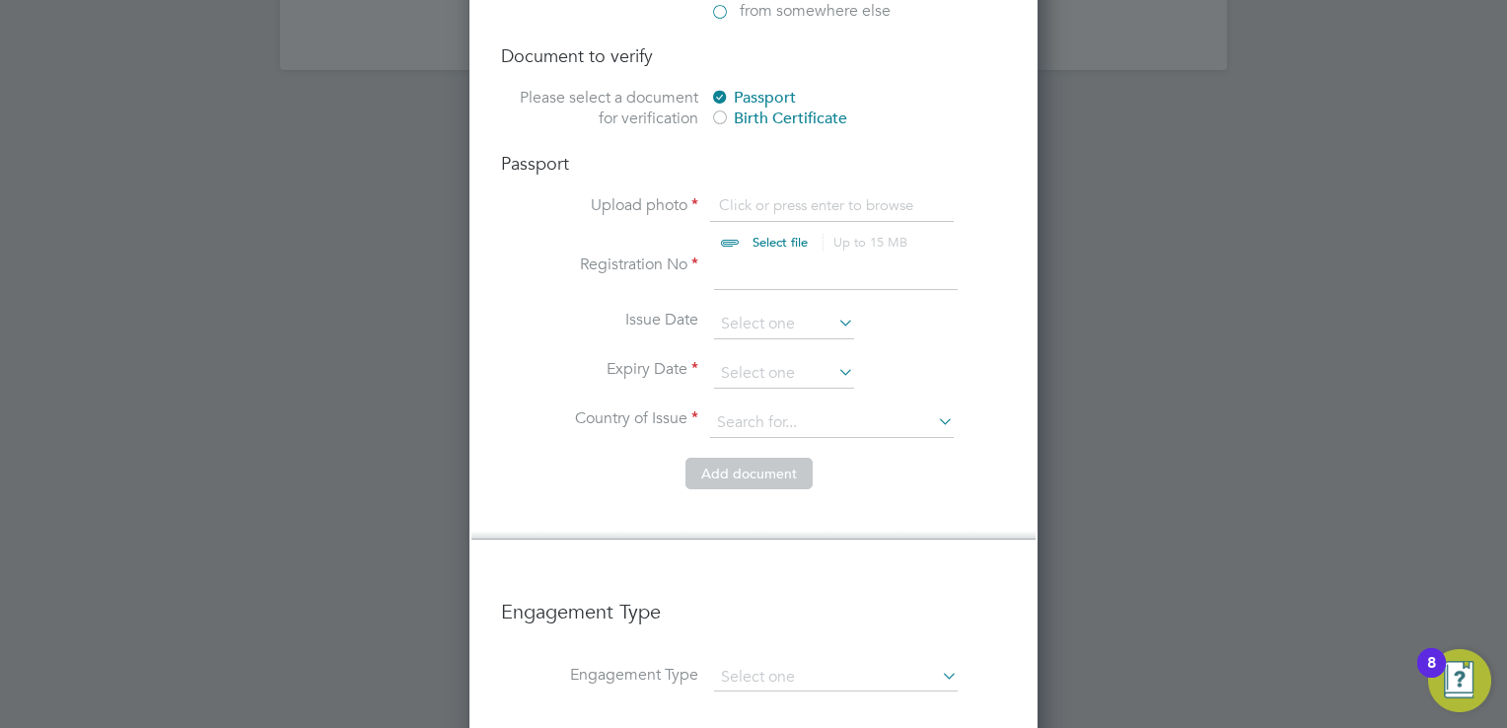
click at [773, 195] on input "file" at bounding box center [799, 224] width 310 height 59
type input "C:\fakepath\Mahesh Jadav - Mahesh Jadav RTW - Britishrish Passport .pdf"
drag, startPoint x: 758, startPoint y: 214, endPoint x: 725, endPoint y: 213, distance: 32.6
click at [758, 255] on input at bounding box center [836, 273] width 244 height 36
type input "552432126"
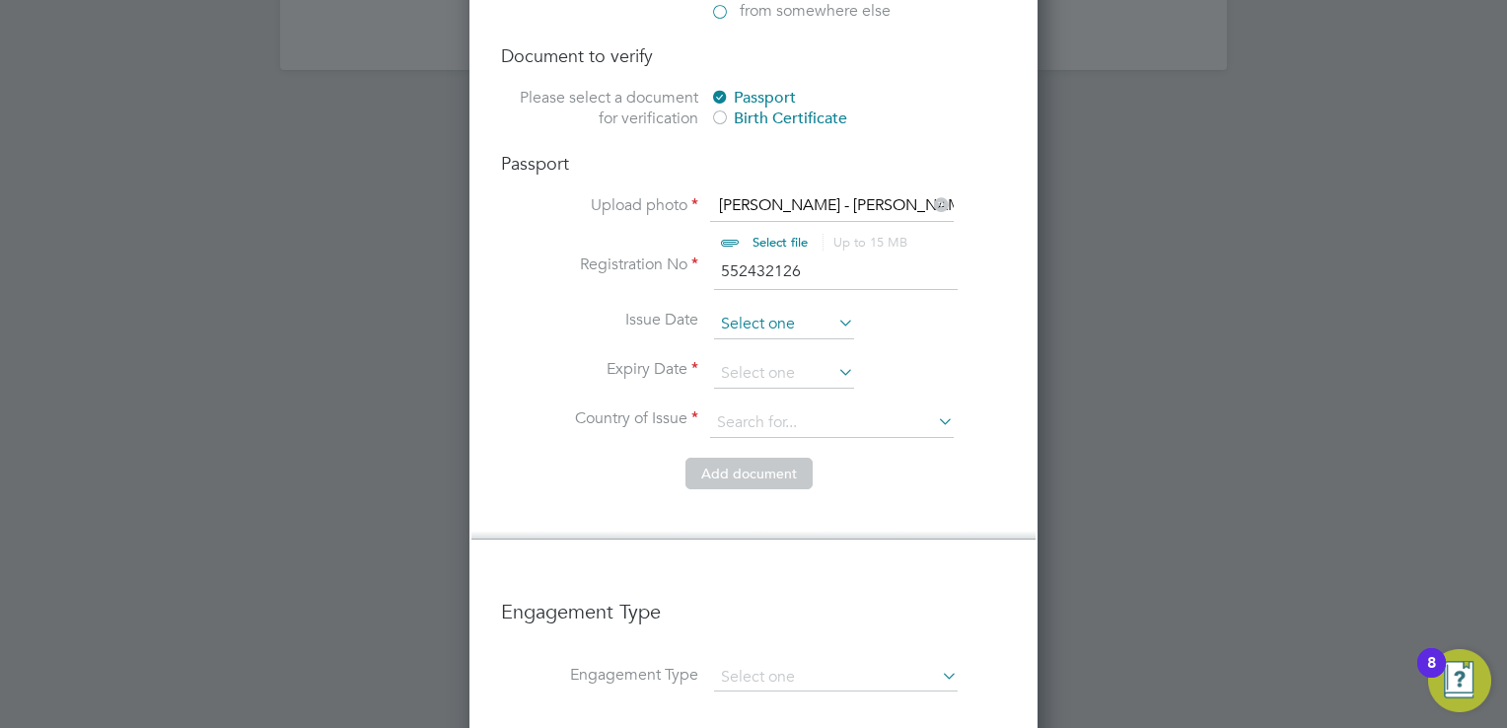
click at [757, 310] on input at bounding box center [784, 325] width 140 height 30
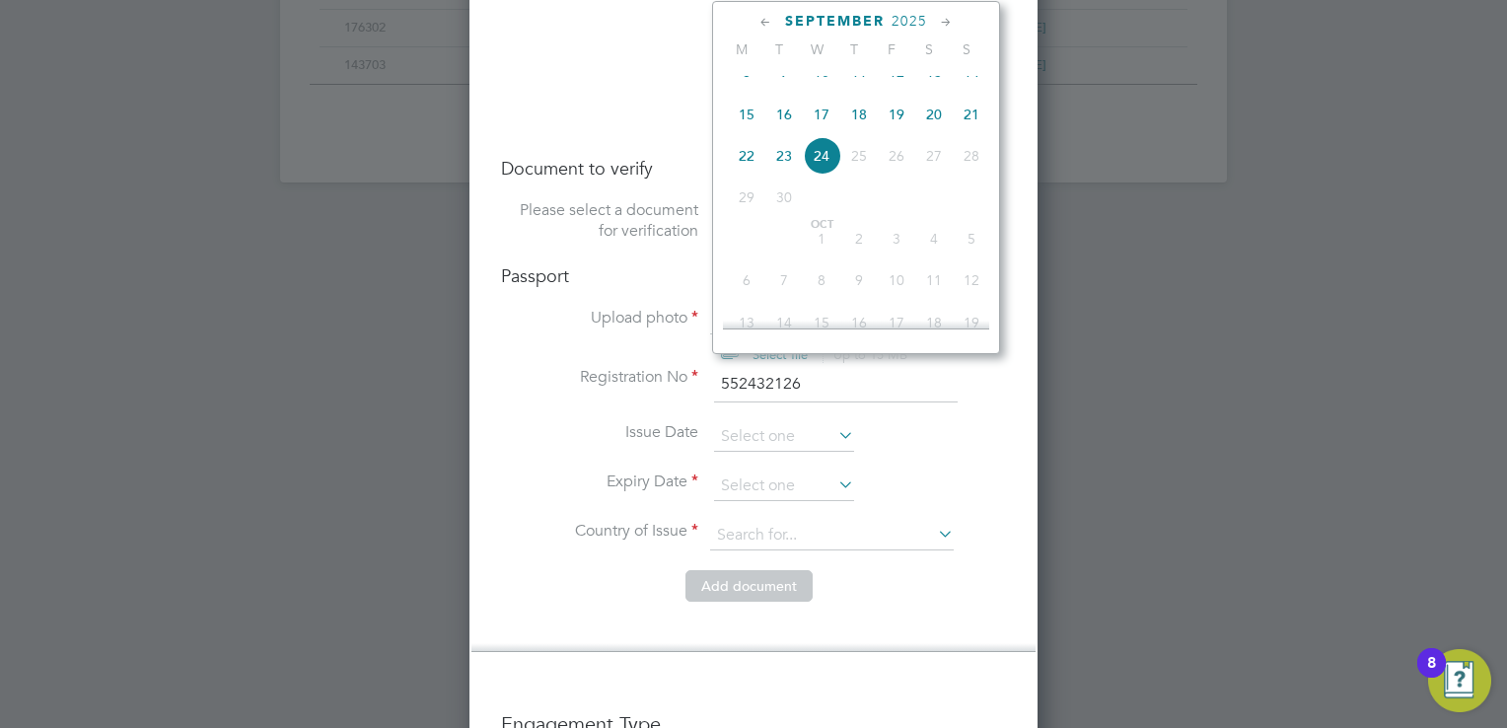
scroll to position [1381, 0]
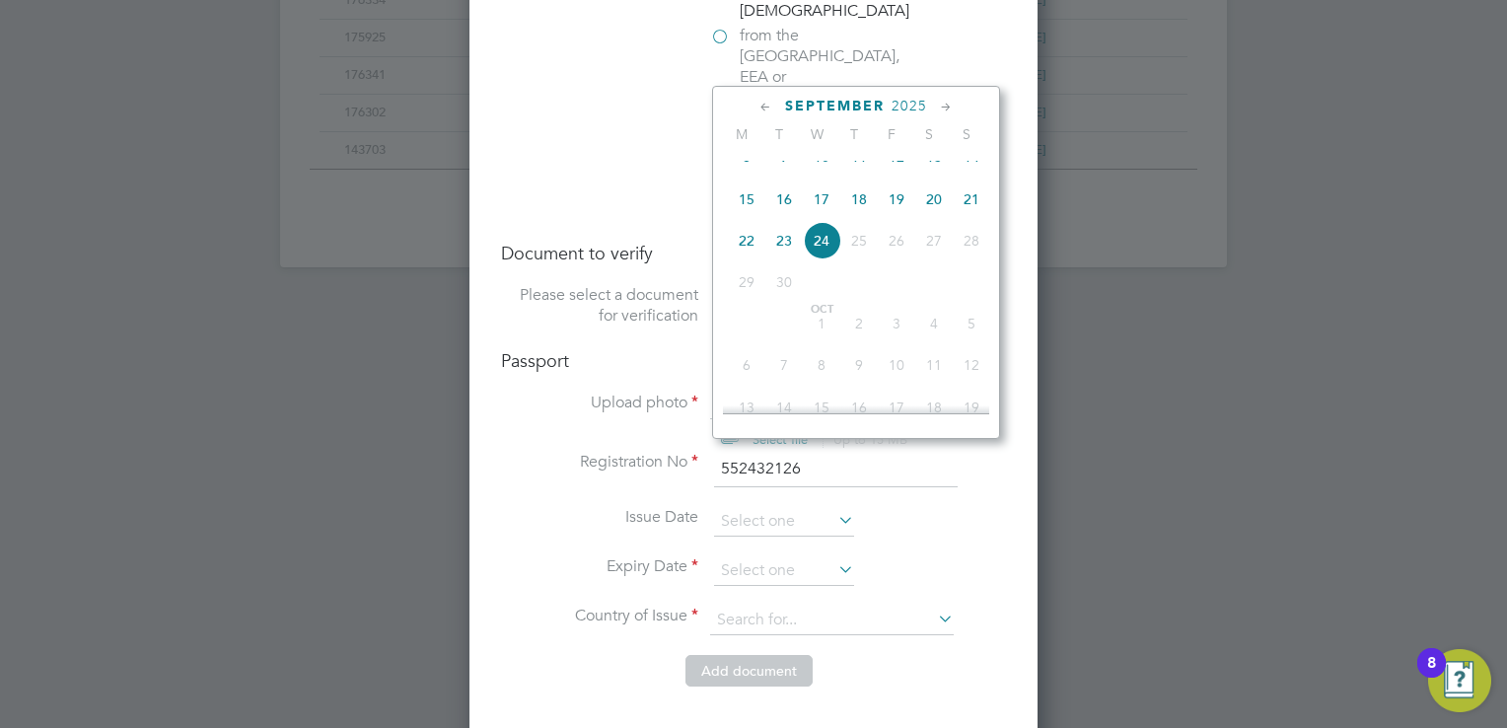
click at [912, 105] on span "2025" at bounding box center [910, 106] width 36 height 17
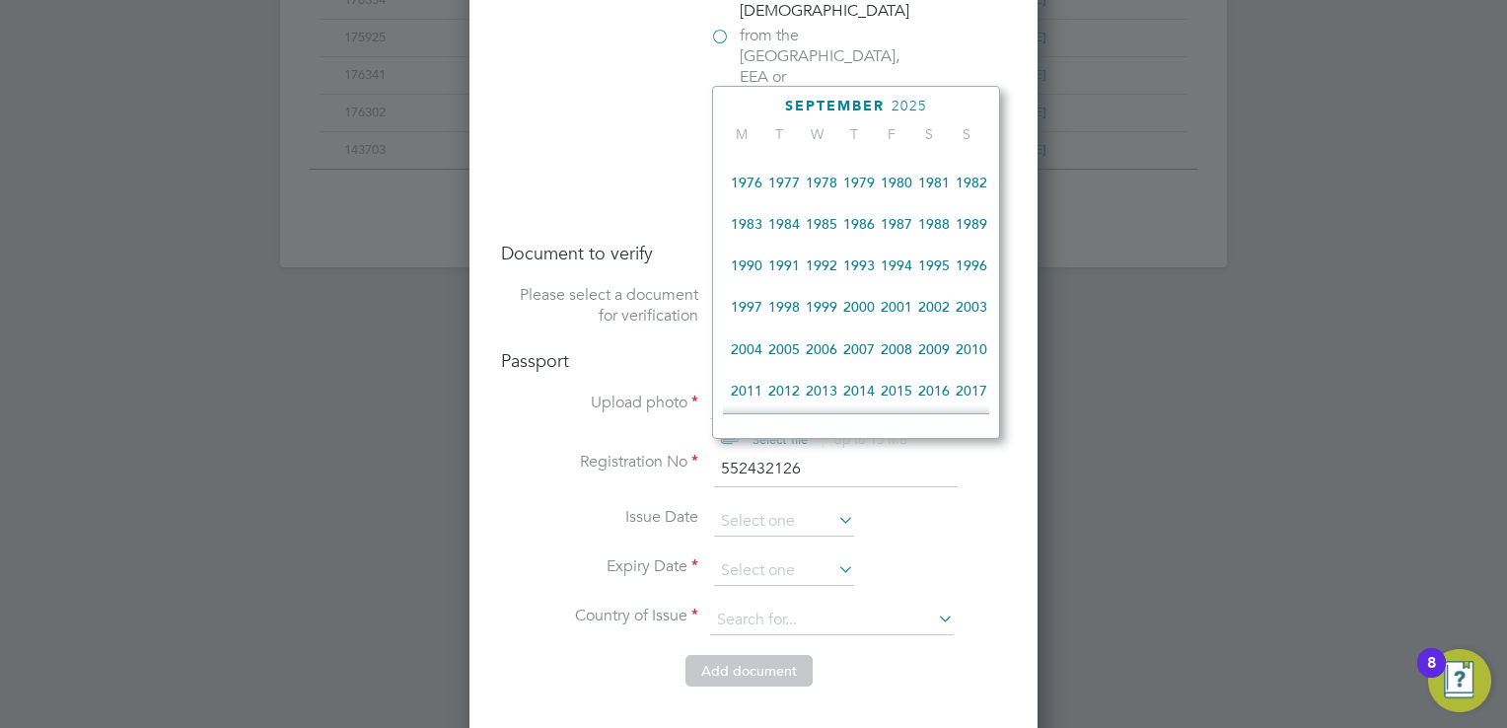
scroll to position [429, 0]
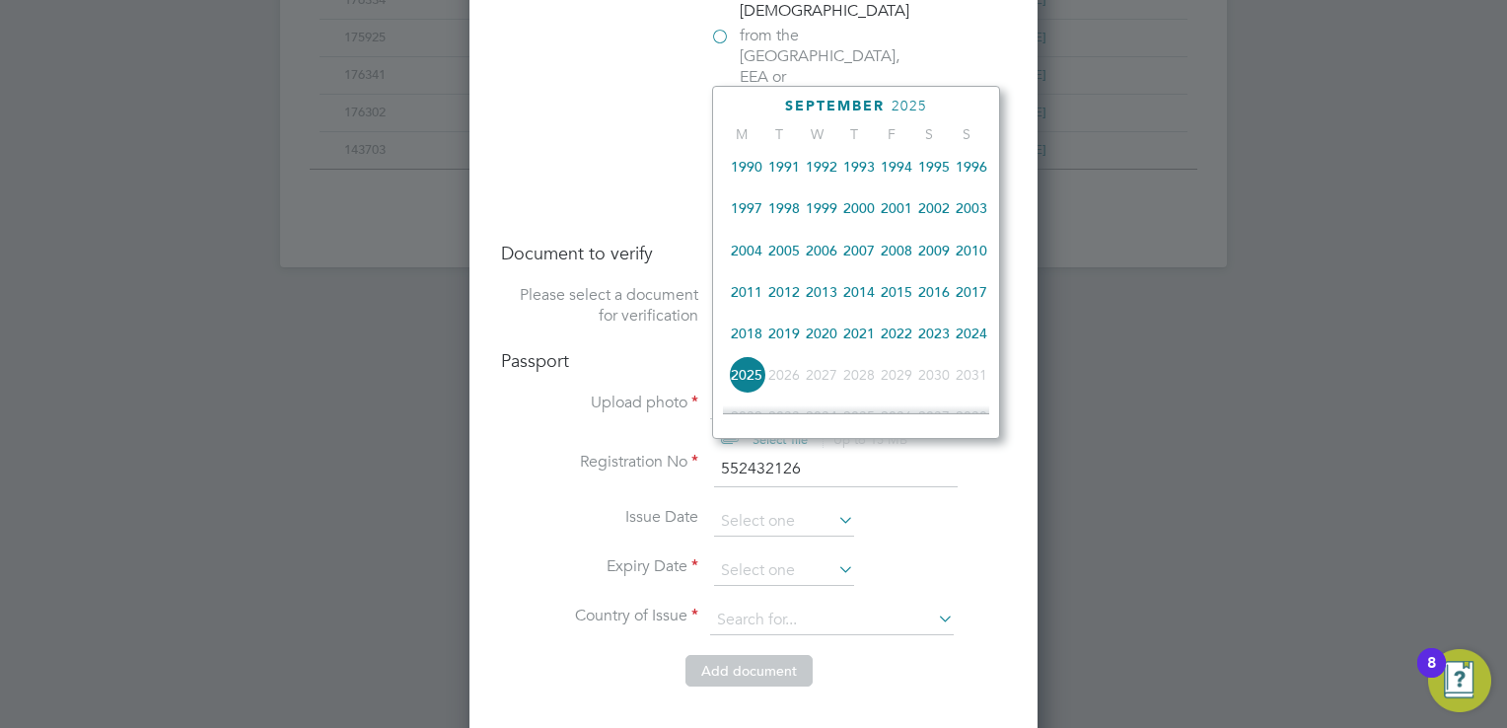
click at [752, 344] on span "2018" at bounding box center [746, 333] width 37 height 37
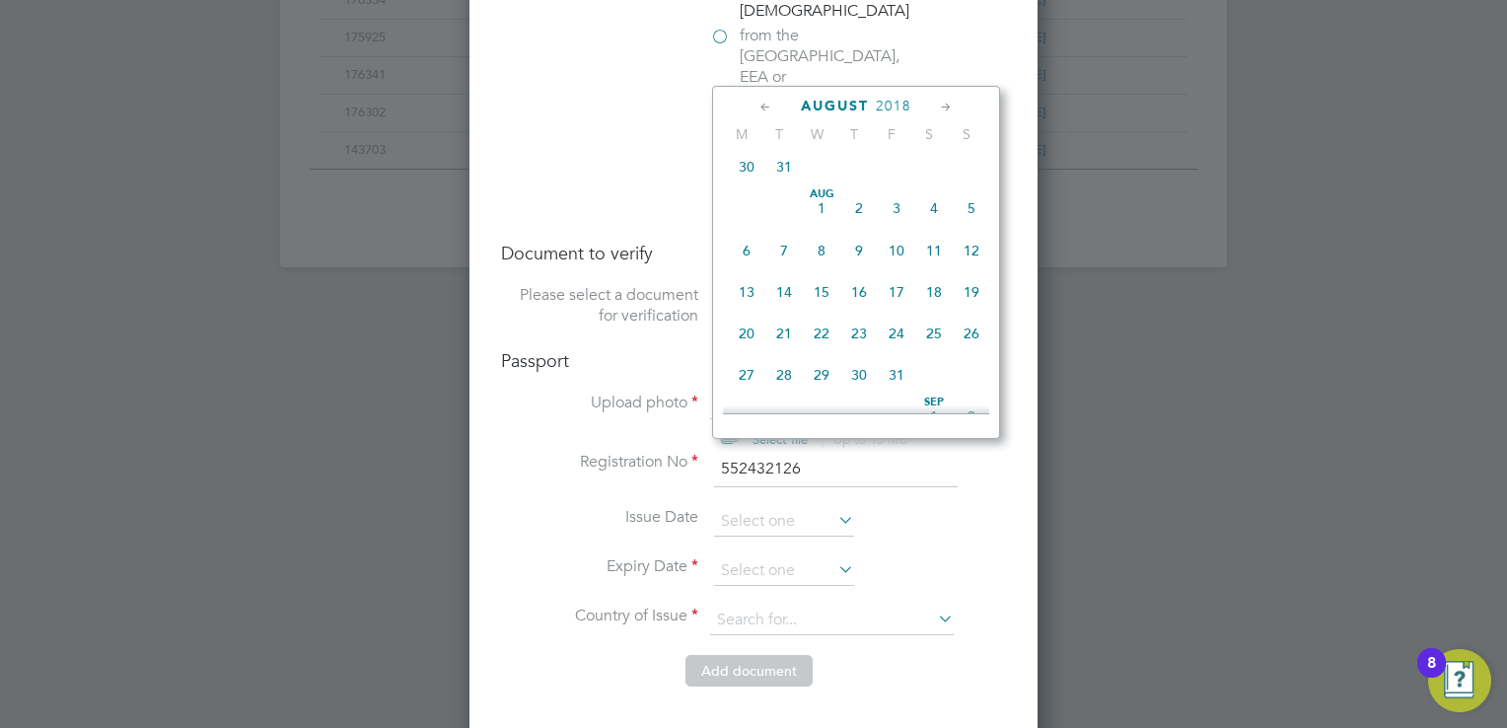
click at [769, 106] on icon at bounding box center [766, 108] width 19 height 22
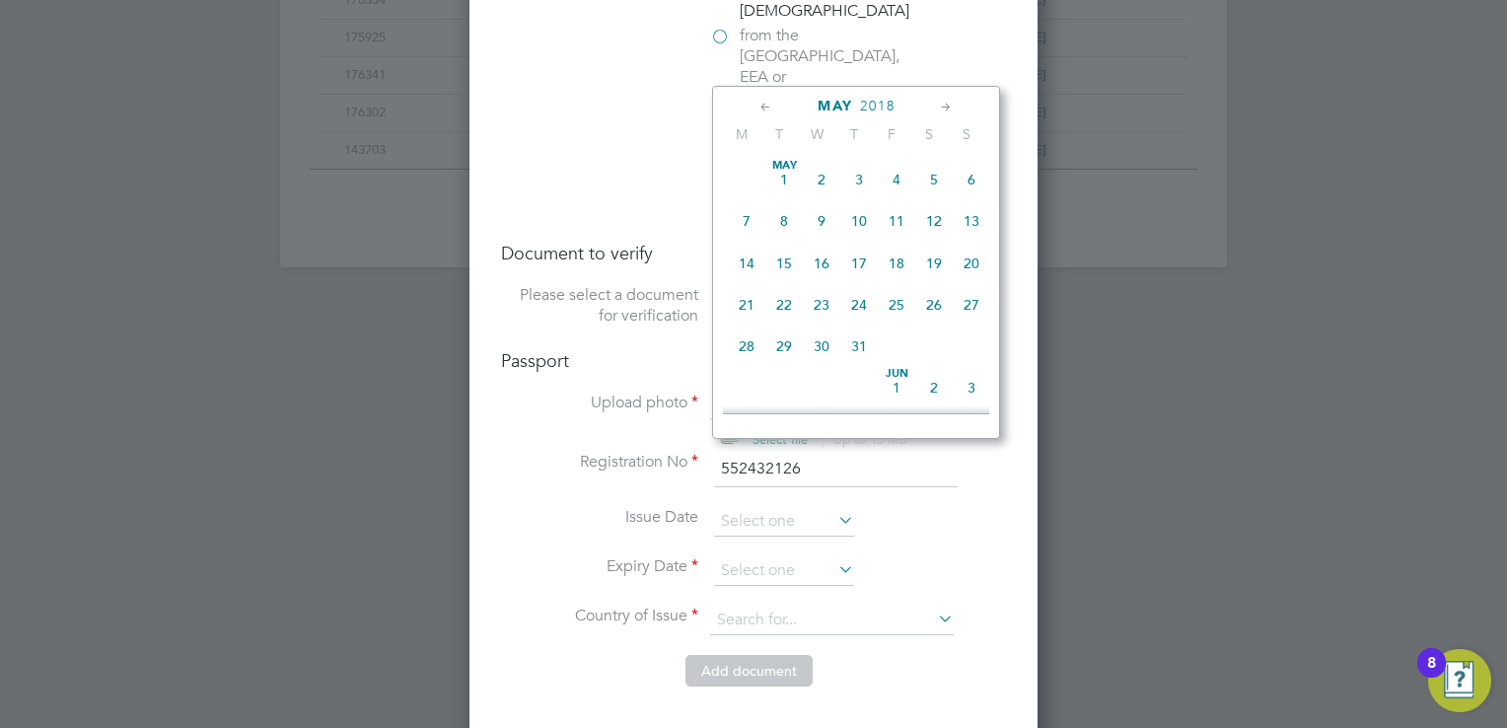
click at [769, 106] on icon at bounding box center [766, 108] width 19 height 22
click at [856, 170] on span "Feb" at bounding box center [858, 166] width 37 height 10
type input "[DATE]"
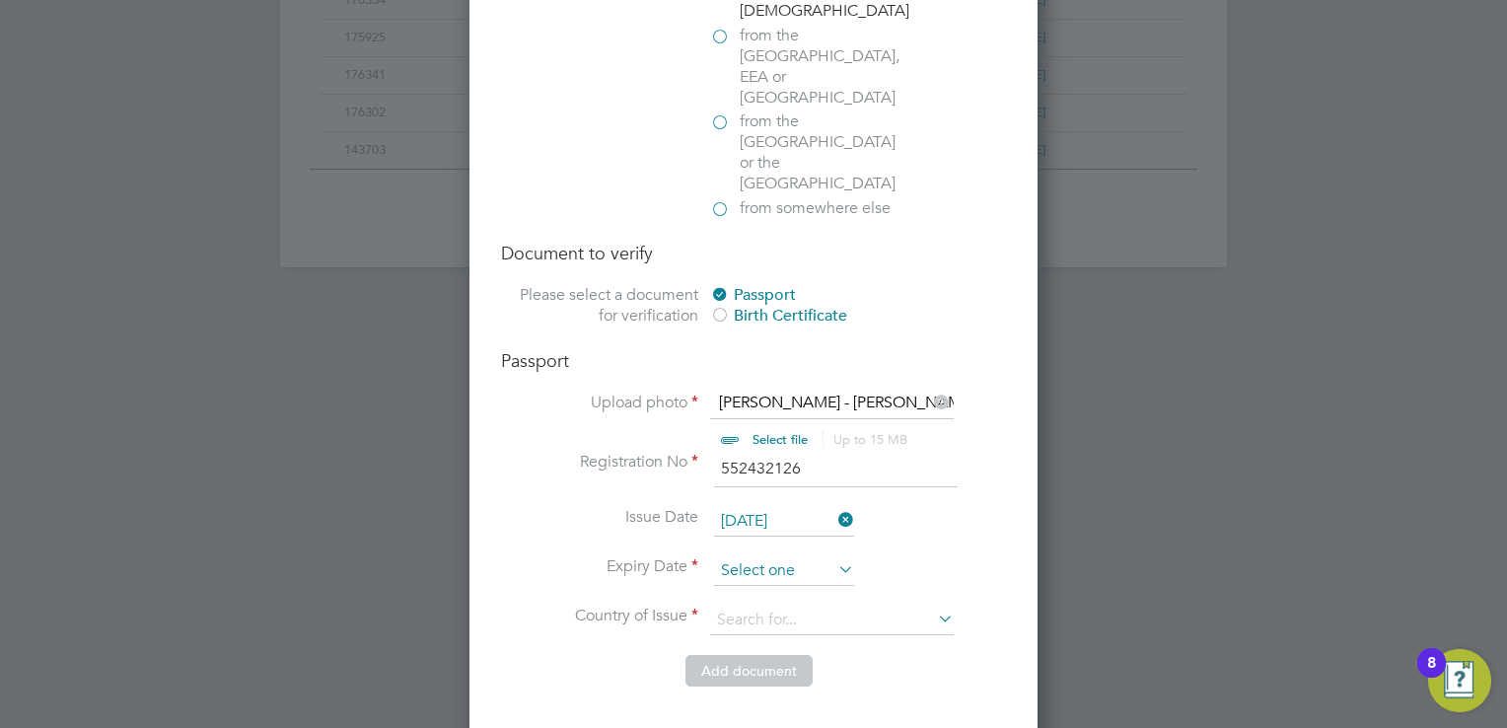
click at [732, 556] on input at bounding box center [784, 571] width 140 height 30
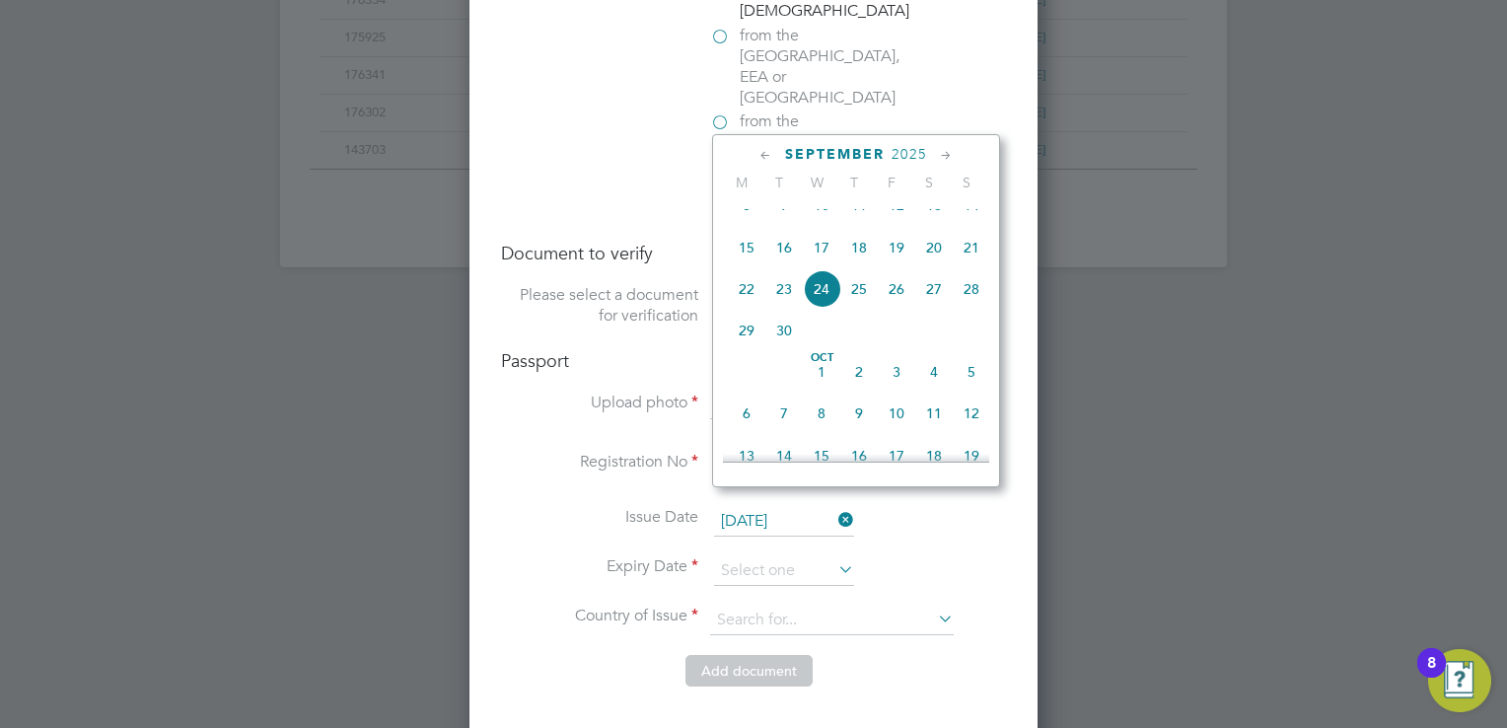
click at [926, 158] on span "2025" at bounding box center [910, 154] width 36 height 17
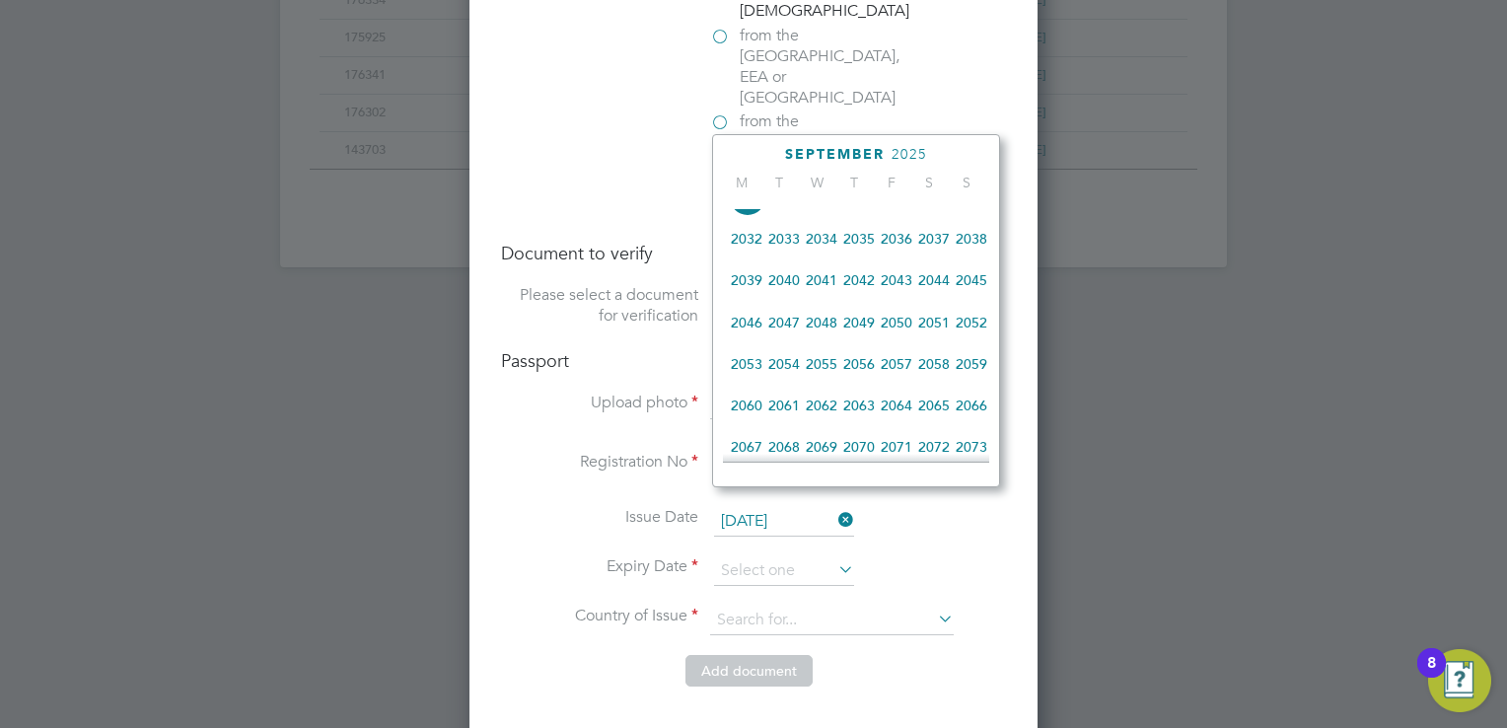
scroll to position [626, 0]
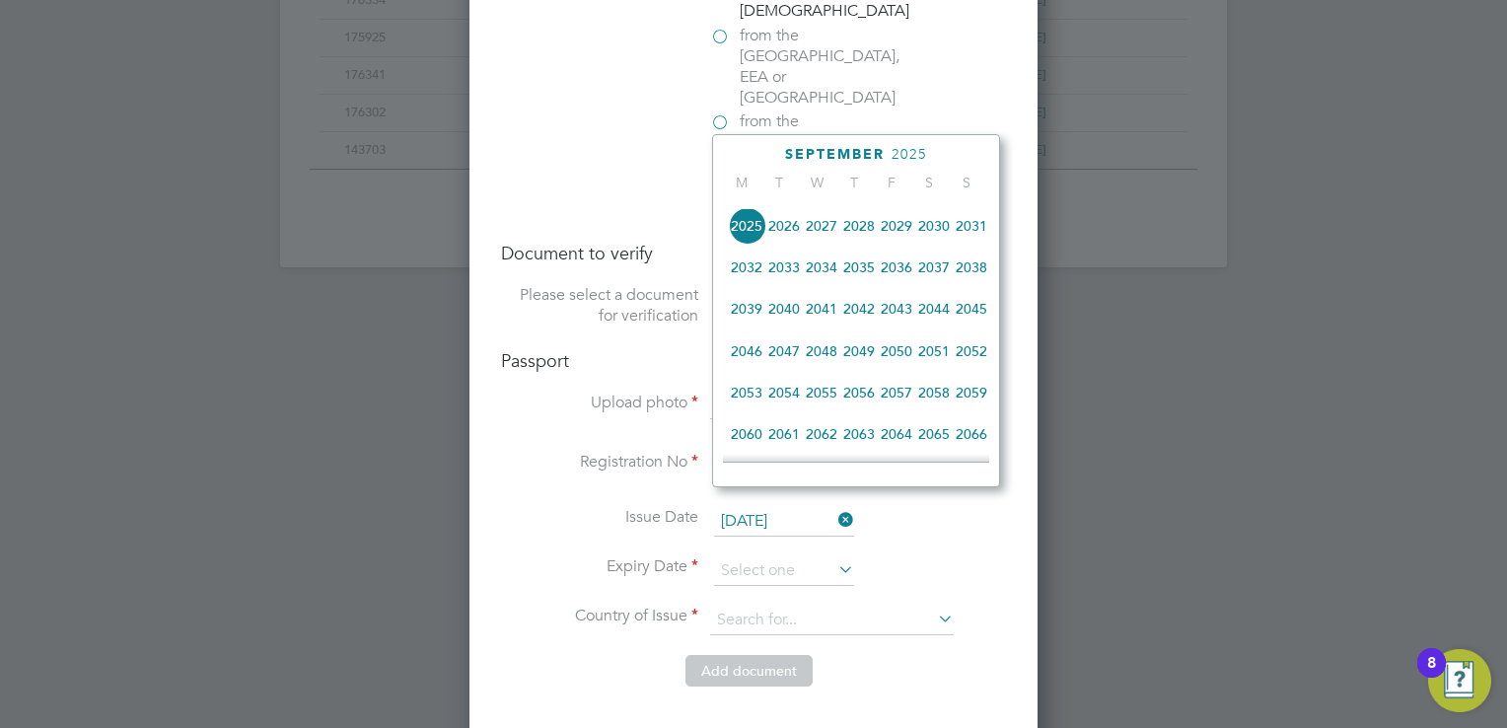
click at [863, 245] on span "2028" at bounding box center [858, 225] width 37 height 37
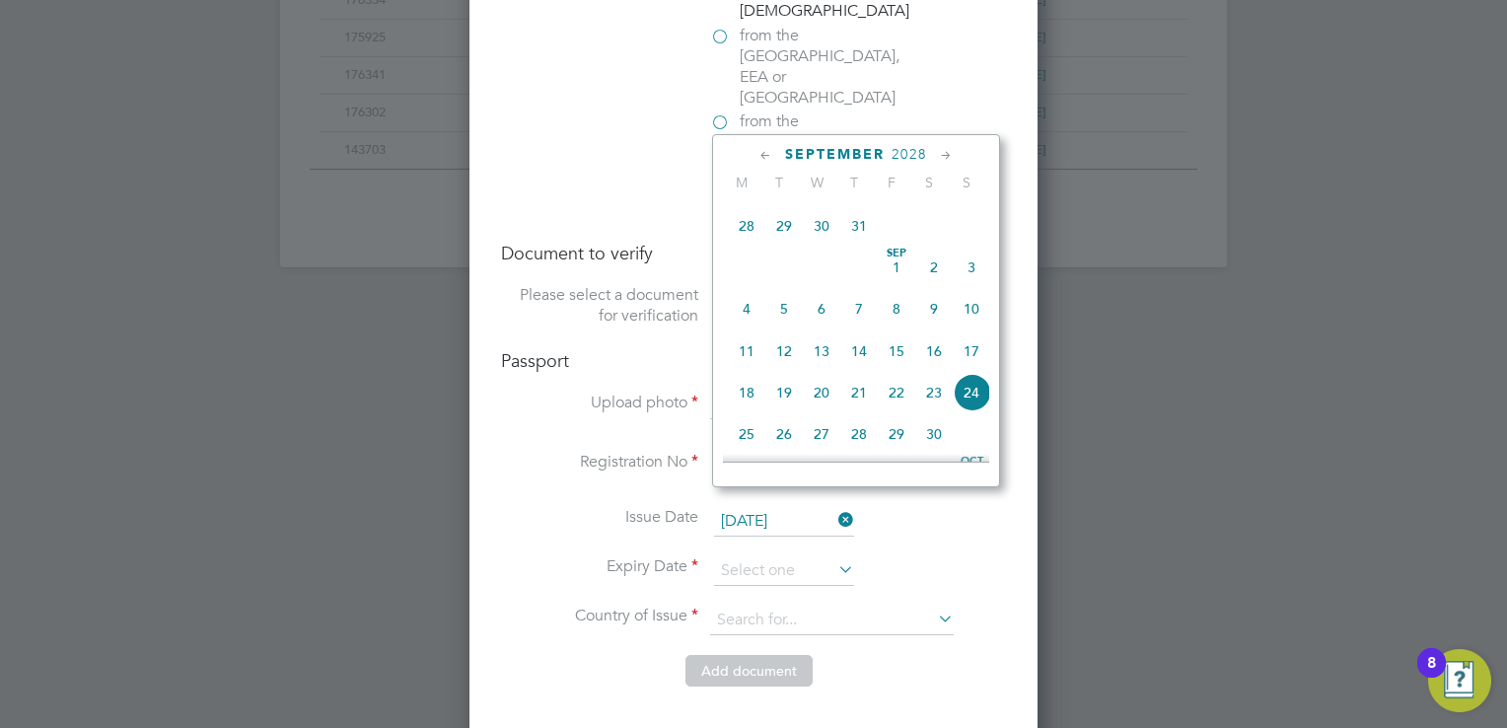
click at [759, 151] on icon at bounding box center [766, 156] width 19 height 22
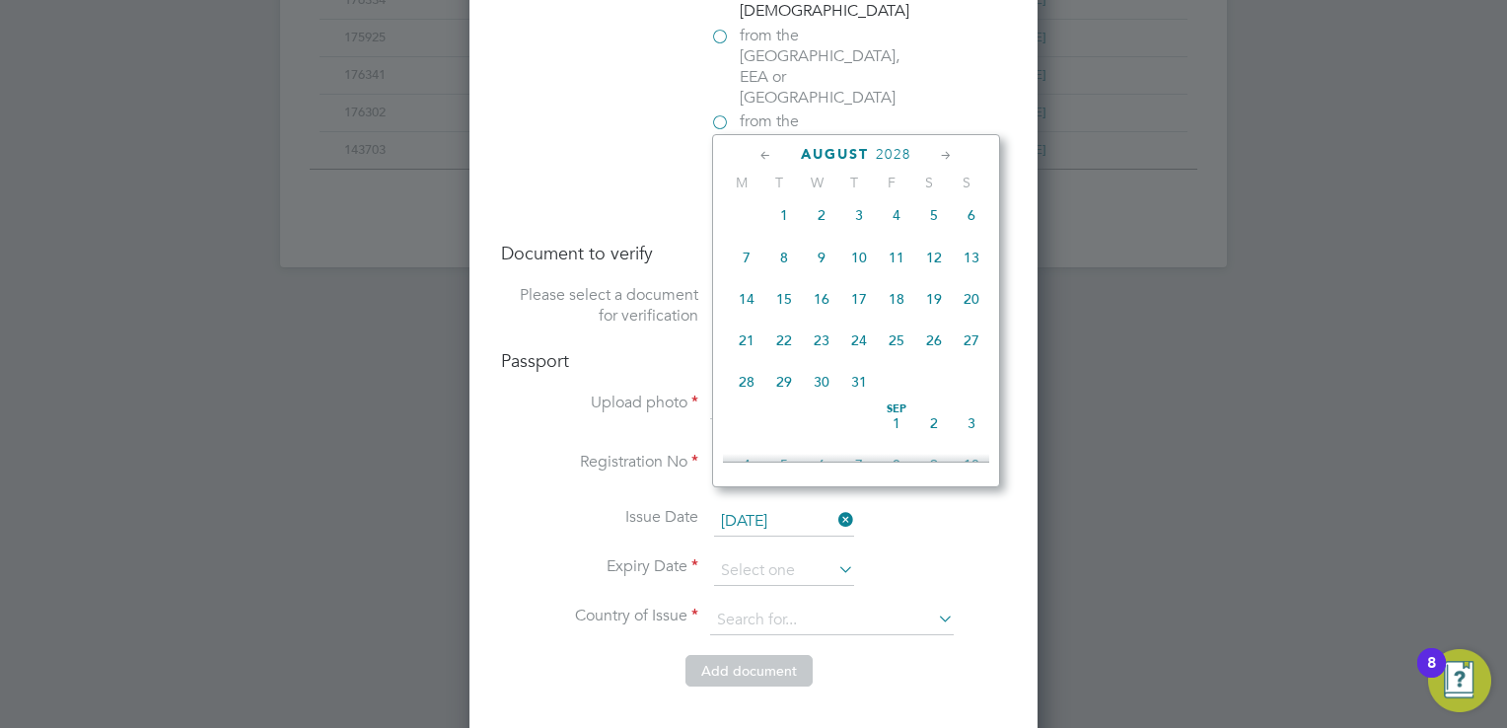
click at [759, 151] on icon at bounding box center [766, 156] width 19 height 22
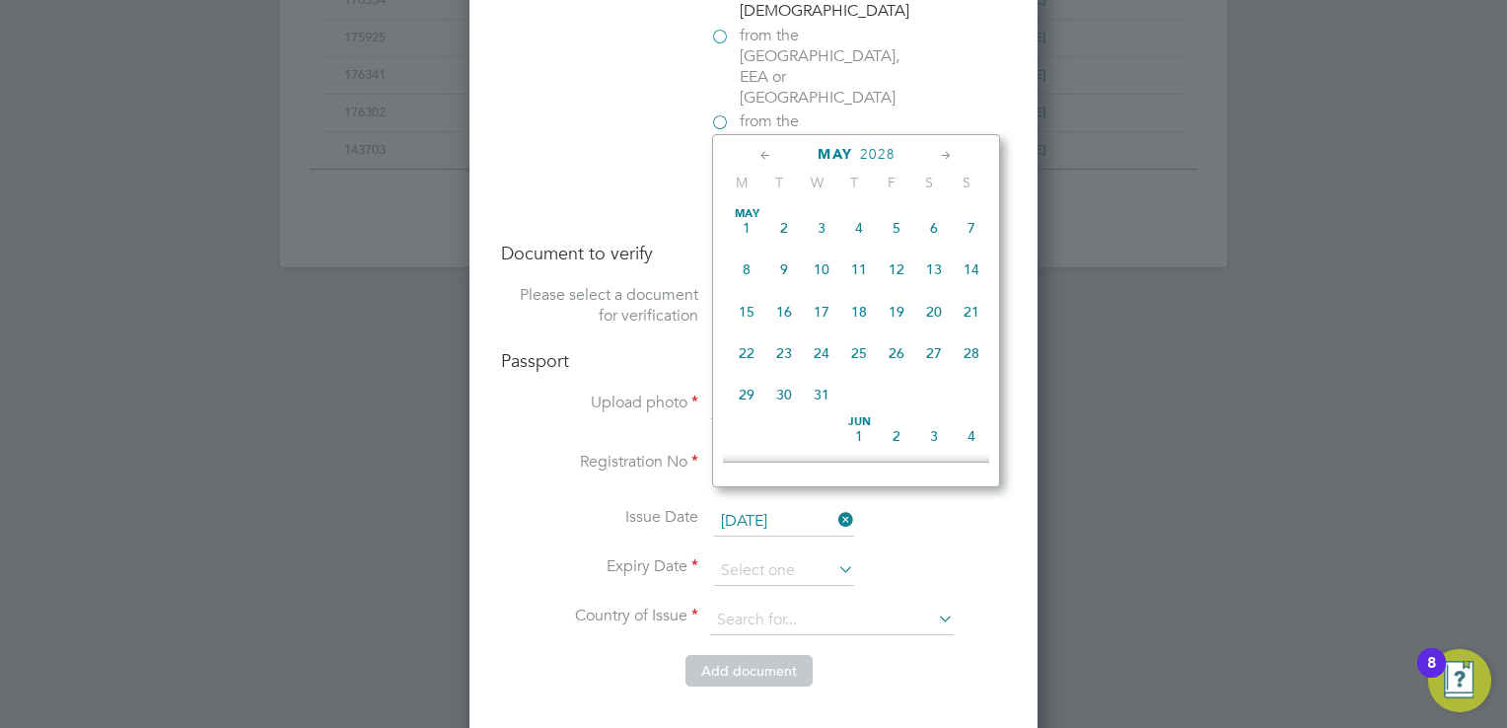
click at [759, 152] on icon at bounding box center [766, 156] width 19 height 22
click at [787, 225] on span "Feb 1" at bounding box center [784, 227] width 37 height 37
type input "[DATE]"
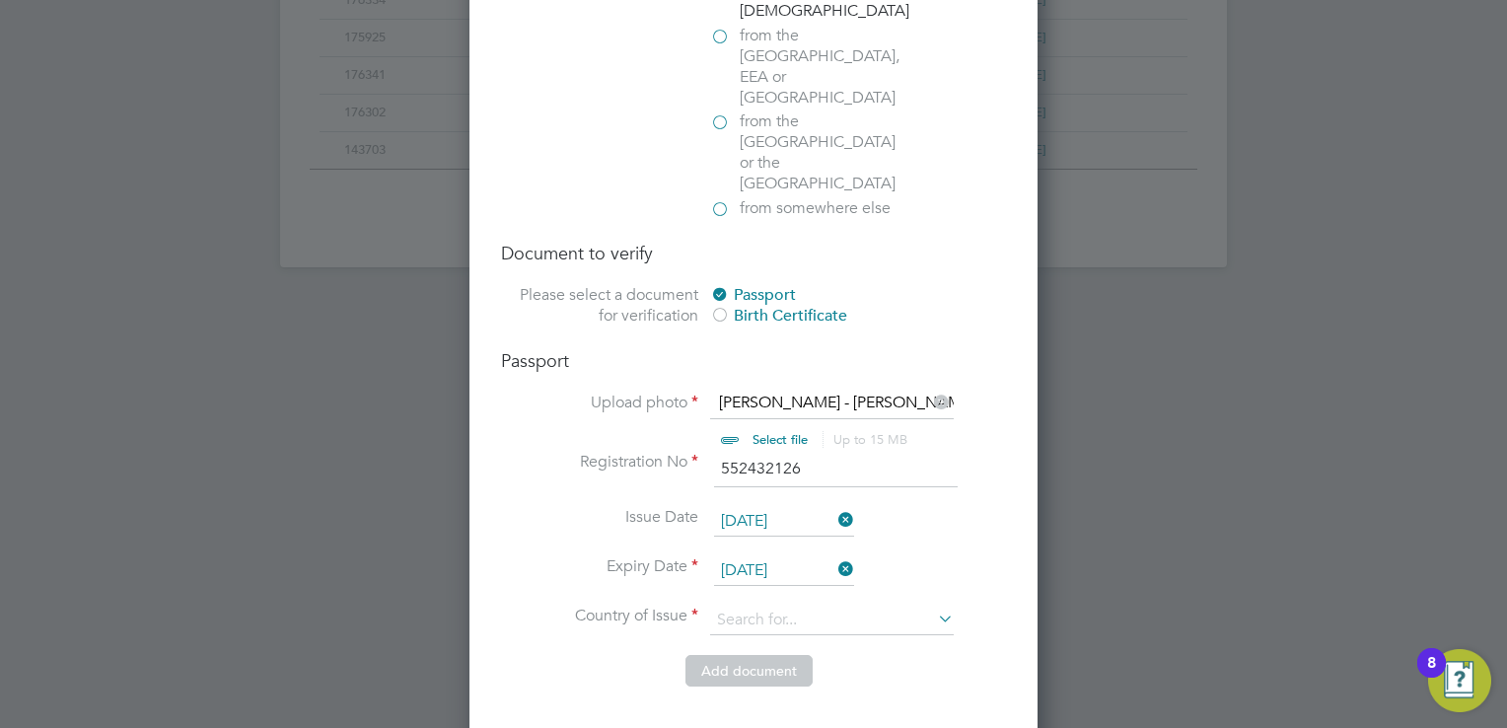
scroll to position [1480, 0]
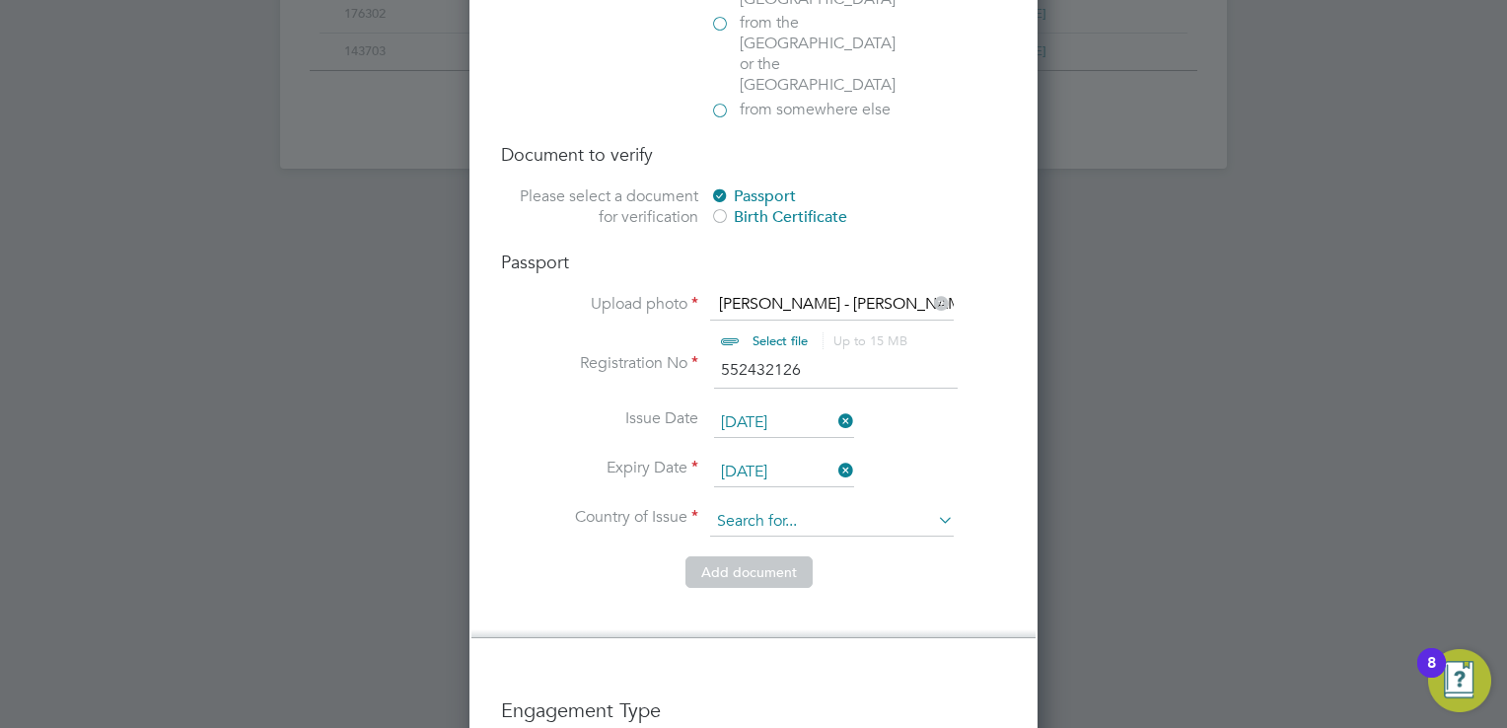
click at [757, 507] on input at bounding box center [832, 522] width 244 height 30
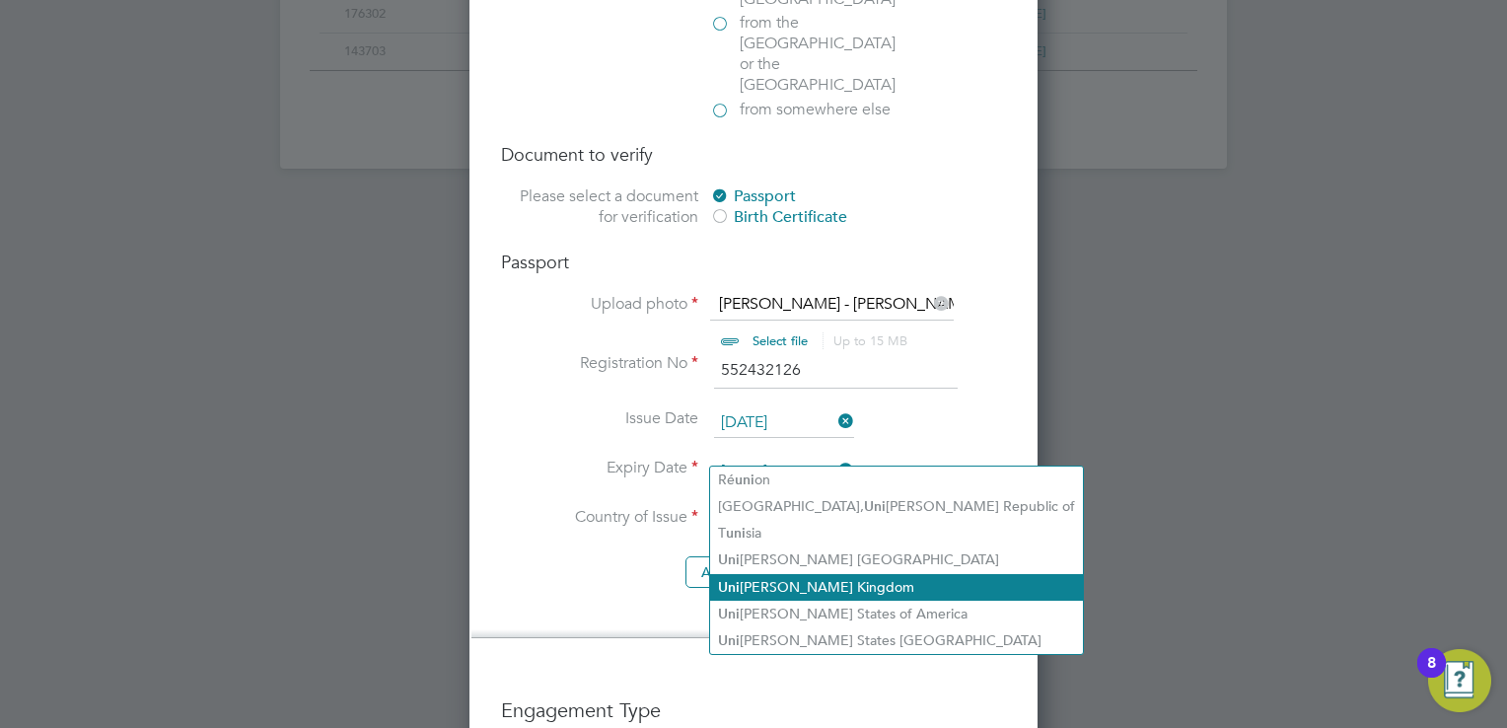
click at [762, 581] on li "Uni ted Kingdom" at bounding box center [896, 587] width 373 height 27
type input "United Kingdom"
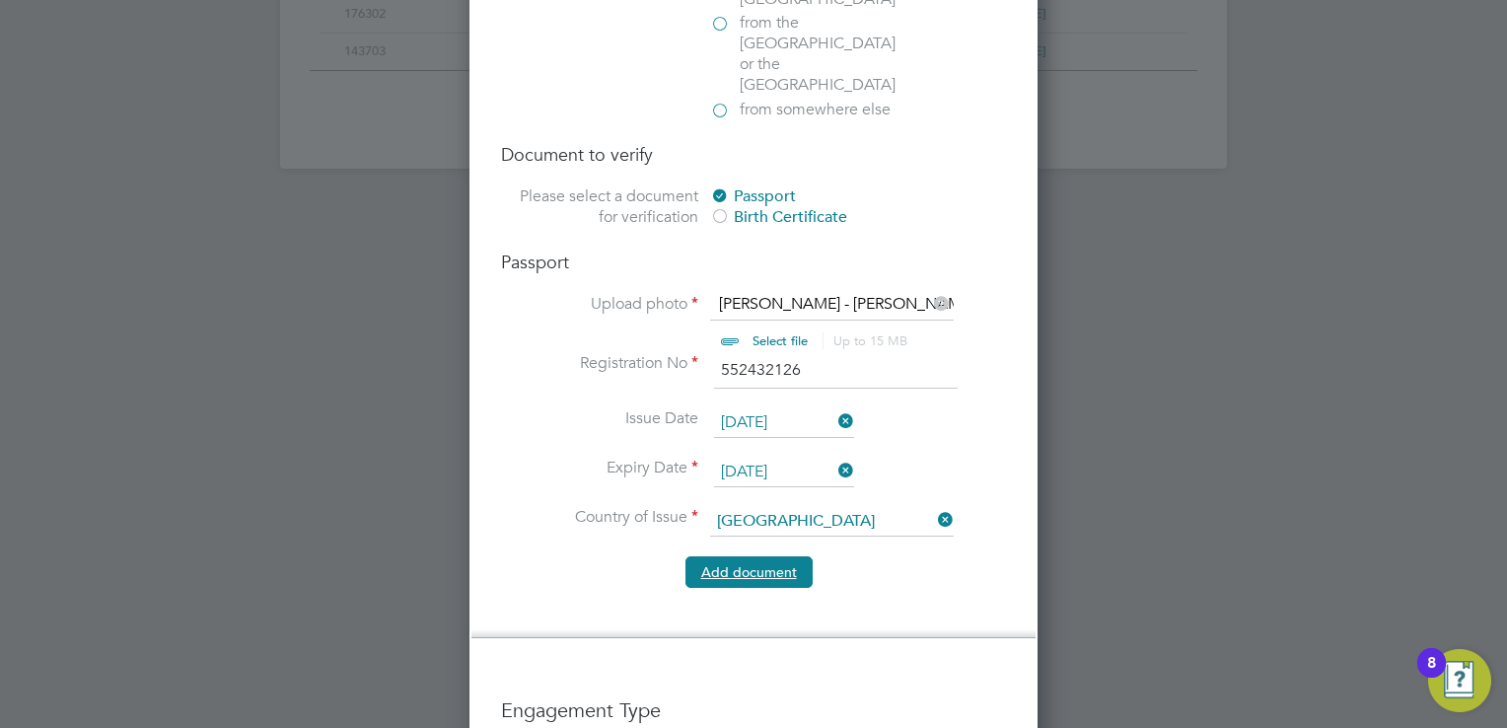
click at [734, 556] on button "Add document" at bounding box center [749, 572] width 127 height 32
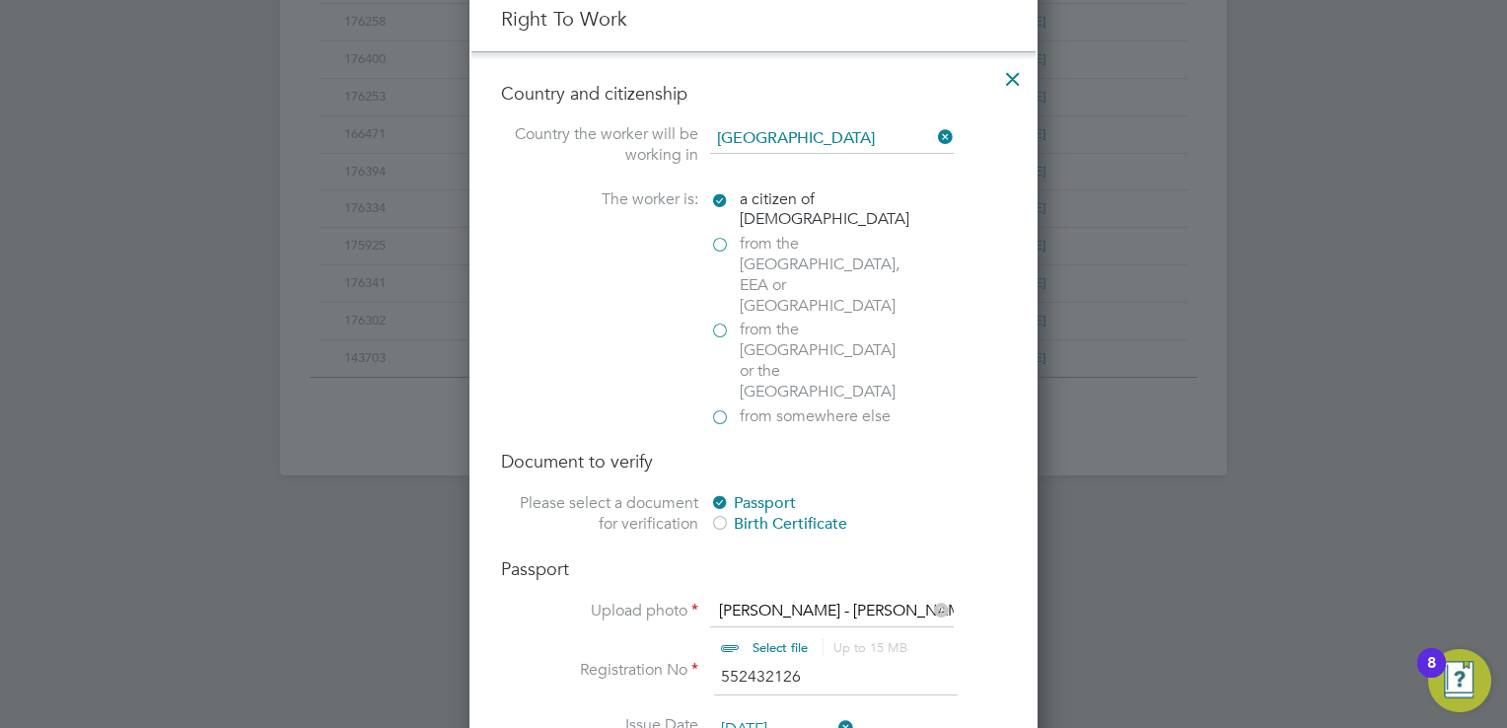
scroll to position [1857, 522]
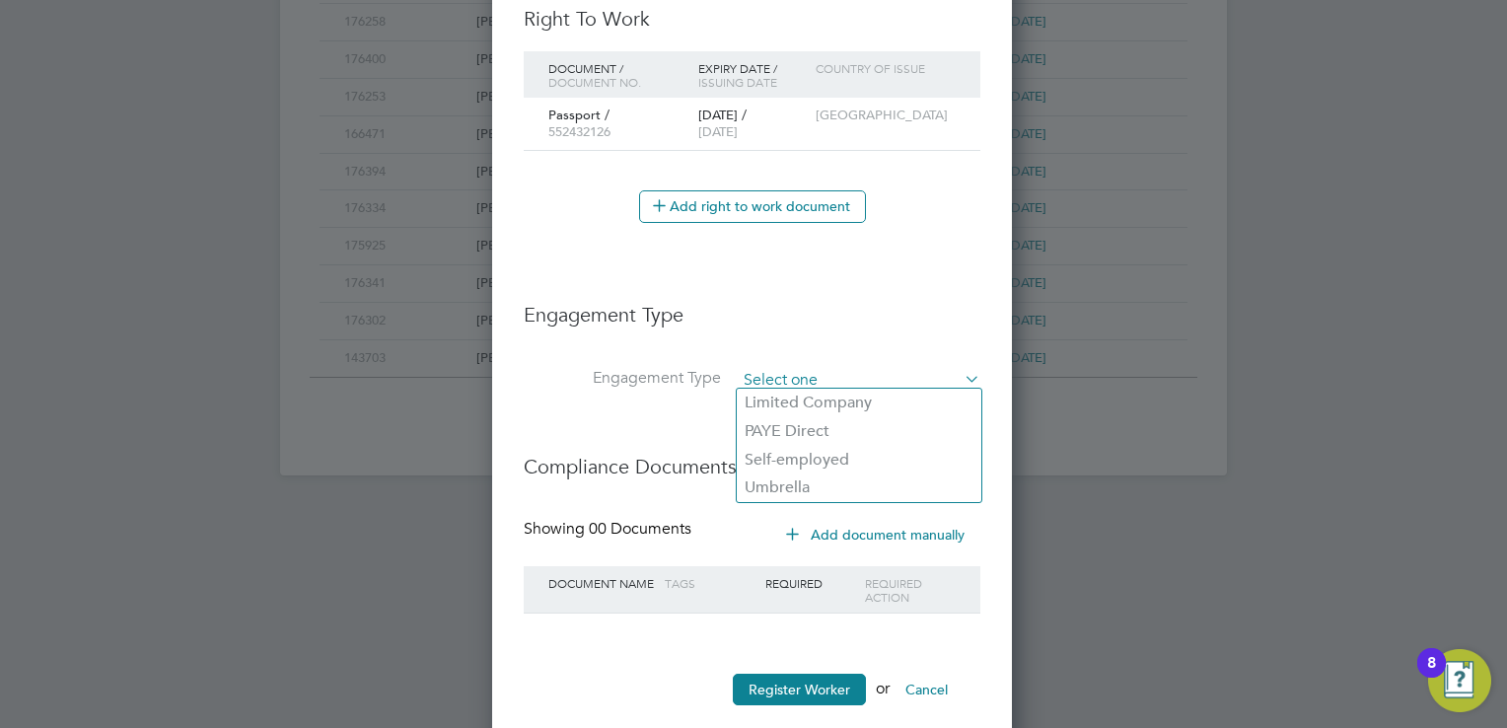
click at [769, 372] on input at bounding box center [859, 381] width 244 height 28
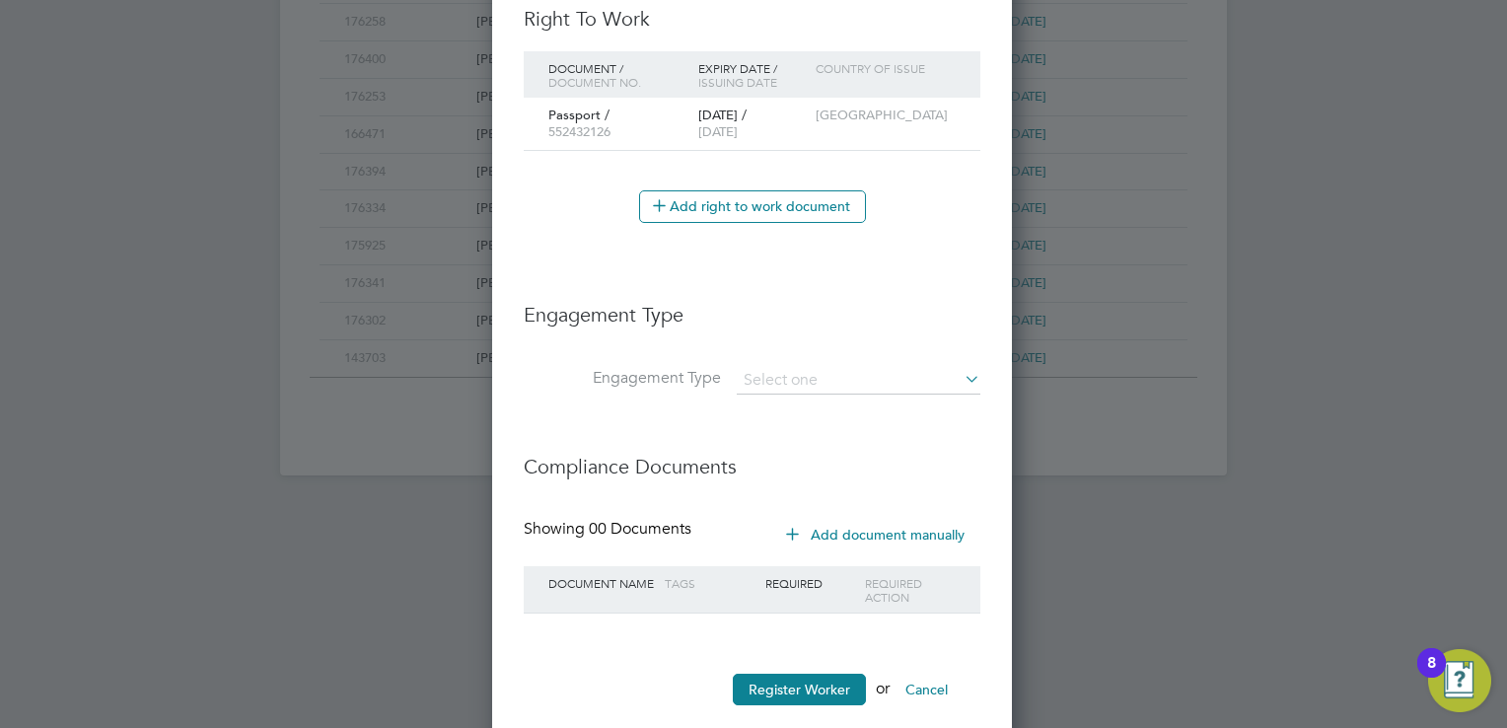
click at [780, 426] on li "PAYE Direct" at bounding box center [859, 431] width 245 height 29
type input "PAYE Direct"
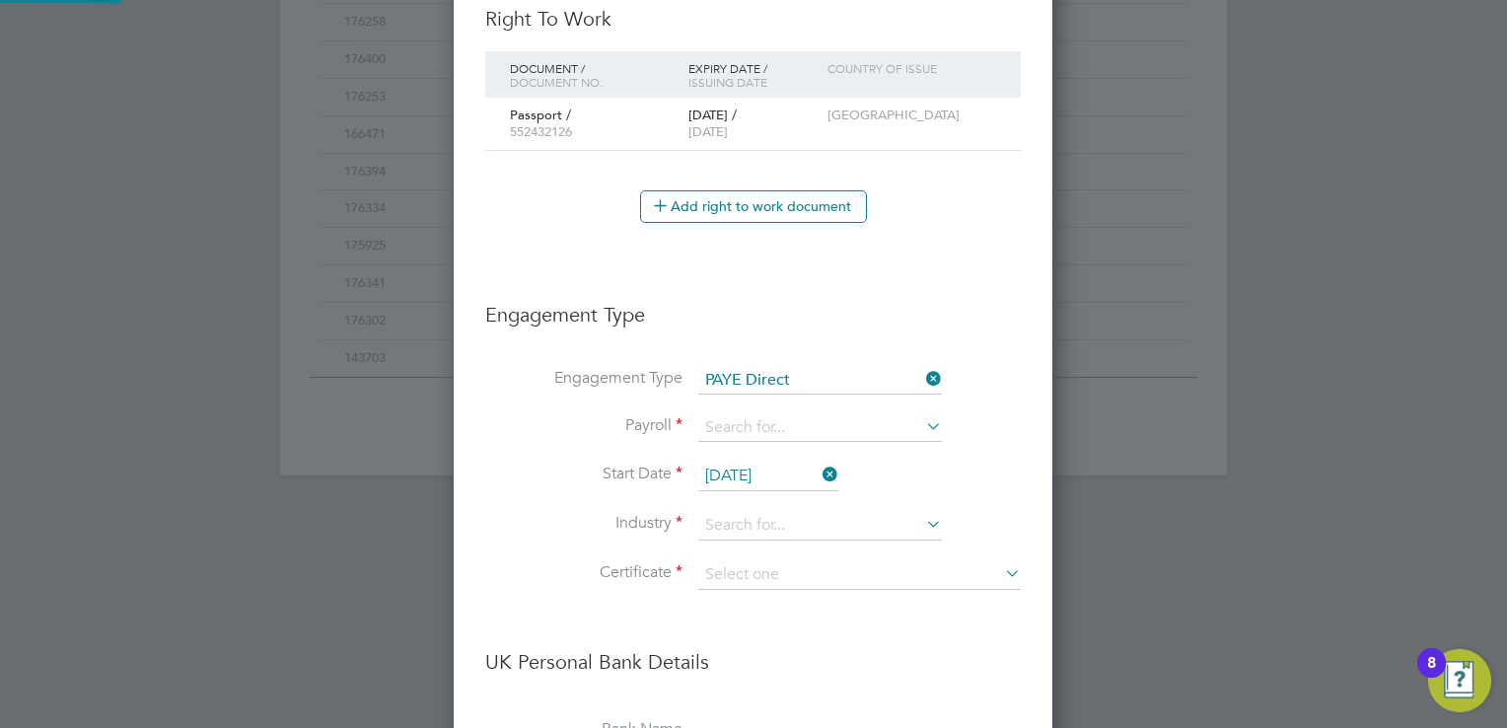
scroll to position [2428, 600]
click at [752, 406] on li "Engagement Type PAYE Direct" at bounding box center [753, 390] width 536 height 47
click at [745, 423] on input at bounding box center [820, 428] width 244 height 28
click at [744, 441] on li "PAYE" at bounding box center [820, 450] width 245 height 29
type input "PAYE"
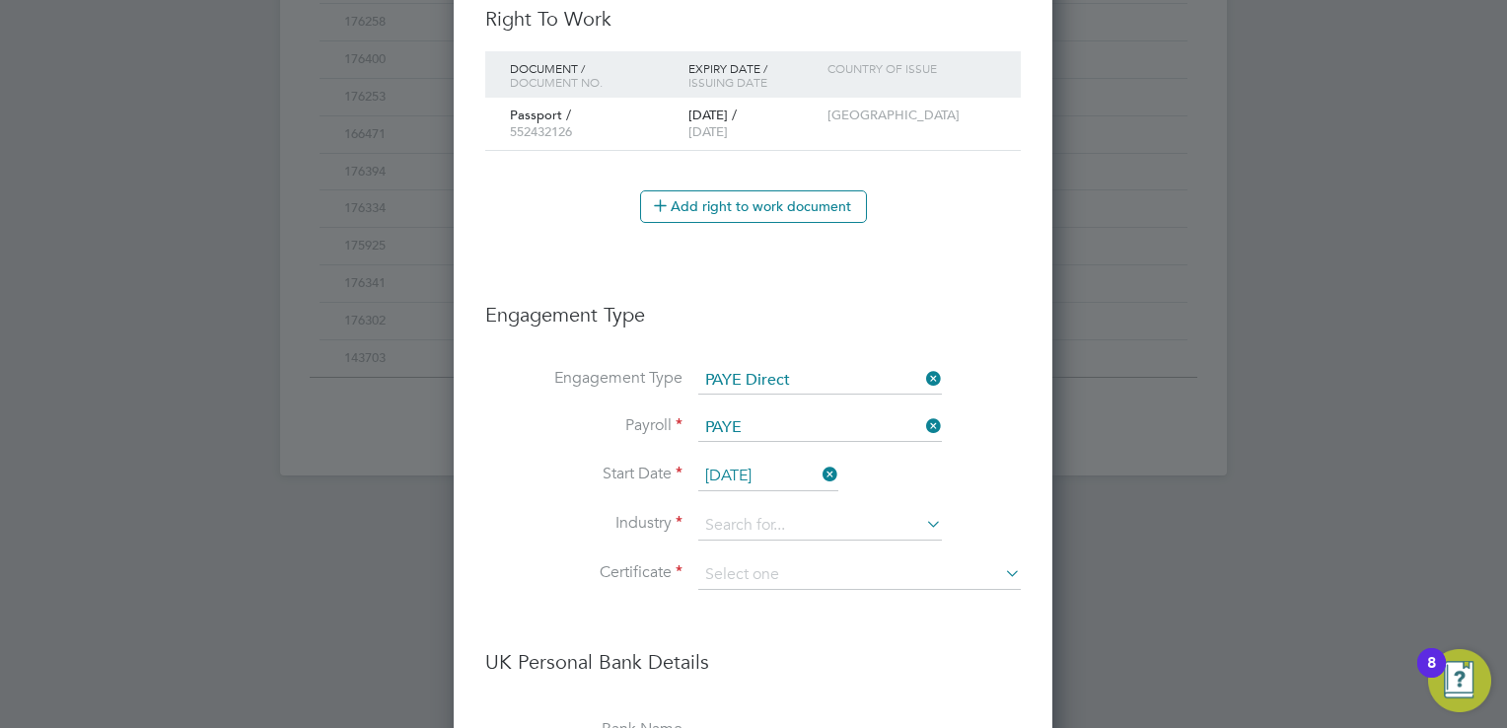
scroll to position [730, 0]
click at [734, 468] on input "[DATE]" at bounding box center [768, 477] width 140 height 30
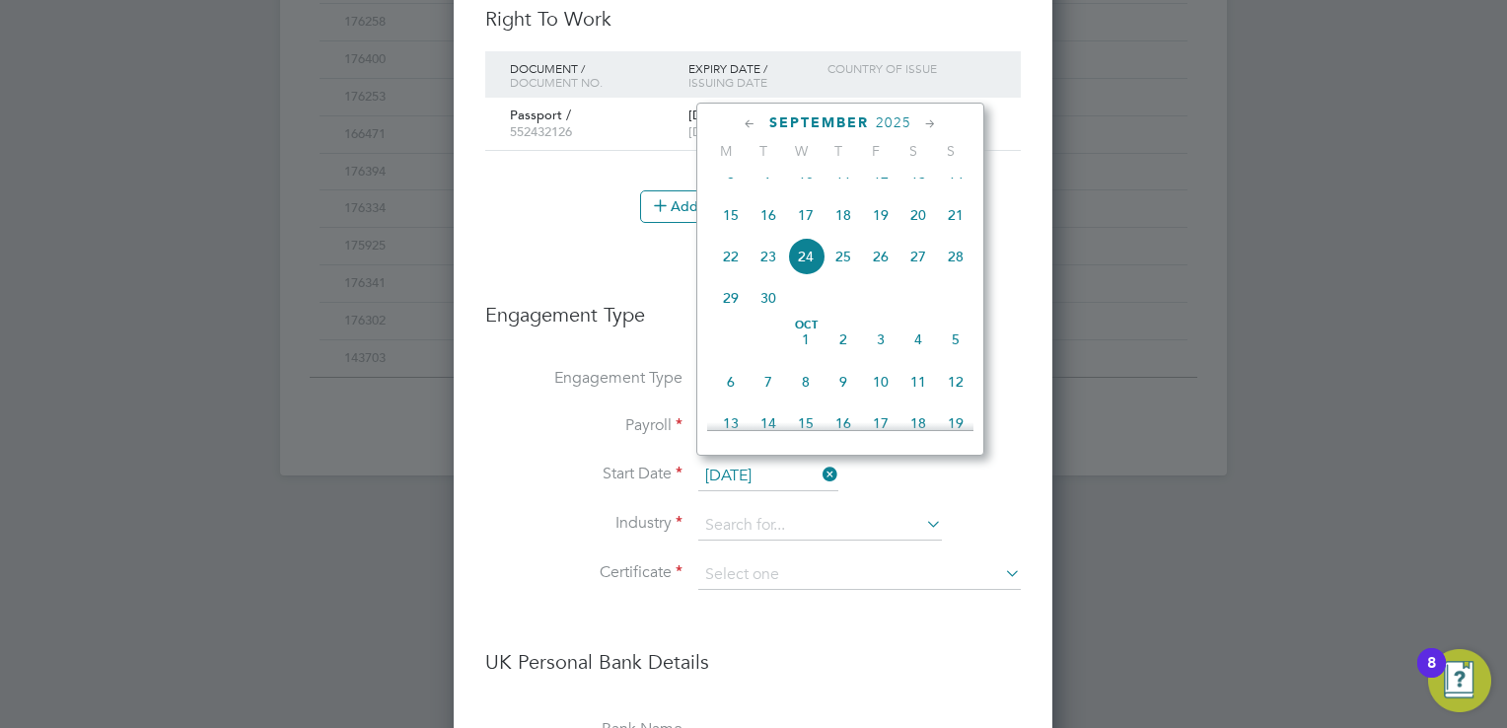
click at [849, 271] on span "25" at bounding box center [843, 256] width 37 height 37
type input "[DATE]"
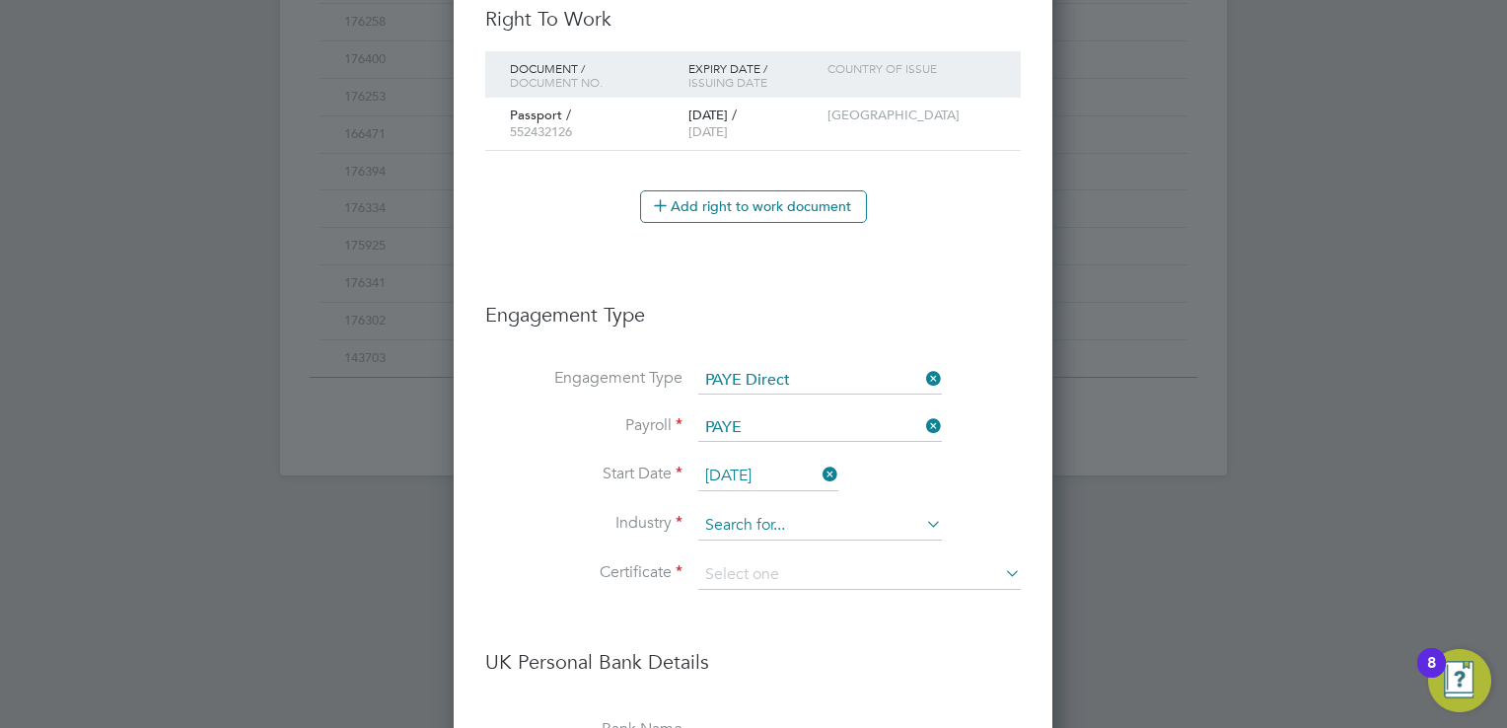
click at [739, 519] on input at bounding box center [820, 526] width 244 height 30
click at [734, 541] on li "Man ufacturing" at bounding box center [820, 546] width 245 height 27
type input "Manufacturing"
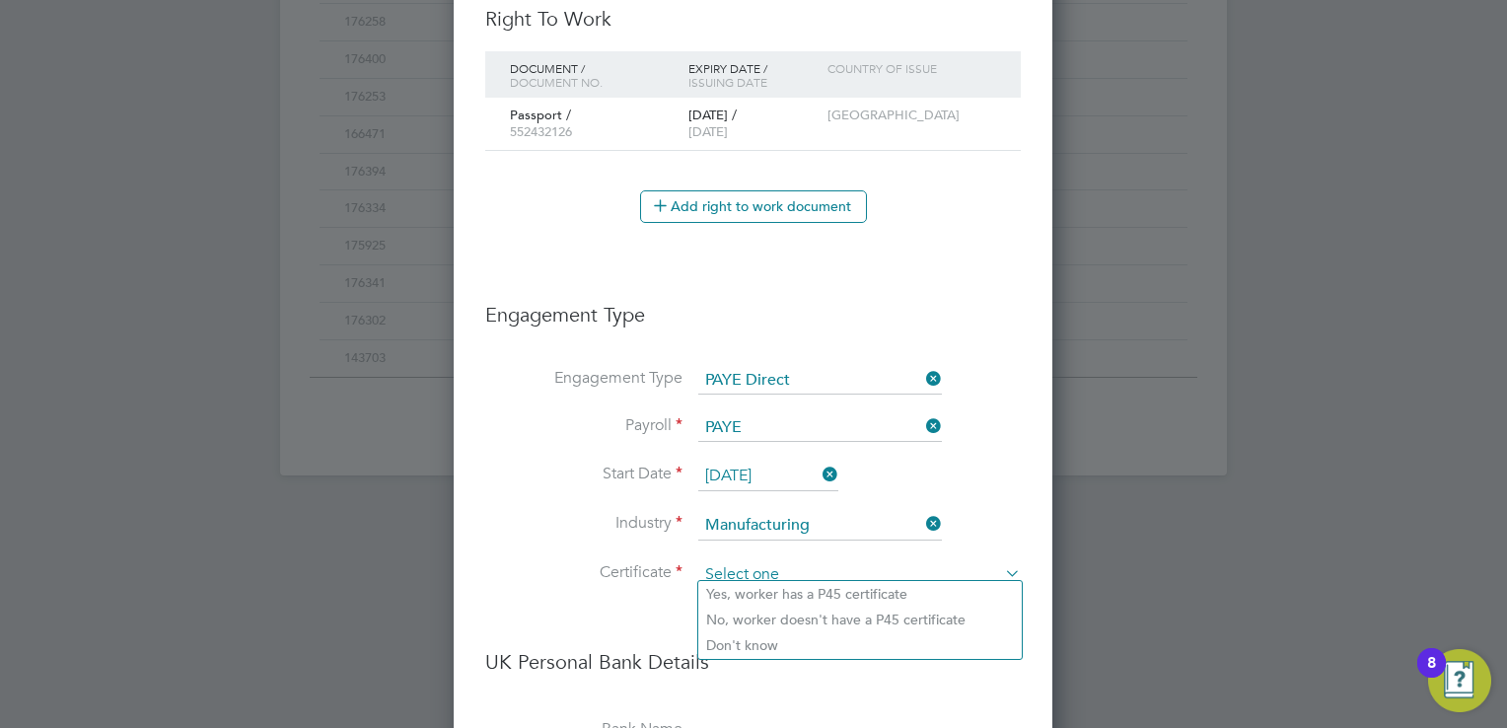
click at [706, 566] on input at bounding box center [859, 575] width 323 height 30
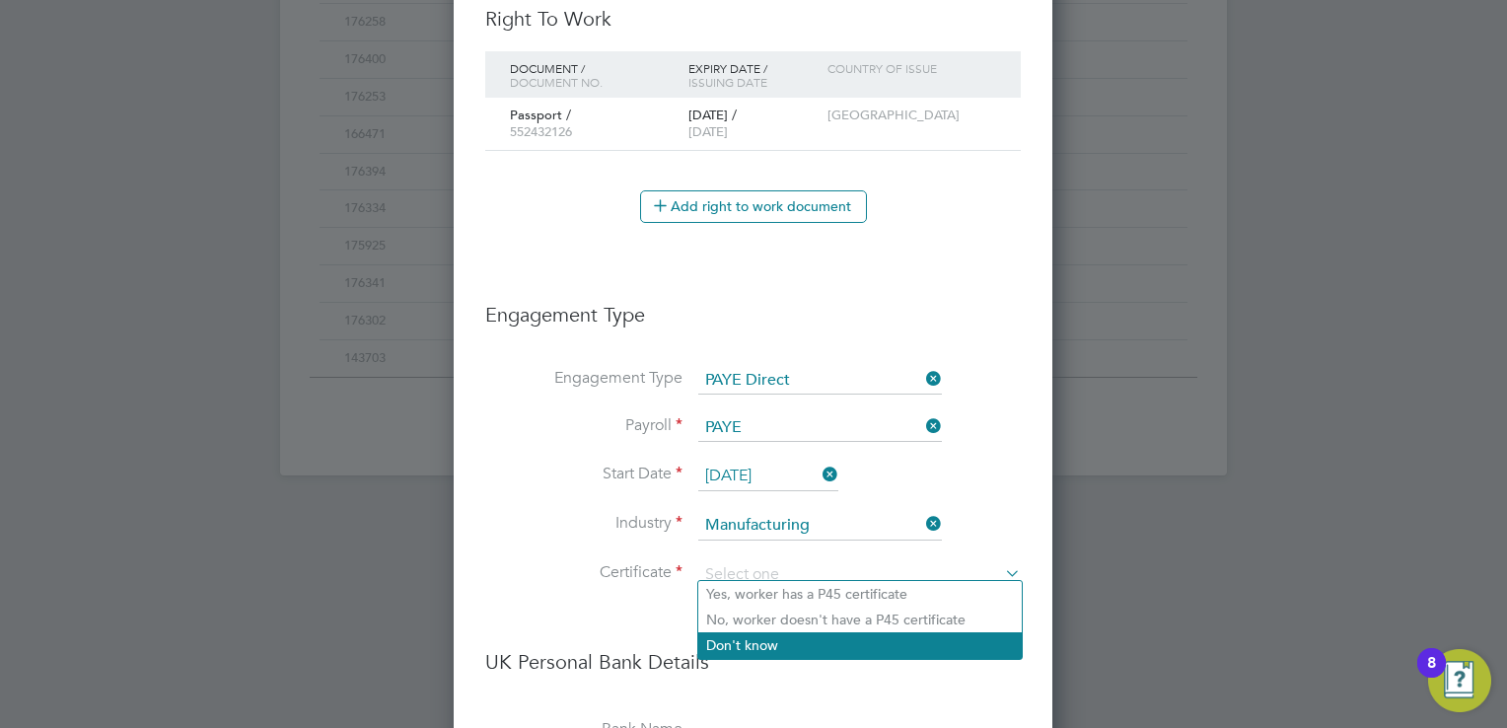
click at [782, 646] on li "Don't know" at bounding box center [860, 645] width 324 height 26
type input "Don't know"
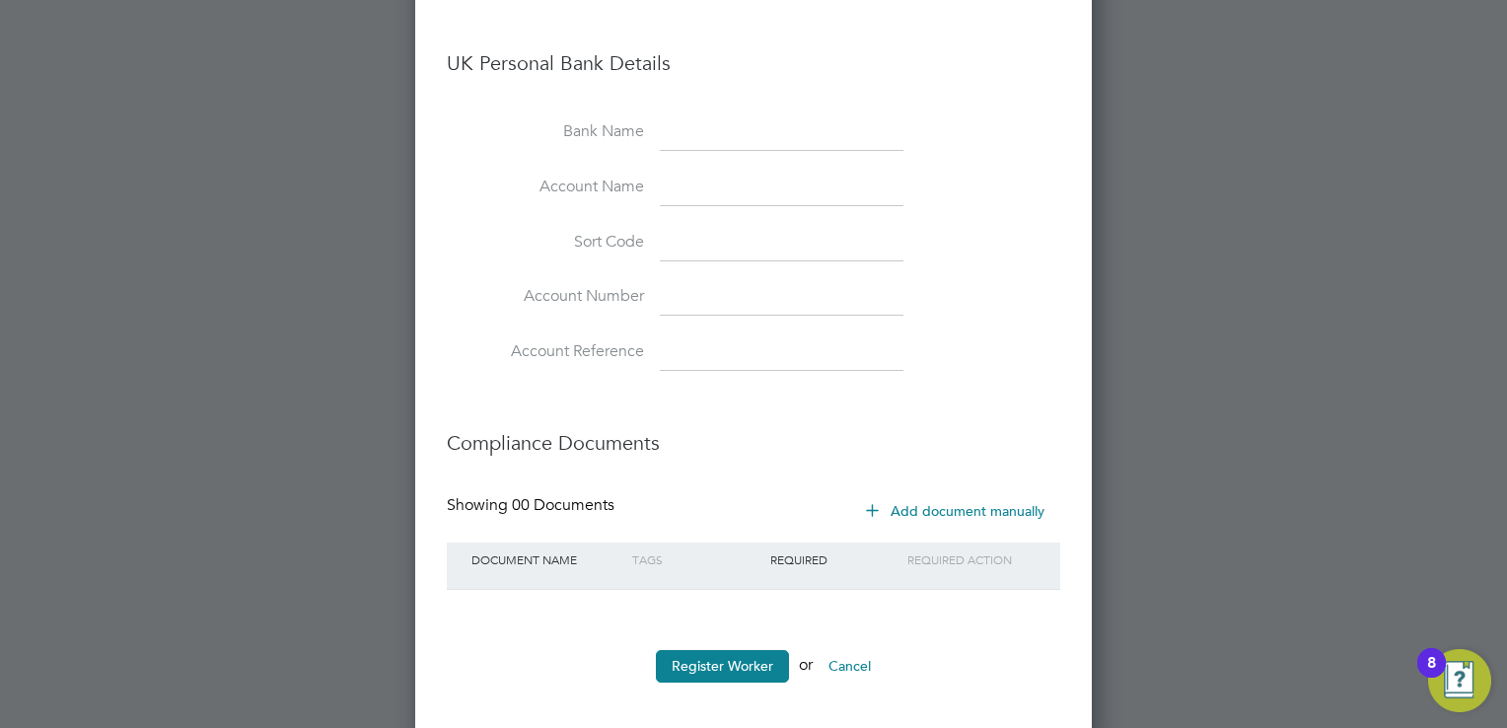
scroll to position [1871, 0]
click at [712, 655] on button "Register Worker" at bounding box center [722, 665] width 133 height 32
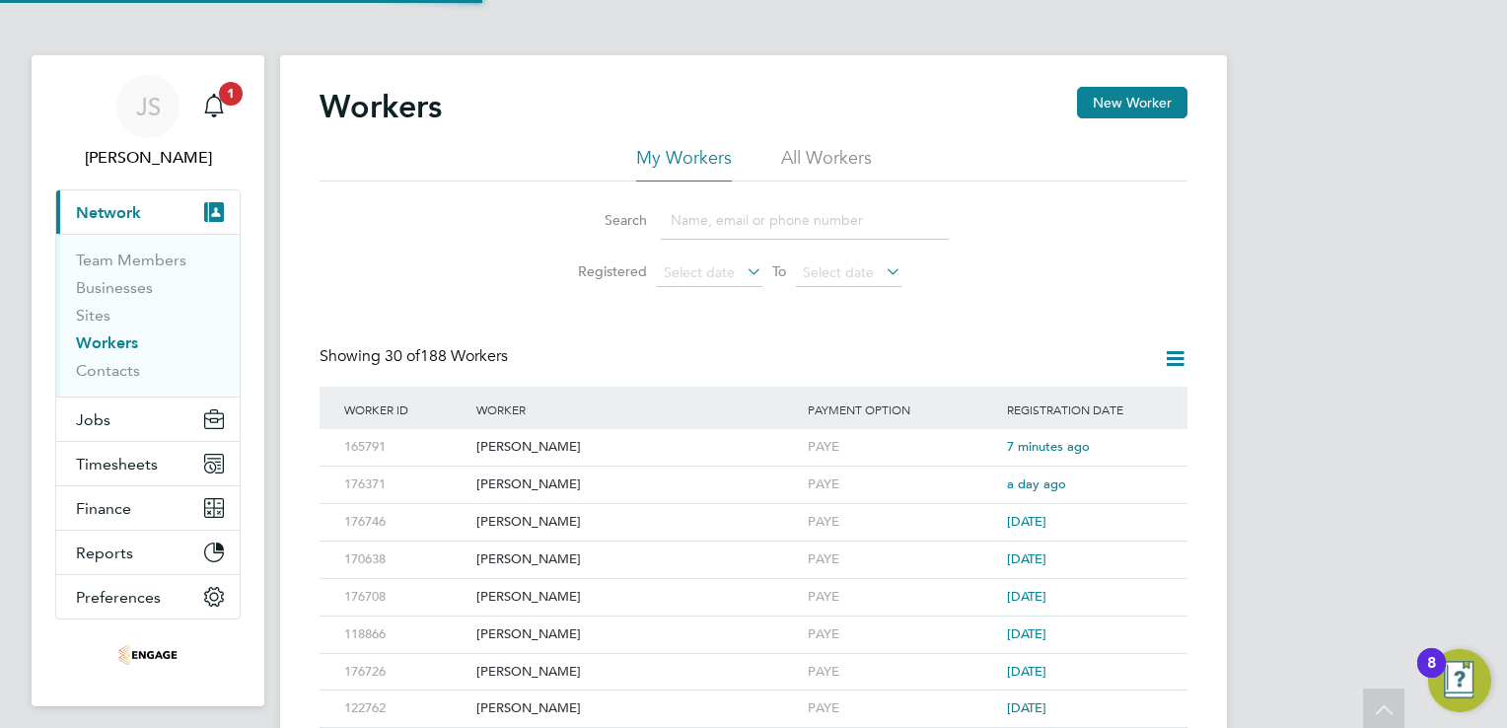
scroll to position [0, 0]
click at [814, 444] on div "-" at bounding box center [902, 447] width 199 height 36
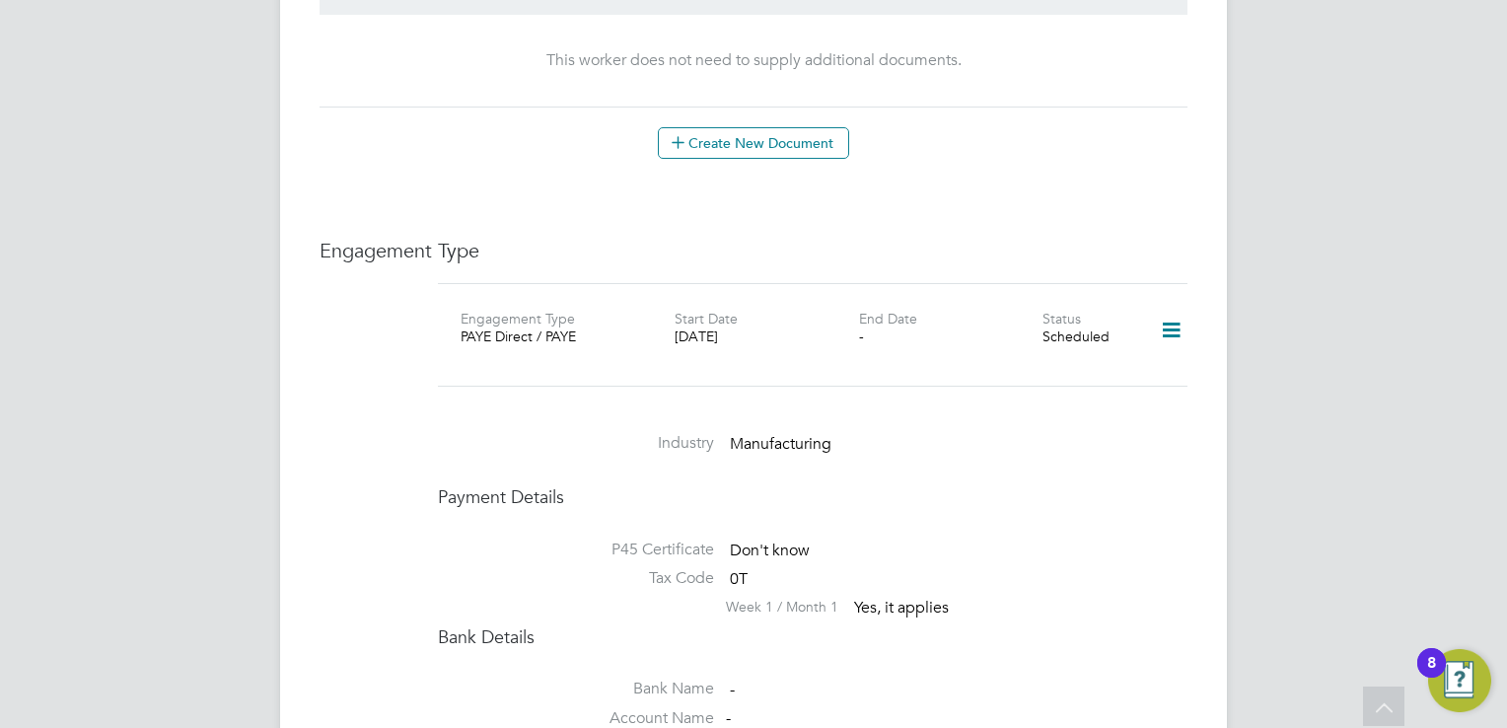
scroll to position [1184, 0]
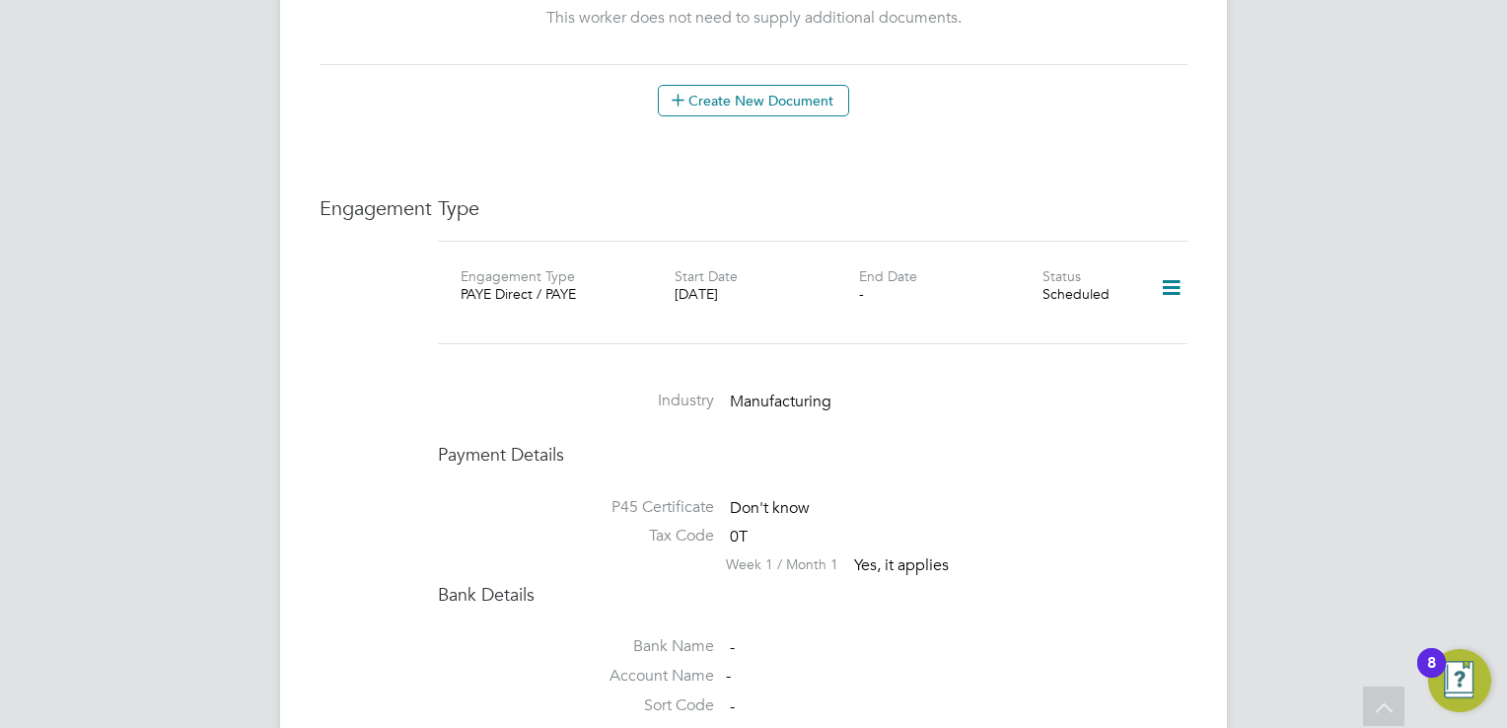
click at [1181, 265] on icon at bounding box center [1171, 287] width 35 height 45
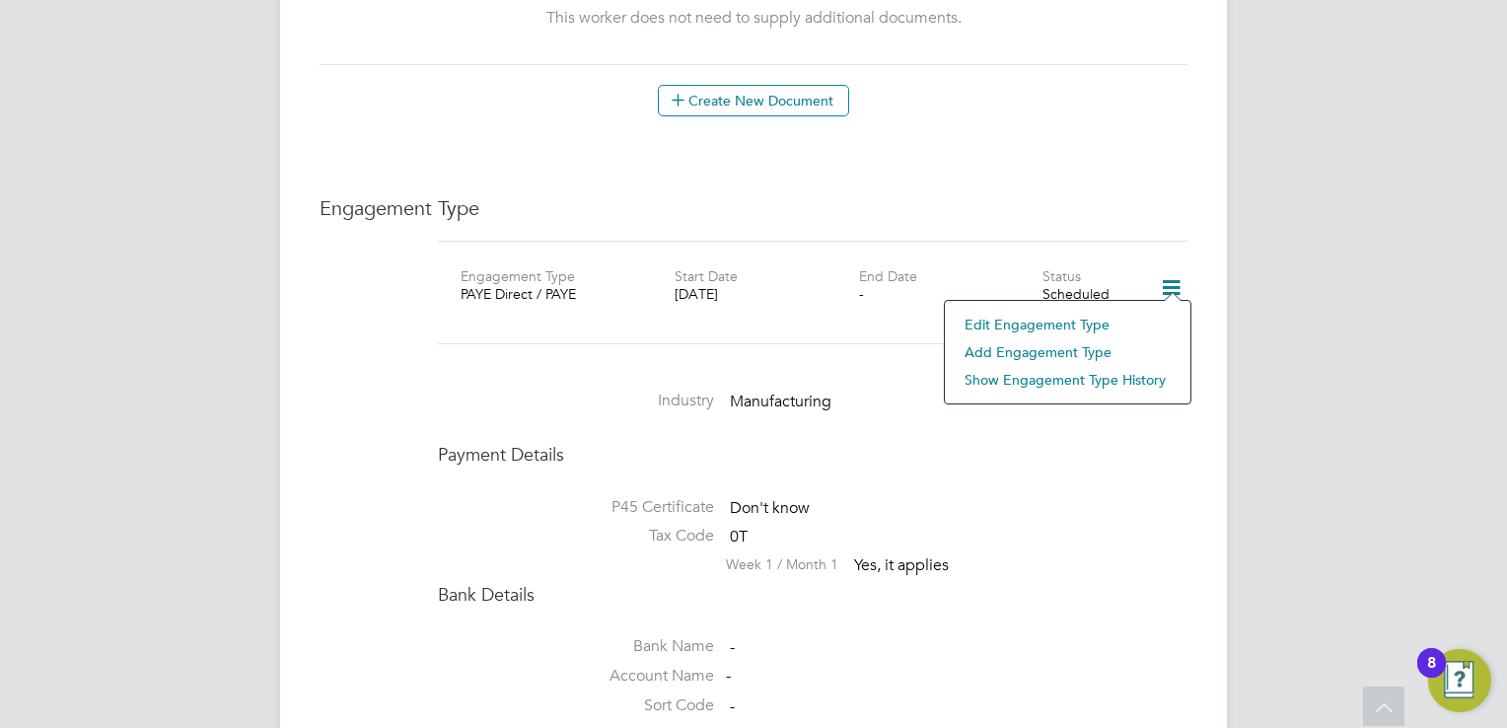
click at [1015, 349] on li "Add Engagement Type" at bounding box center [1068, 352] width 226 height 28
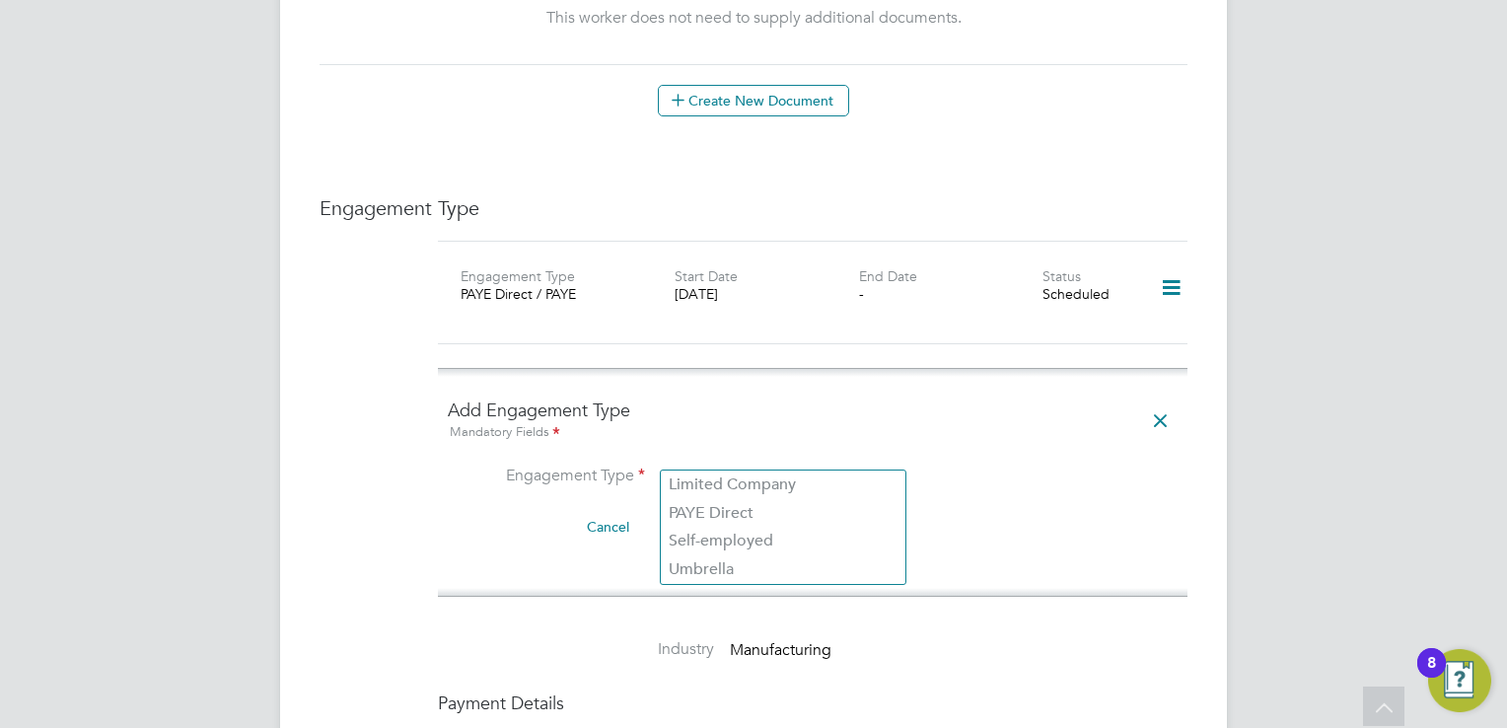
click at [683, 464] on input at bounding box center [783, 478] width 244 height 28
click at [686, 507] on li "PAYE Direct" at bounding box center [783, 513] width 245 height 29
type input "PAYE Direct"
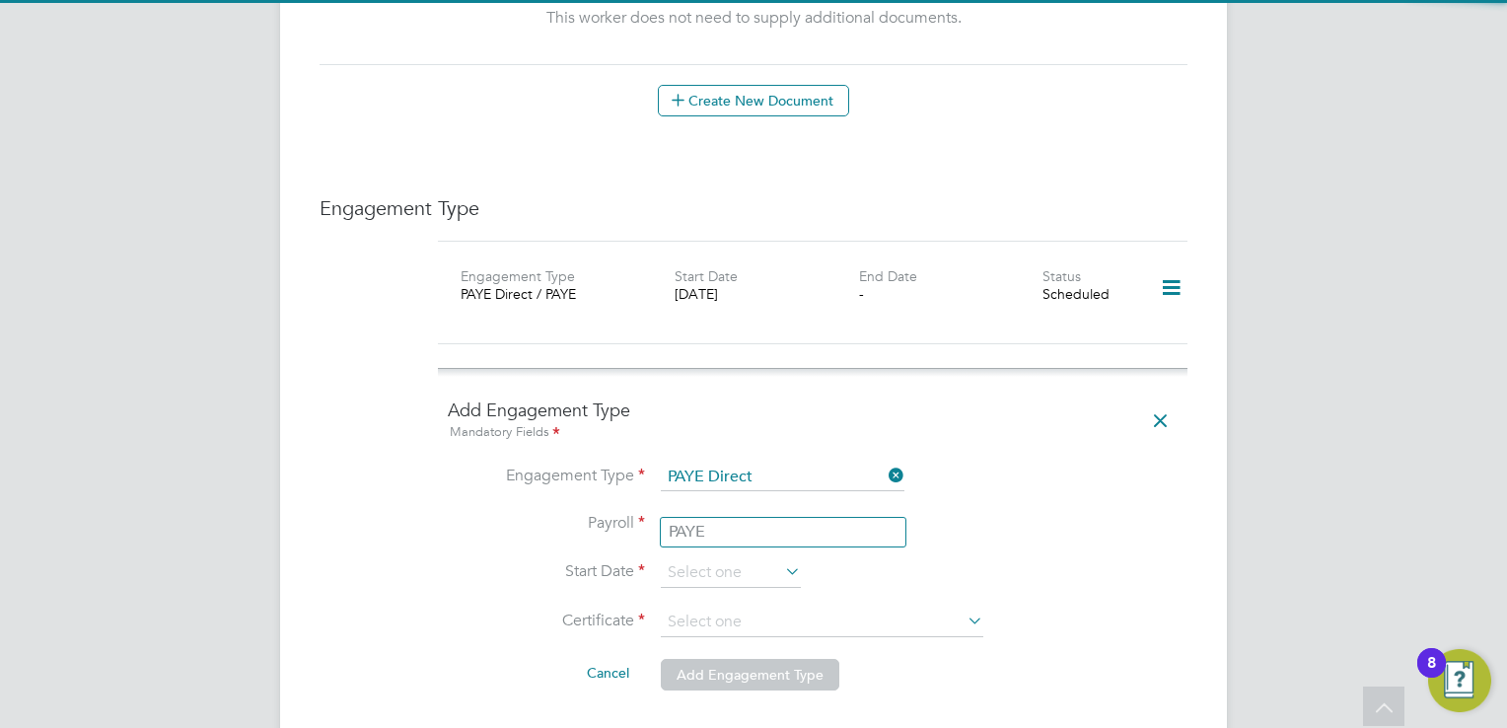
click at [760, 511] on input at bounding box center [783, 525] width 244 height 28
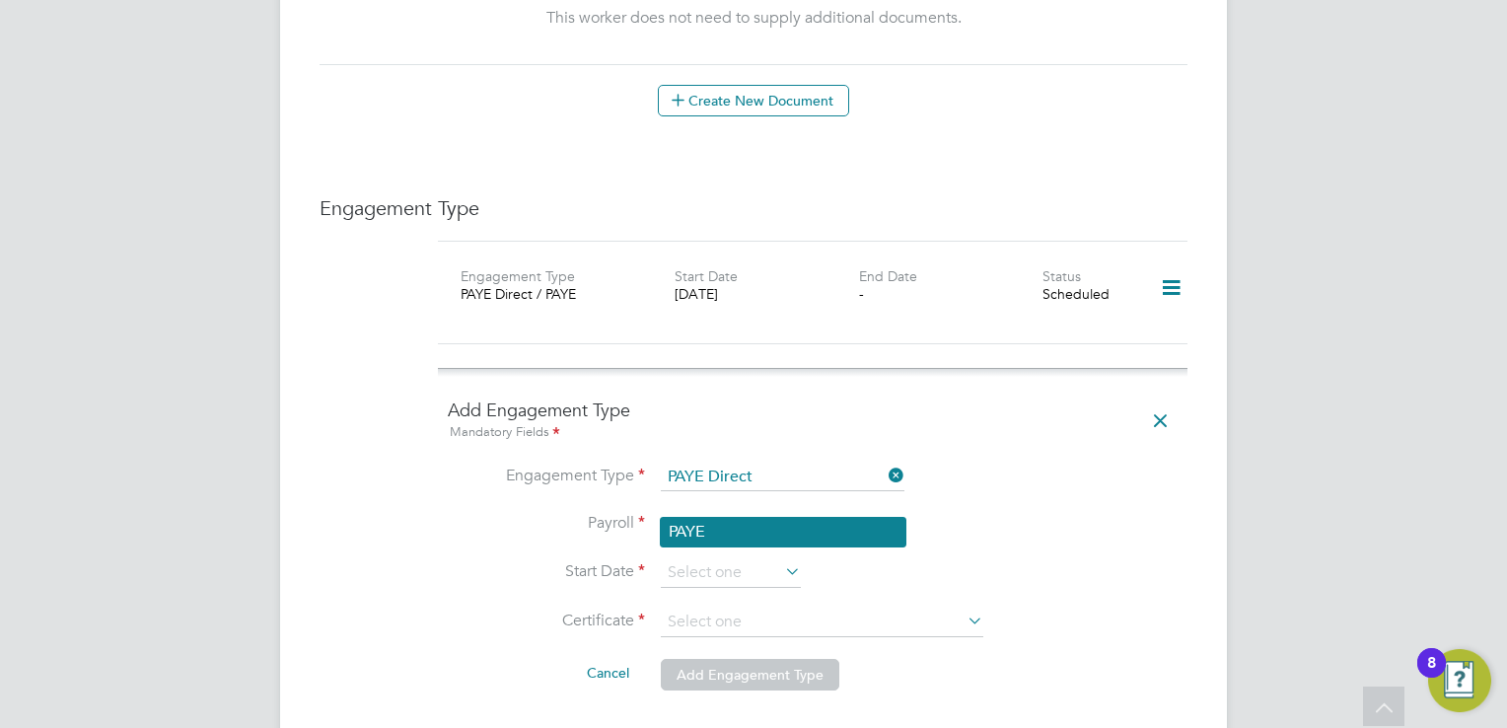
click at [714, 529] on li "PAYE" at bounding box center [783, 532] width 245 height 29
type input "PAYE"
click at [696, 558] on input at bounding box center [731, 573] width 140 height 30
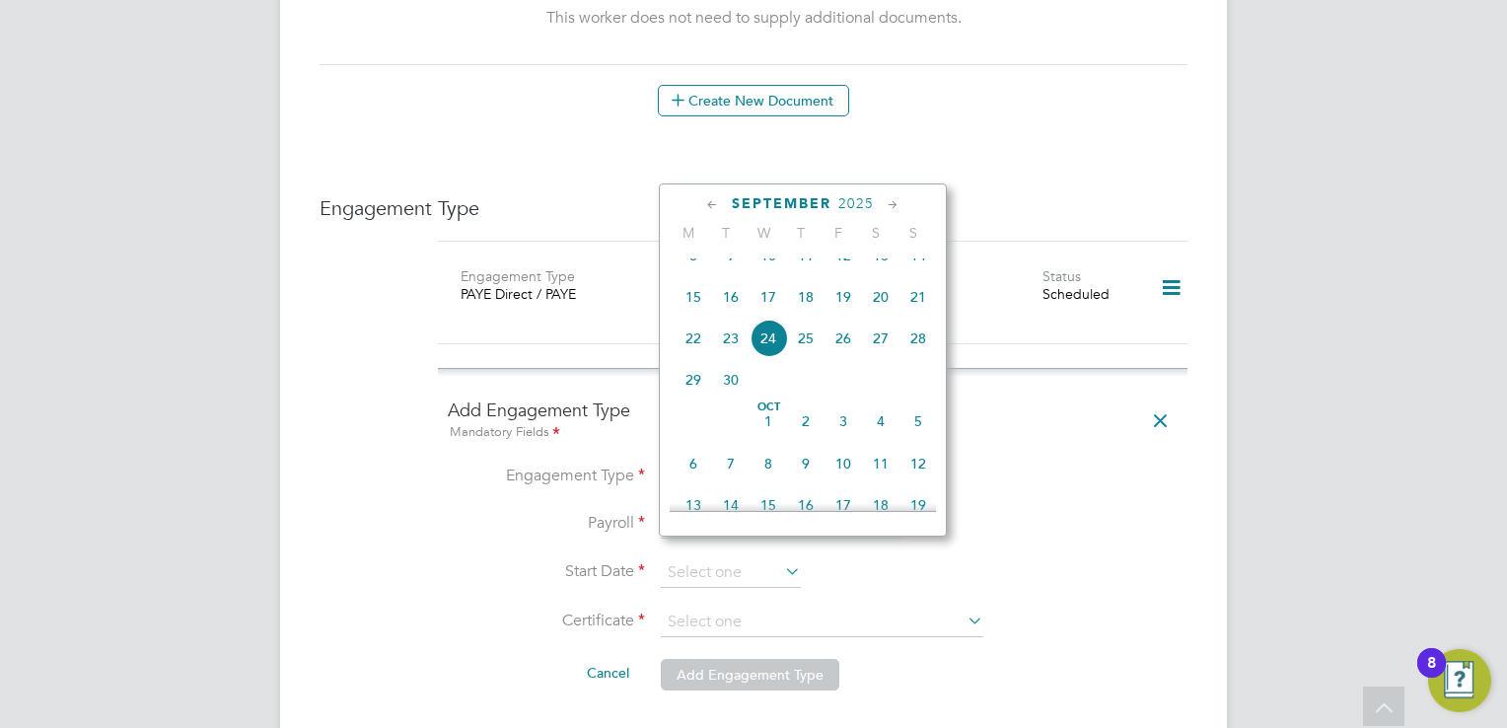
drag, startPoint x: 808, startPoint y: 358, endPoint x: 823, endPoint y: 456, distance: 98.8
click at [809, 357] on span "25" at bounding box center [805, 338] width 37 height 37
type input "[DATE]"
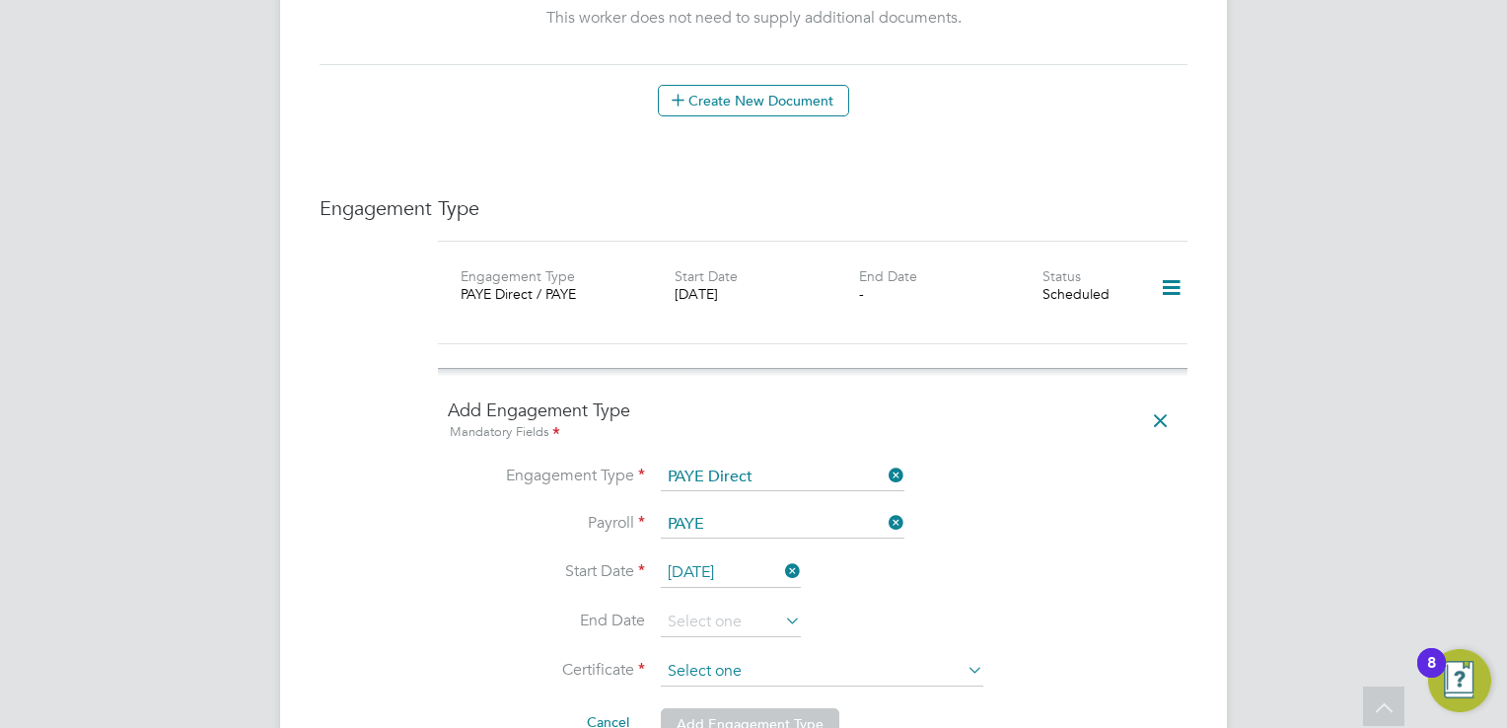
click at [705, 657] on input at bounding box center [822, 672] width 323 height 30
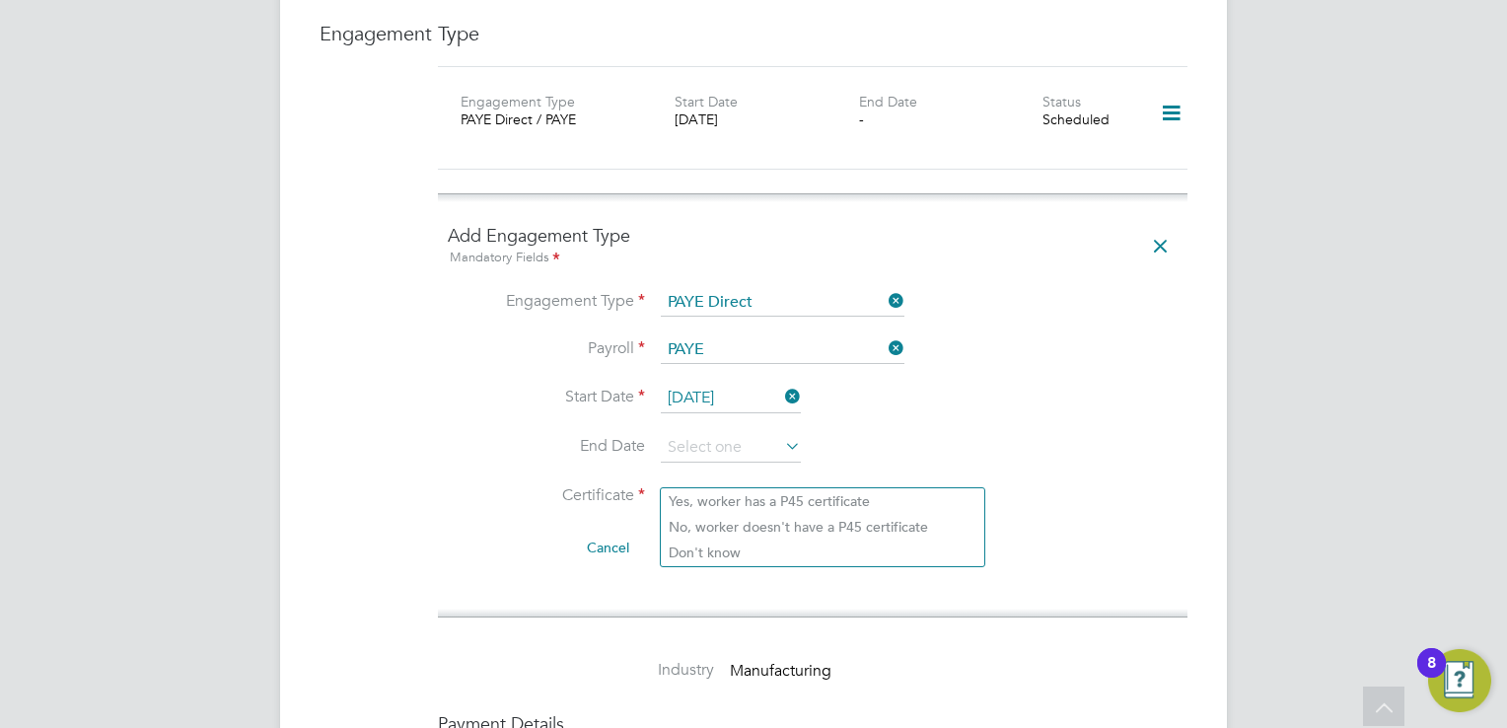
scroll to position [1381, 0]
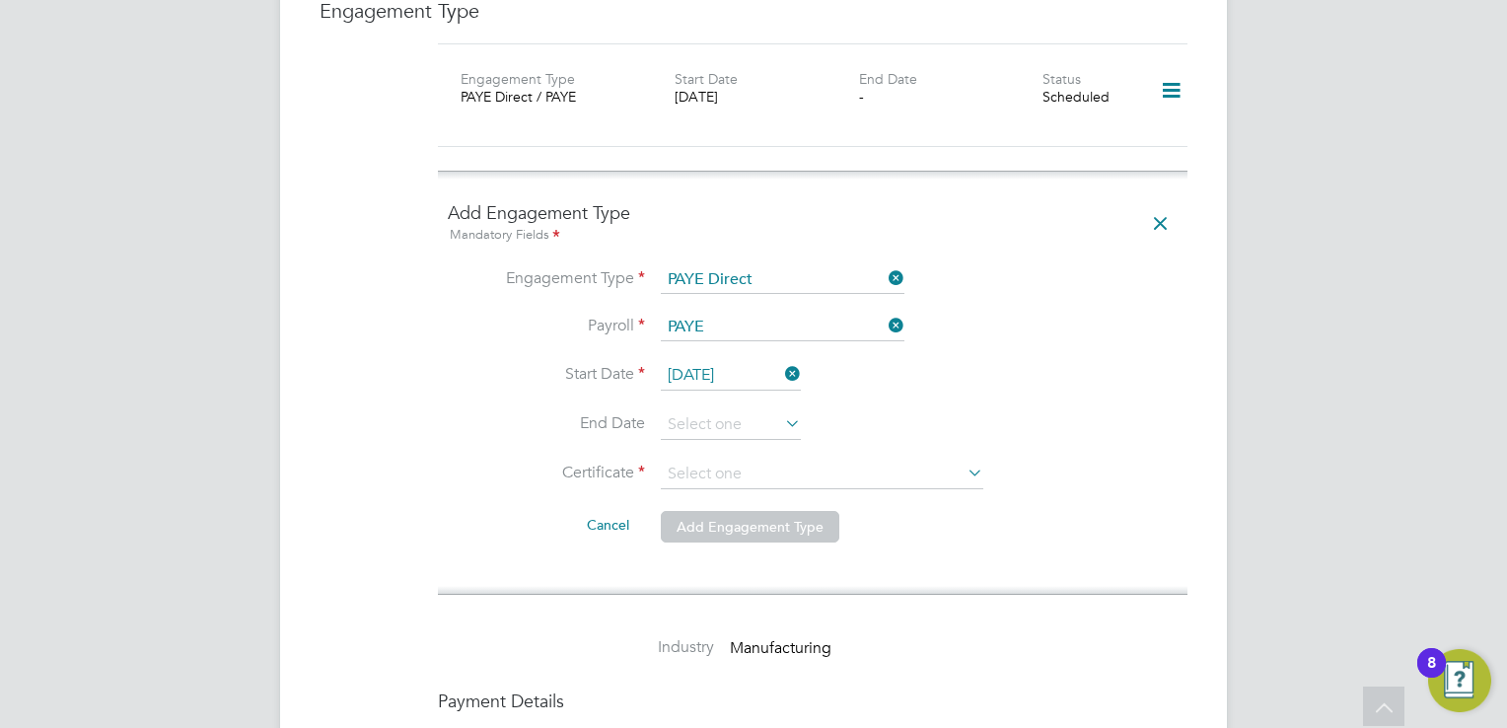
click at [698, 521] on li "Don't know" at bounding box center [823, 530] width 324 height 26
type input "Don't know"
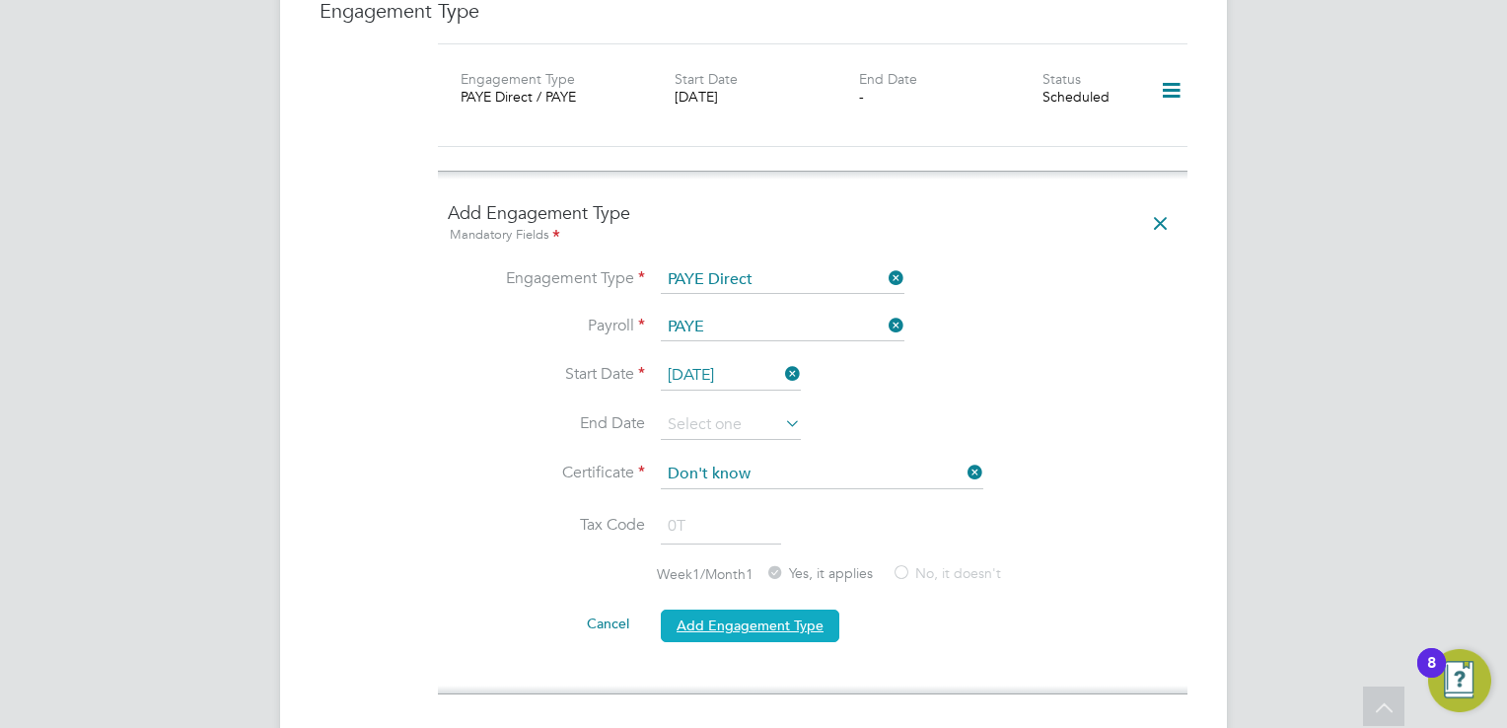
click at [726, 610] on button "Add Engagement Type" at bounding box center [750, 626] width 179 height 32
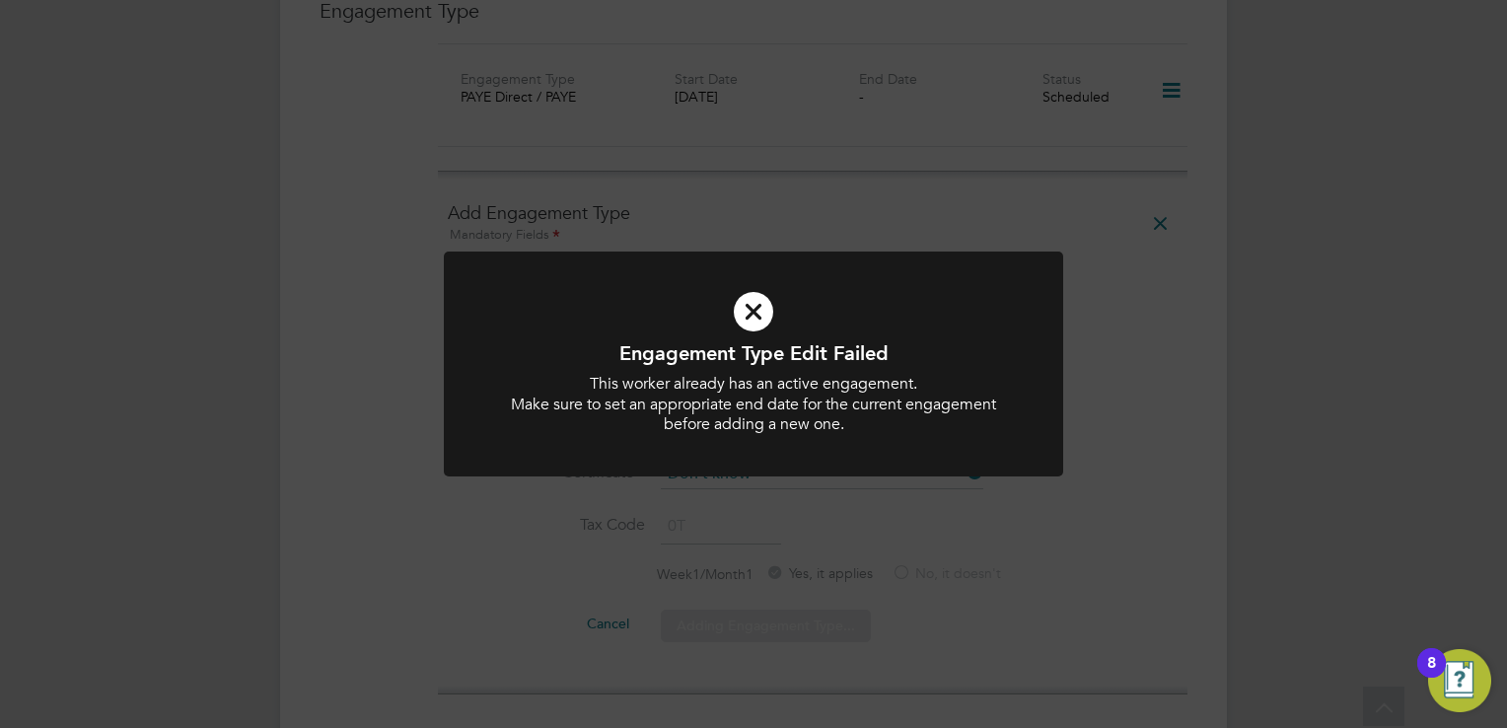
click at [1290, 353] on div "Engagement Type Edit Failed This worker already has an active engagement. Make …" at bounding box center [753, 364] width 1507 height 728
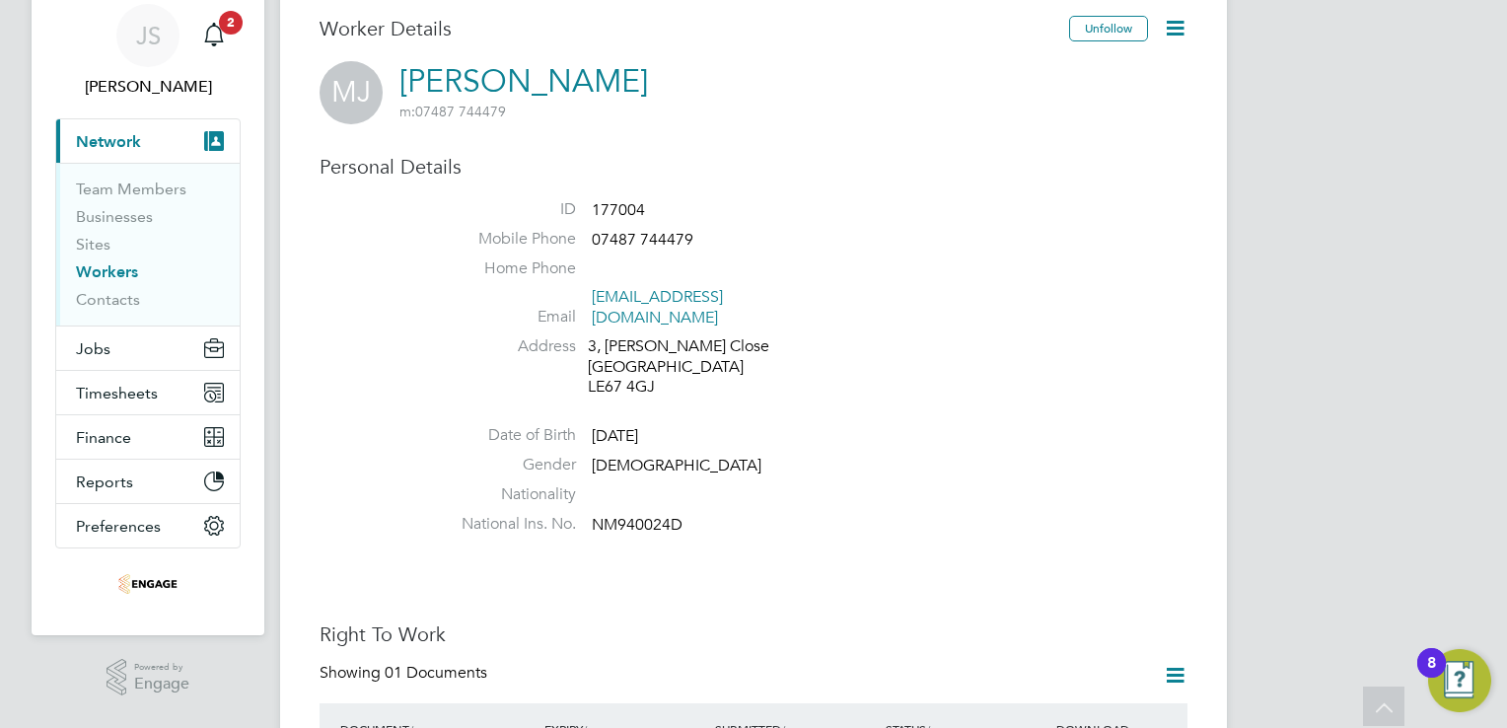
scroll to position [0, 0]
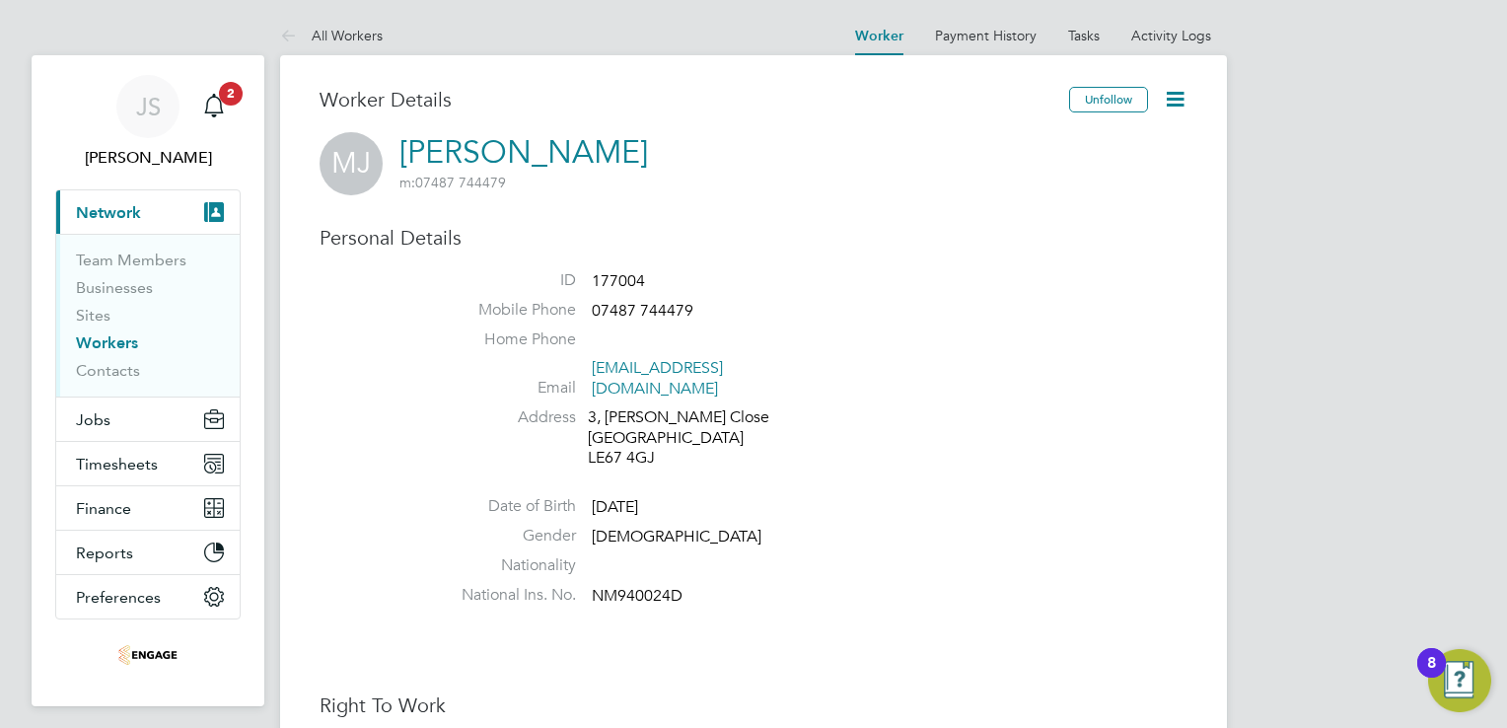
click at [96, 203] on span "Network" at bounding box center [108, 212] width 65 height 19
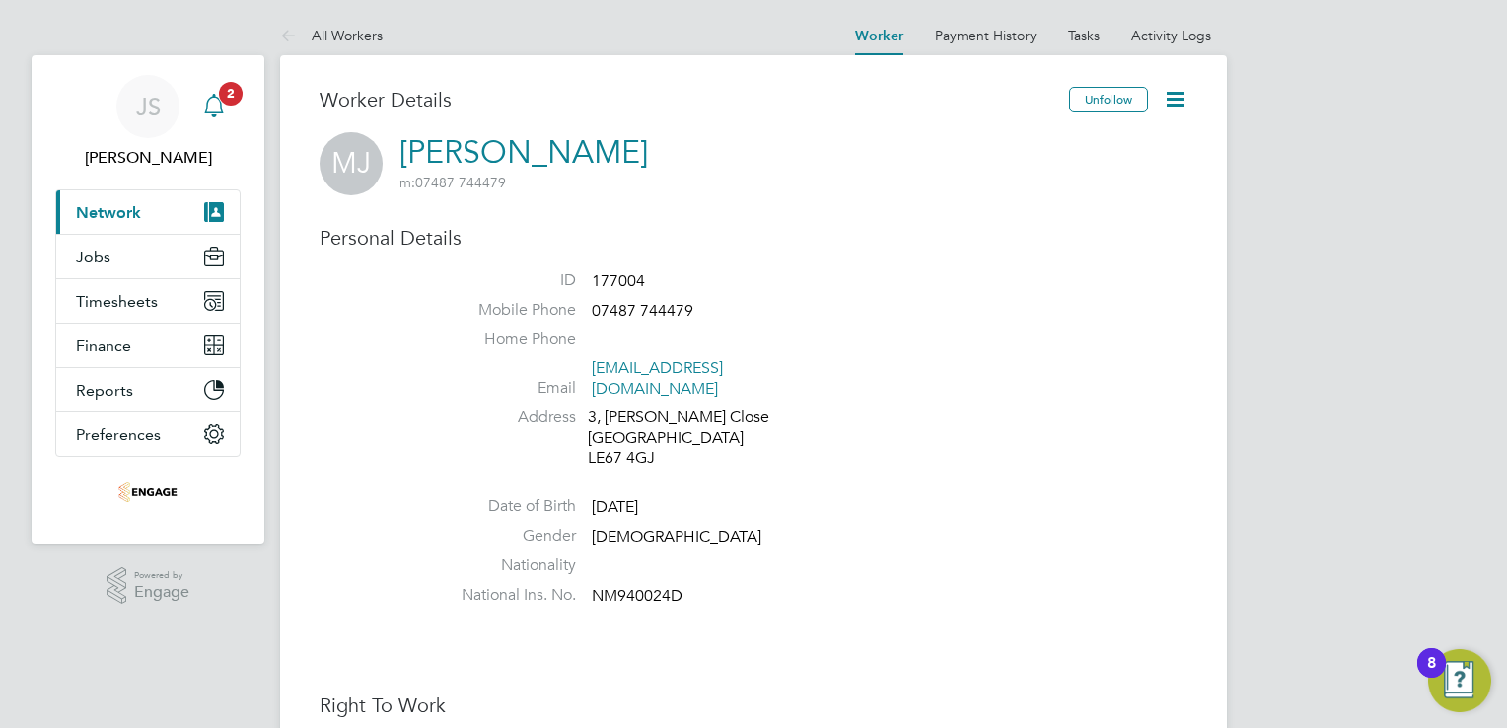
click at [223, 99] on span "2" at bounding box center [231, 94] width 24 height 24
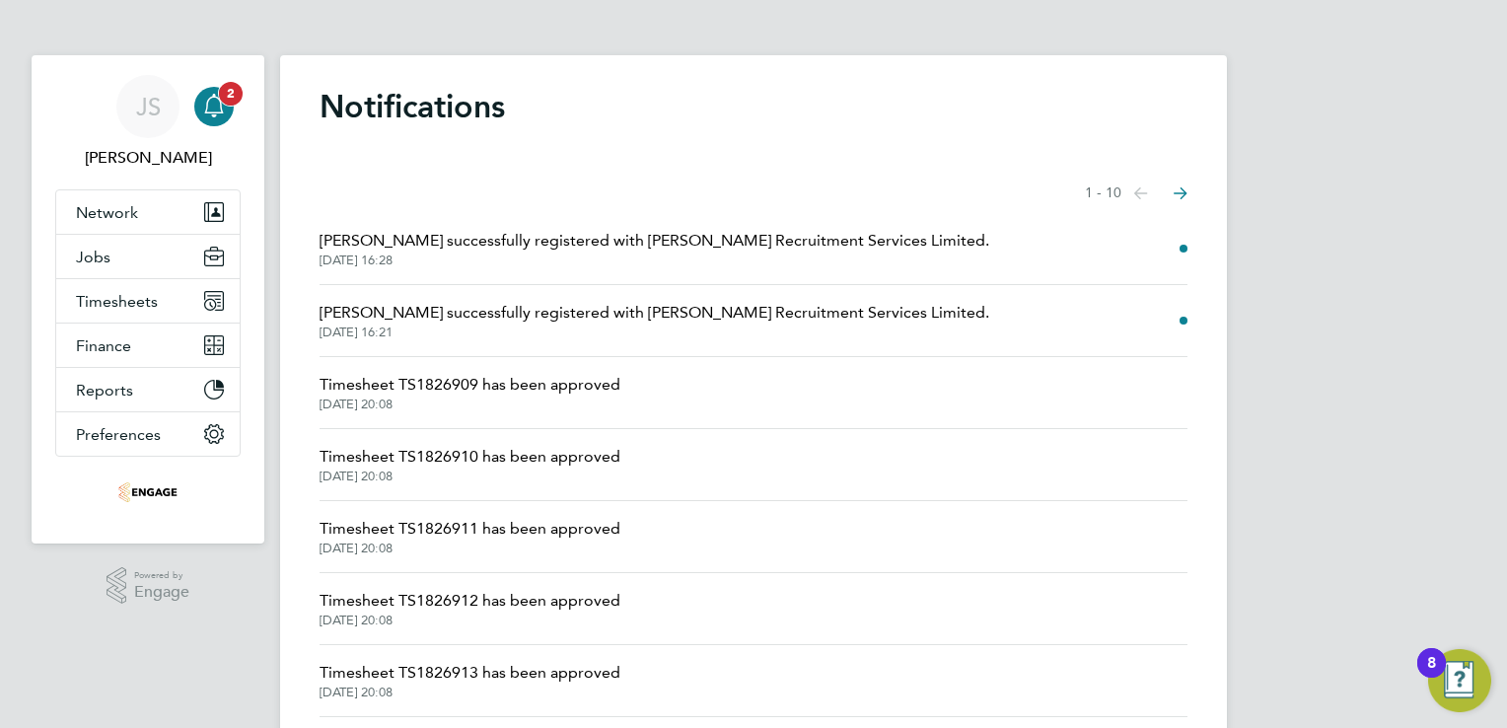
click at [213, 110] on icon "Main navigation" at bounding box center [214, 106] width 24 height 24
